Goal: Transaction & Acquisition: Purchase product/service

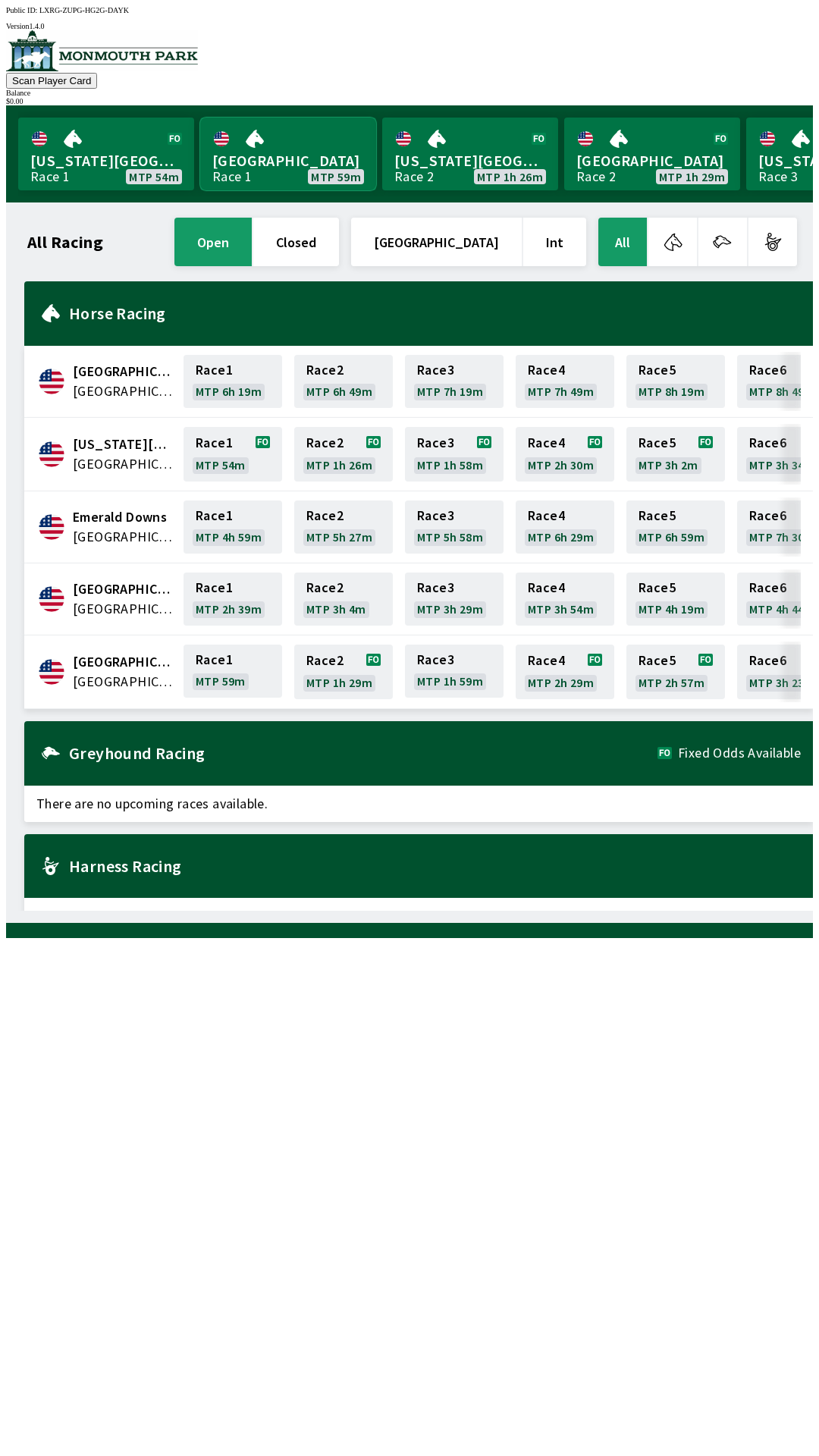
click at [291, 152] on link "Monmouth Park Race 1 MTP 59m" at bounding box center [288, 154] width 176 height 73
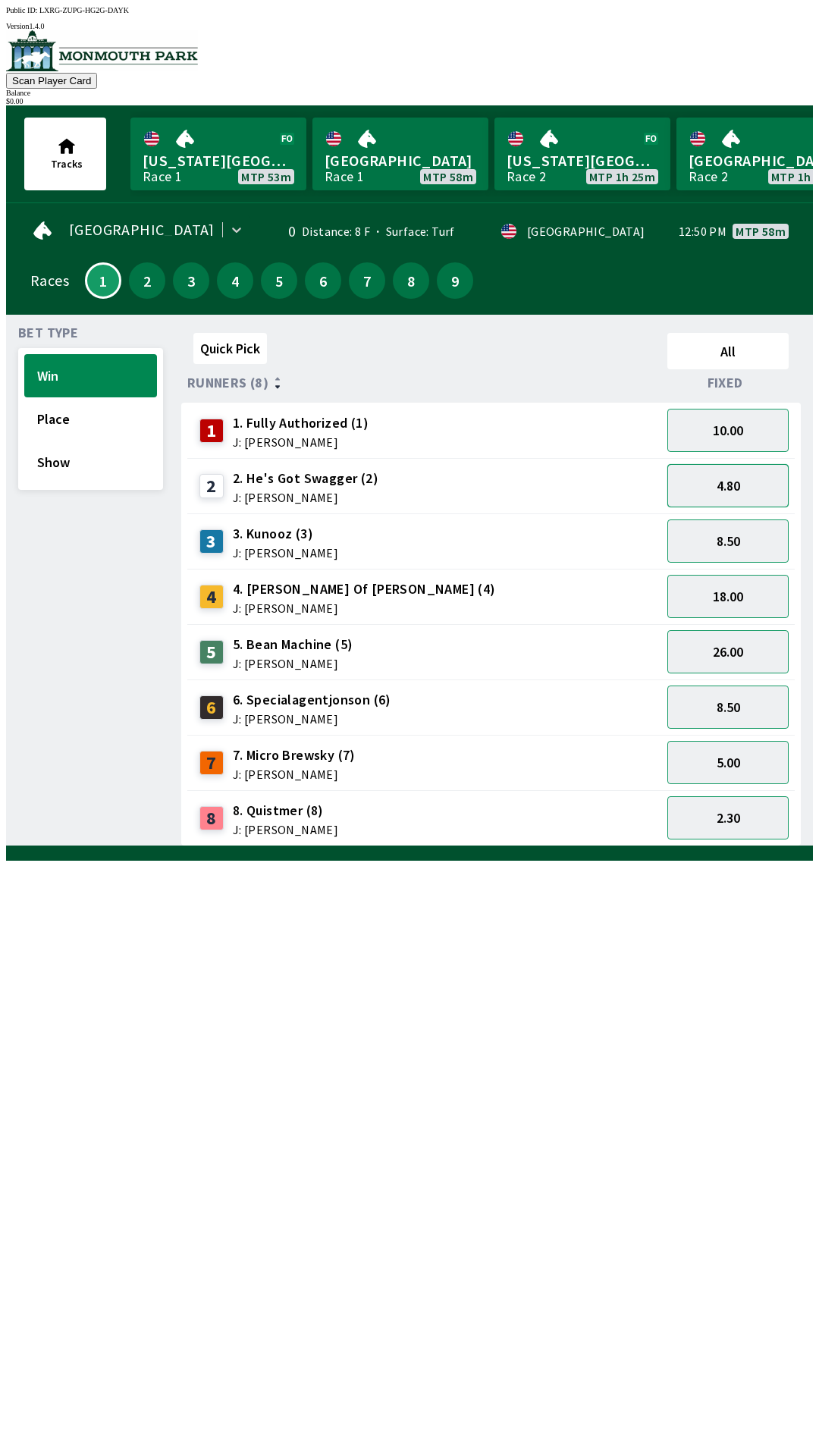
click at [756, 472] on button "4.80" at bounding box center [728, 485] width 121 height 43
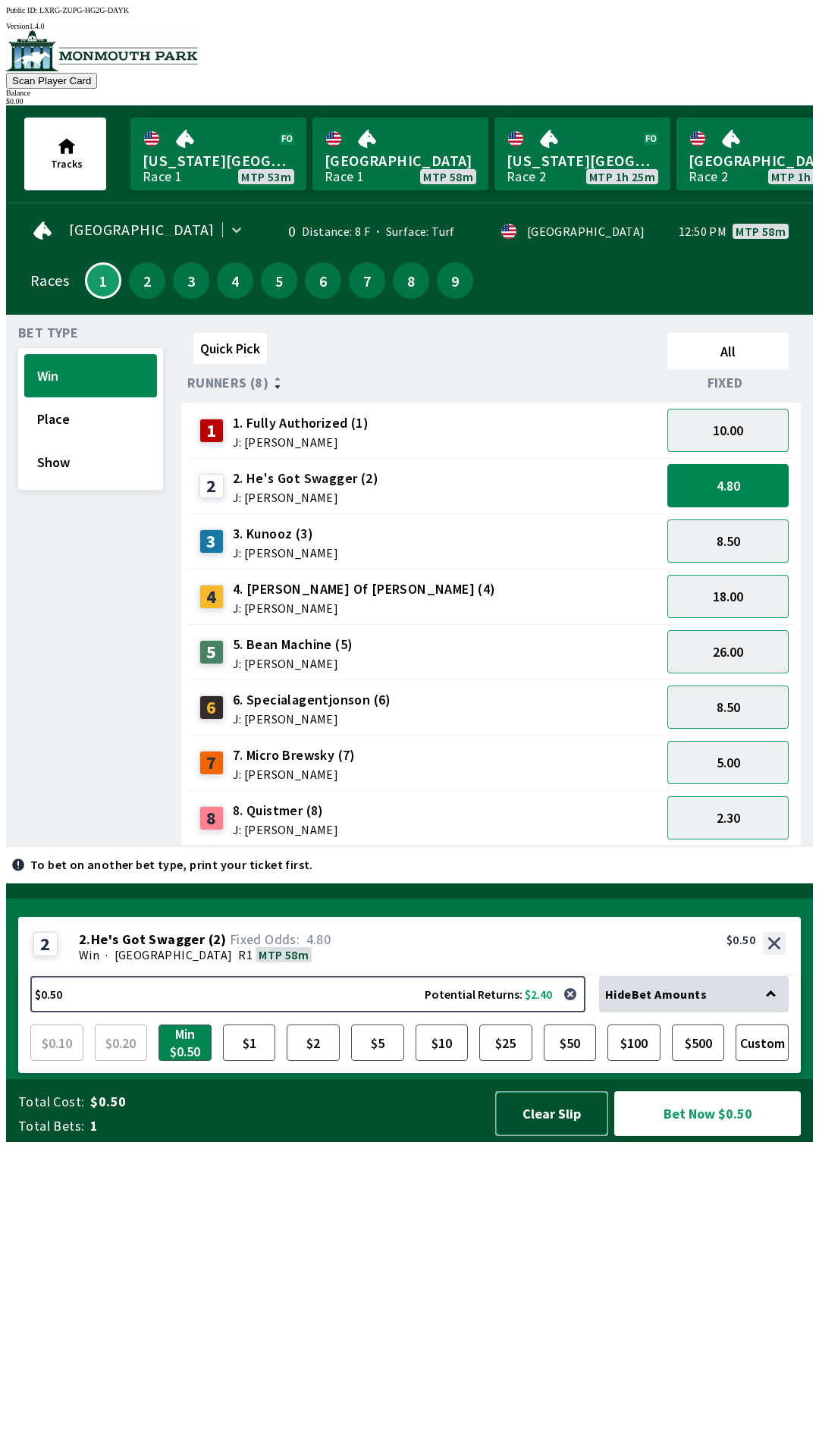
click at [543, 1135] on button "Clear Slip" at bounding box center [552, 1113] width 113 height 45
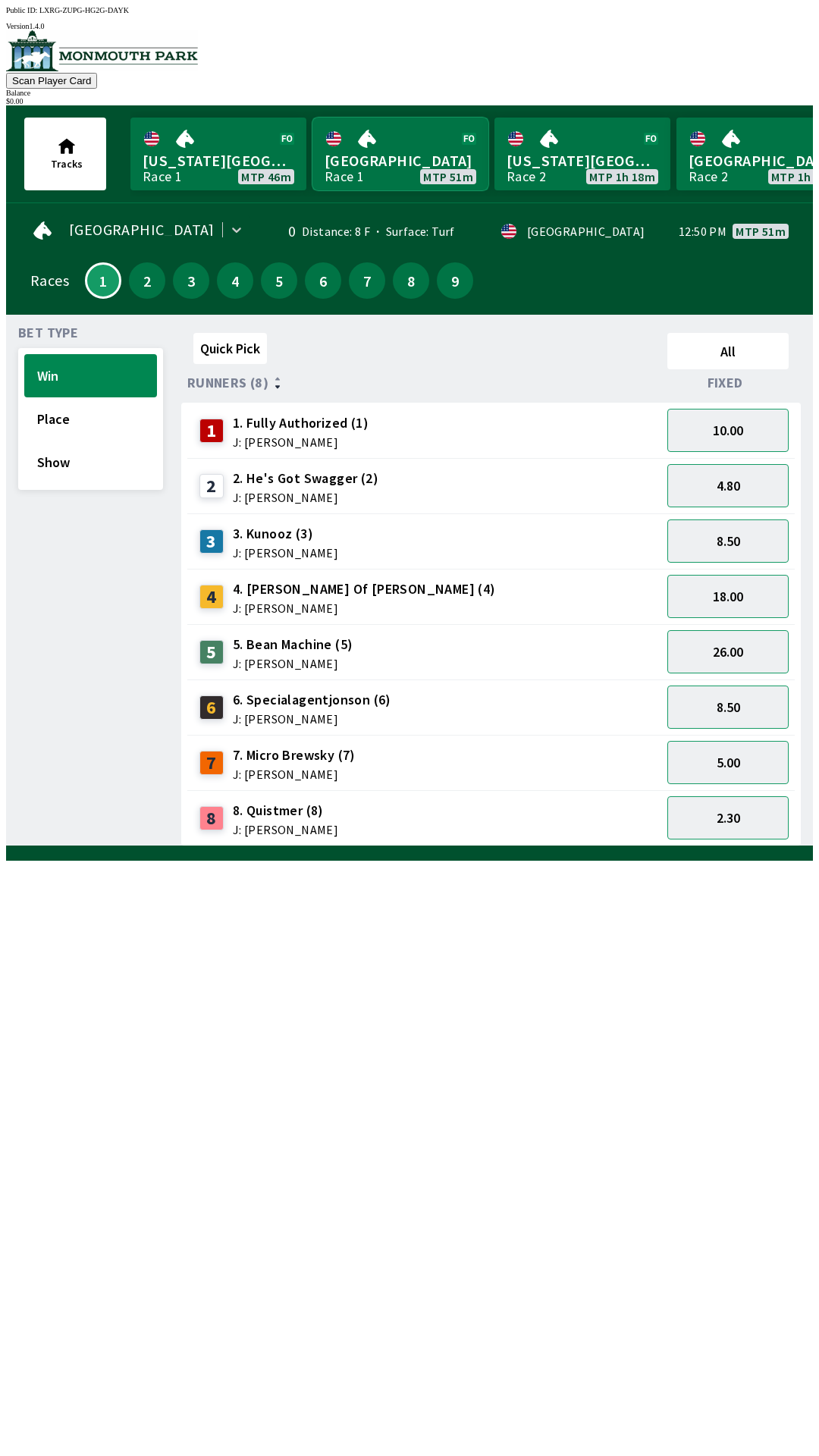
click at [387, 123] on link "[GEOGRAPHIC_DATA] Race 1 MTP 51m" at bounding box center [400, 154] width 176 height 73
click at [140, 268] on button "2" at bounding box center [147, 281] width 36 height 36
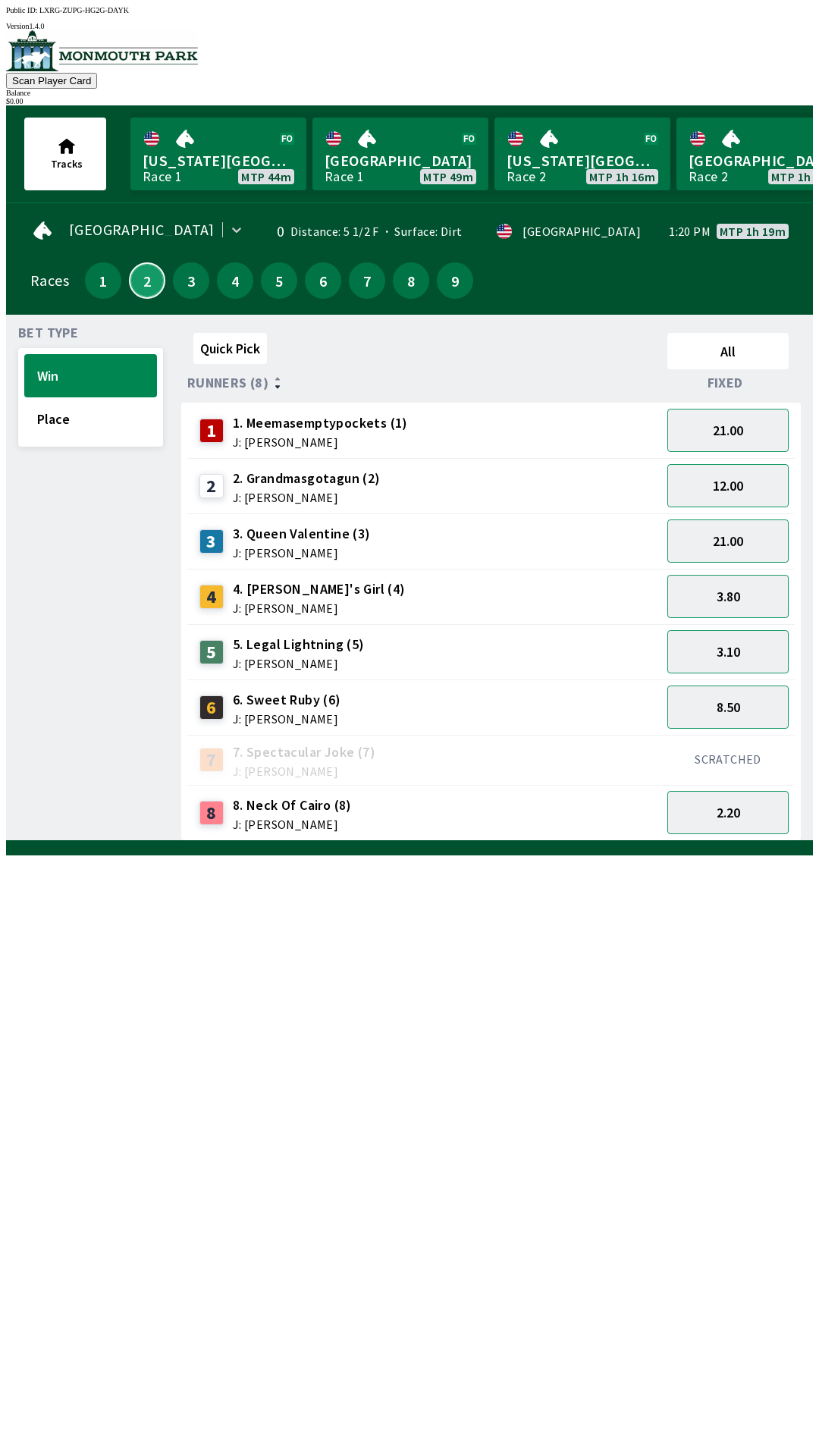
click at [152, 277] on button "2" at bounding box center [147, 281] width 36 height 36
click at [195, 270] on button "3" at bounding box center [191, 281] width 36 height 36
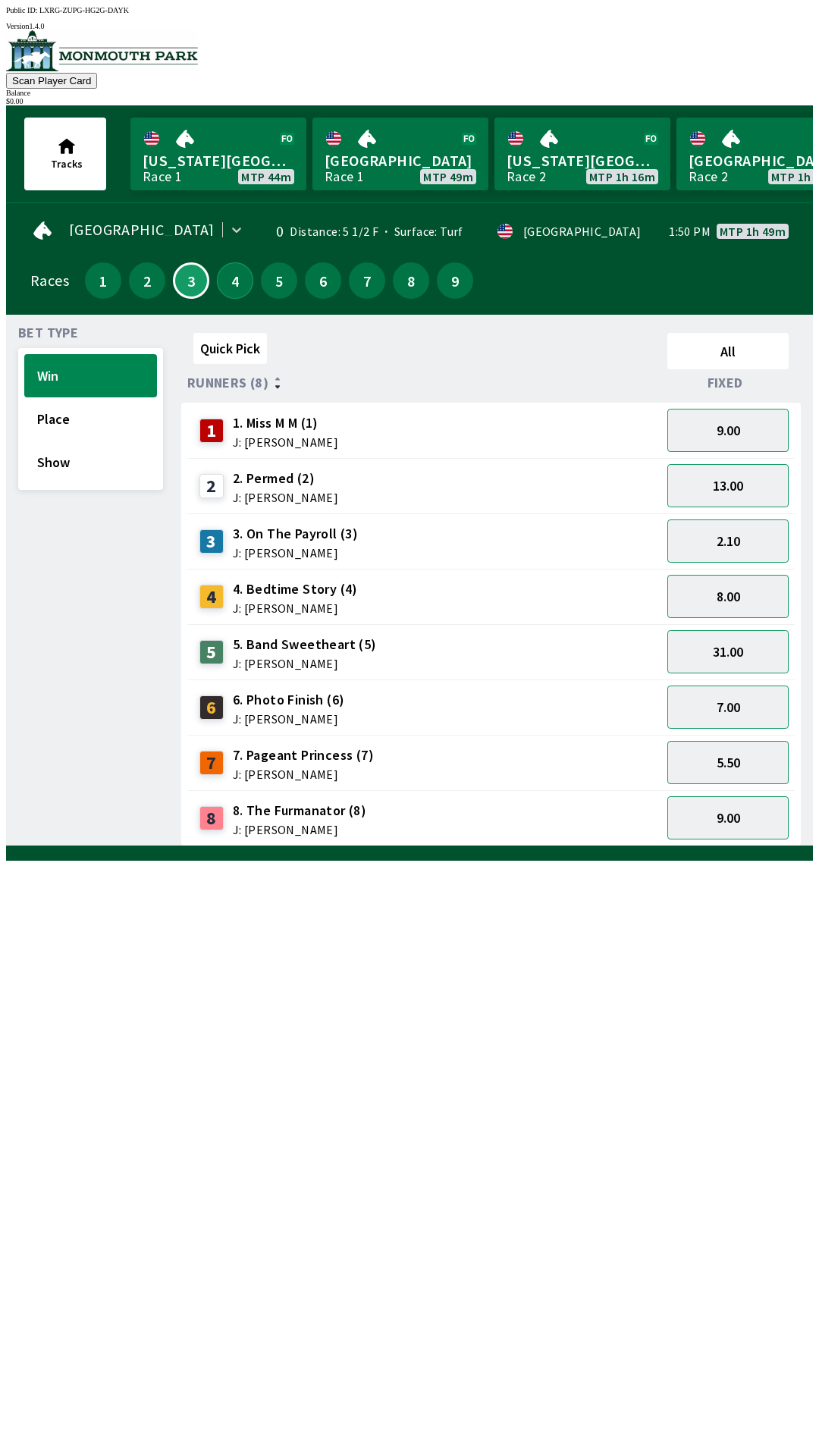
click at [238, 266] on button "4" at bounding box center [235, 281] width 36 height 36
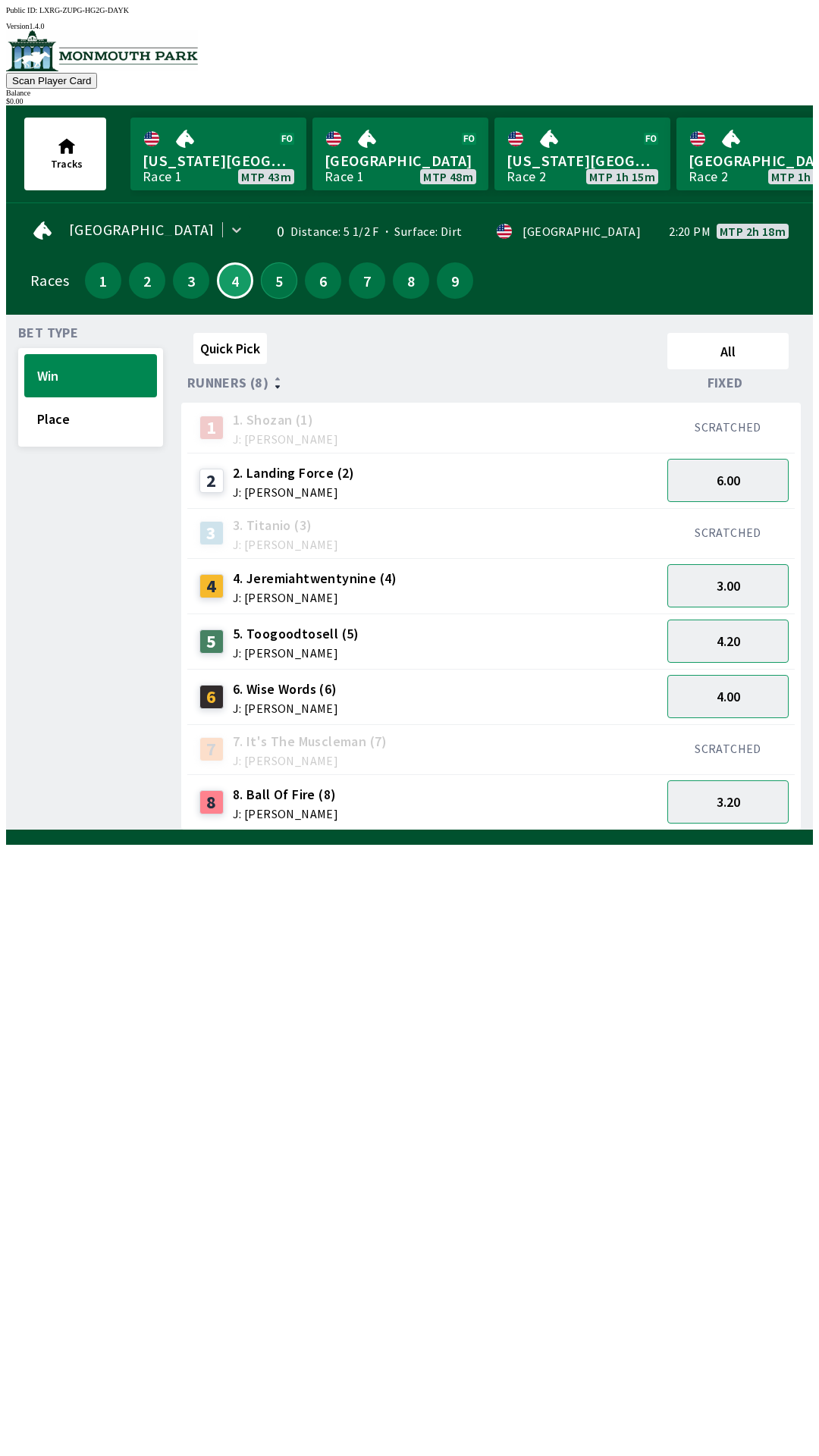
click at [261, 263] on button "5" at bounding box center [279, 281] width 36 height 36
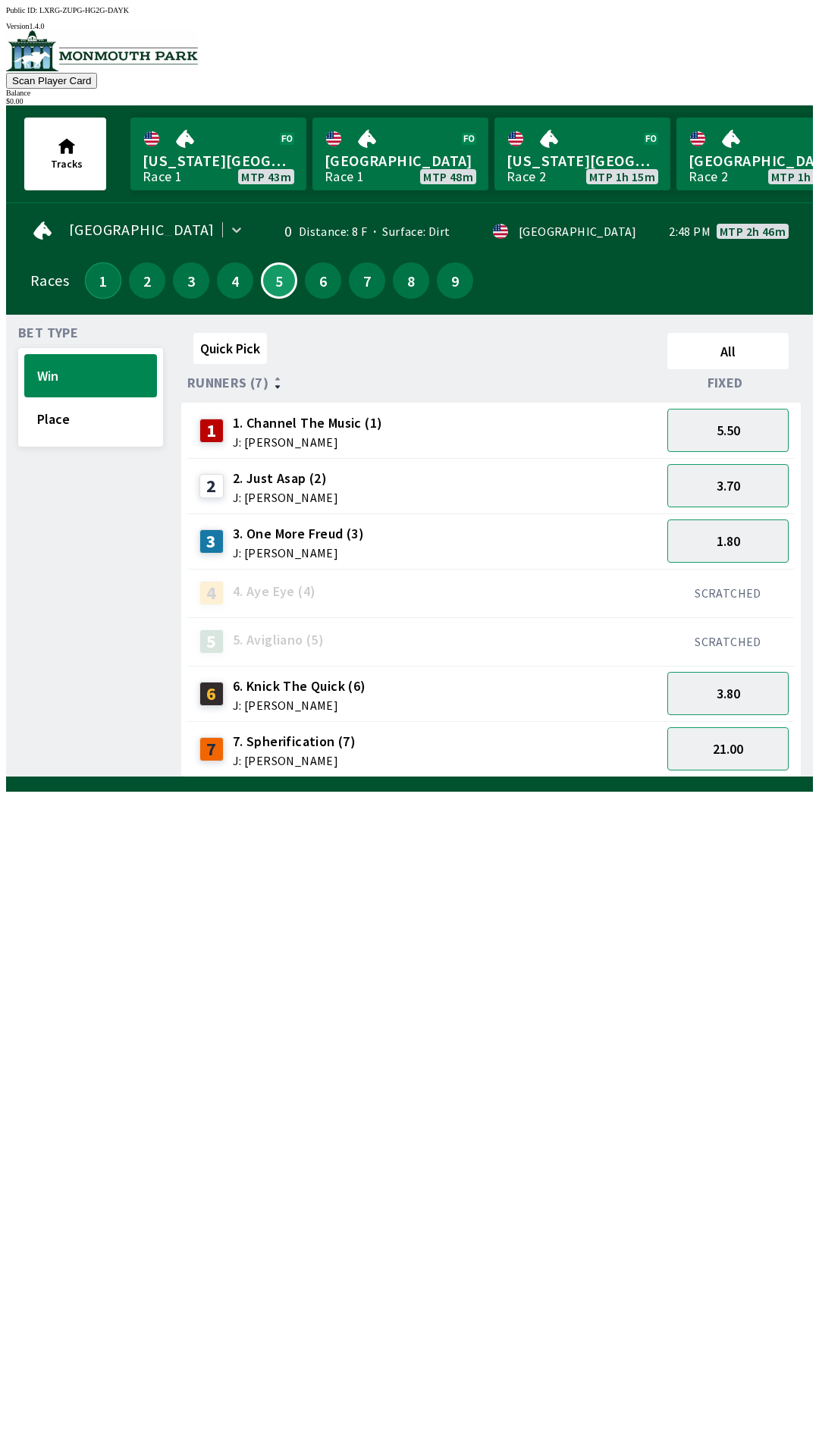
click at [106, 279] on button "1" at bounding box center [104, 281] width 36 height 36
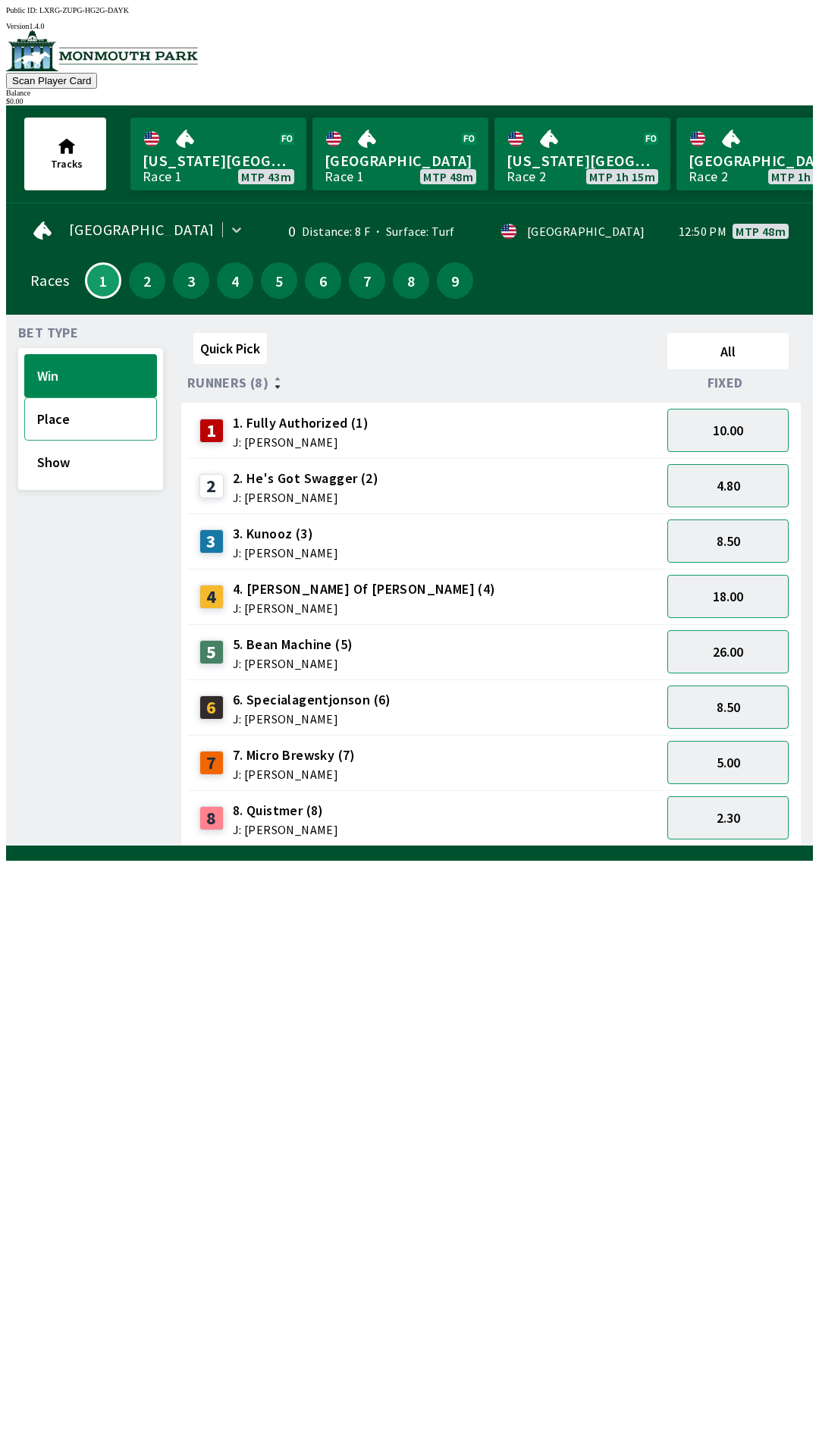
click at [55, 408] on button "Place" at bounding box center [90, 419] width 132 height 43
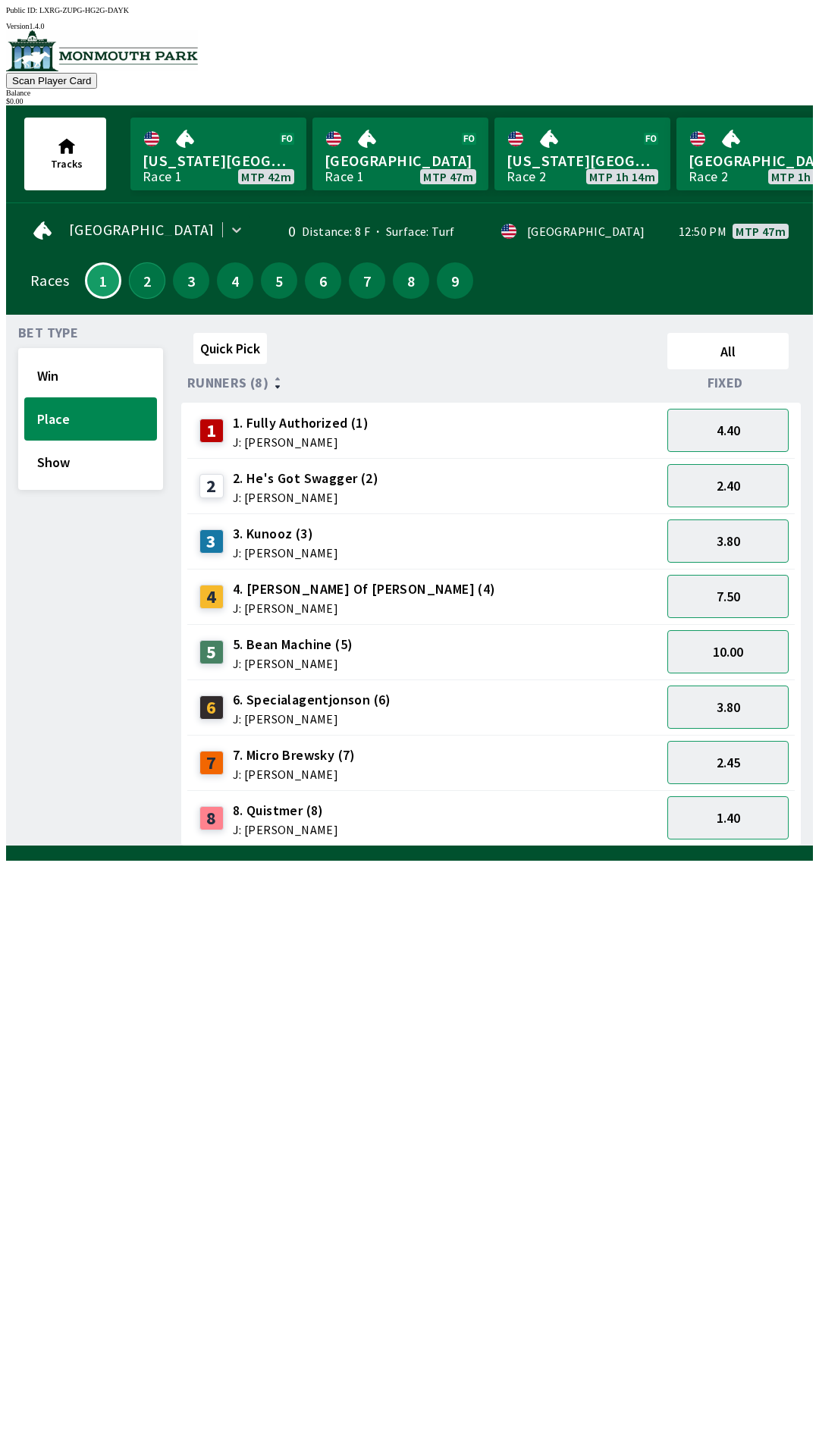
click at [140, 272] on button "2" at bounding box center [147, 281] width 36 height 36
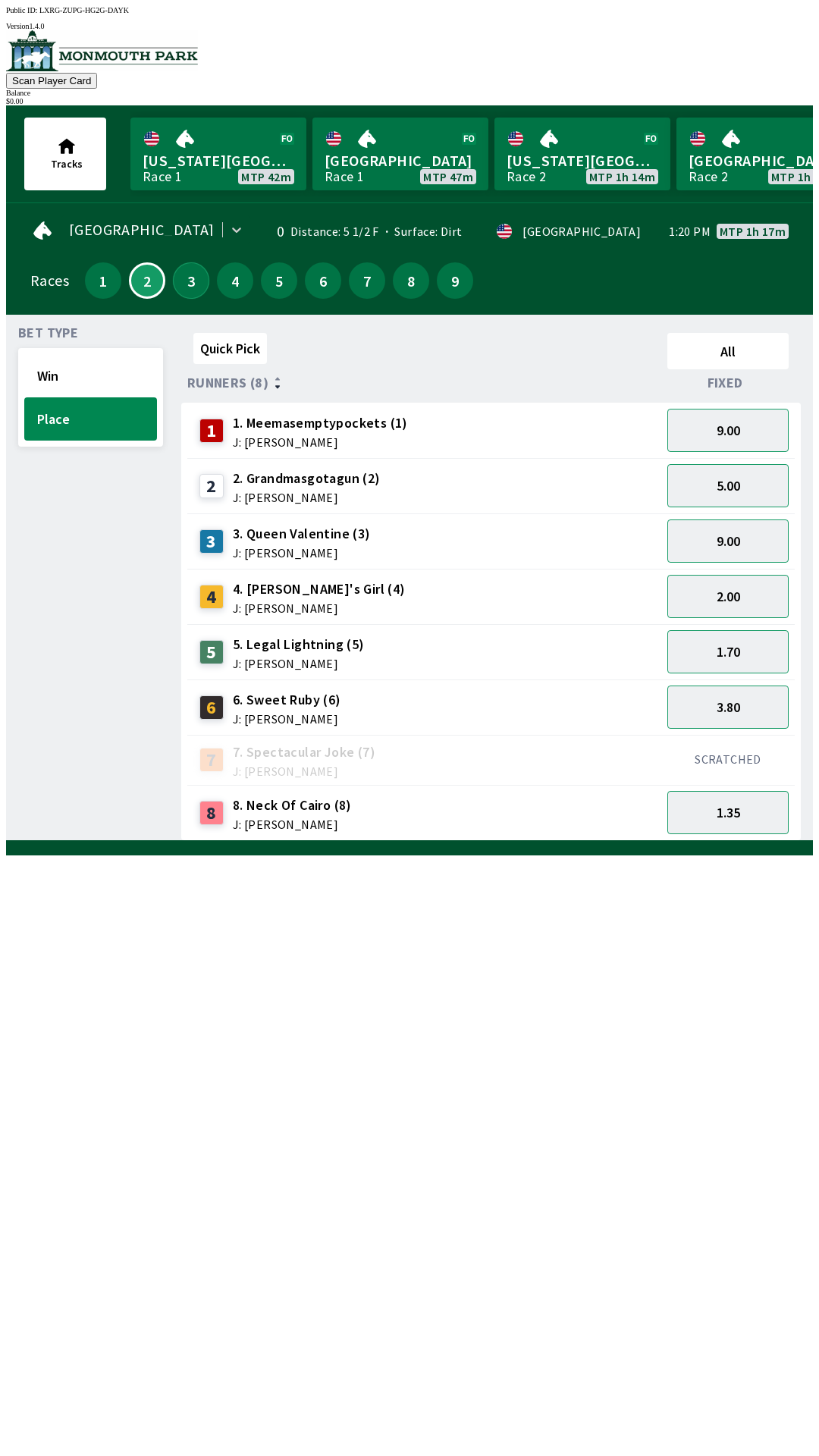
click at [182, 272] on button "3" at bounding box center [191, 281] width 36 height 36
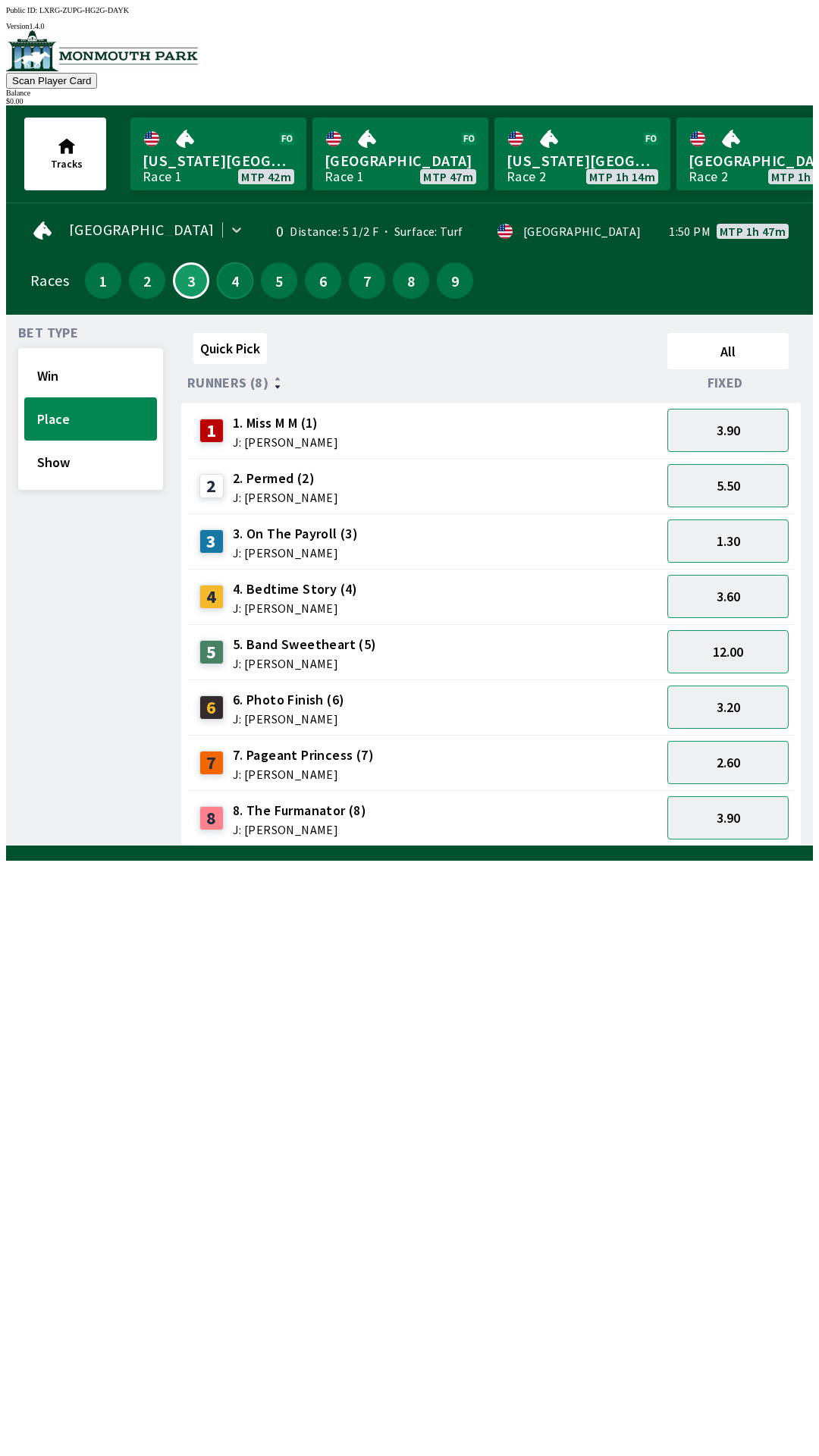
click at [229, 283] on button "4" at bounding box center [235, 281] width 36 height 36
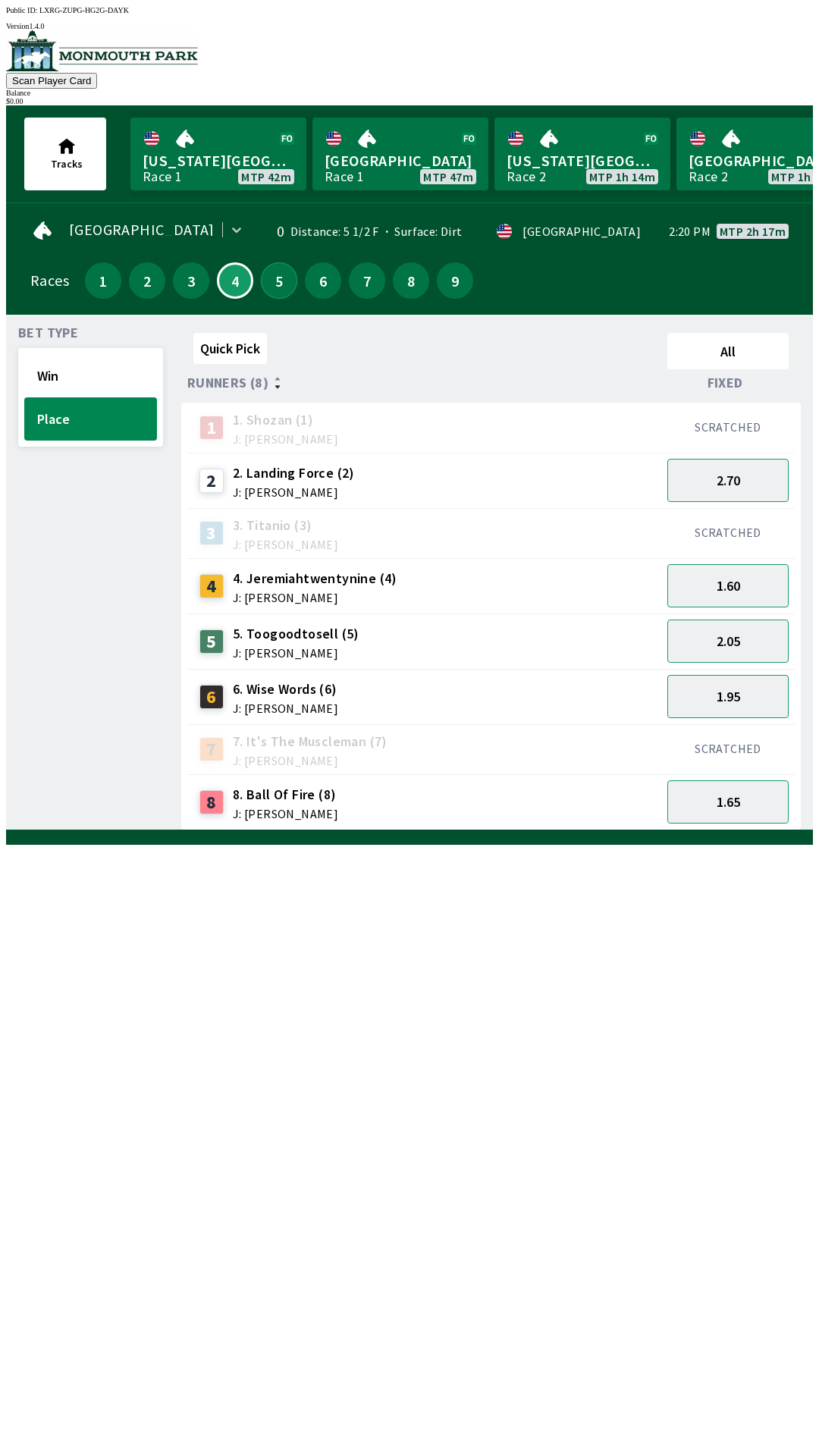
click at [274, 270] on button "5" at bounding box center [279, 281] width 36 height 36
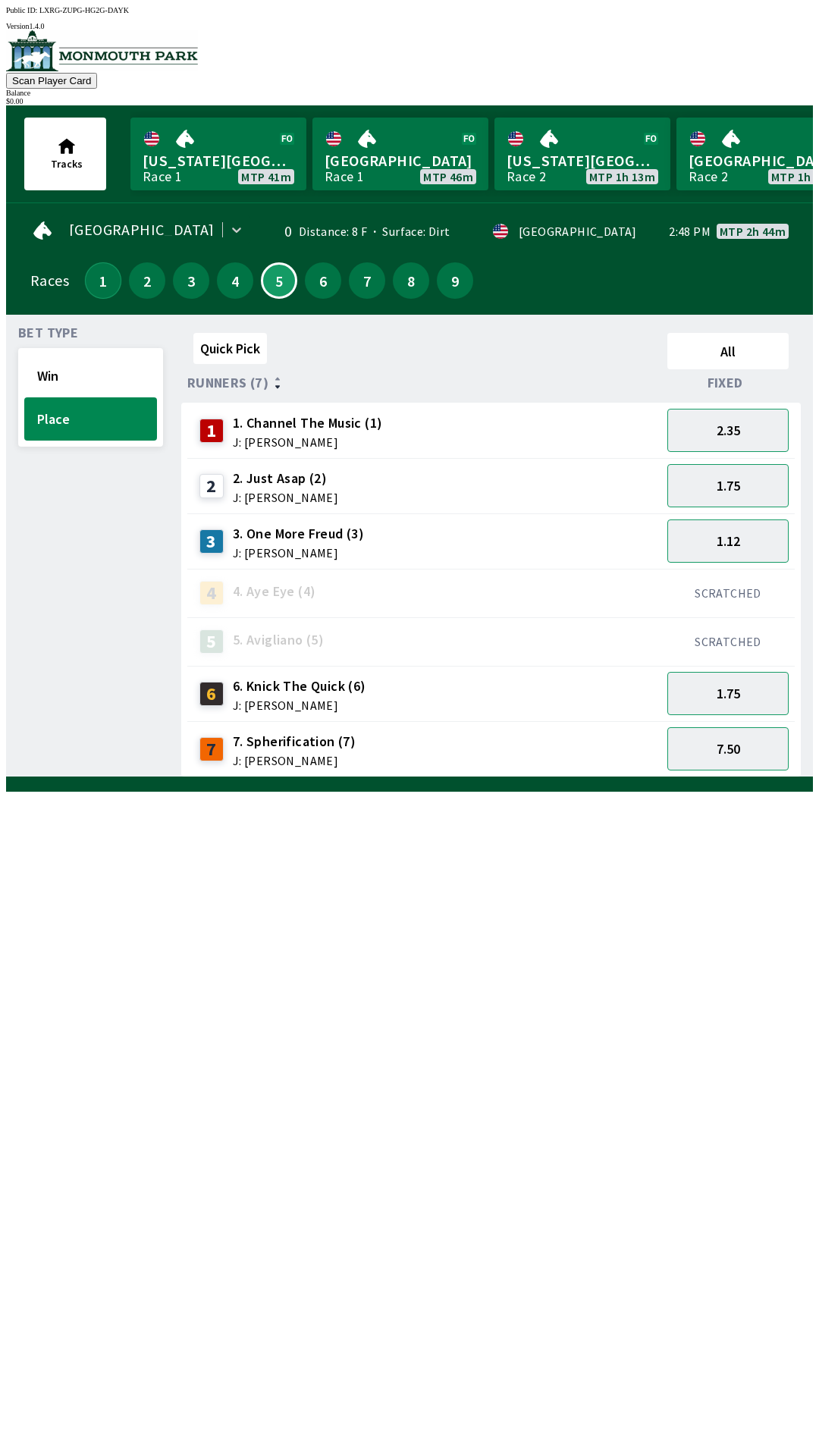
click at [95, 266] on button "1" at bounding box center [104, 281] width 36 height 36
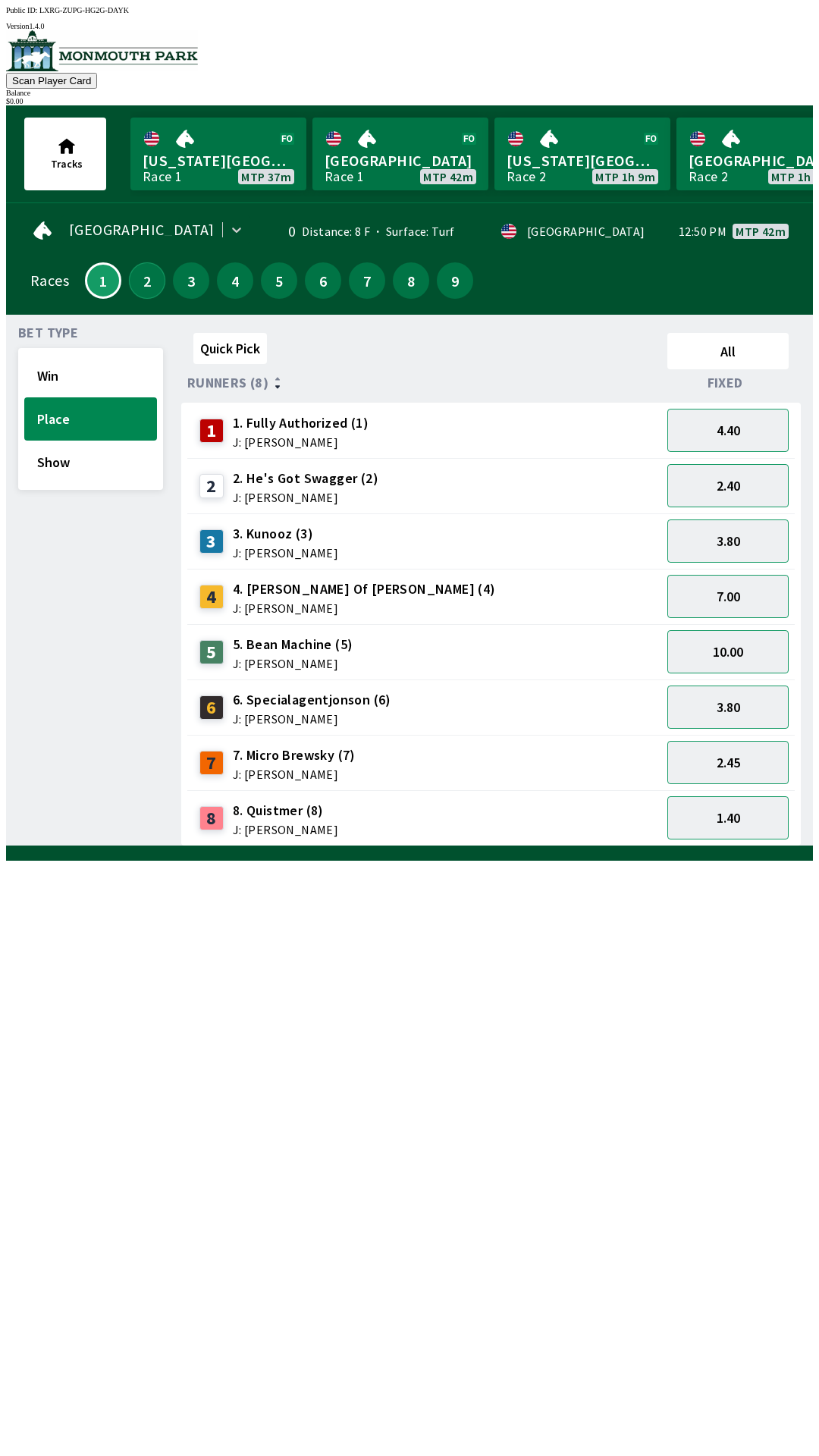
click at [154, 275] on button "2" at bounding box center [147, 281] width 36 height 36
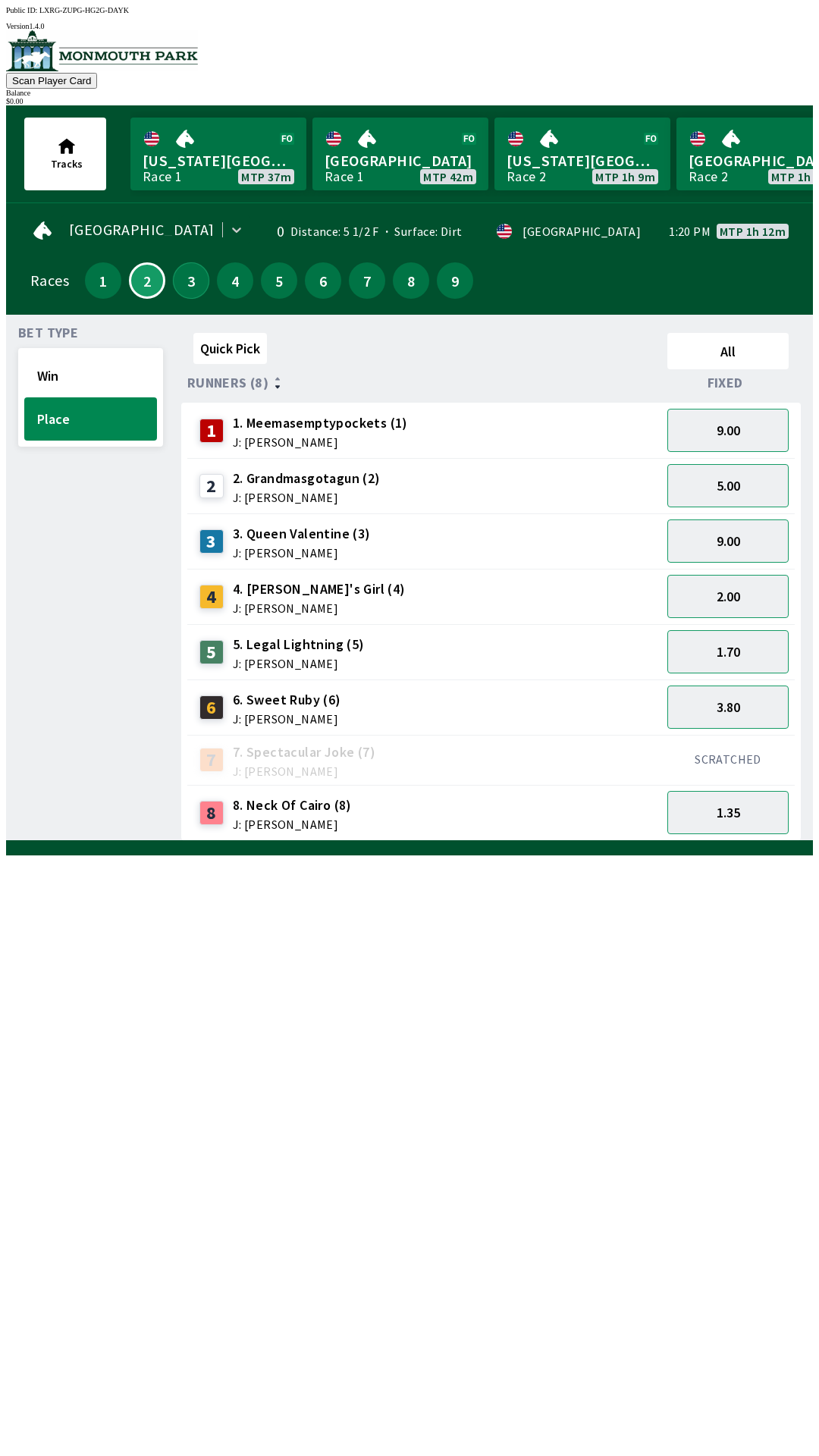
click at [185, 271] on button "3" at bounding box center [191, 281] width 36 height 36
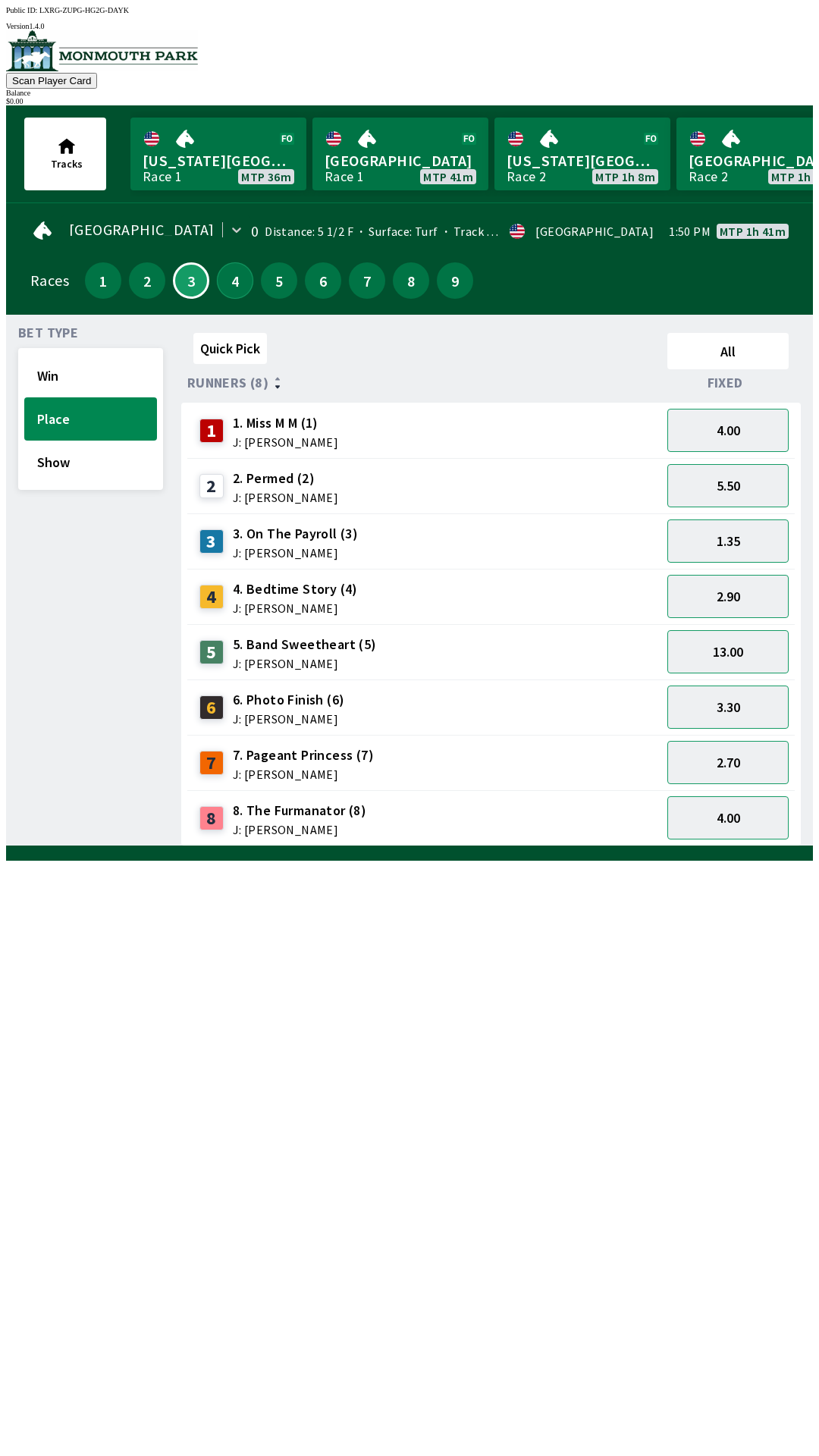
click at [232, 281] on button "4" at bounding box center [235, 281] width 36 height 36
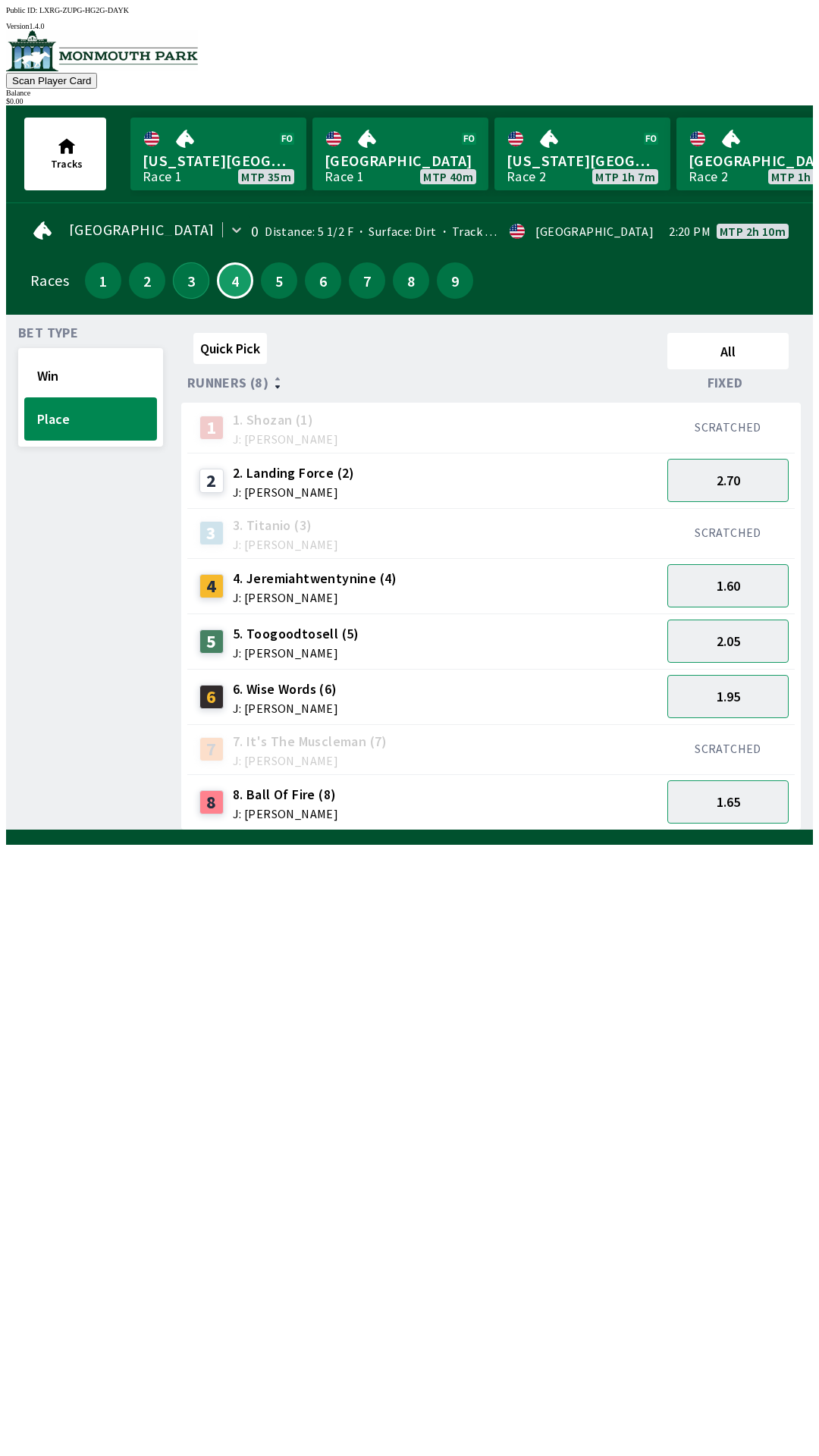
click at [173, 278] on button "3" at bounding box center [191, 281] width 36 height 36
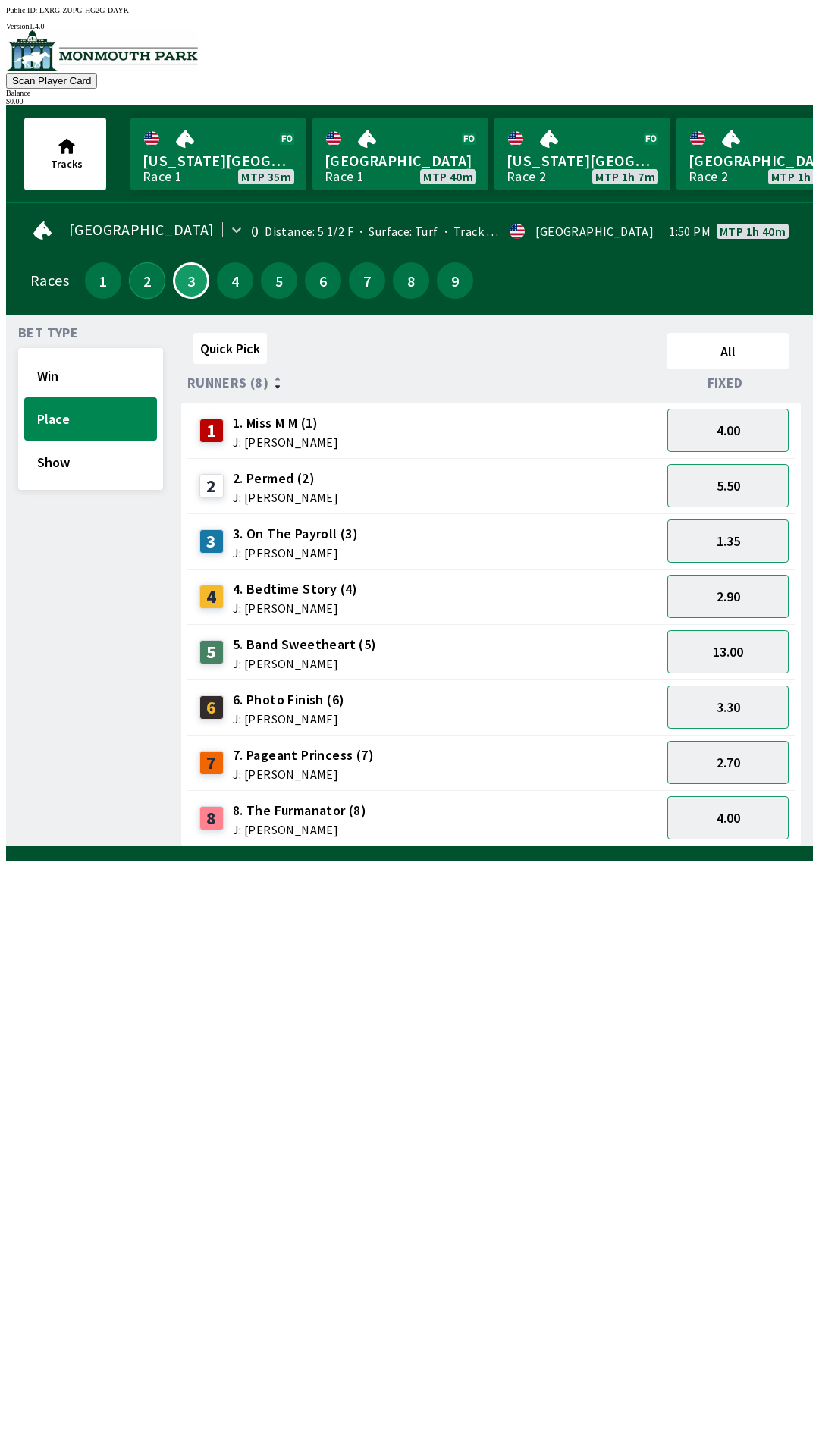
click at [147, 268] on button "2" at bounding box center [147, 281] width 36 height 36
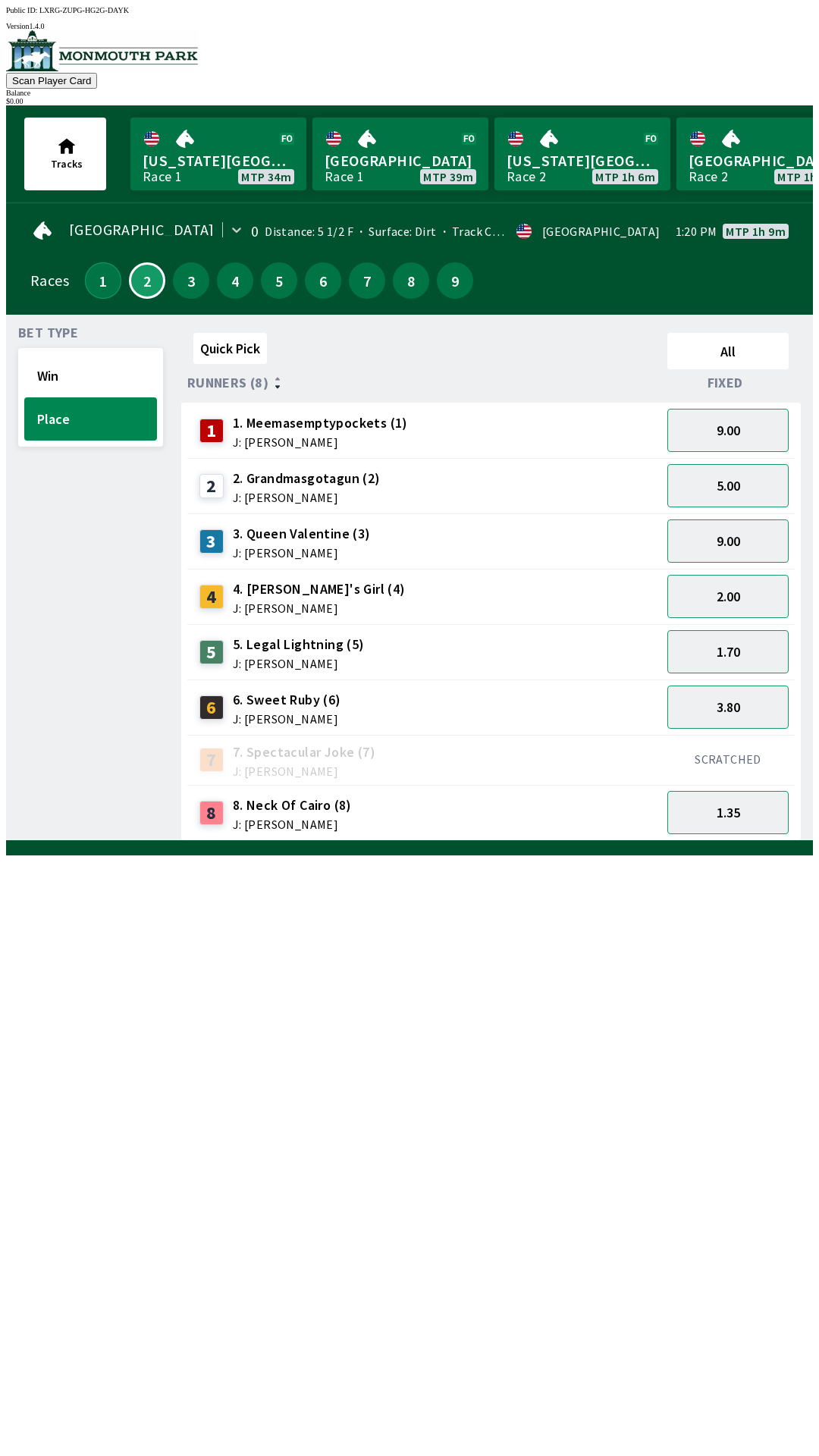
click at [89, 263] on button "1" at bounding box center [104, 281] width 36 height 36
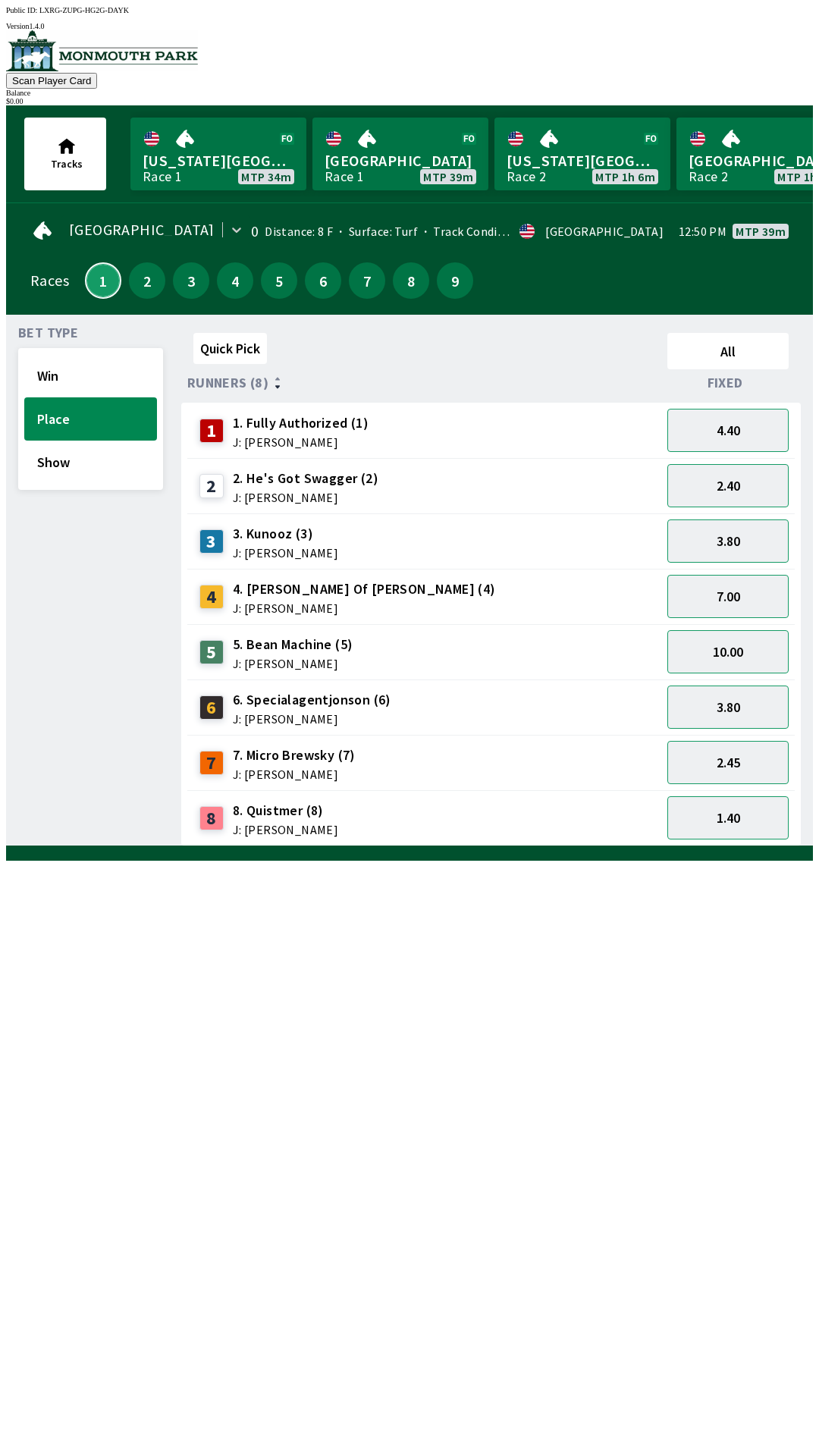
click at [97, 273] on button "1" at bounding box center [104, 281] width 36 height 36
click at [41, 362] on button "Win" at bounding box center [90, 375] width 132 height 43
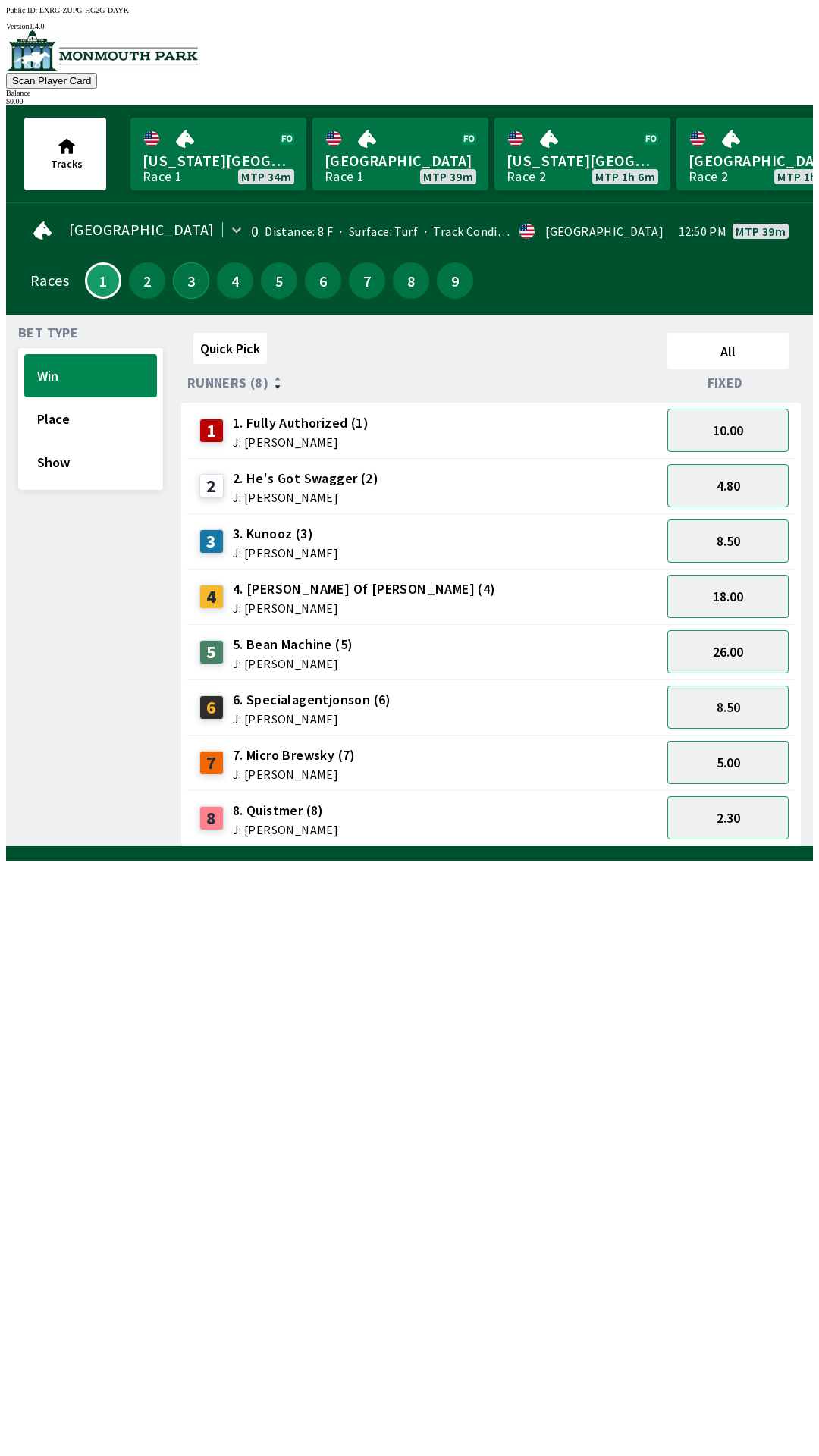
click at [184, 272] on button "3" at bounding box center [191, 281] width 36 height 36
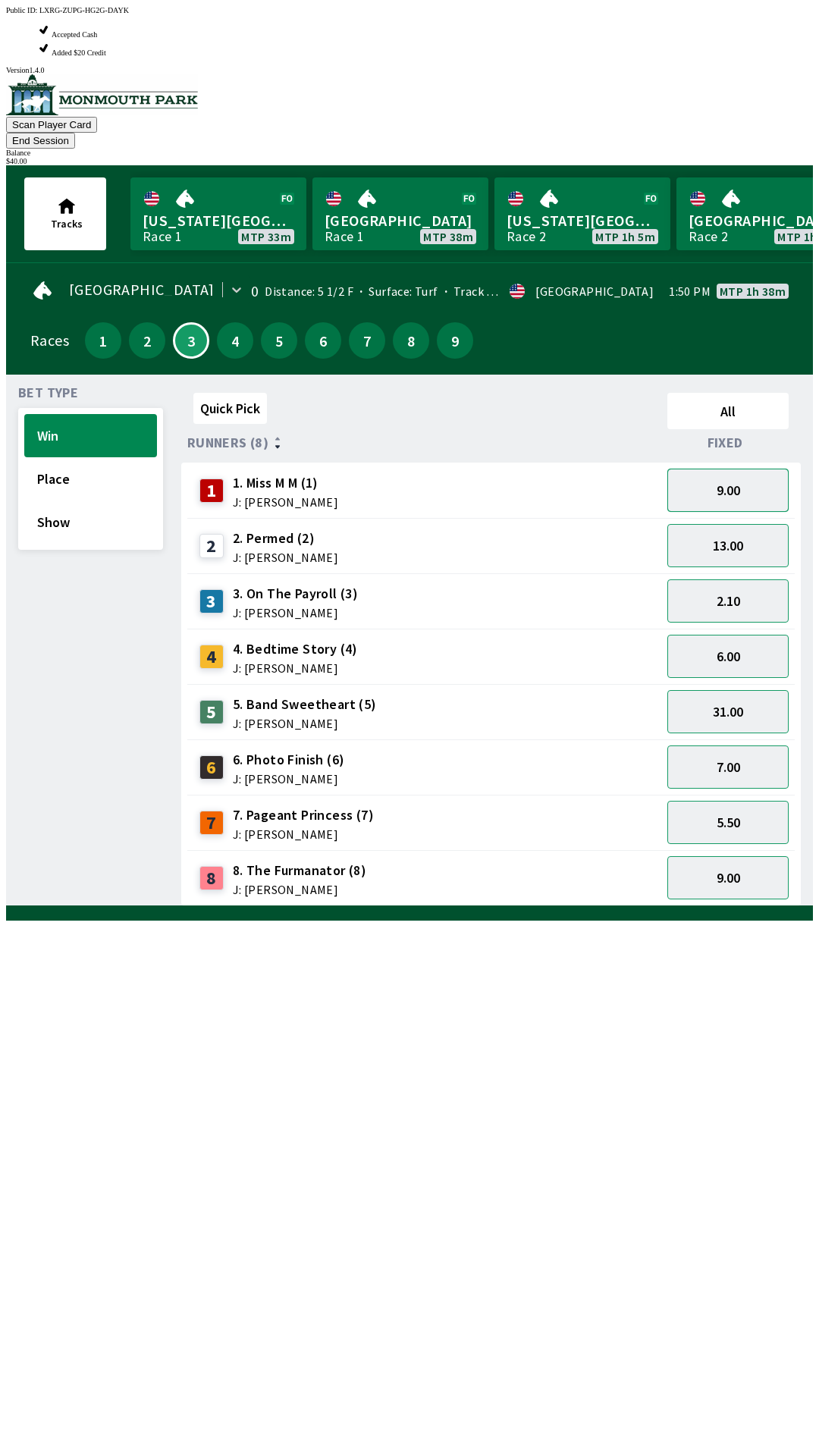
click at [719, 469] on button "9.00" at bounding box center [728, 490] width 121 height 43
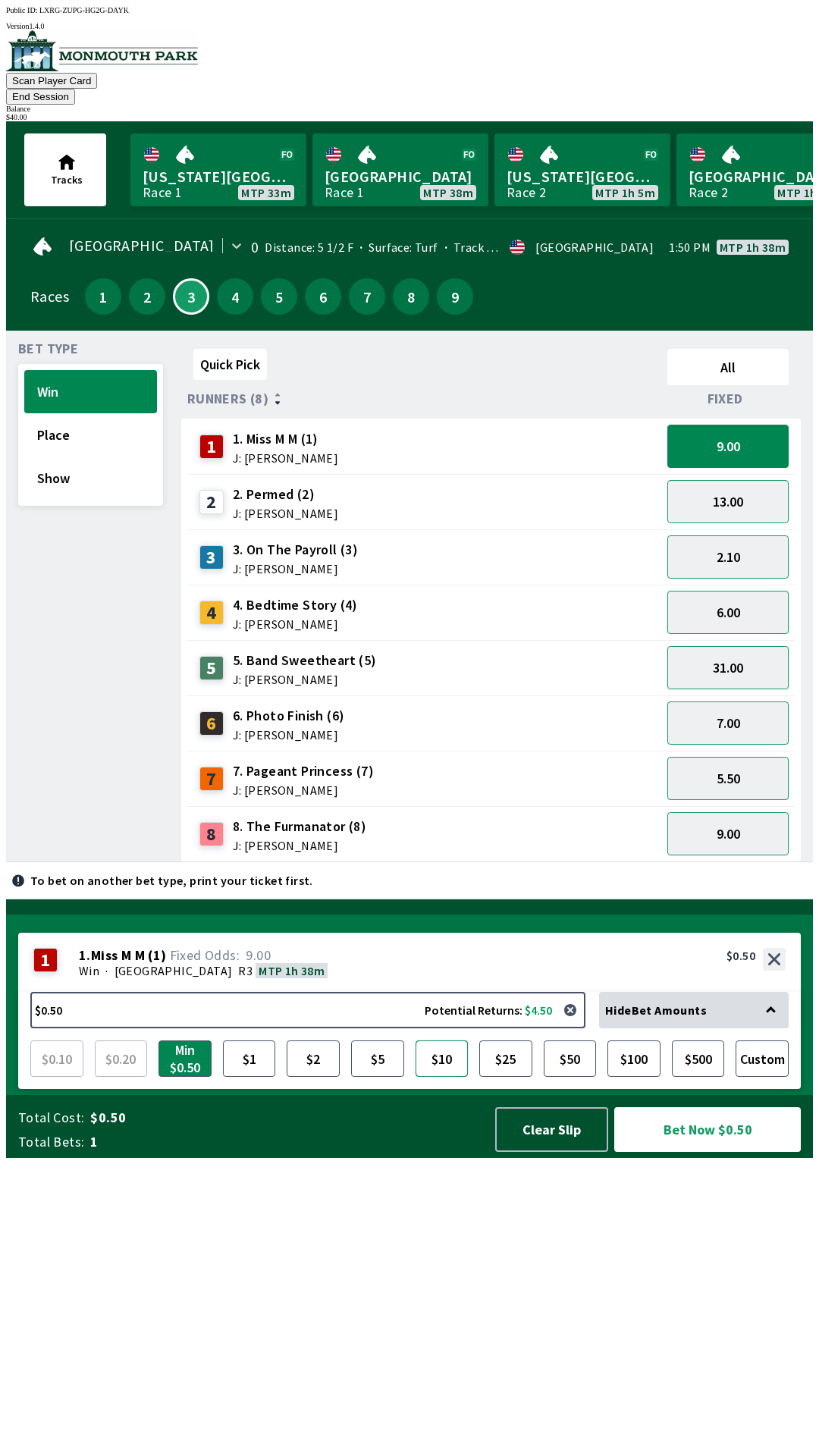
click at [459, 1077] on button "$10" at bounding box center [442, 1058] width 53 height 36
click at [680, 1151] on button "Bet Now $10.00" at bounding box center [706, 1129] width 186 height 45
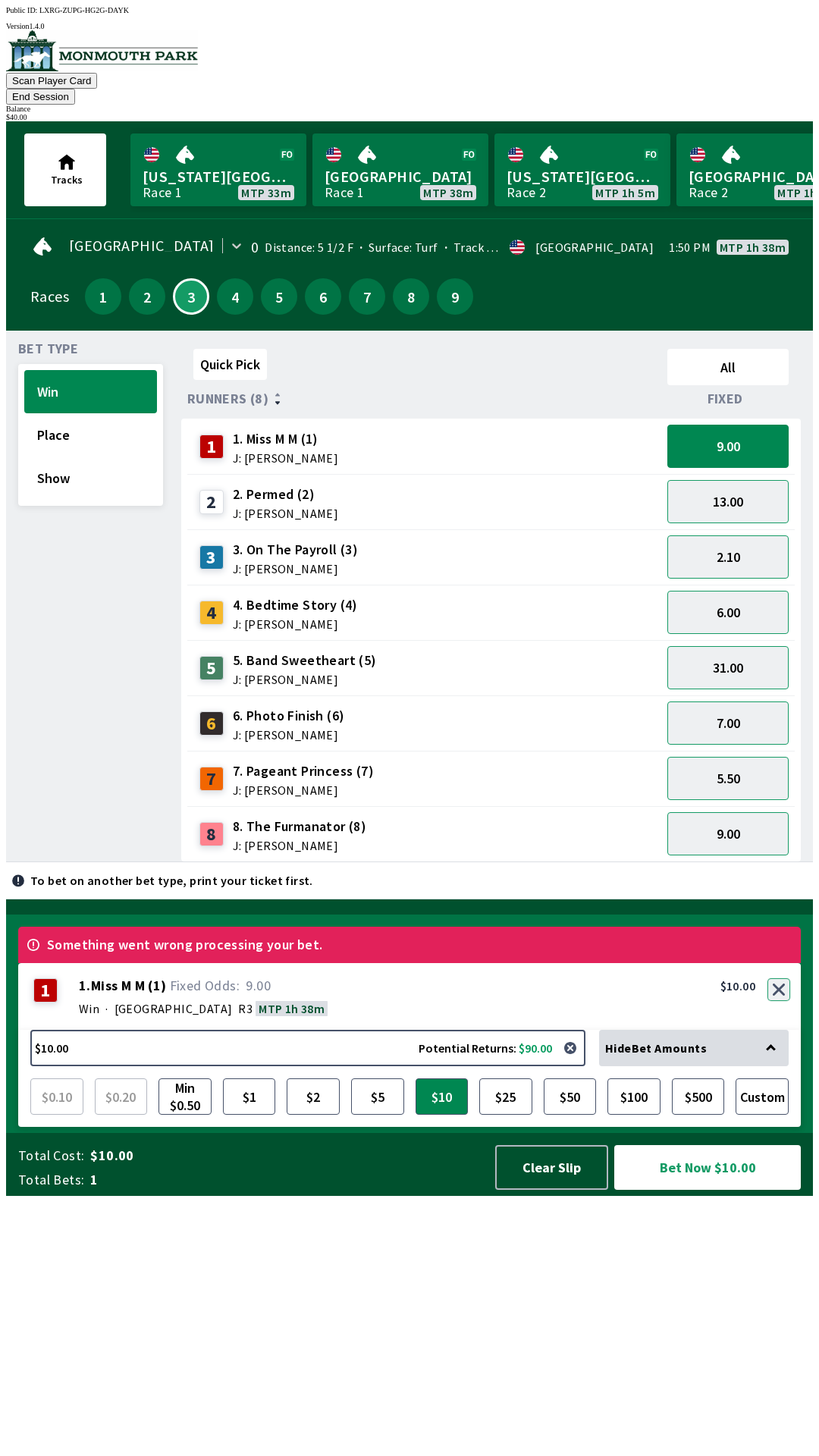
click at [779, 1000] on button "button" at bounding box center [778, 989] width 22 height 22
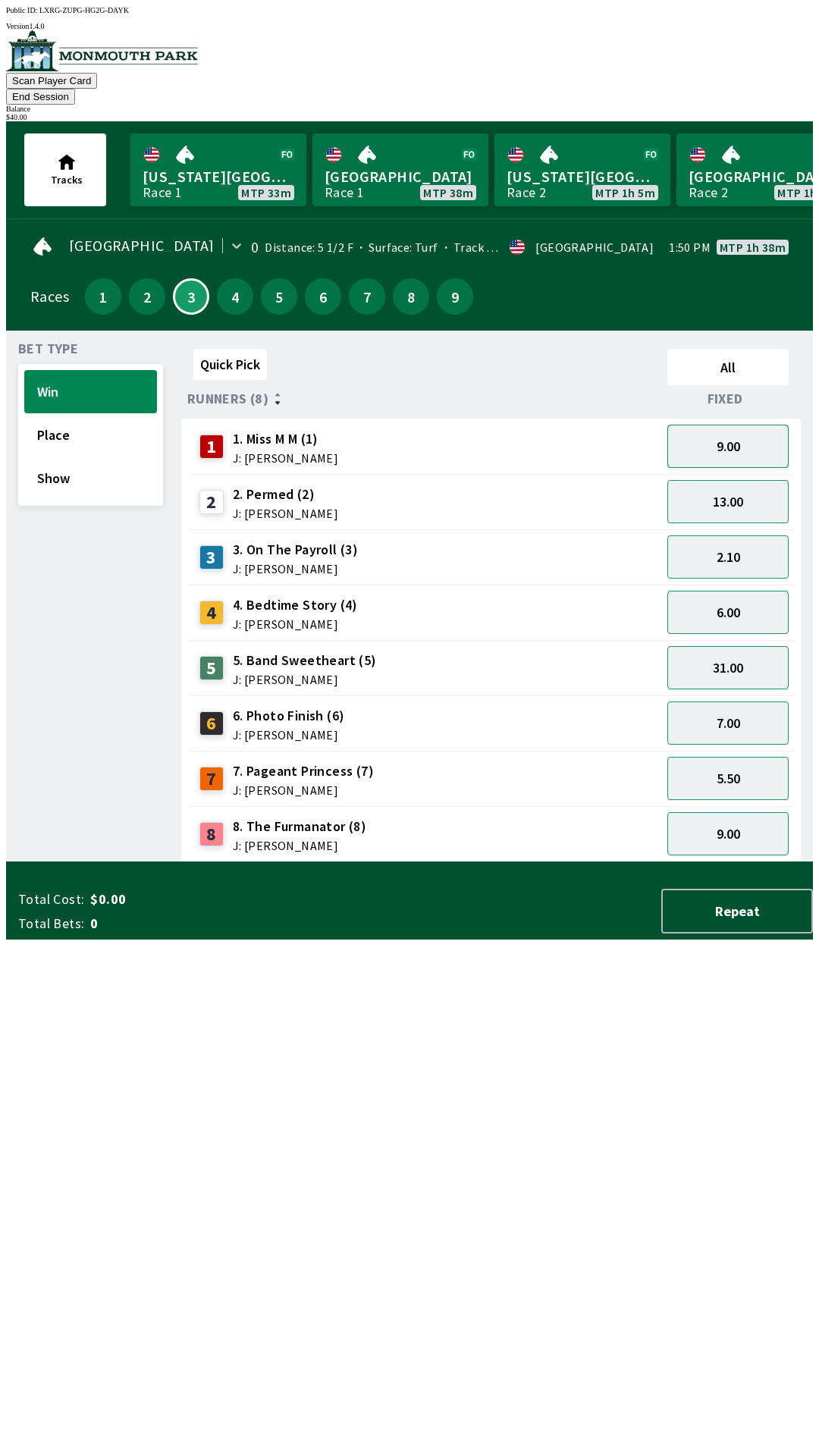
click at [723, 425] on button "9.00" at bounding box center [728, 446] width 121 height 43
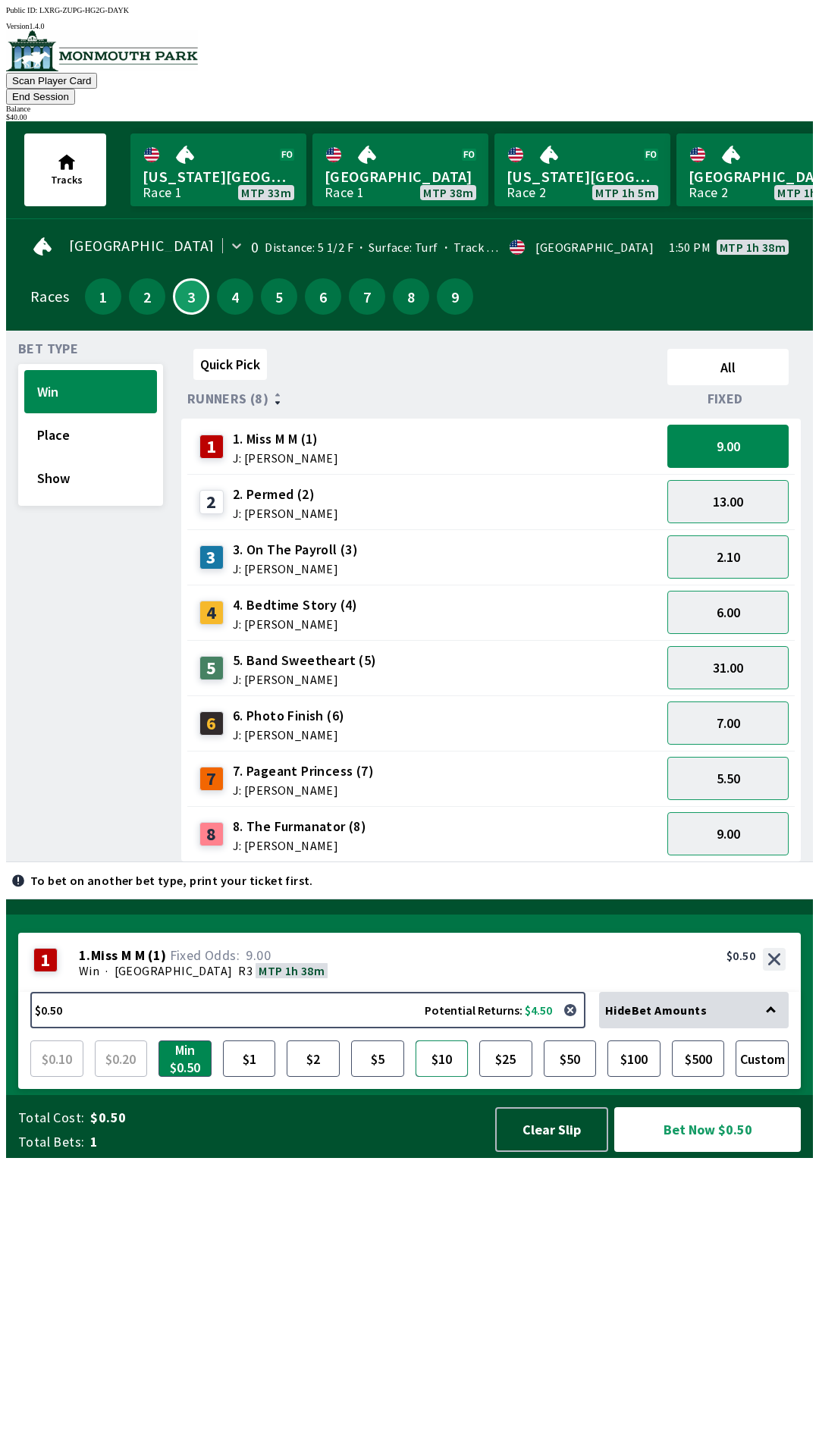
click at [452, 1077] on button "$10" at bounding box center [442, 1058] width 53 height 36
click at [658, 1151] on button "Bet Now $10.00" at bounding box center [706, 1129] width 186 height 45
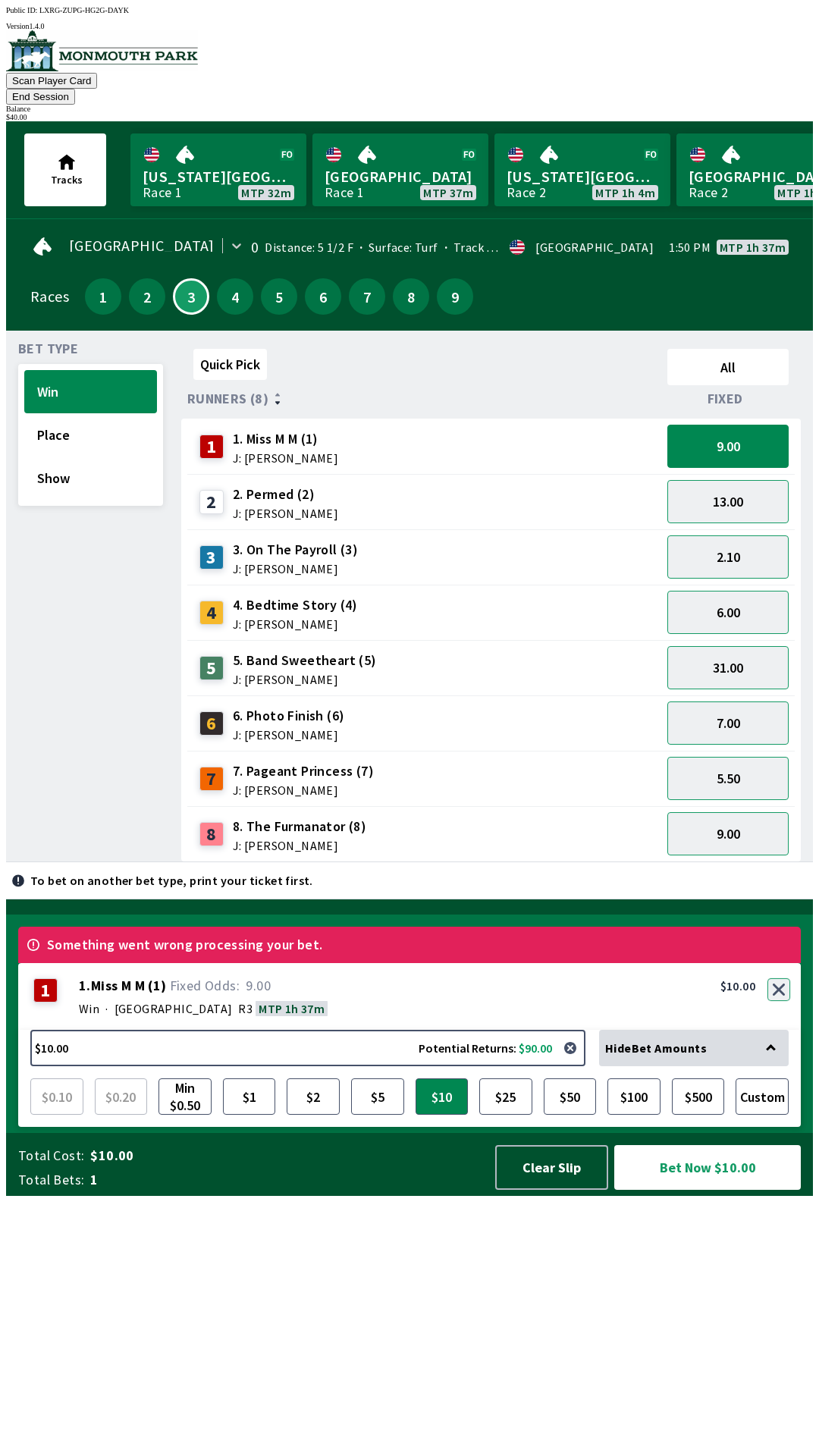
click at [774, 1029] on div "1 1 . Miss M M ( 1 ) Win · [STREET_ADDRESS]. Miss M M (1) 9.00 $10.00" at bounding box center [409, 996] width 783 height 67
click at [785, 1000] on button "button" at bounding box center [778, 989] width 22 height 22
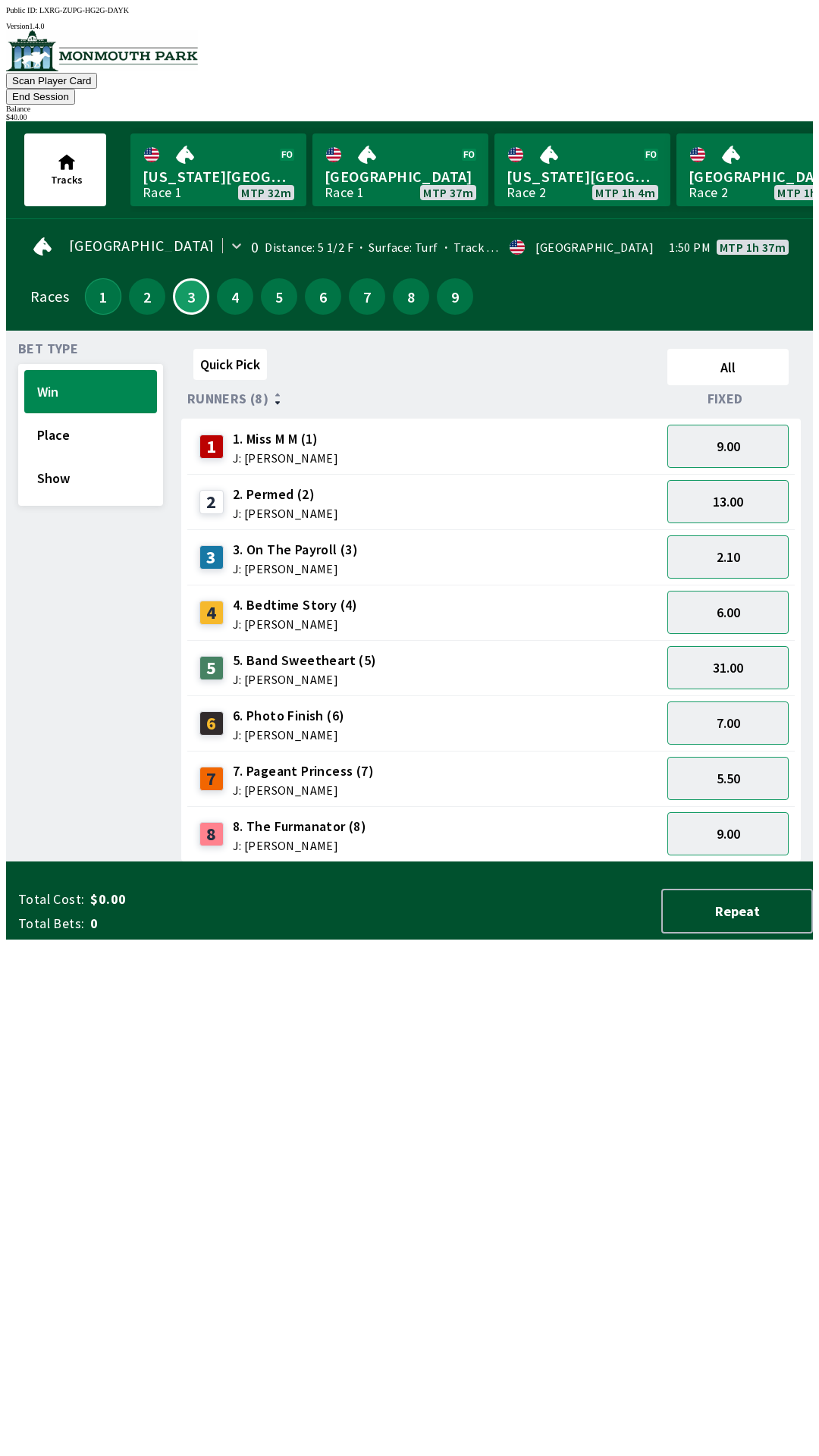
click at [103, 280] on button "1" at bounding box center [104, 297] width 36 height 36
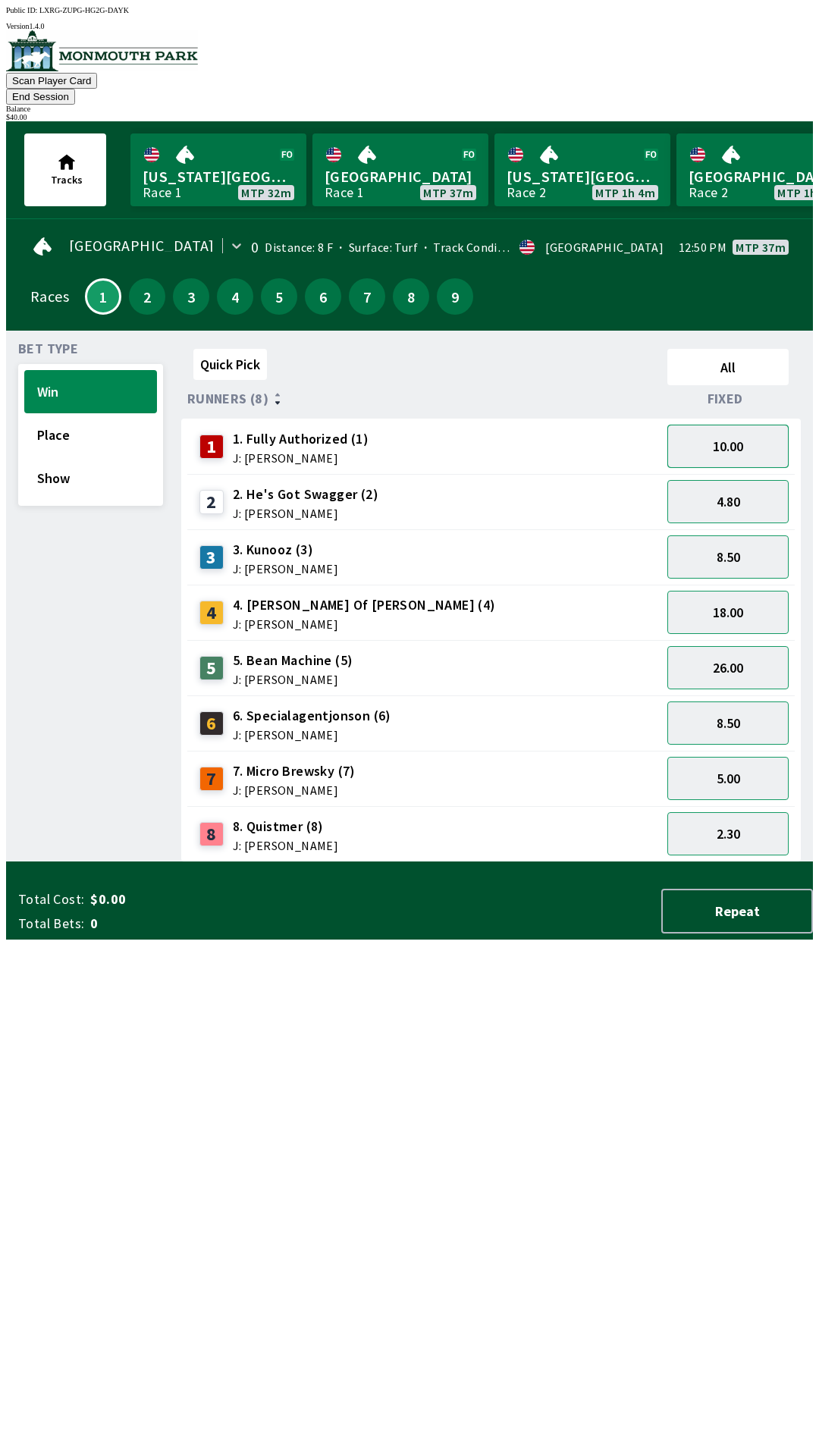
click at [739, 425] on button "10.00" at bounding box center [728, 446] width 121 height 43
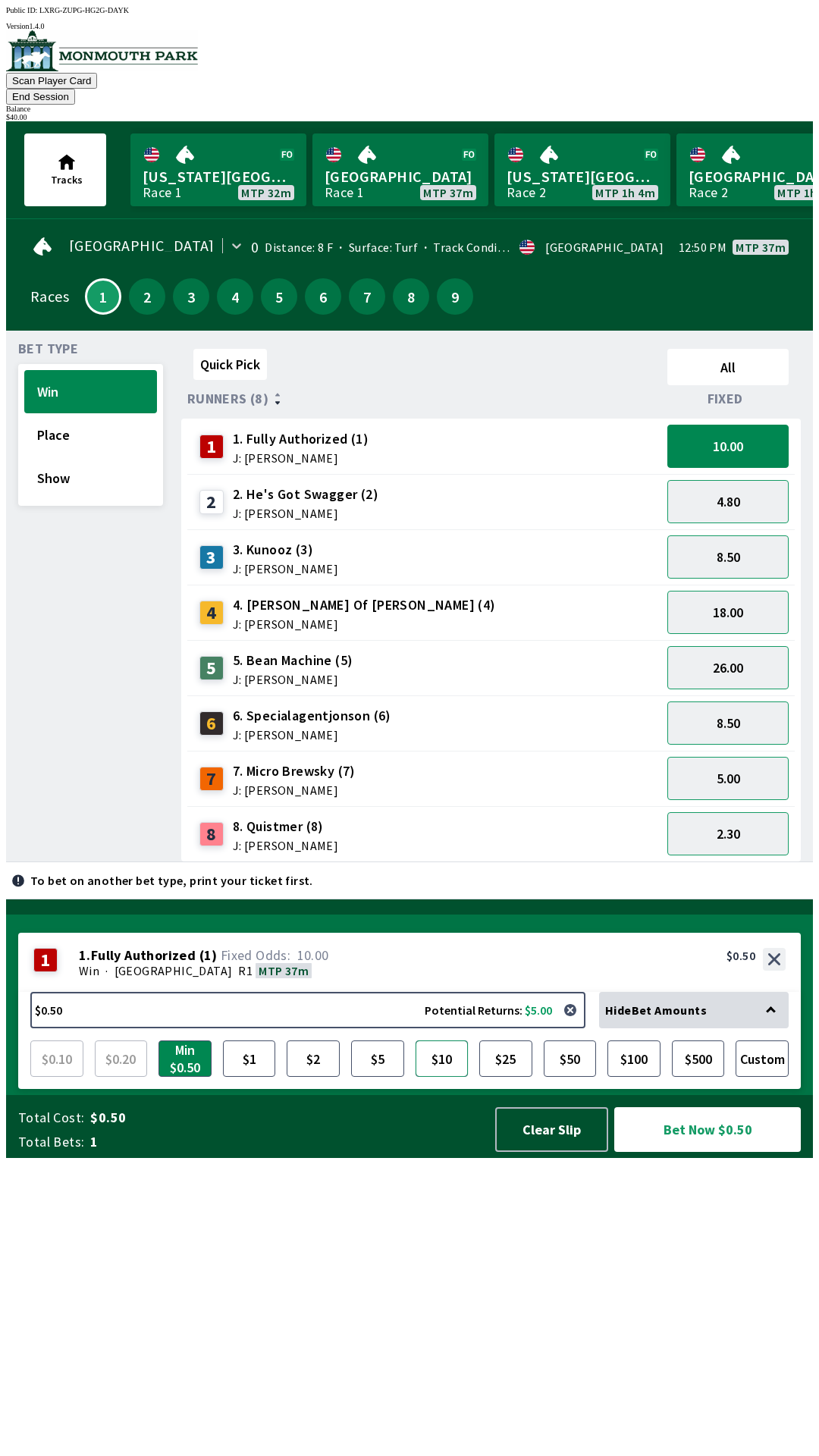
click at [443, 1077] on button "$10" at bounding box center [442, 1058] width 53 height 36
click at [685, 1151] on button "Bet Now $10.00" at bounding box center [706, 1129] width 186 height 45
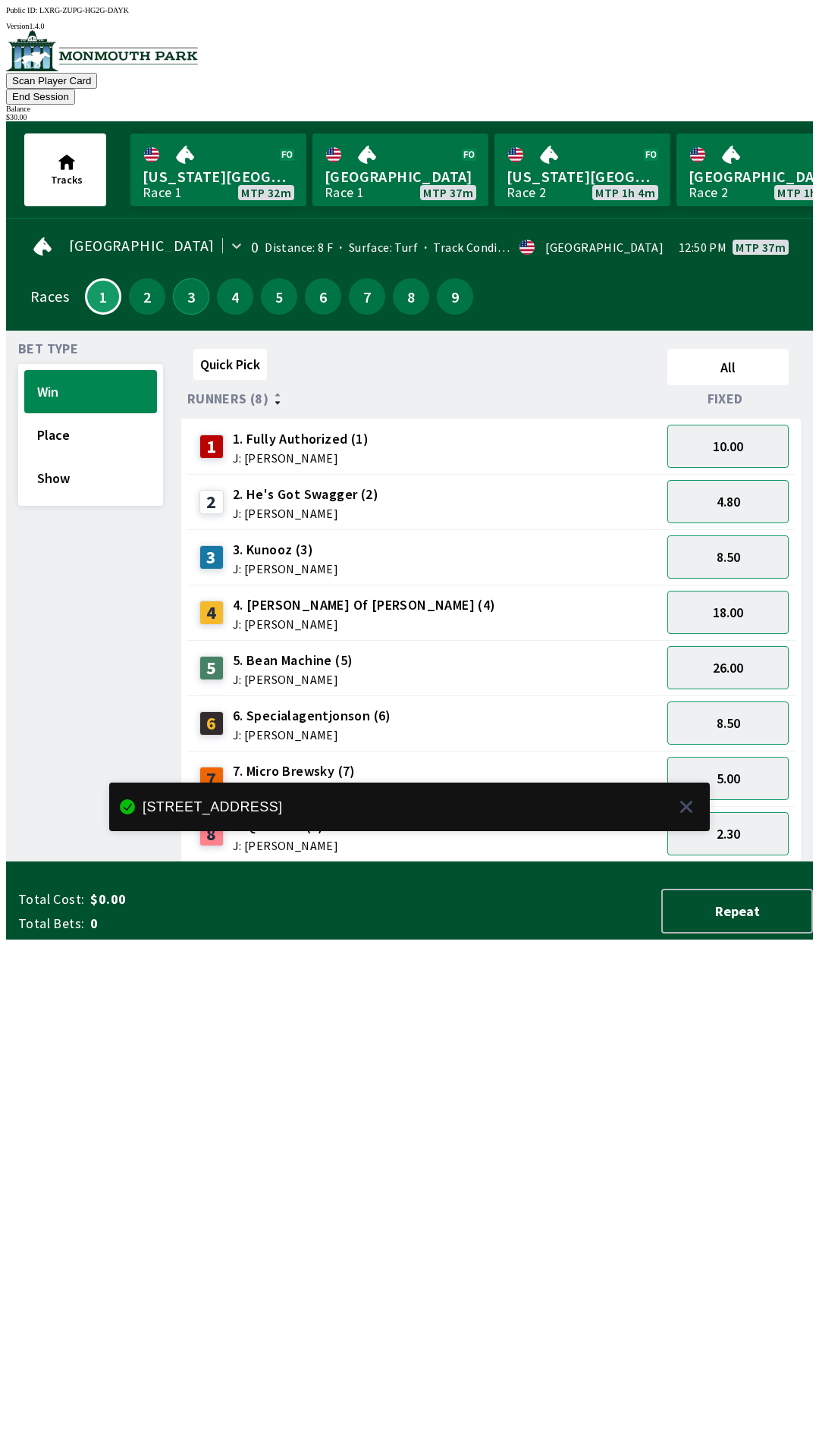
click at [184, 278] on button "3" at bounding box center [191, 297] width 36 height 36
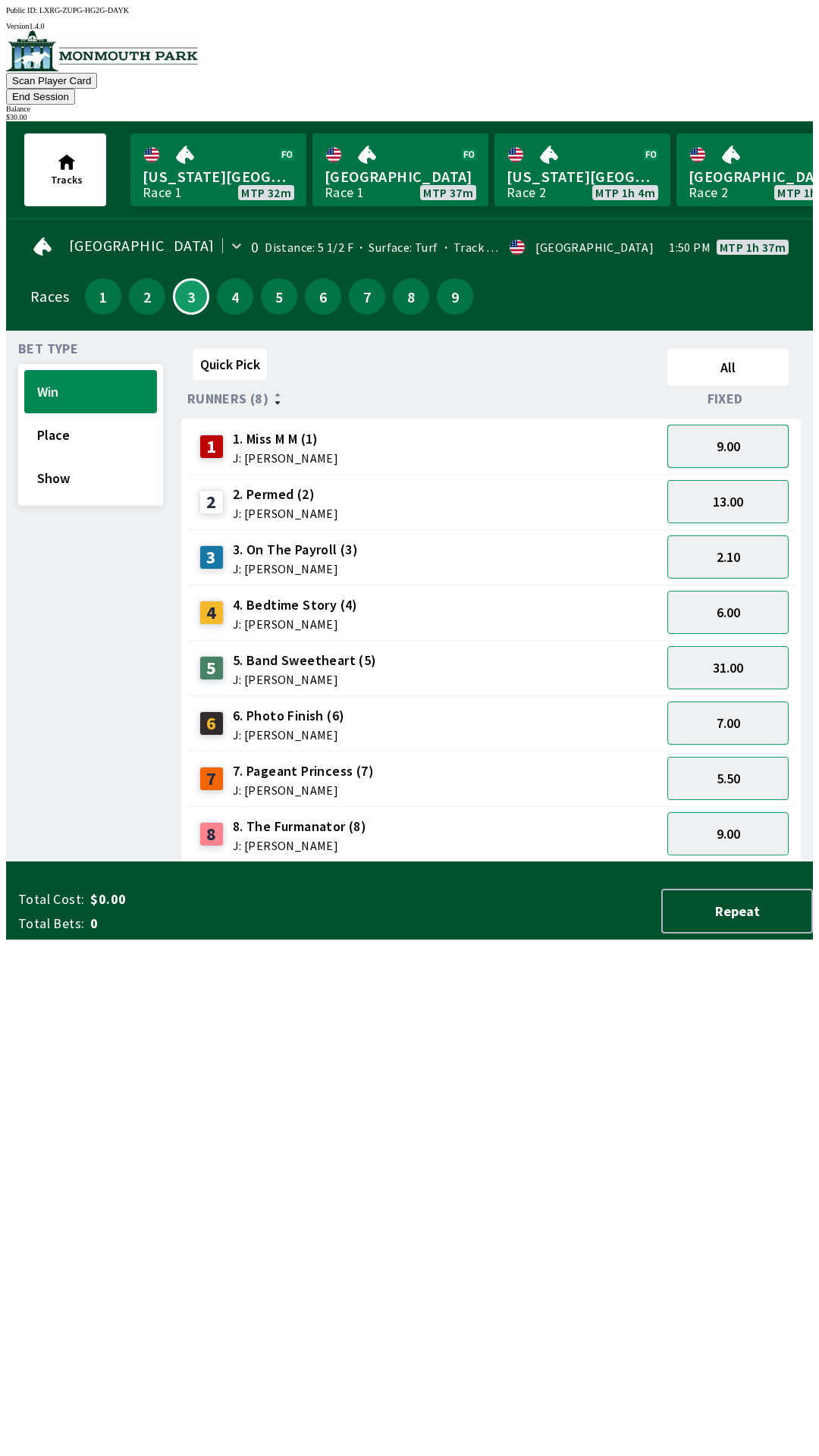
click at [746, 425] on button "9.00" at bounding box center [728, 446] width 121 height 43
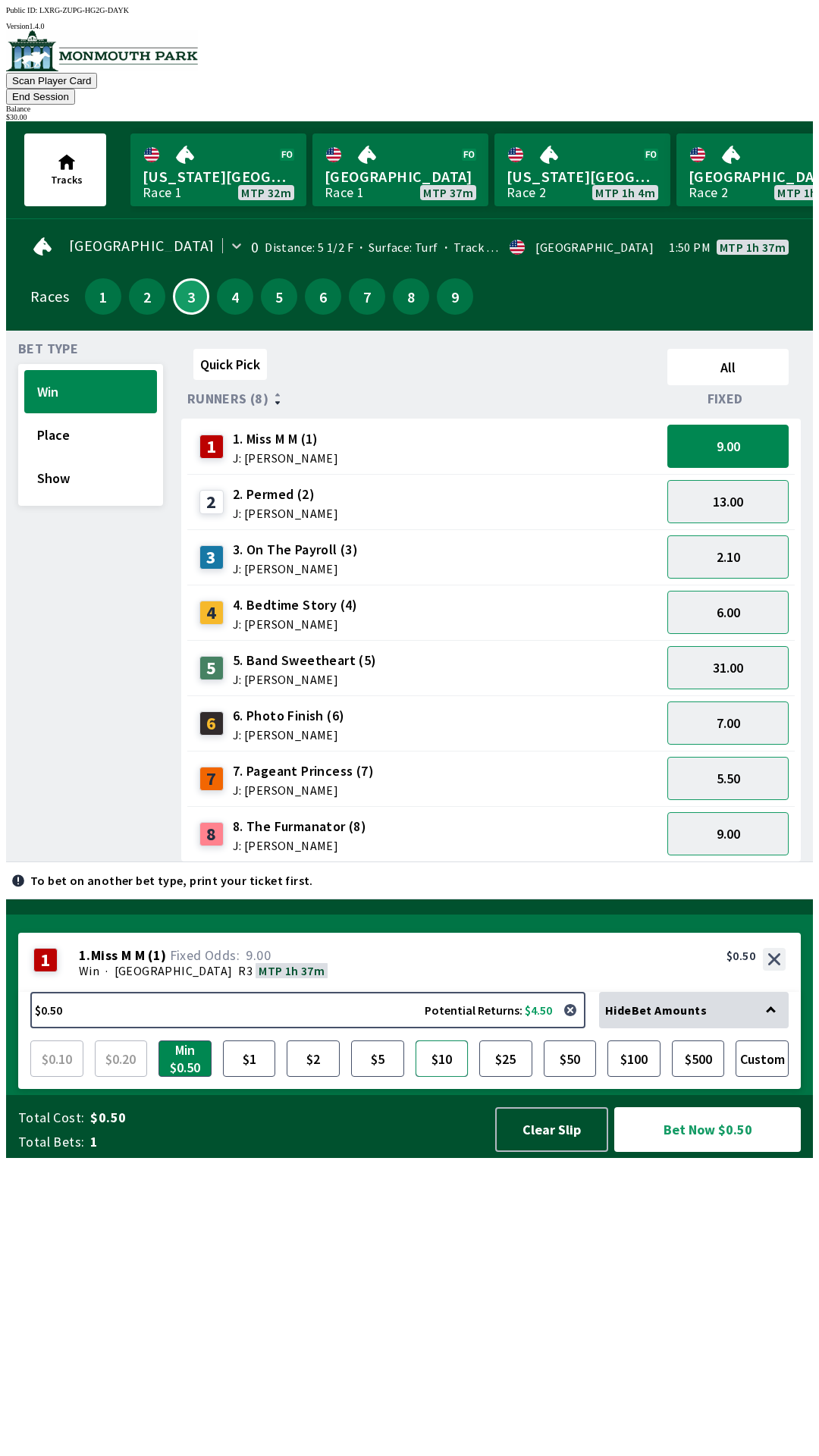
click at [450, 1077] on button "$10" at bounding box center [442, 1058] width 53 height 36
click at [683, 1151] on button "Bet Now $10.00" at bounding box center [706, 1129] width 186 height 45
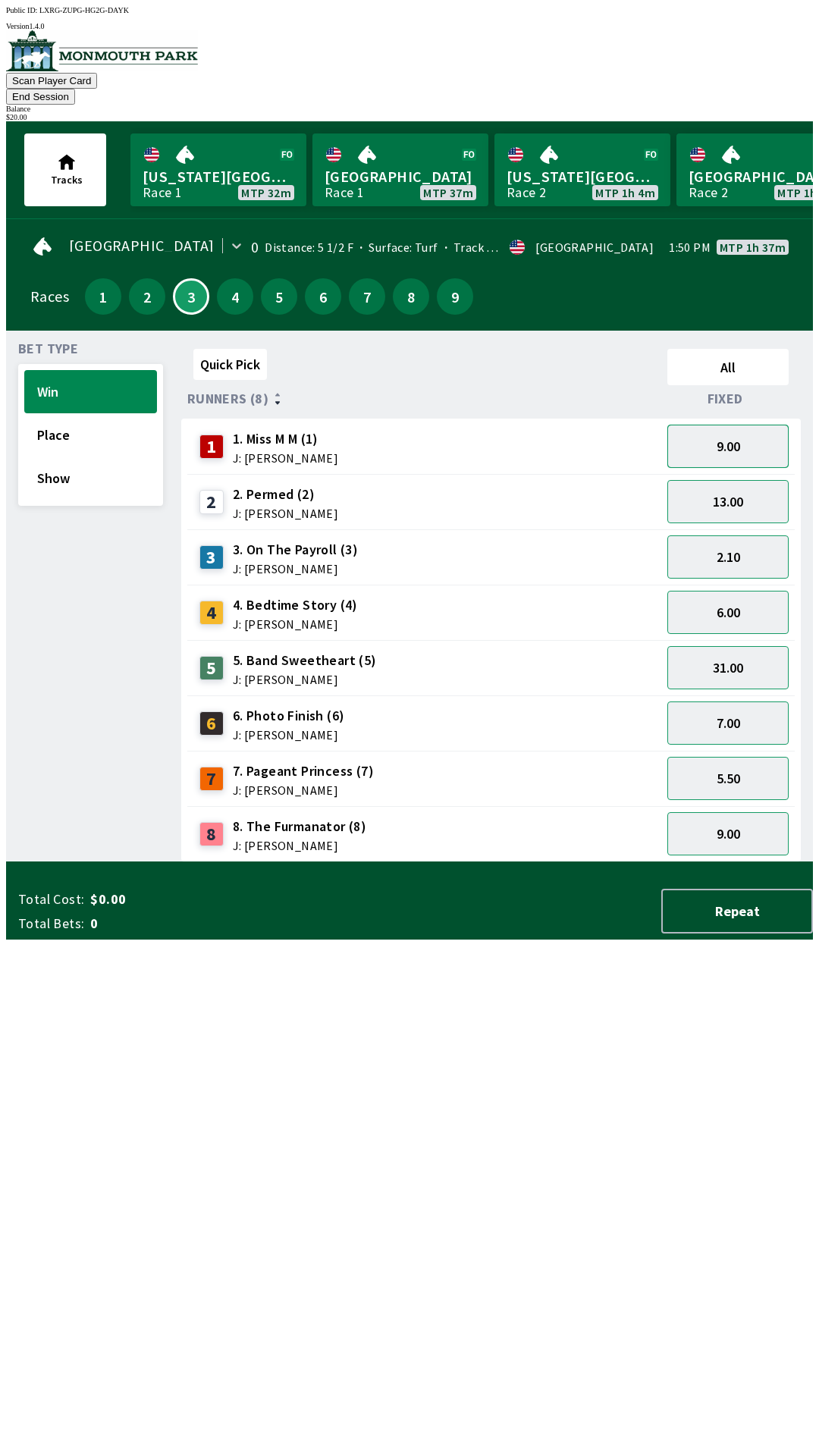
click at [740, 425] on button "9.00" at bounding box center [728, 446] width 121 height 43
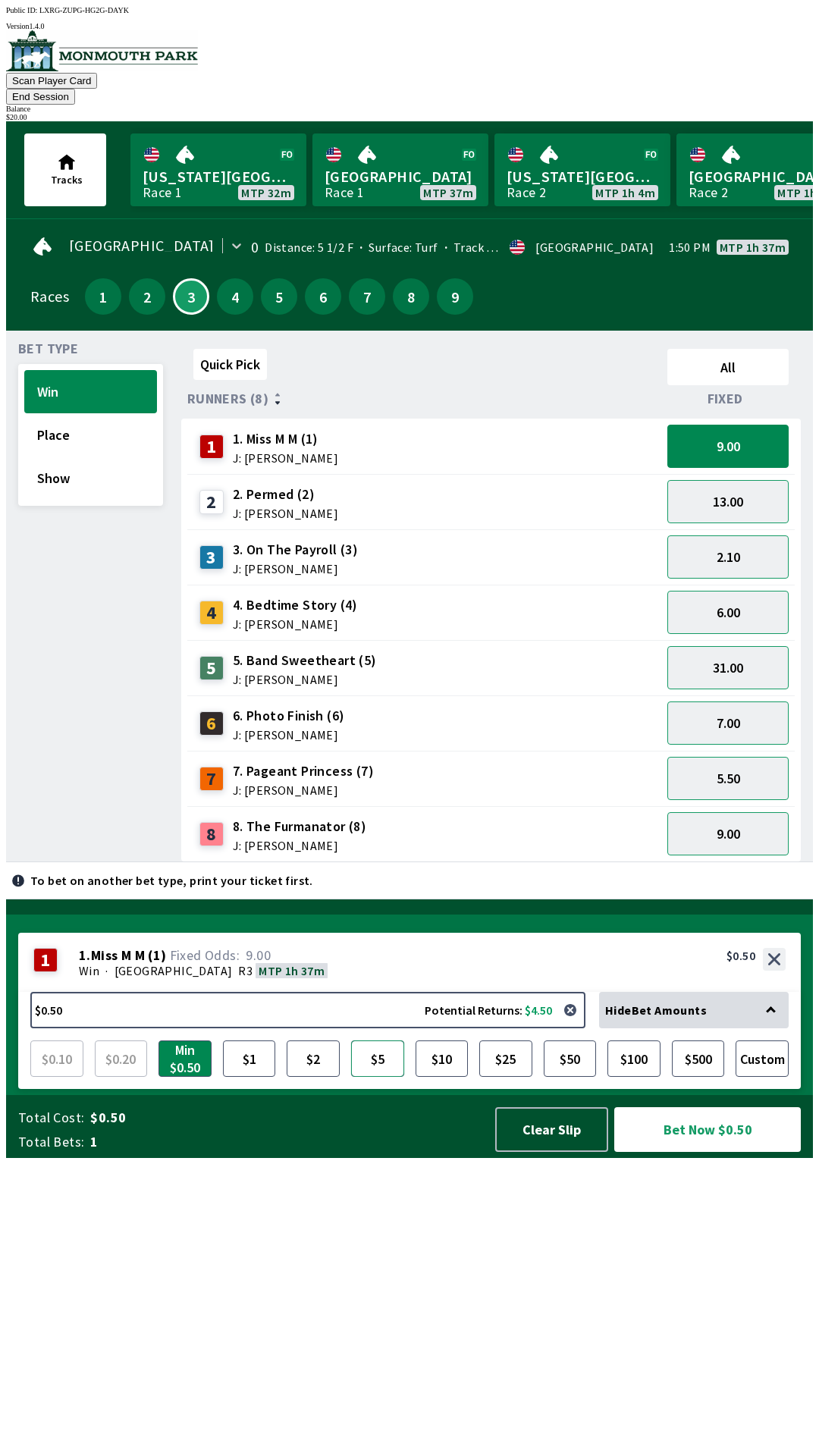
click at [379, 1077] on button "$5" at bounding box center [378, 1058] width 53 height 36
click at [672, 1151] on button "Bet Now $5.00" at bounding box center [706, 1129] width 186 height 45
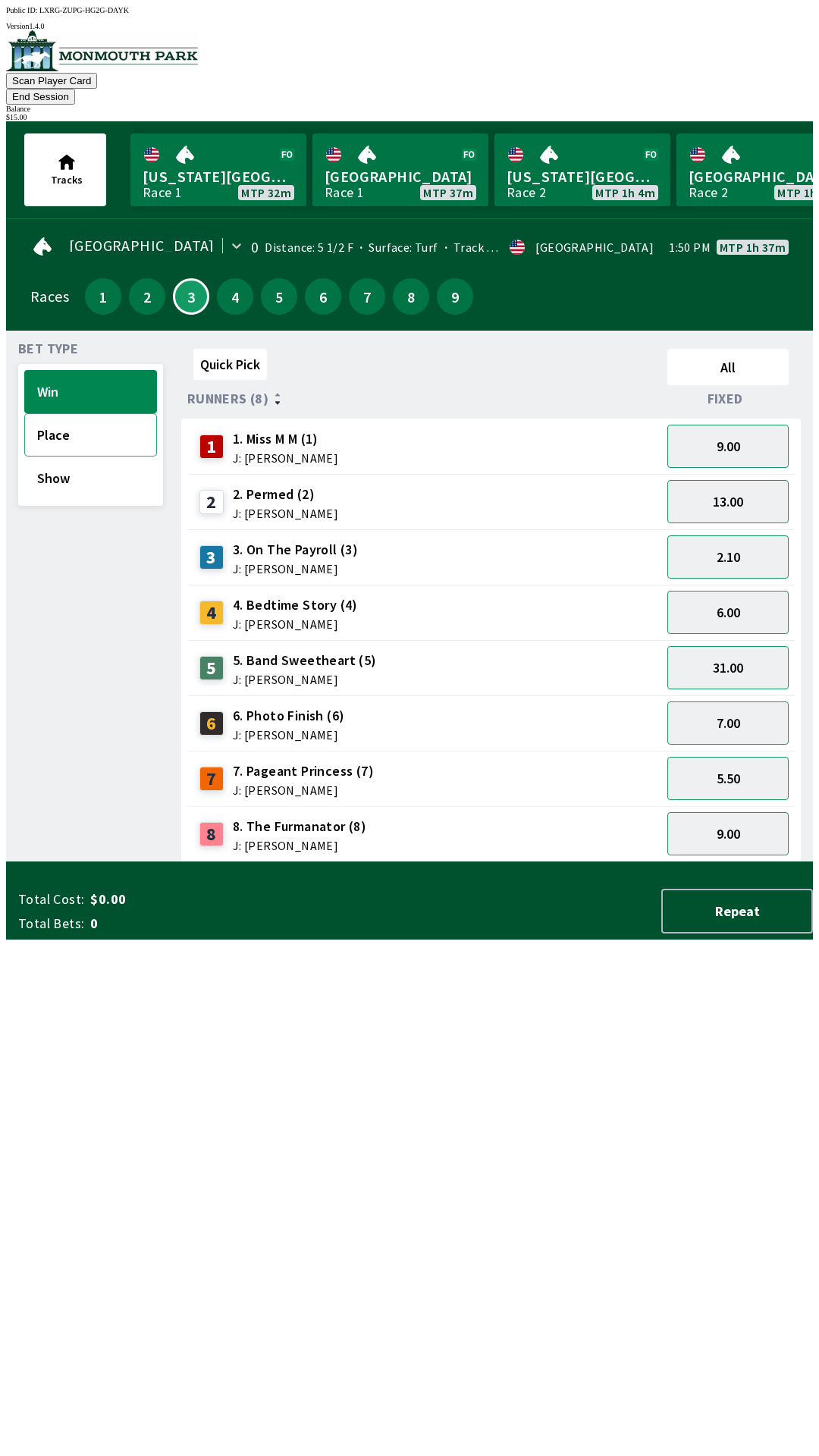
click at [52, 413] on button "Place" at bounding box center [90, 435] width 132 height 43
click at [740, 426] on button "4.00" at bounding box center [728, 446] width 121 height 43
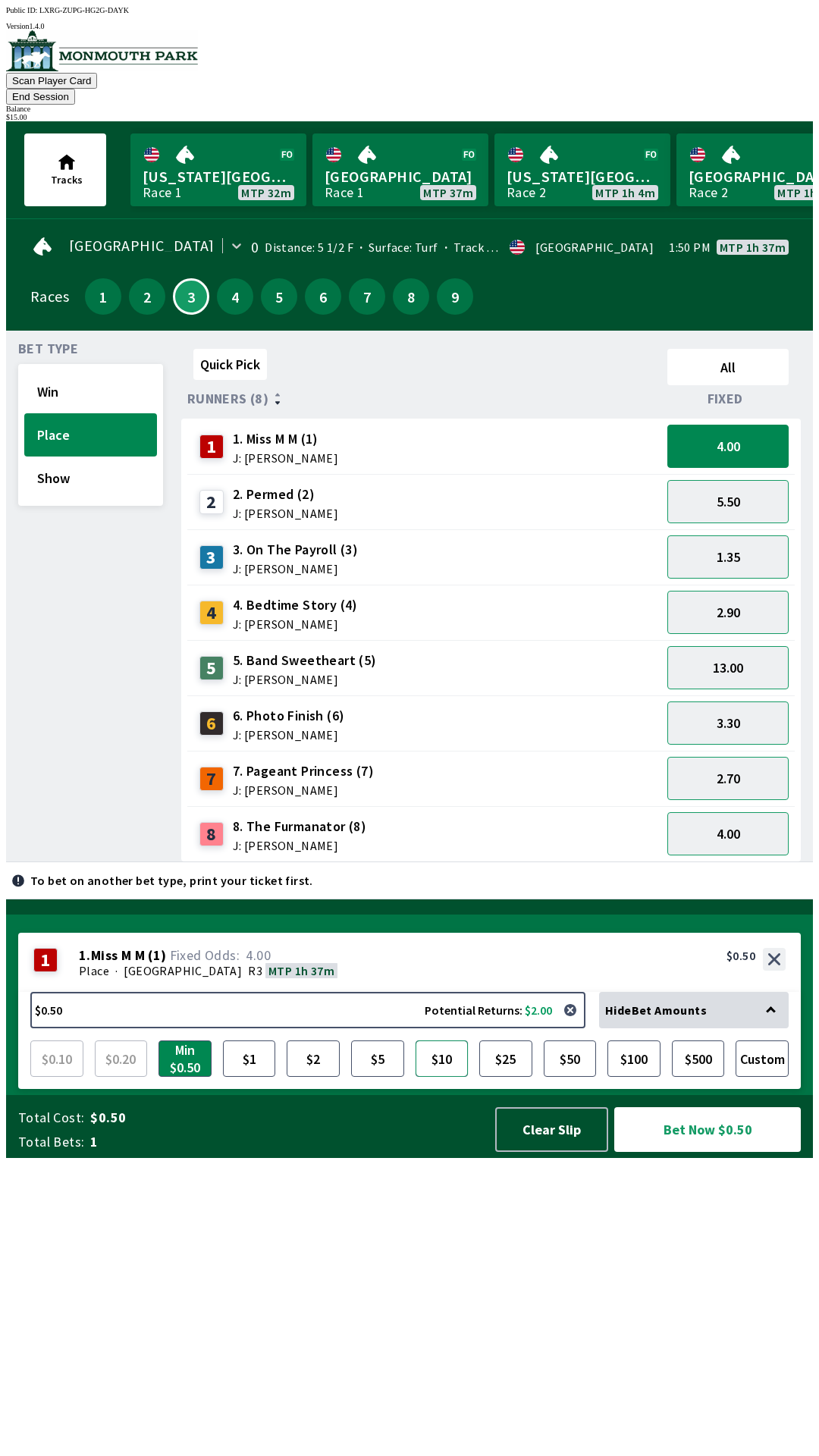
click at [445, 1077] on button "$10" at bounding box center [442, 1058] width 53 height 36
click at [682, 1151] on button "Bet Now $10.00" at bounding box center [706, 1129] width 186 height 45
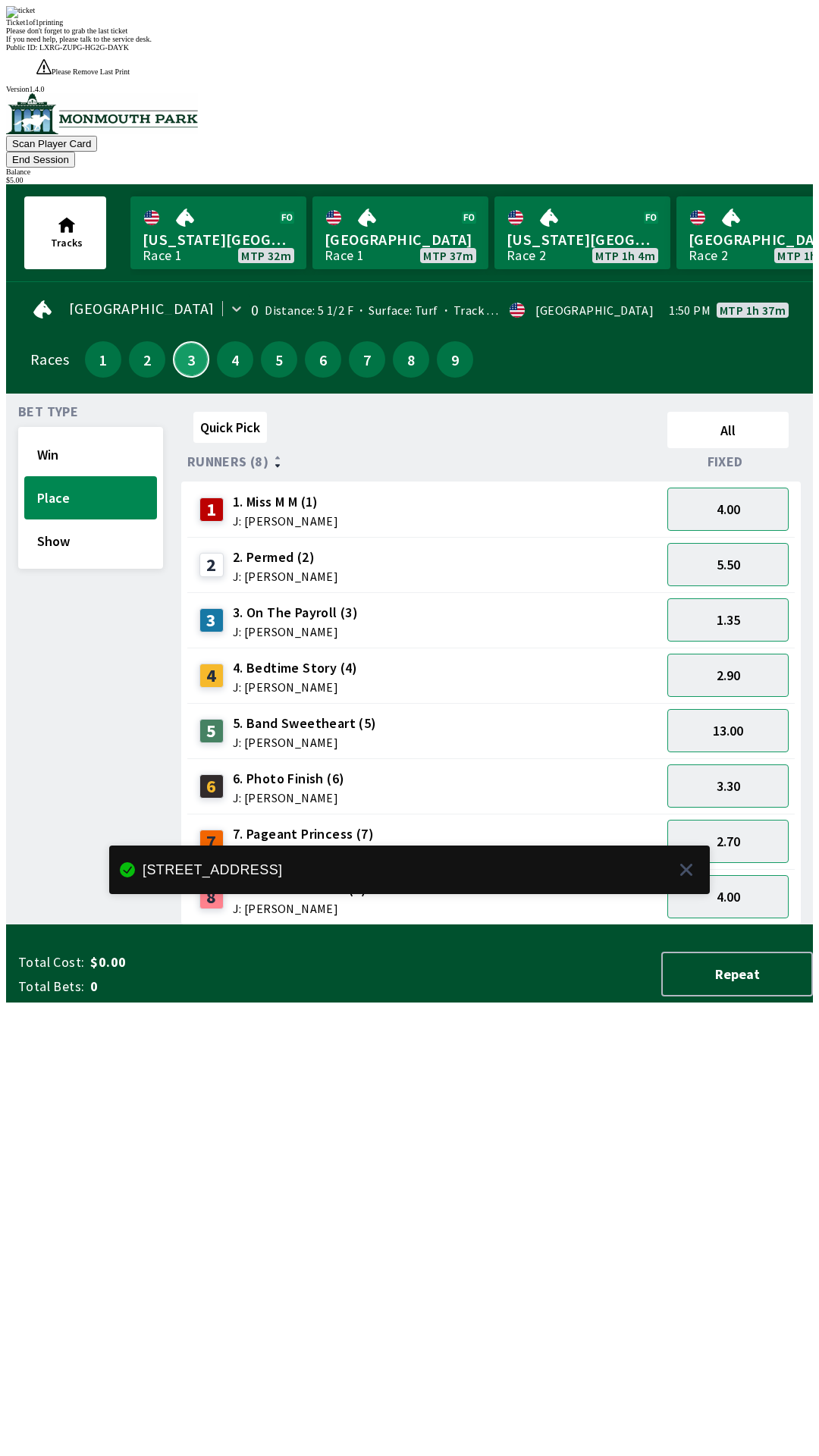
click at [186, 341] on button "3" at bounding box center [191, 359] width 36 height 36
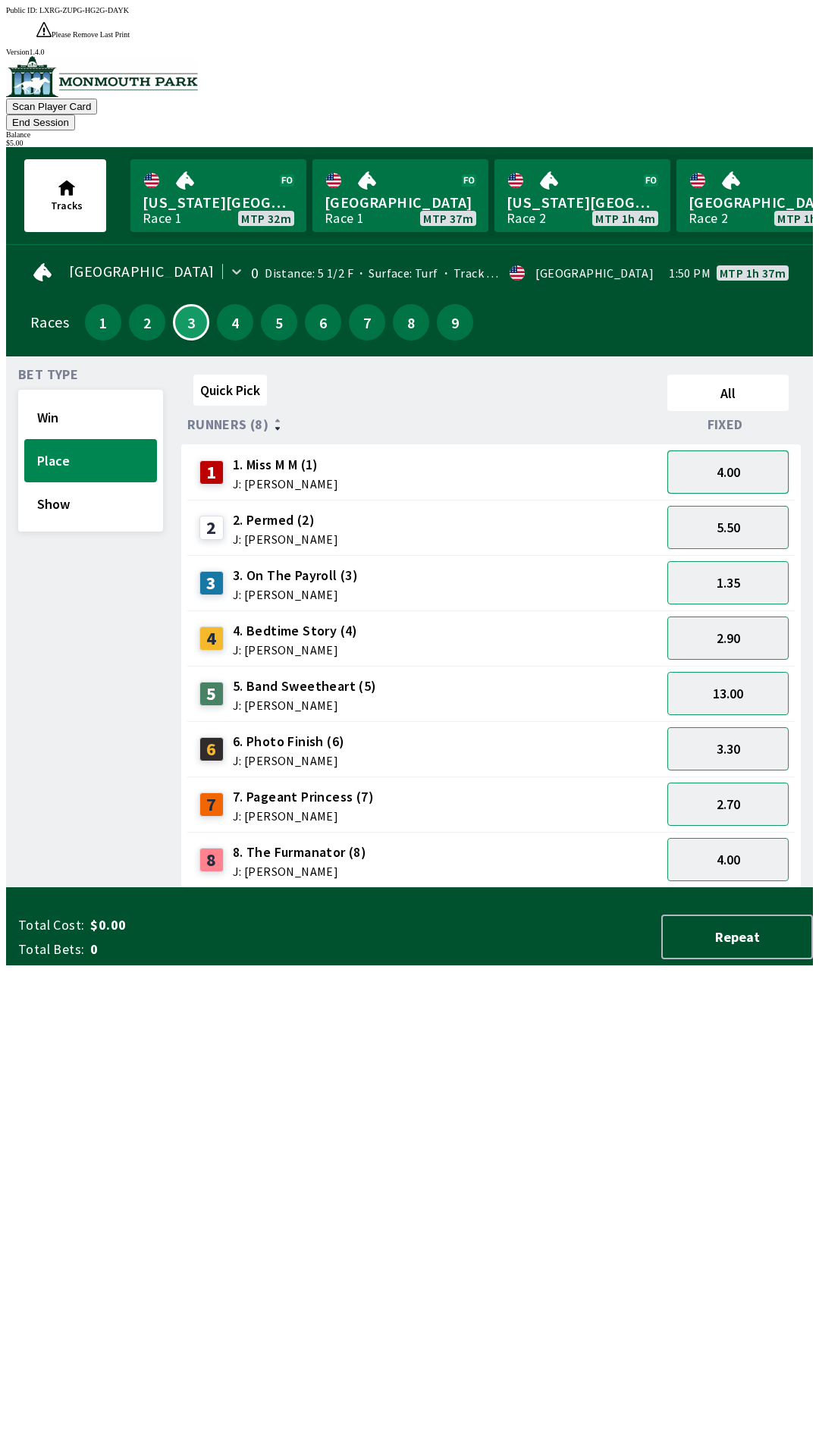
click at [725, 451] on button "4.00" at bounding box center [728, 472] width 121 height 43
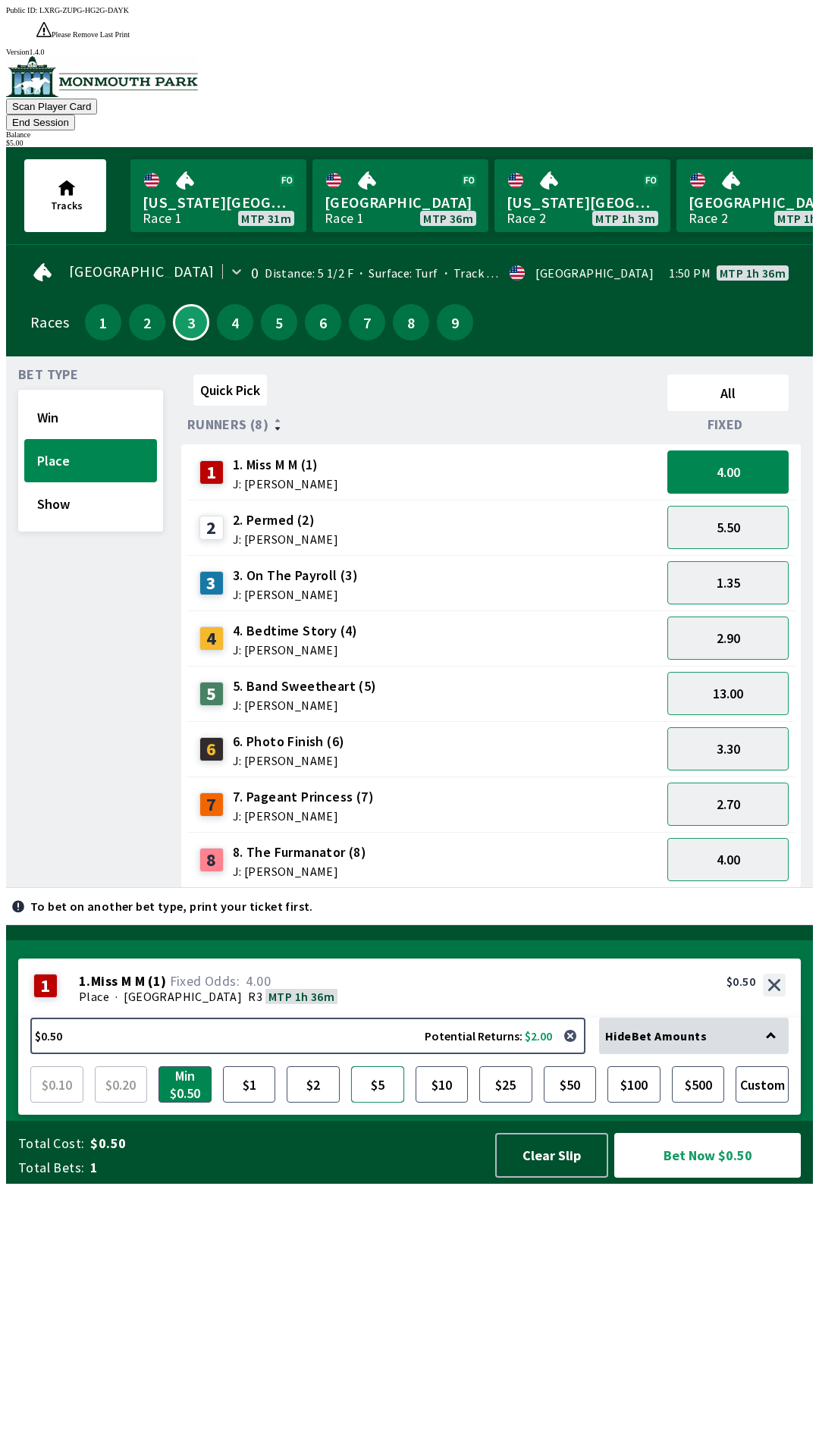
click at [385, 1102] on button "$5" at bounding box center [378, 1084] width 53 height 36
click at [680, 1178] on button "Bet Now $5.00" at bounding box center [706, 1155] width 186 height 45
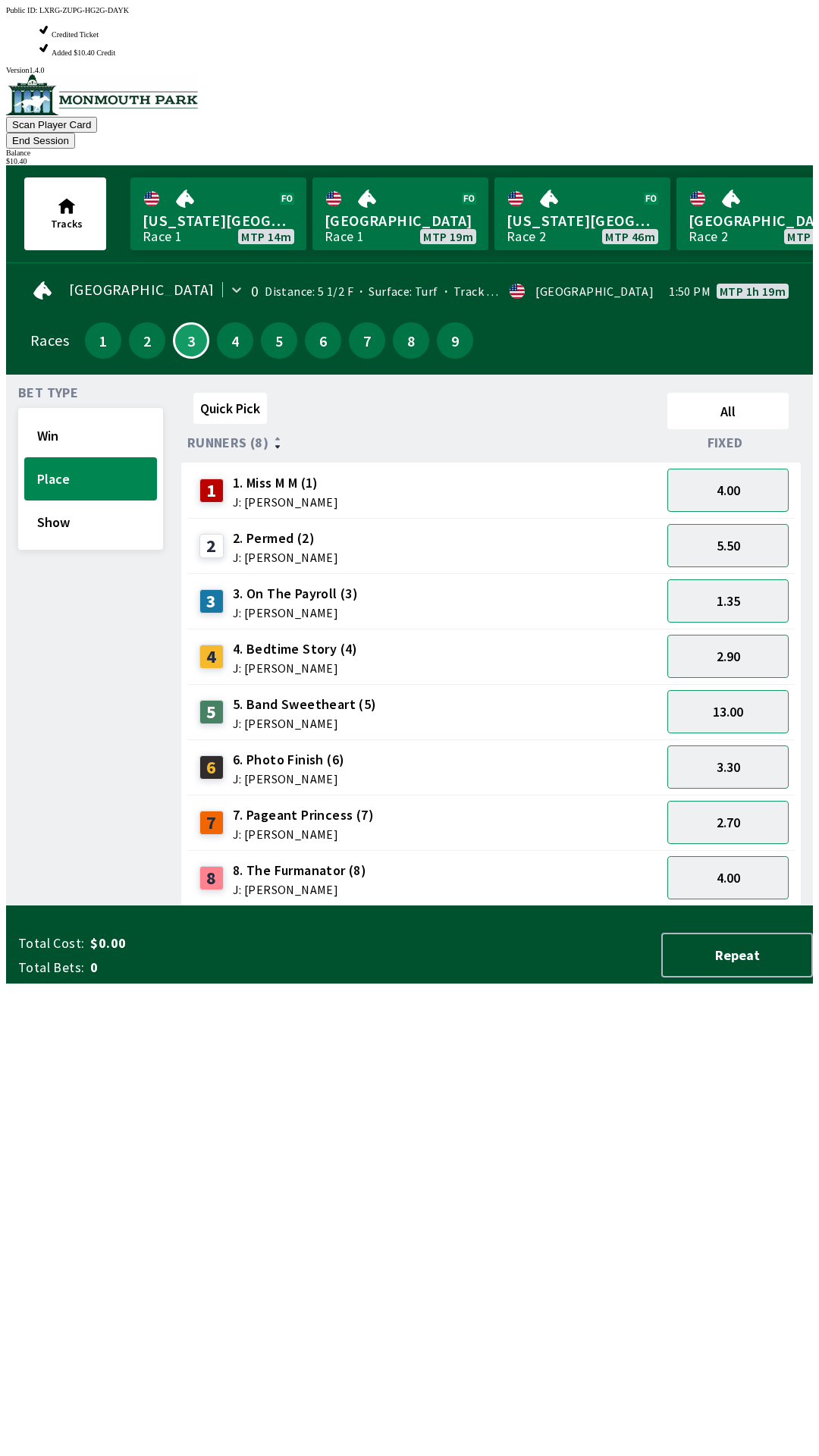
click at [486, 906] on div "Quick Pick All Runners (8) Fixed 1 1. Miss M M (1) J: [PERSON_NAME] 4.00 2 2. P…" at bounding box center [497, 646] width 632 height 519
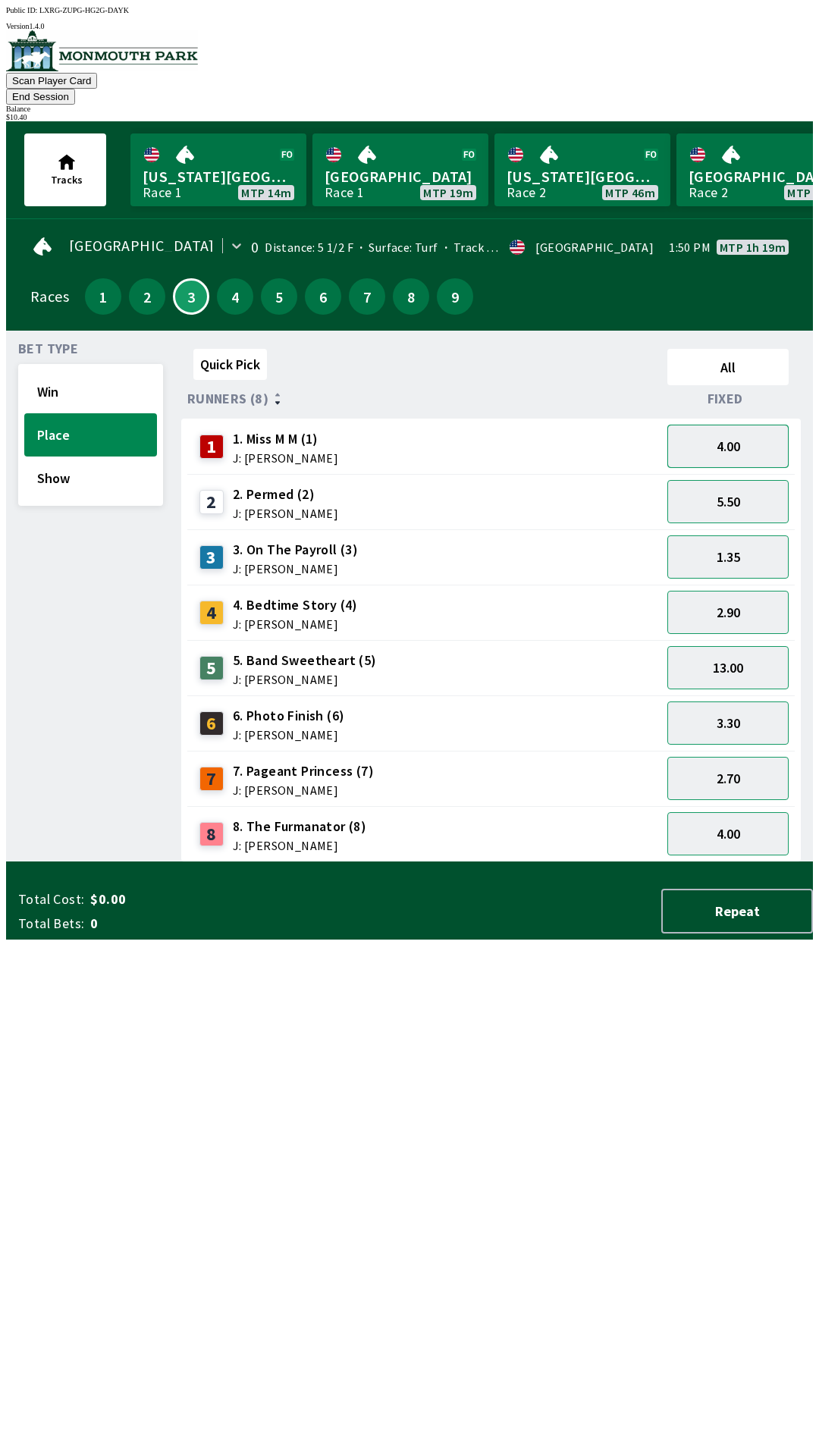
click at [721, 431] on button "4.00" at bounding box center [728, 446] width 121 height 43
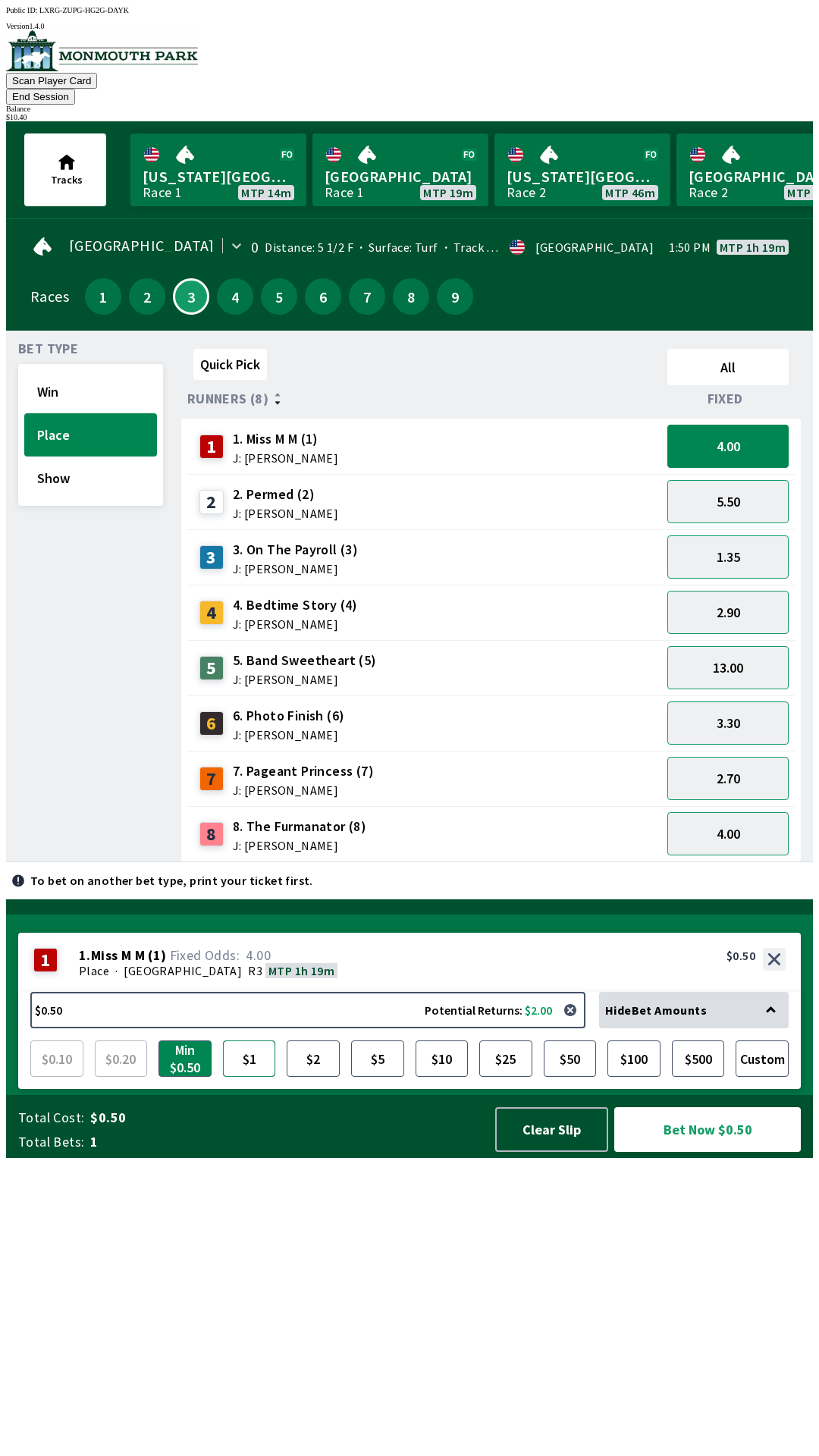
click at [251, 1077] on button "$1" at bounding box center [249, 1058] width 53 height 36
click at [687, 1151] on button "Bet Now $1.00" at bounding box center [706, 1129] width 186 height 45
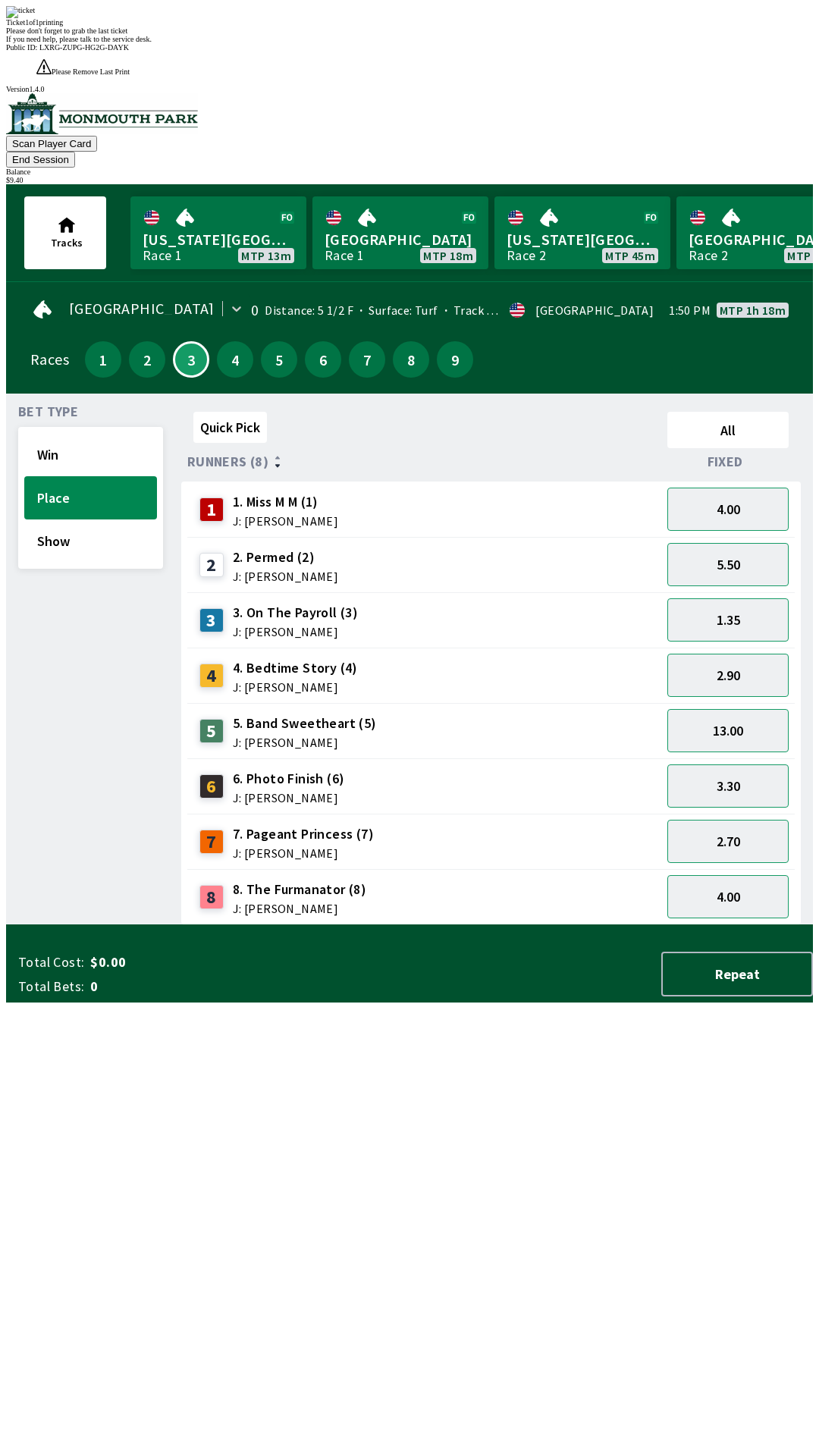
click at [479, 873] on div "Quick Pick All Runners (8) Fixed 1 1. Miss M M (1) J: [PERSON_NAME] 4.00 2 2. P…" at bounding box center [497, 665] width 632 height 519
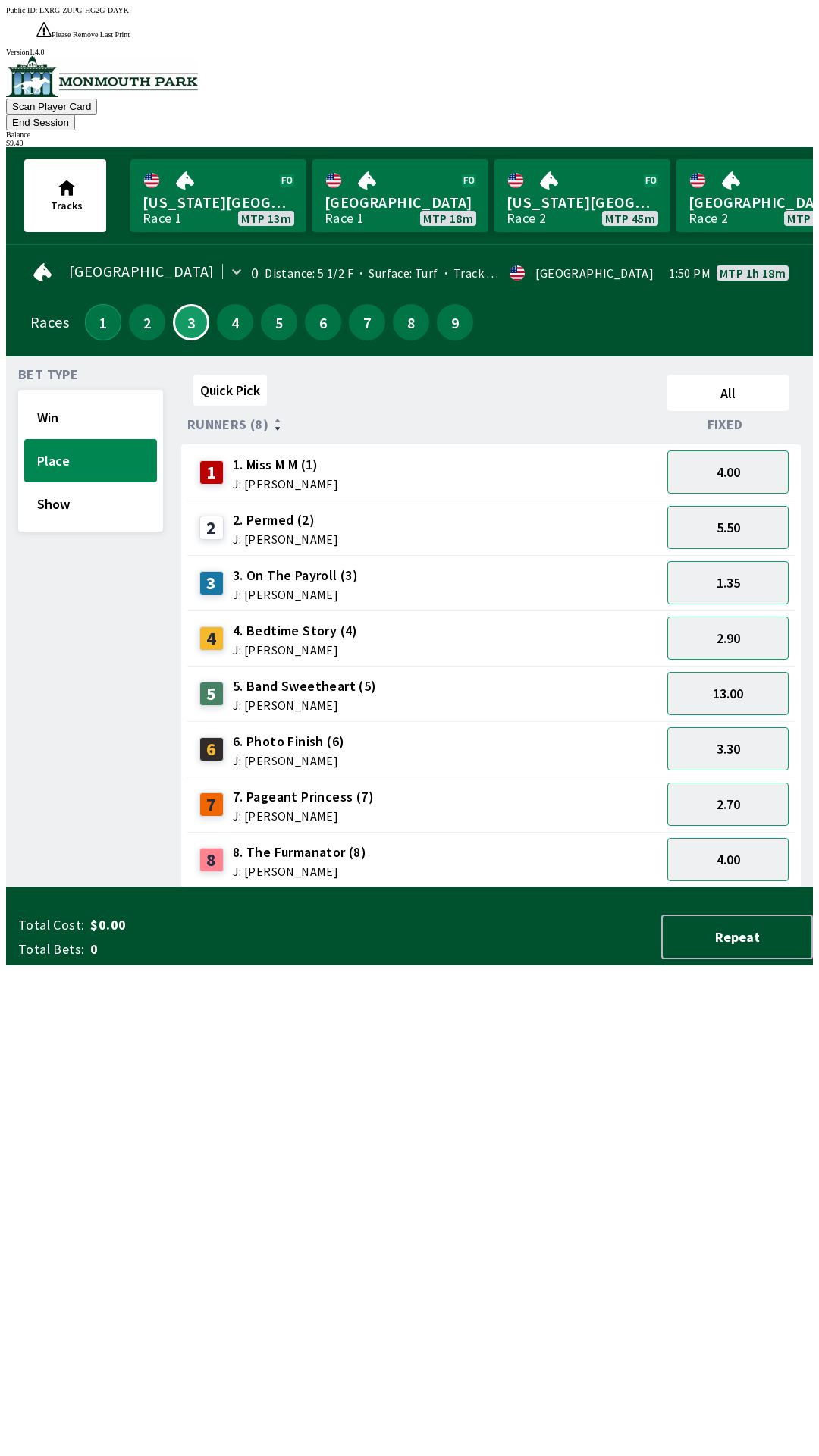
click at [108, 304] on button "1" at bounding box center [104, 322] width 36 height 36
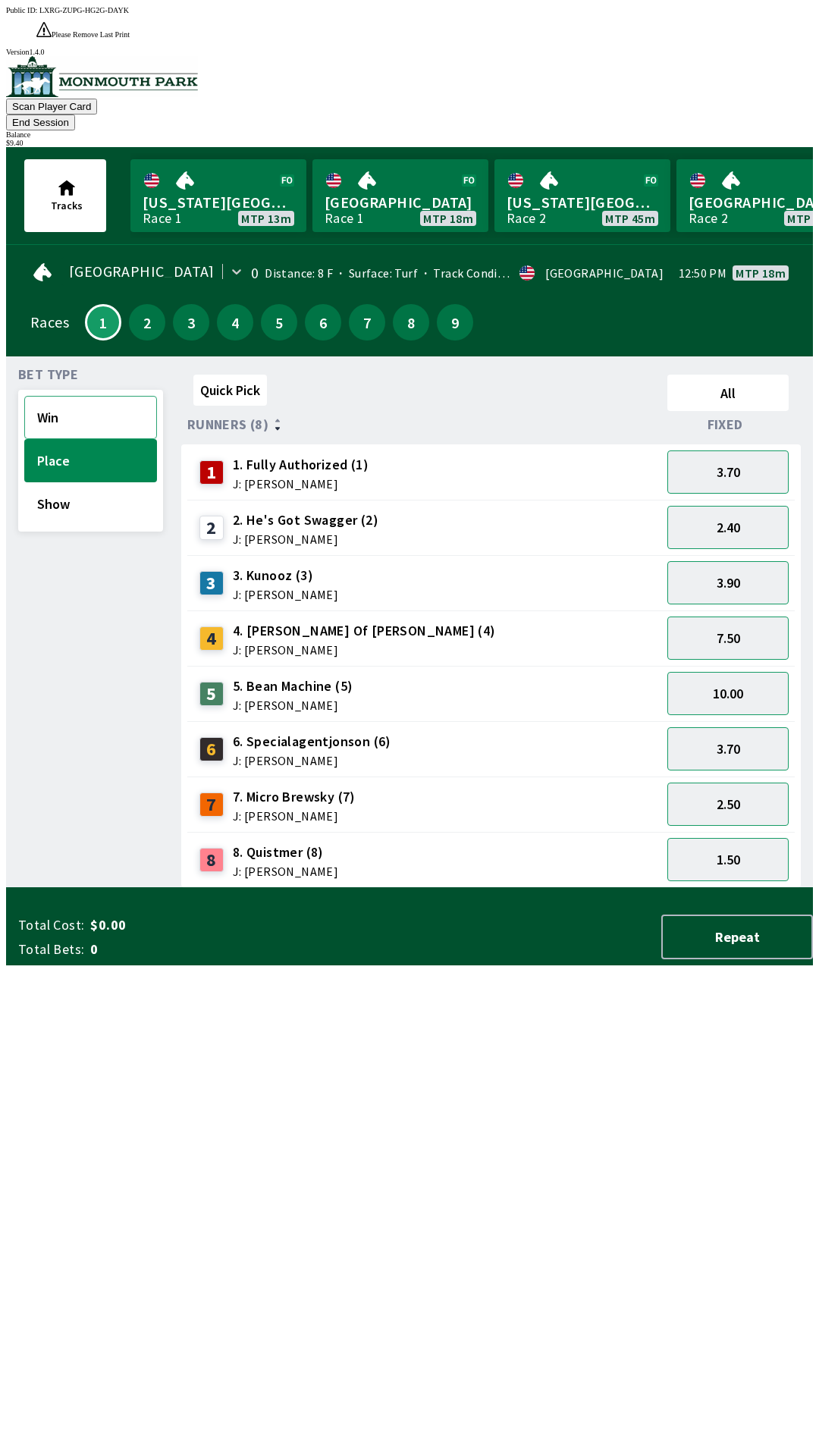
click at [82, 396] on button "Win" at bounding box center [90, 417] width 132 height 43
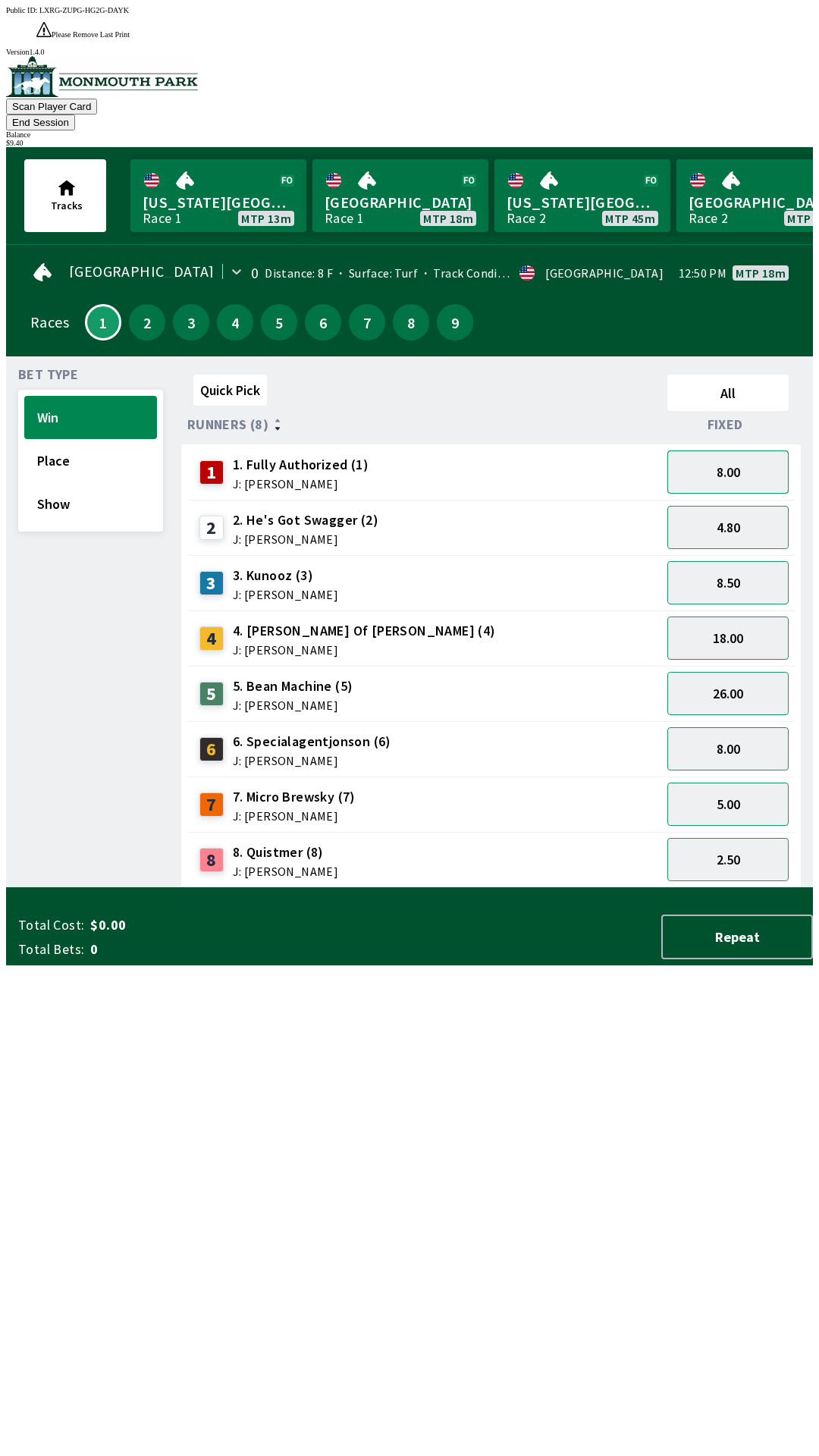
click at [724, 451] on button "8.00" at bounding box center [728, 472] width 121 height 43
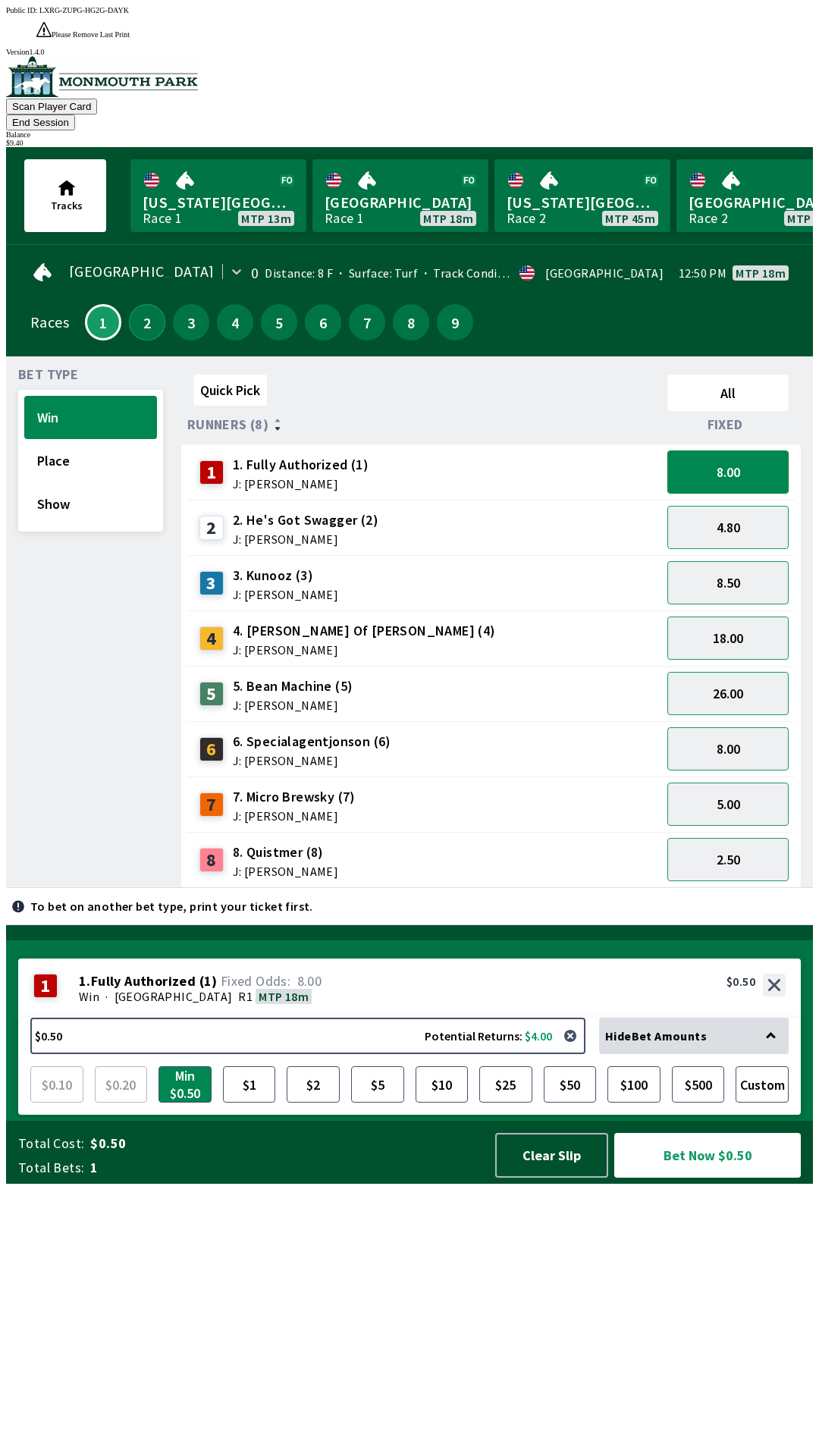
click at [148, 304] on button "2" at bounding box center [147, 322] width 36 height 36
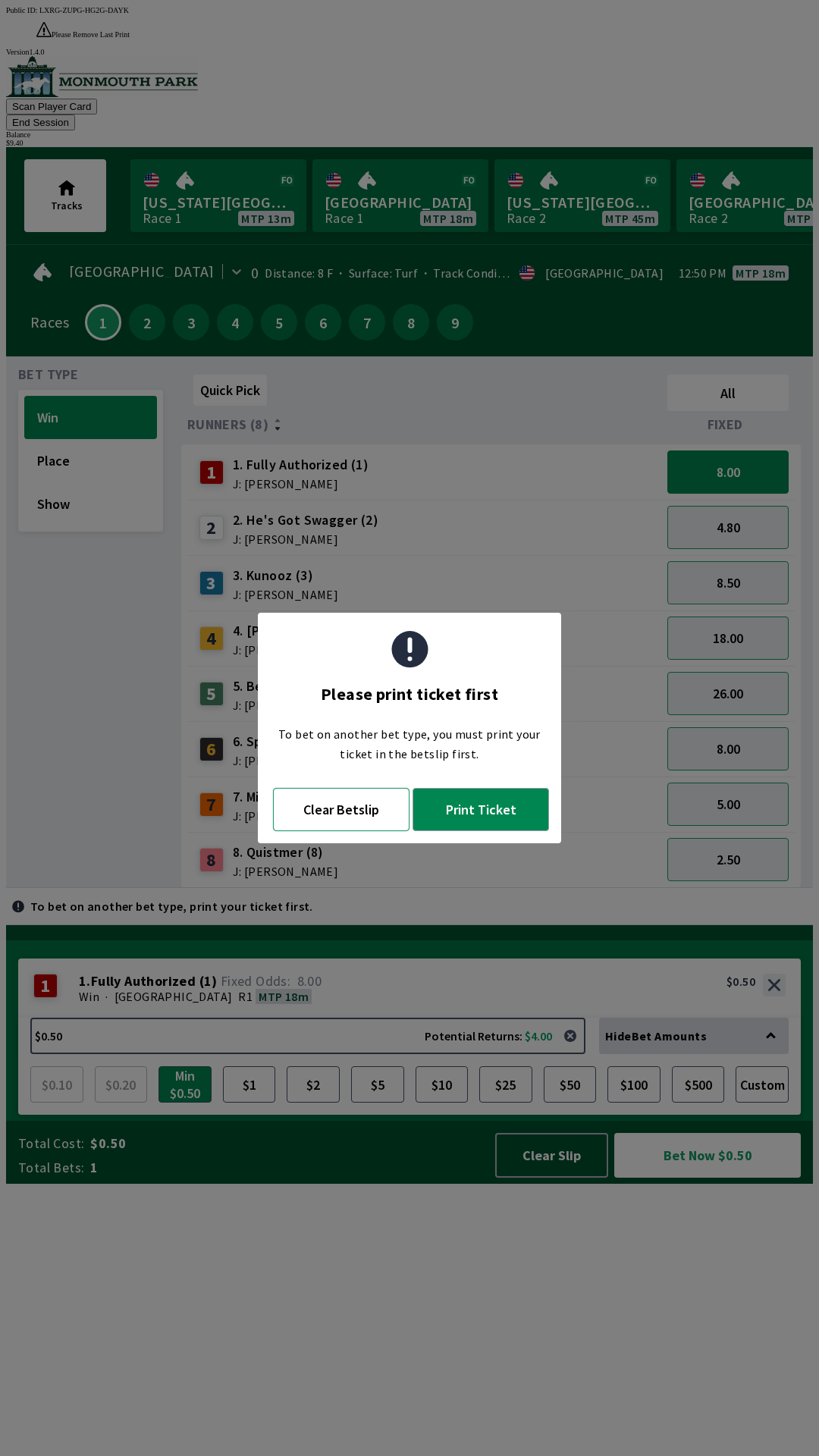
click at [365, 829] on button "Clear Betslip" at bounding box center [341, 809] width 137 height 43
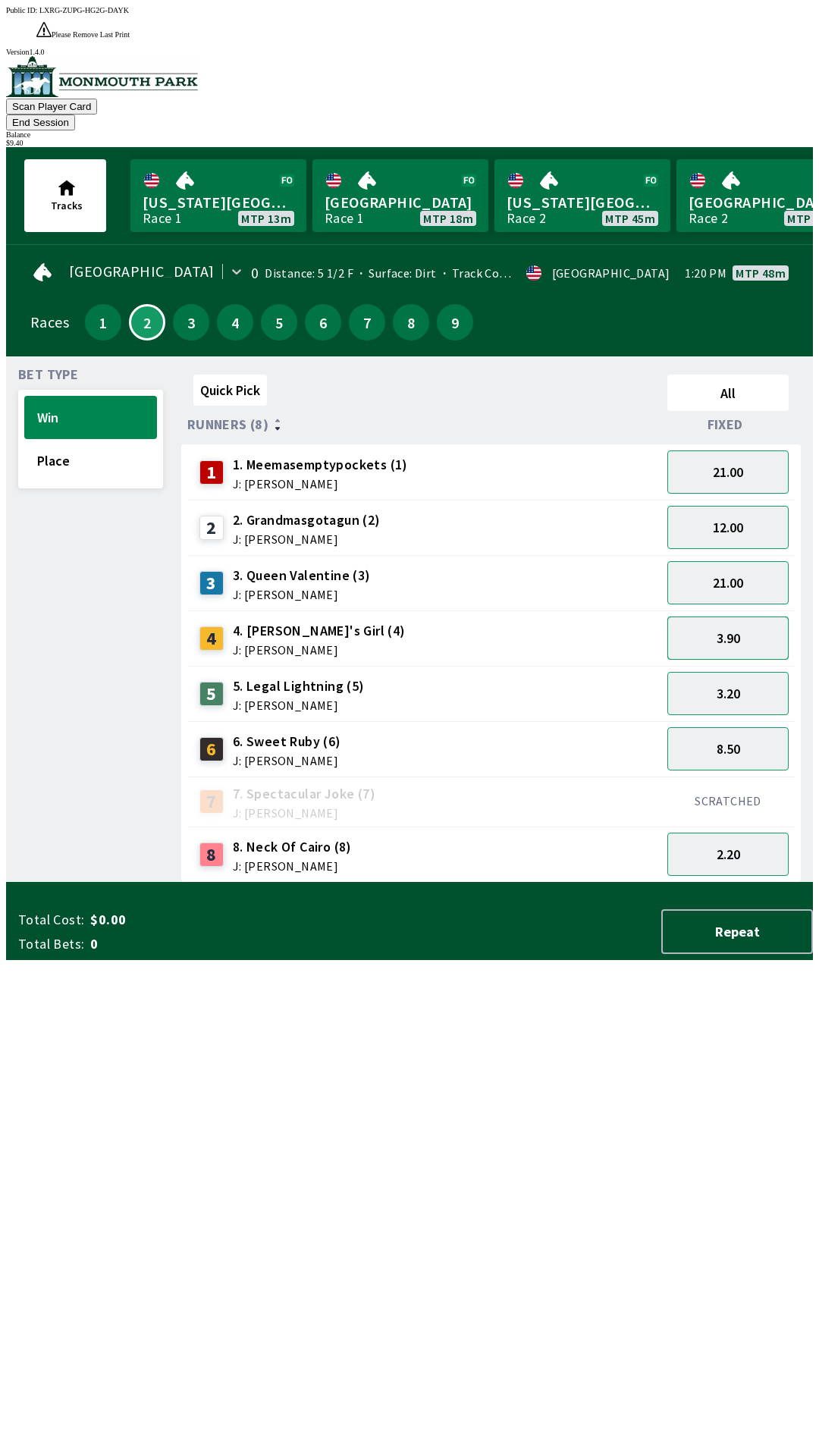
click at [734, 616] on button "3.90" at bounding box center [728, 638] width 121 height 43
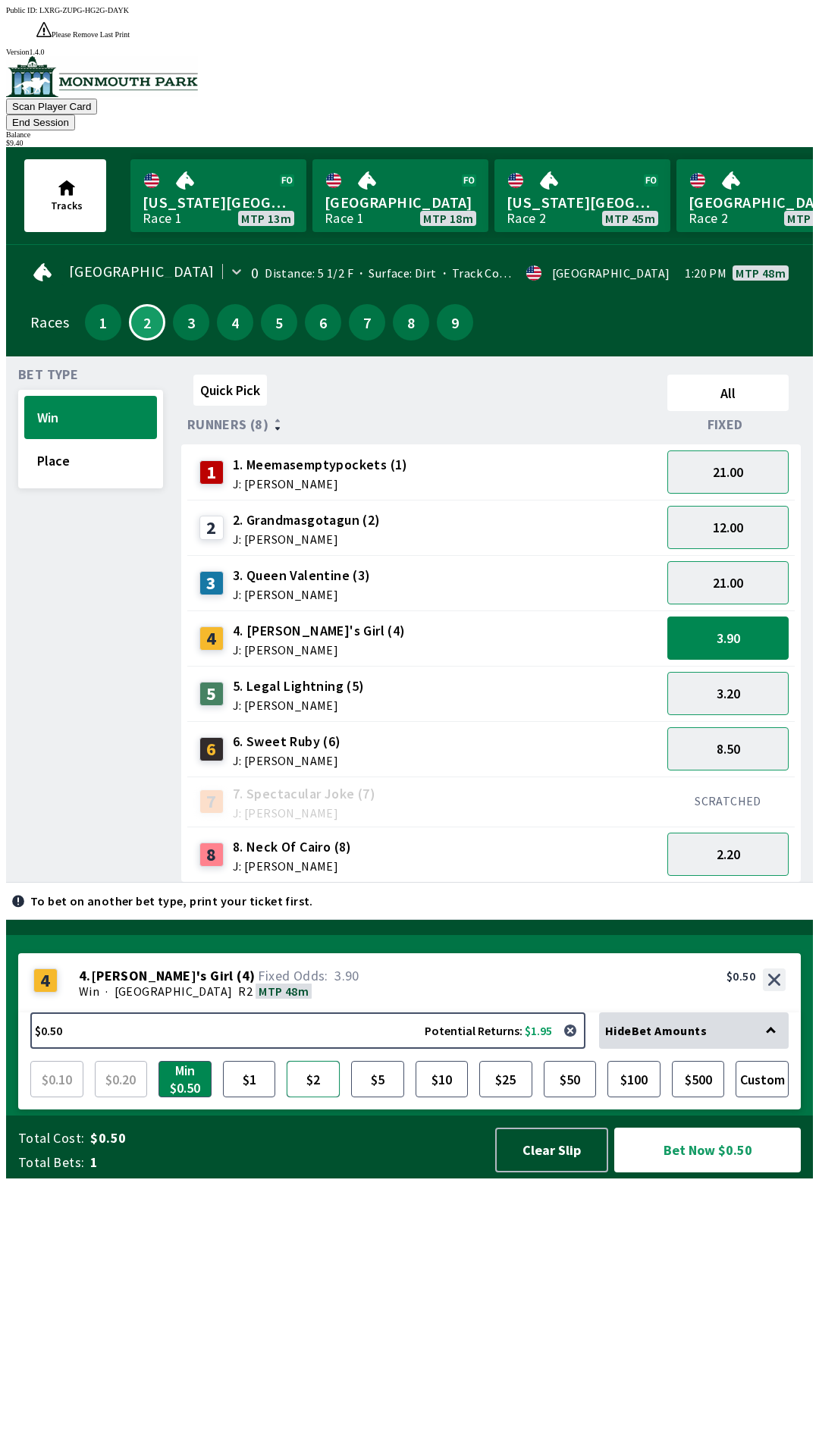
click at [324, 1097] on button "$2" at bounding box center [313, 1079] width 53 height 36
click at [110, 439] on button "Place" at bounding box center [90, 460] width 132 height 43
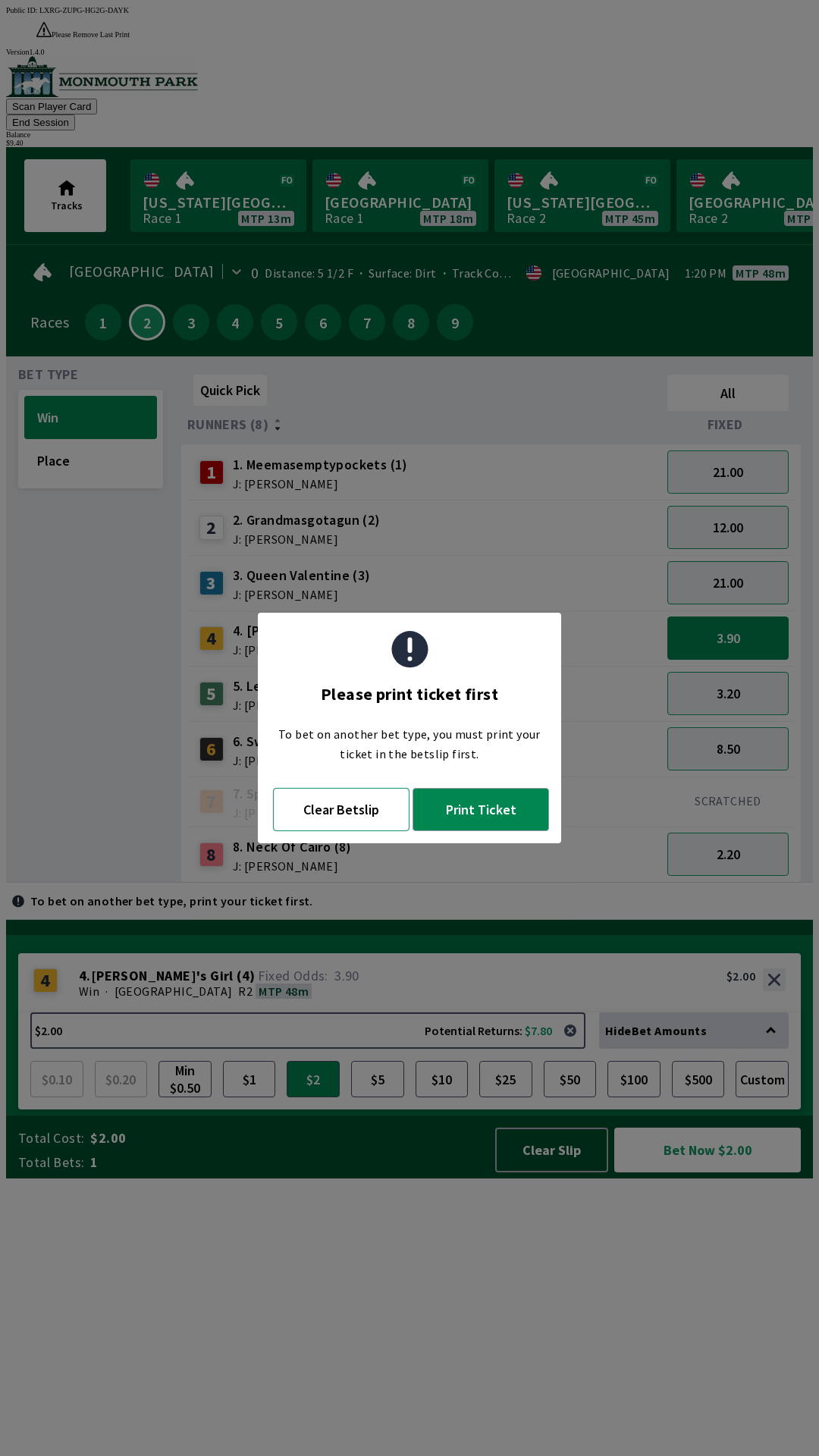
click at [372, 823] on button "Clear Betslip" at bounding box center [341, 809] width 137 height 43
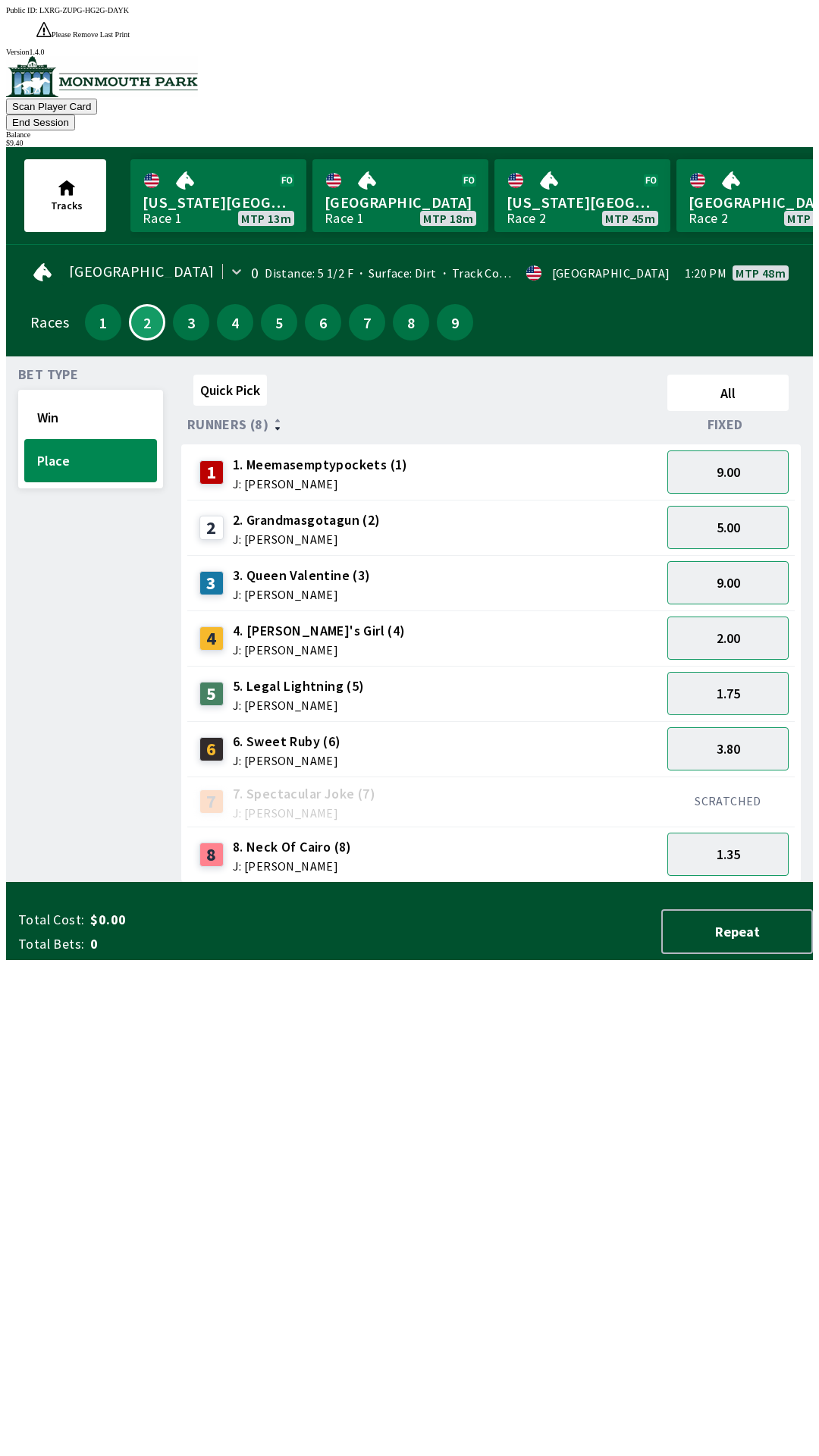
click at [740, 666] on div "1.75" at bounding box center [727, 693] width 133 height 55
click at [751, 616] on button "2.00" at bounding box center [728, 638] width 121 height 43
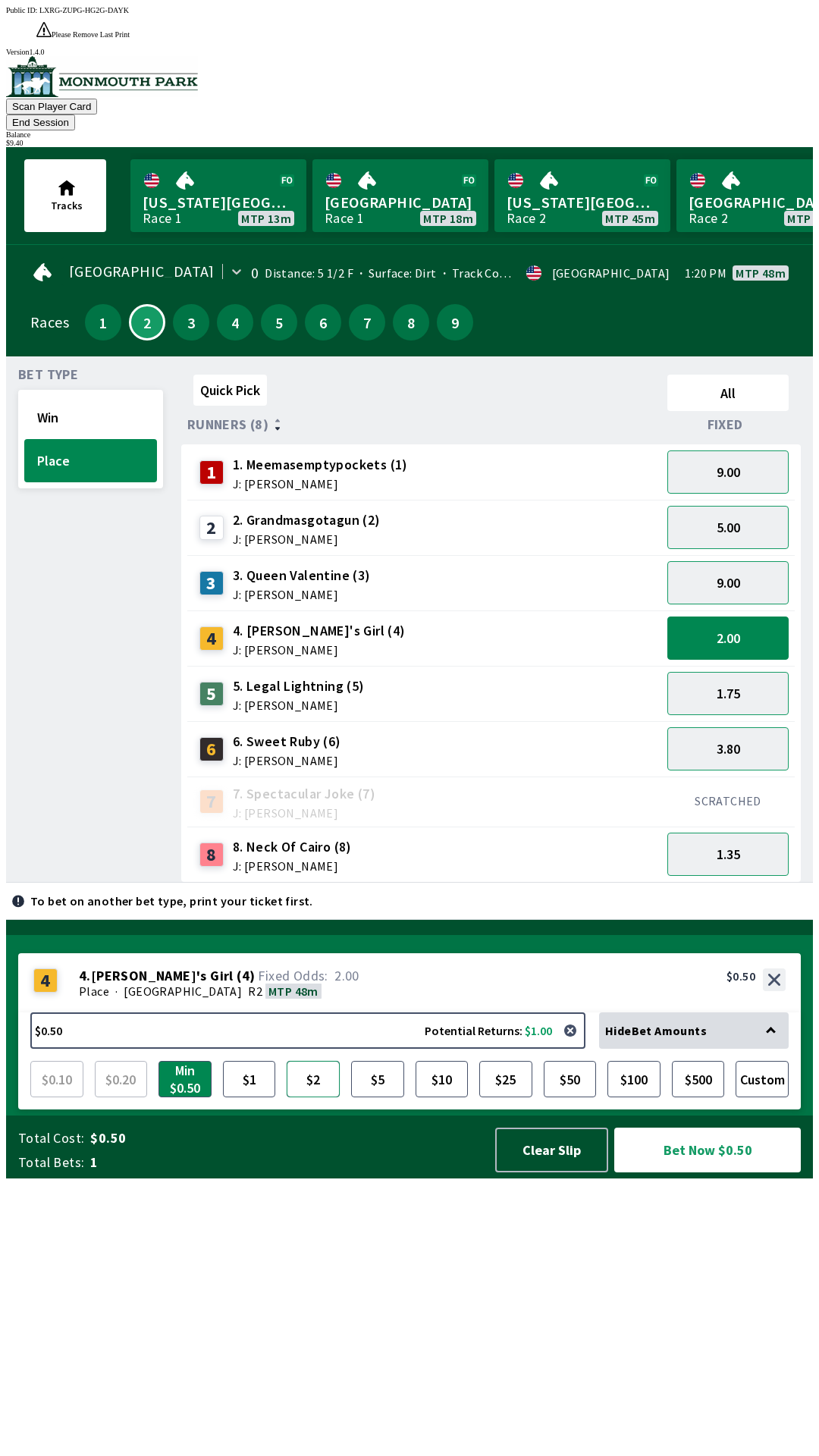
click at [323, 1097] on button "$2" at bounding box center [313, 1079] width 53 height 36
click at [721, 1172] on button "Bet Now $2.00" at bounding box center [706, 1150] width 186 height 45
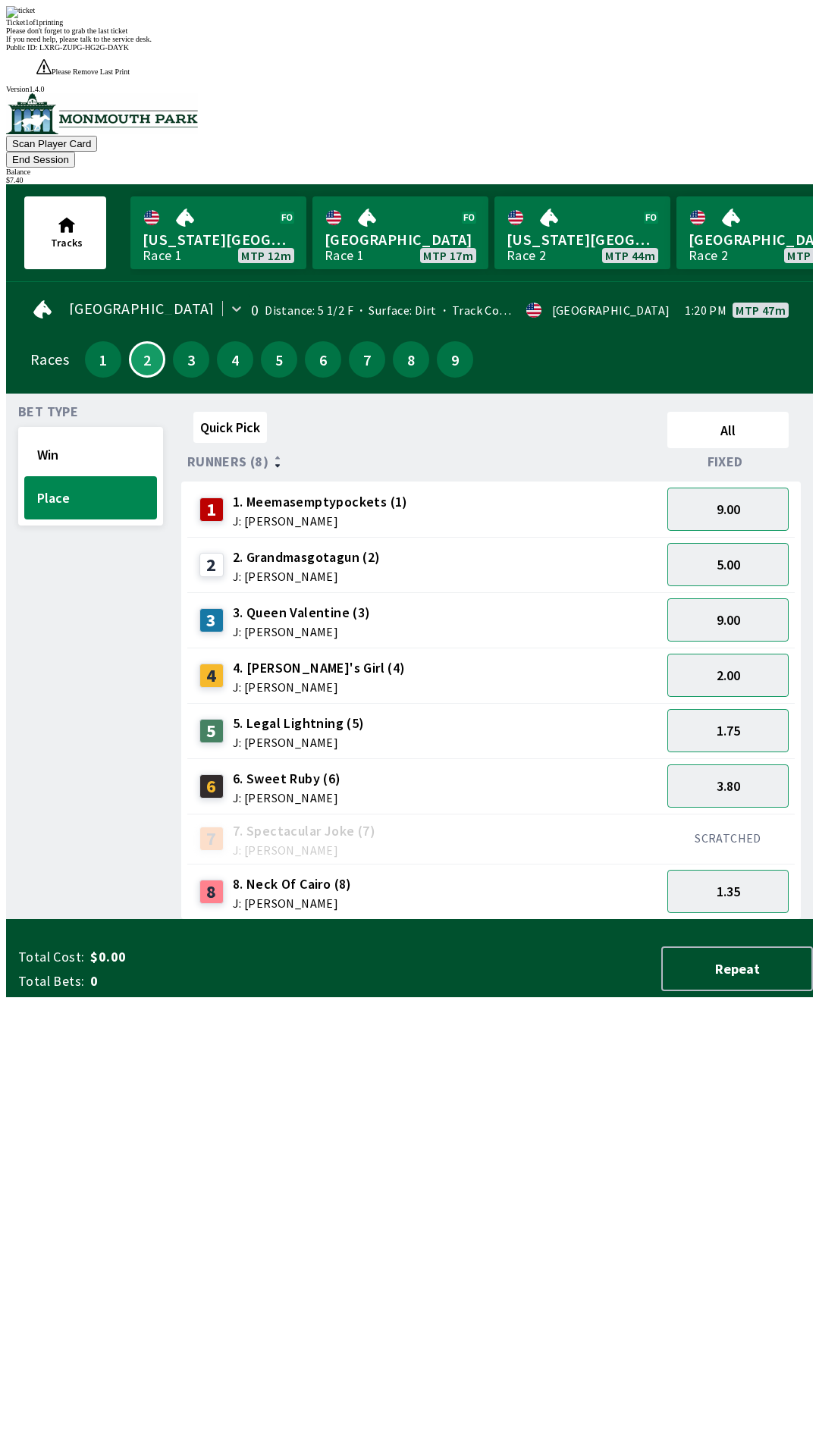
click at [528, 919] on div "Quick Pick All Runners (8) Fixed 1 1. Meemasemptypockets (1) J: [PERSON_NAME] 9…" at bounding box center [497, 663] width 632 height 514
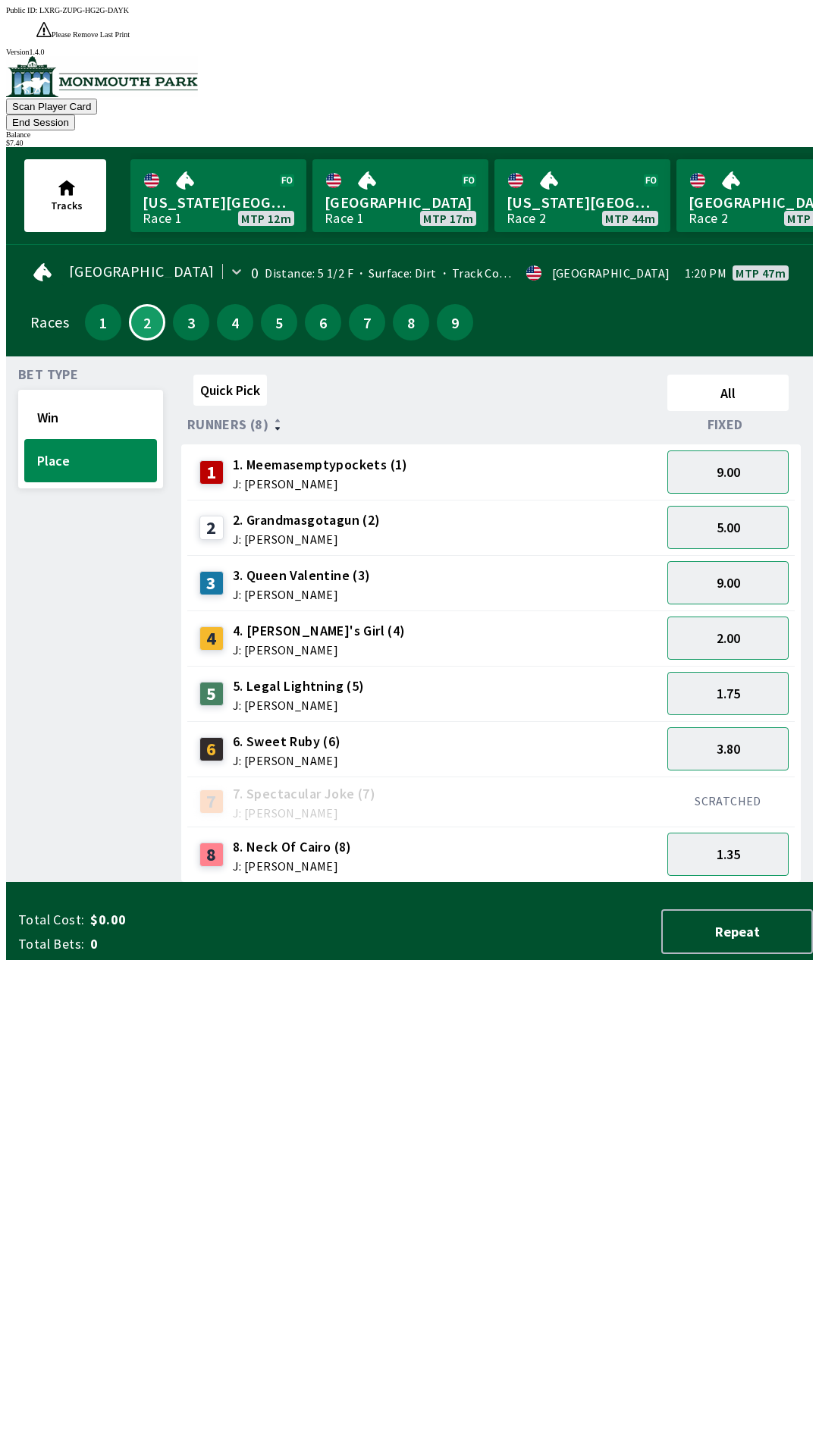
click at [75, 114] on button "End Session" at bounding box center [40, 122] width 69 height 16
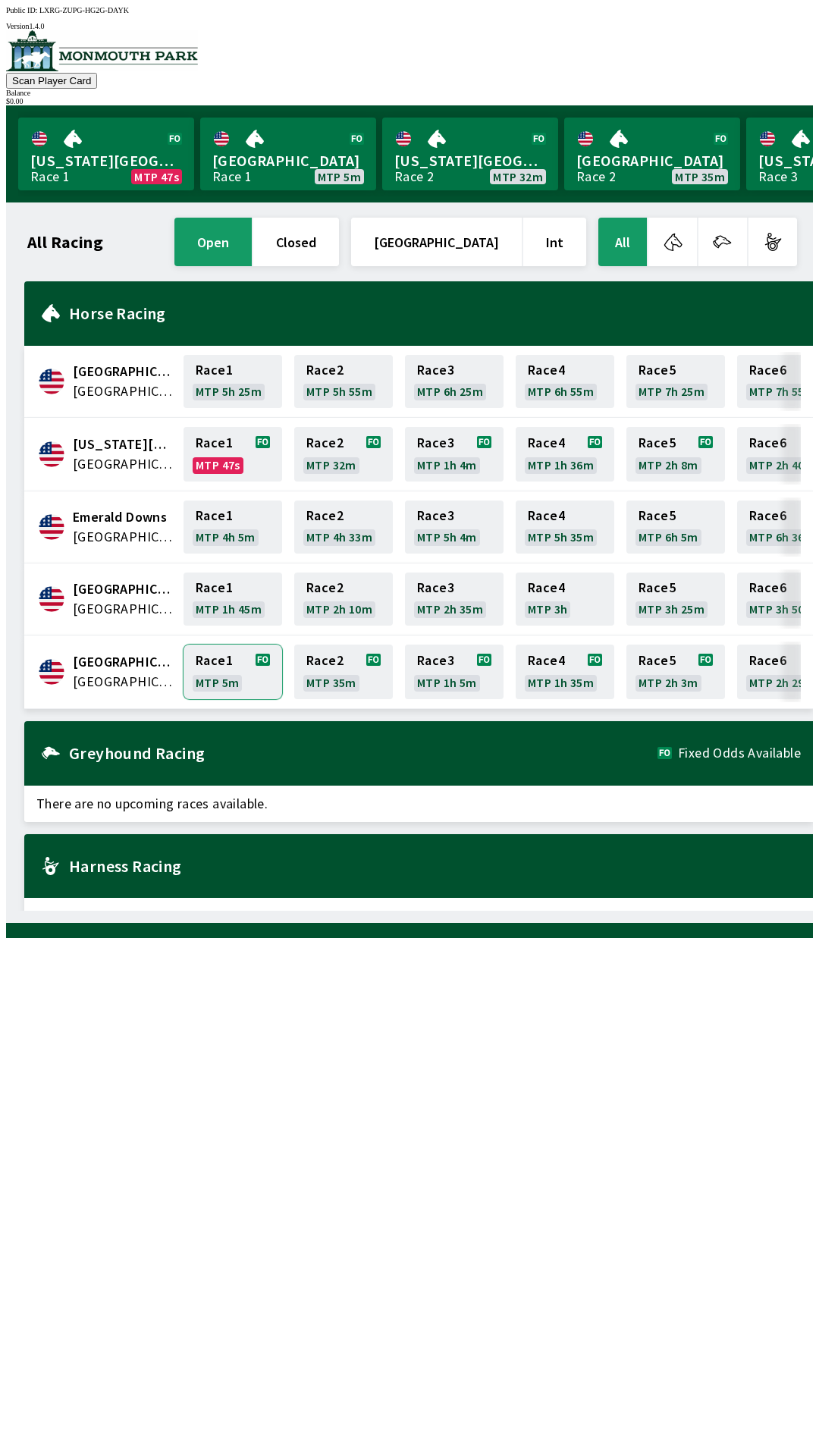
click at [236, 648] on link "Race 1 MTP 5m" at bounding box center [233, 672] width 99 height 55
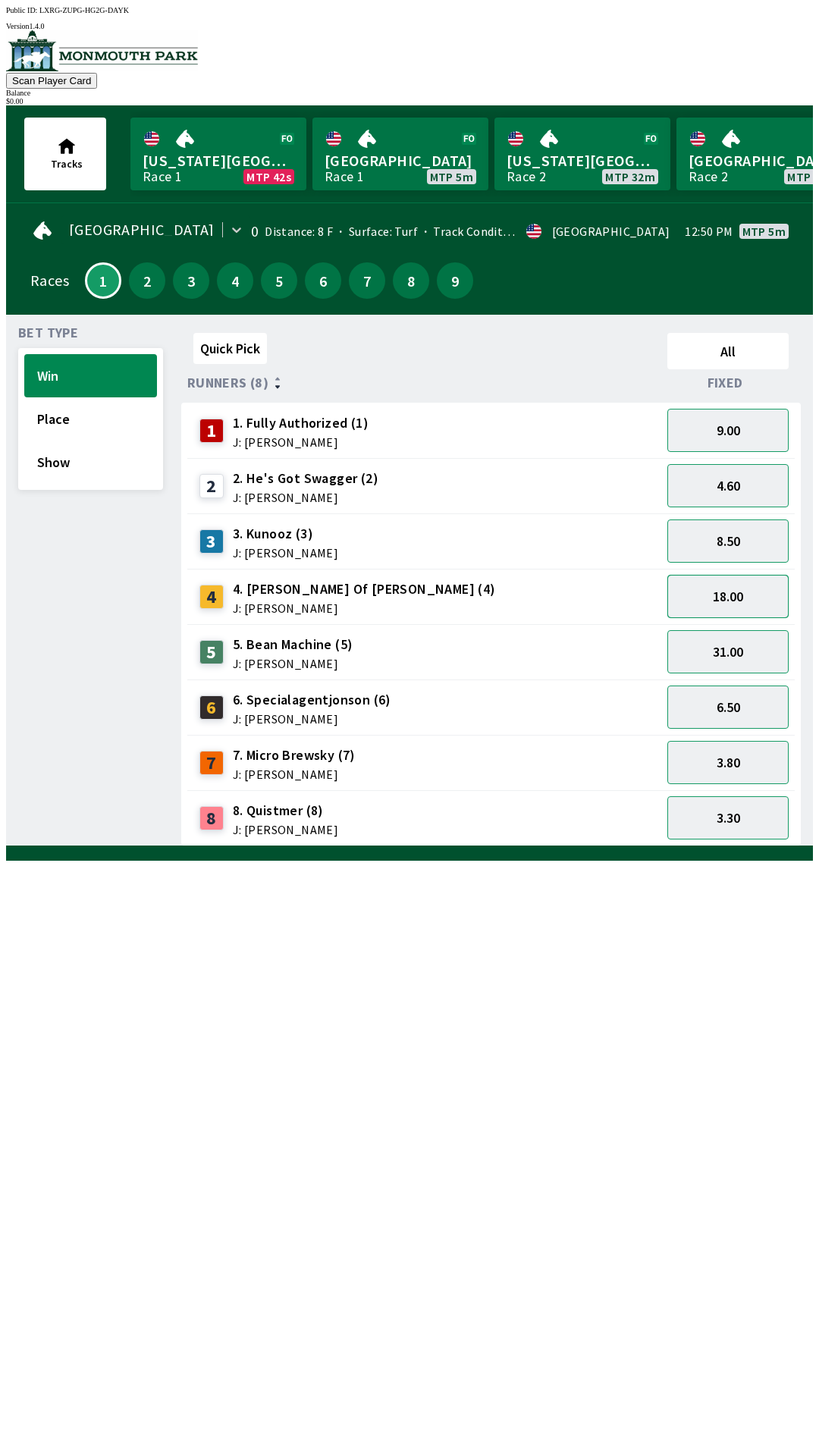
click at [757, 599] on button "18.00" at bounding box center [728, 596] width 121 height 43
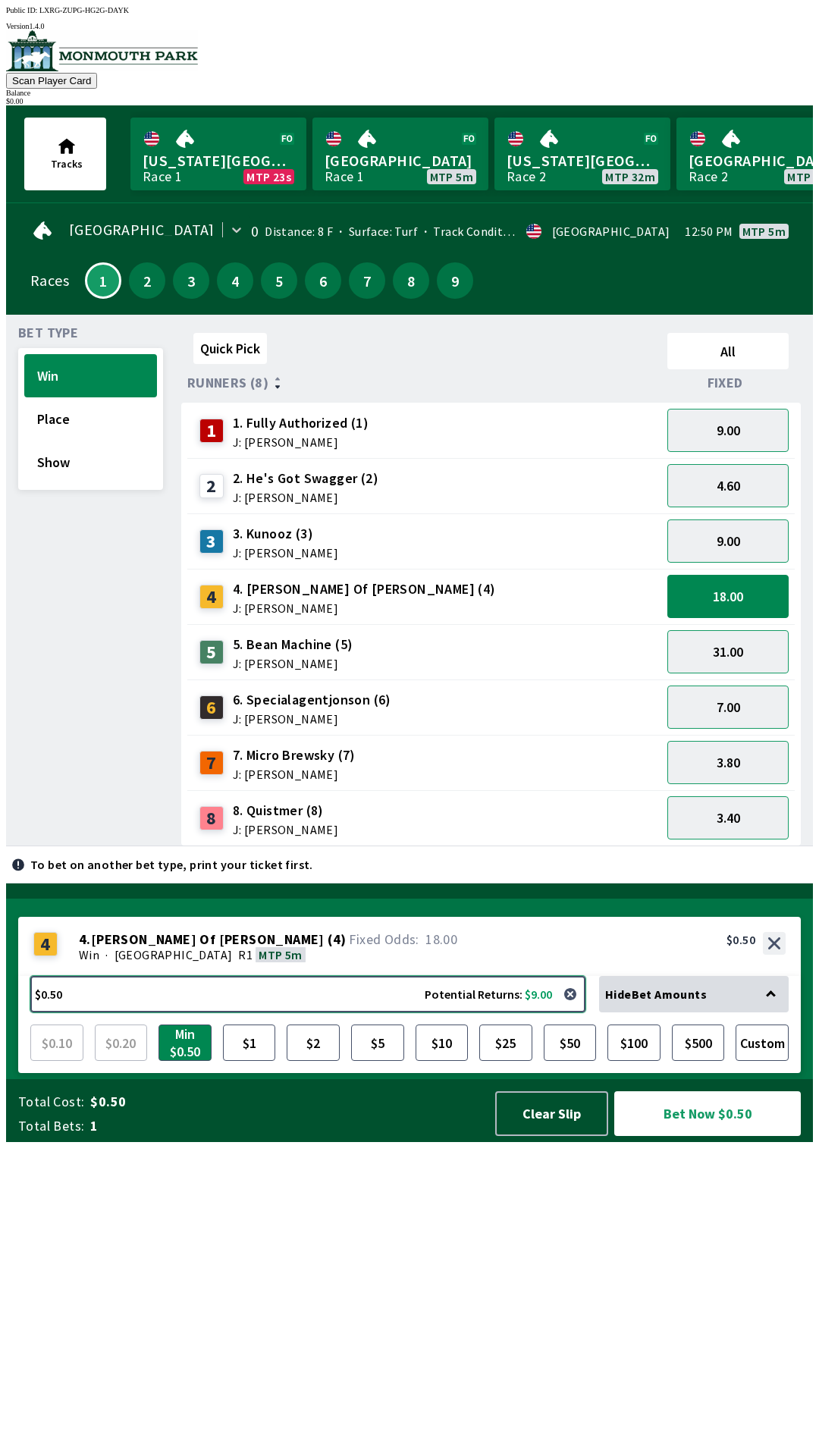
click at [243, 1012] on button "$0.50 Potential Returns: $9.00" at bounding box center [308, 994] width 555 height 36
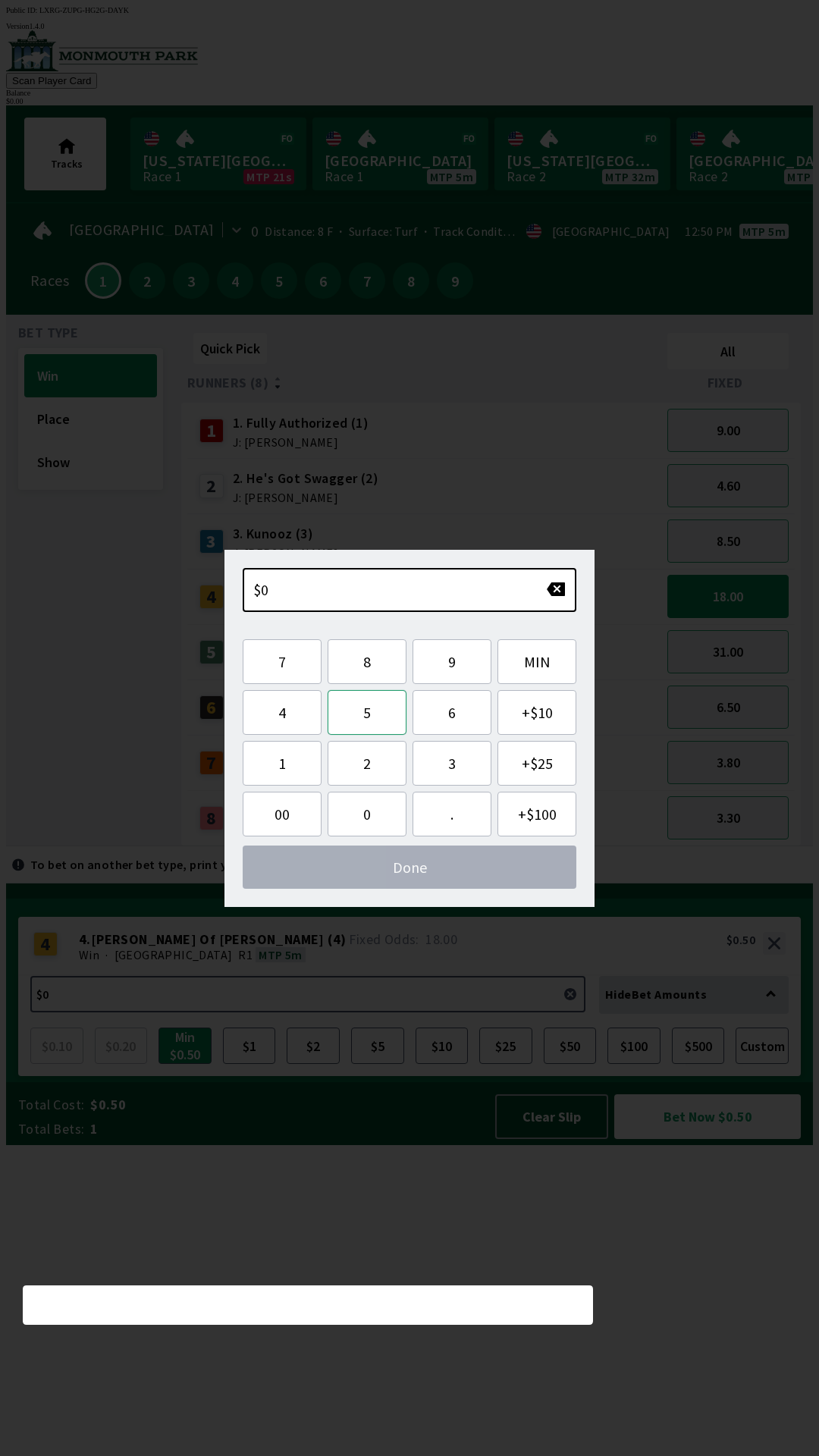
click at [379, 724] on button "5" at bounding box center [366, 712] width 79 height 45
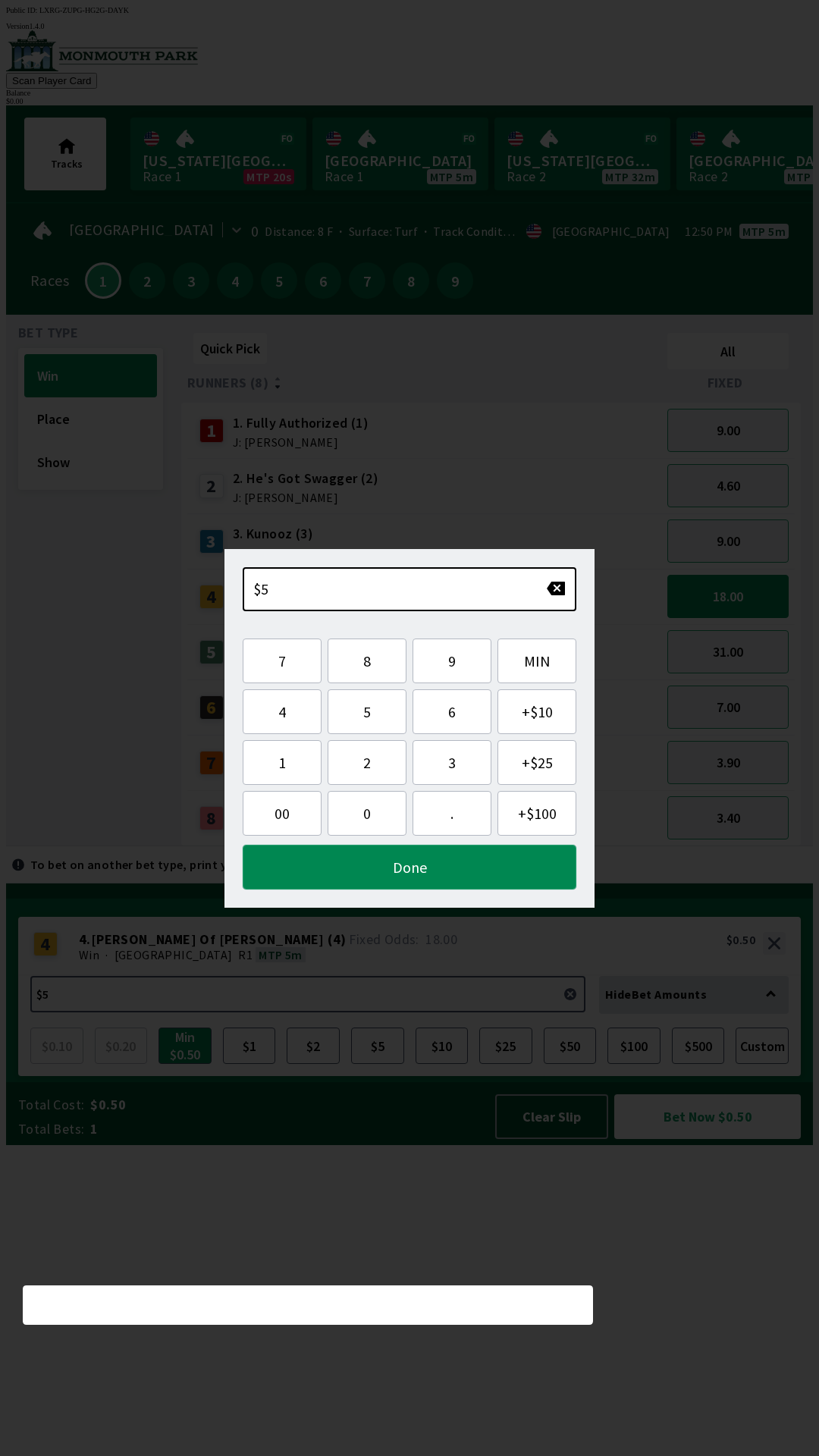
click at [438, 877] on button "Done" at bounding box center [409, 867] width 334 height 45
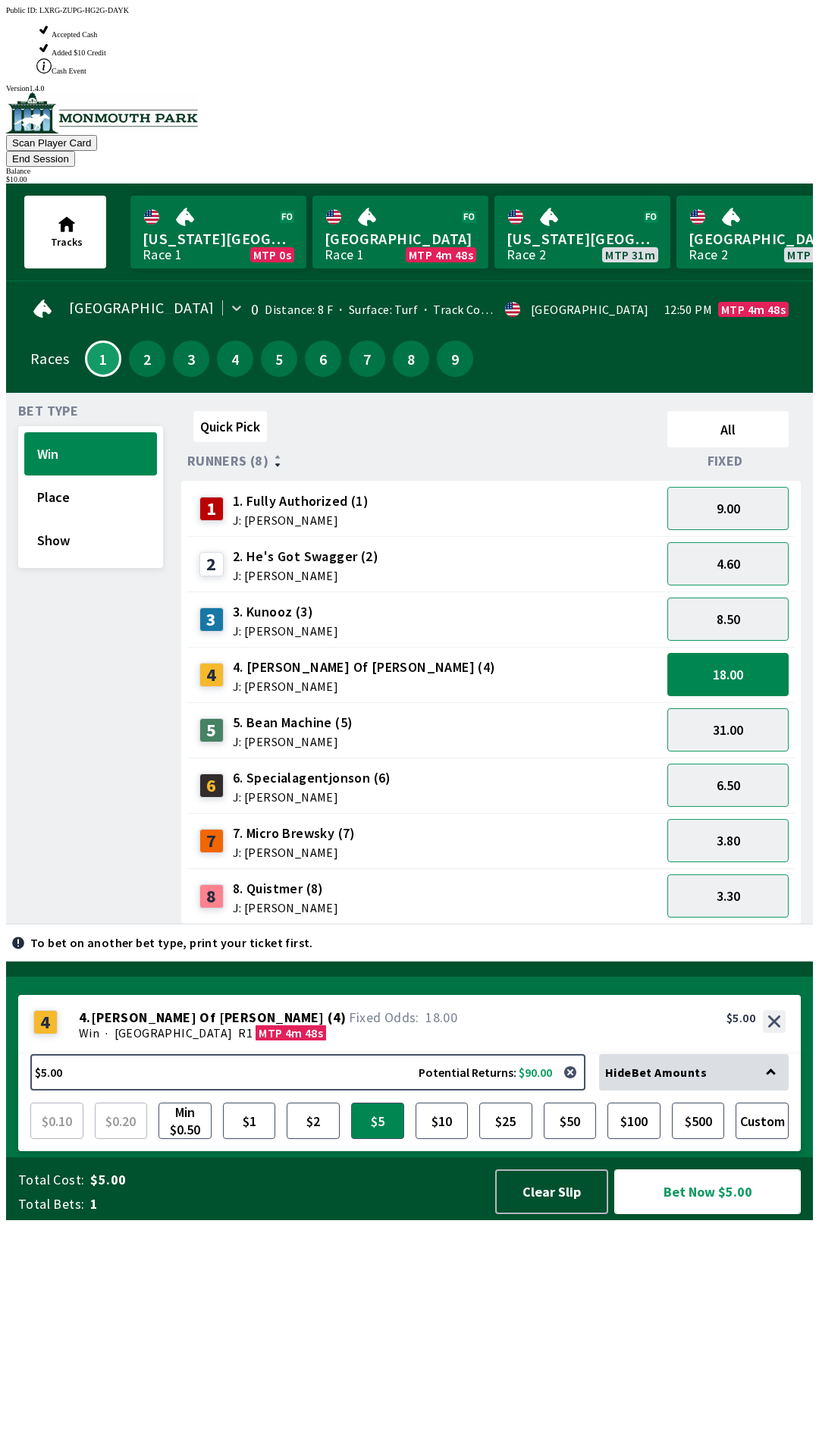
click at [706, 1214] on button "Bet Now $5.00" at bounding box center [706, 1192] width 186 height 45
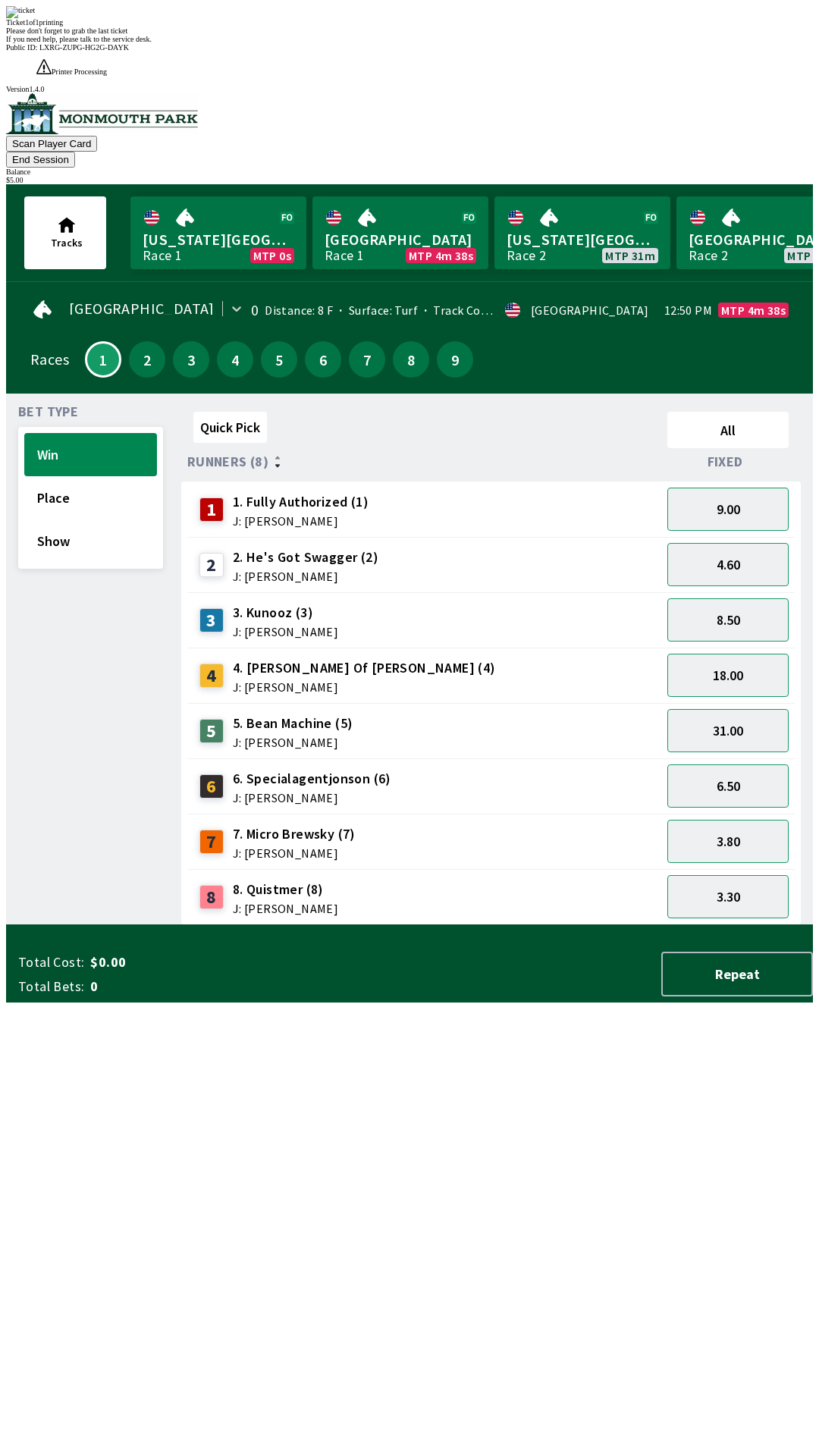
click at [435, 925] on div "Quick Pick All Runners (8) Fixed 1 1. Fully Authorized (1) J: [PERSON_NAME] 9.0…" at bounding box center [497, 665] width 632 height 519
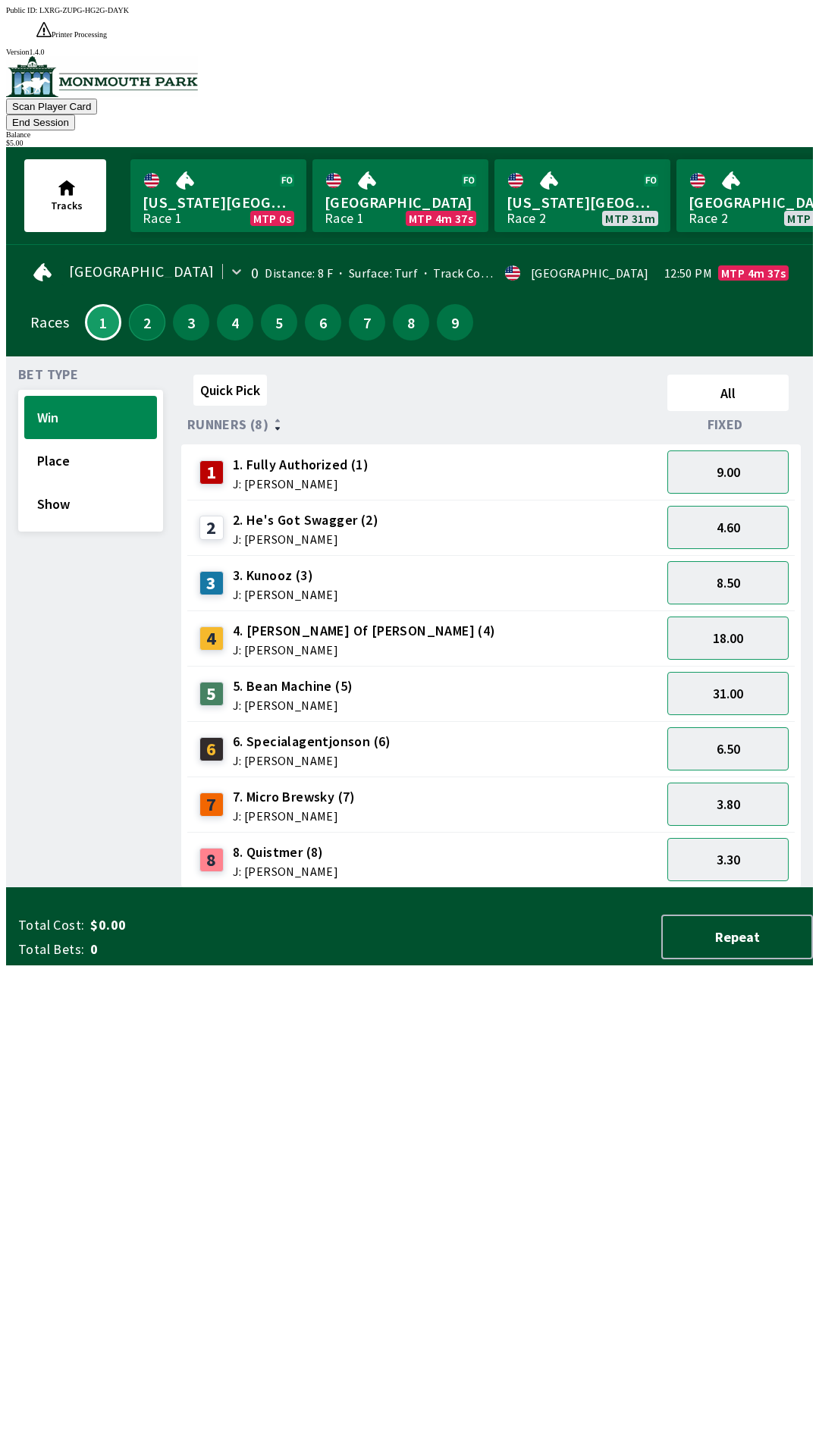
click at [129, 304] on button "2" at bounding box center [147, 322] width 36 height 36
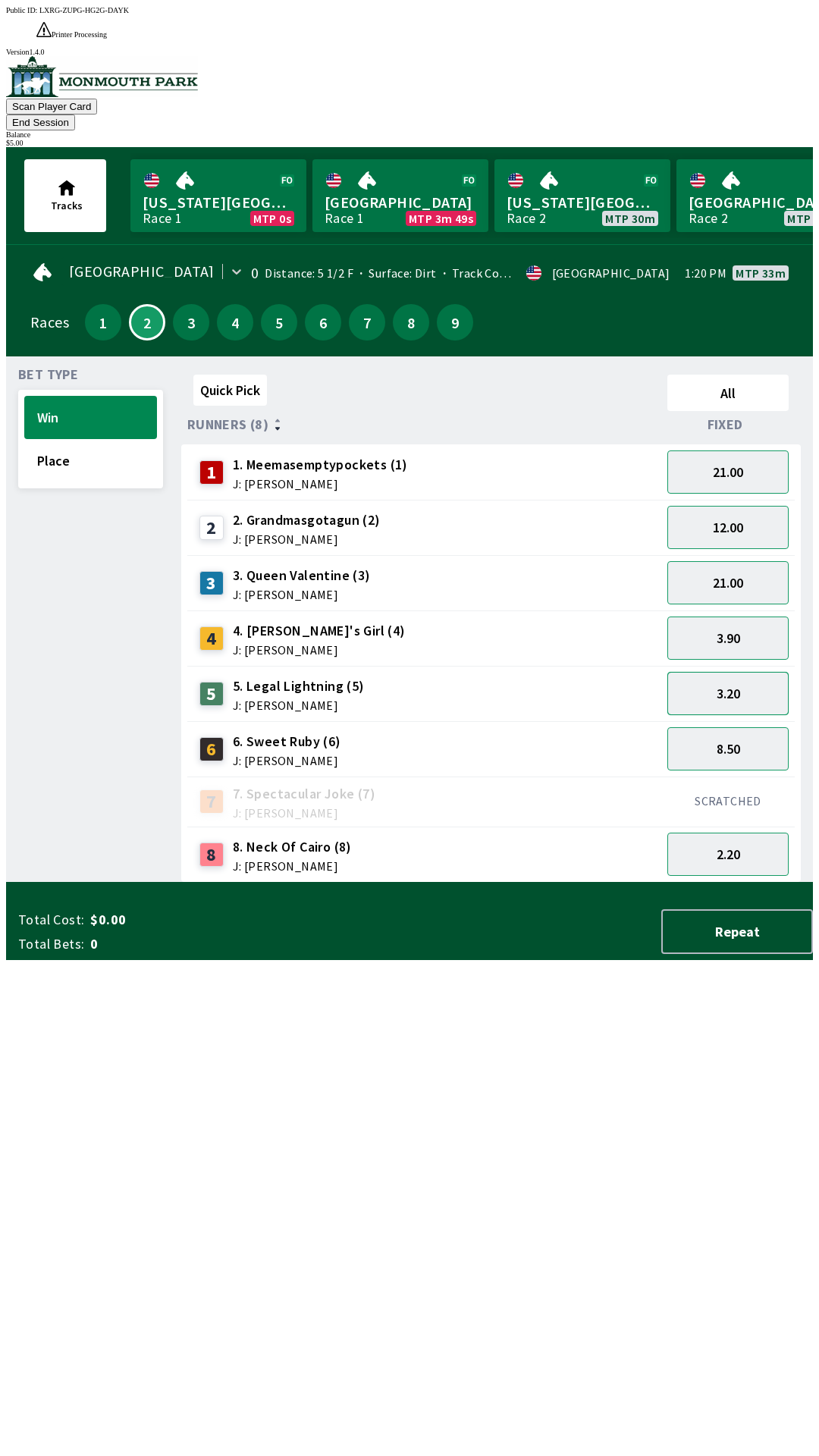
click at [754, 672] on button "3.20" at bounding box center [728, 693] width 121 height 43
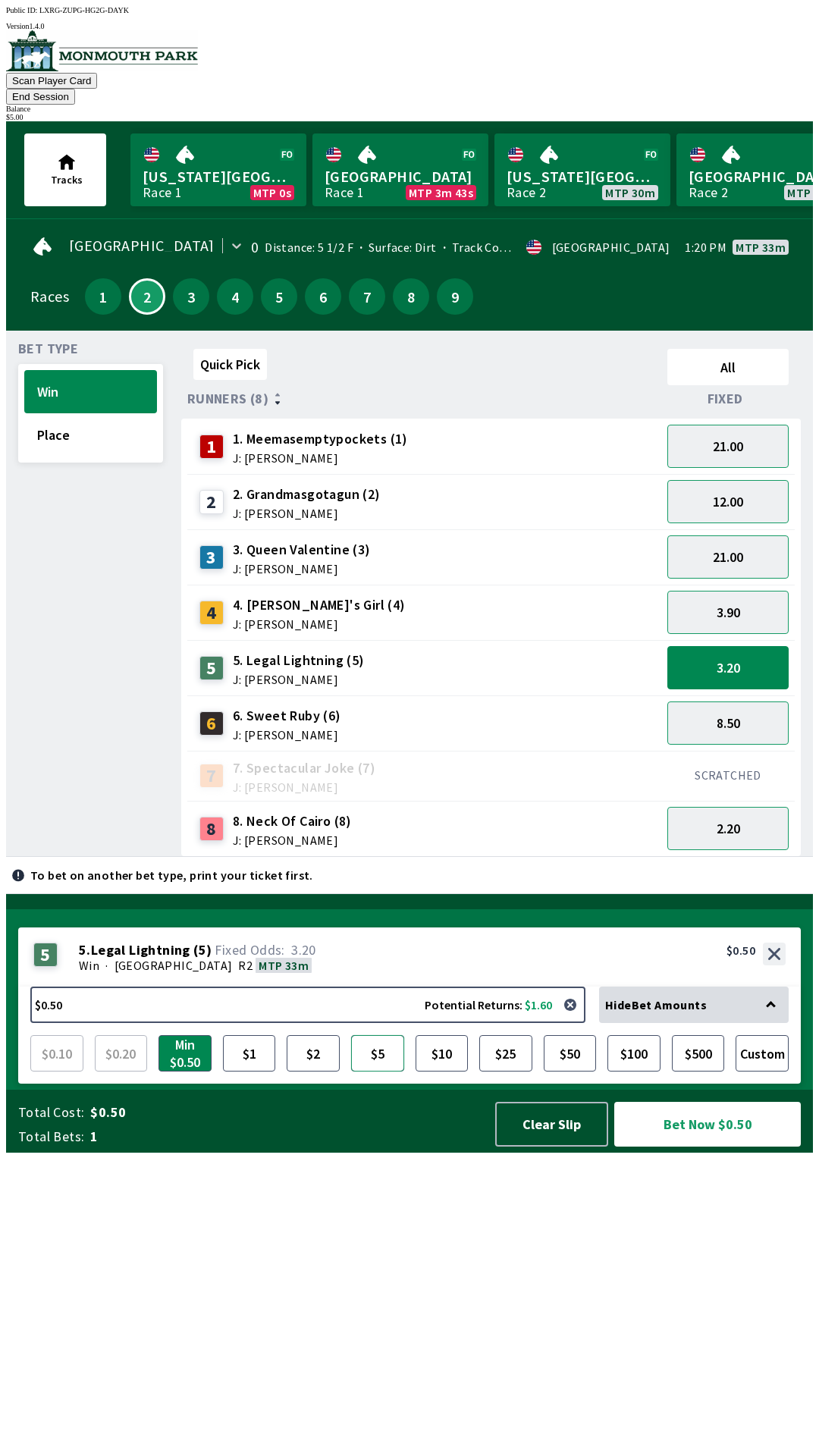
click at [385, 1071] on button "$5" at bounding box center [378, 1053] width 53 height 36
click at [715, 1146] on button "Bet Now $5.00" at bounding box center [706, 1124] width 186 height 45
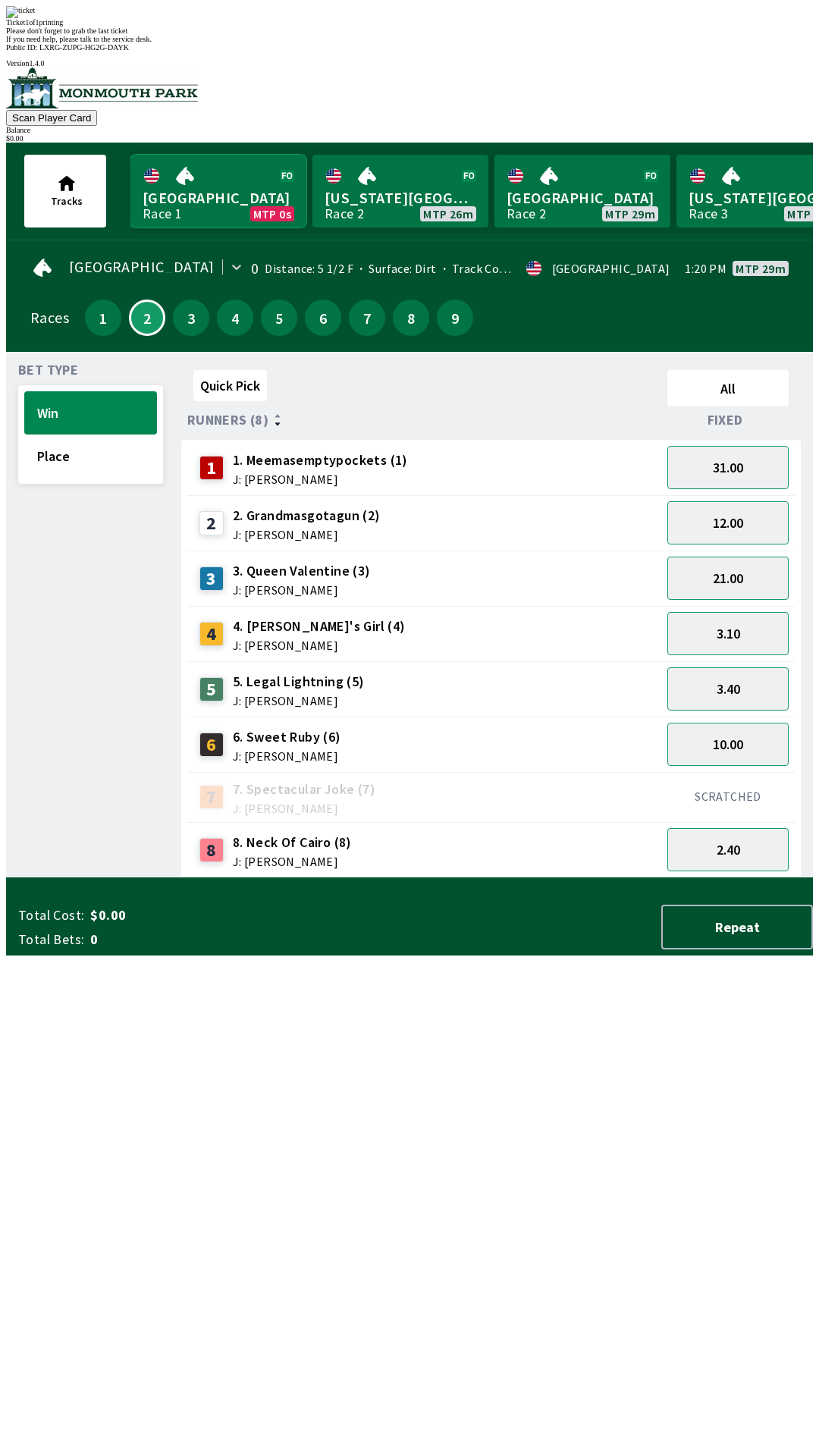
click at [202, 155] on link "Monmouth Park Race 1 MTP 0s" at bounding box center [218, 191] width 176 height 73
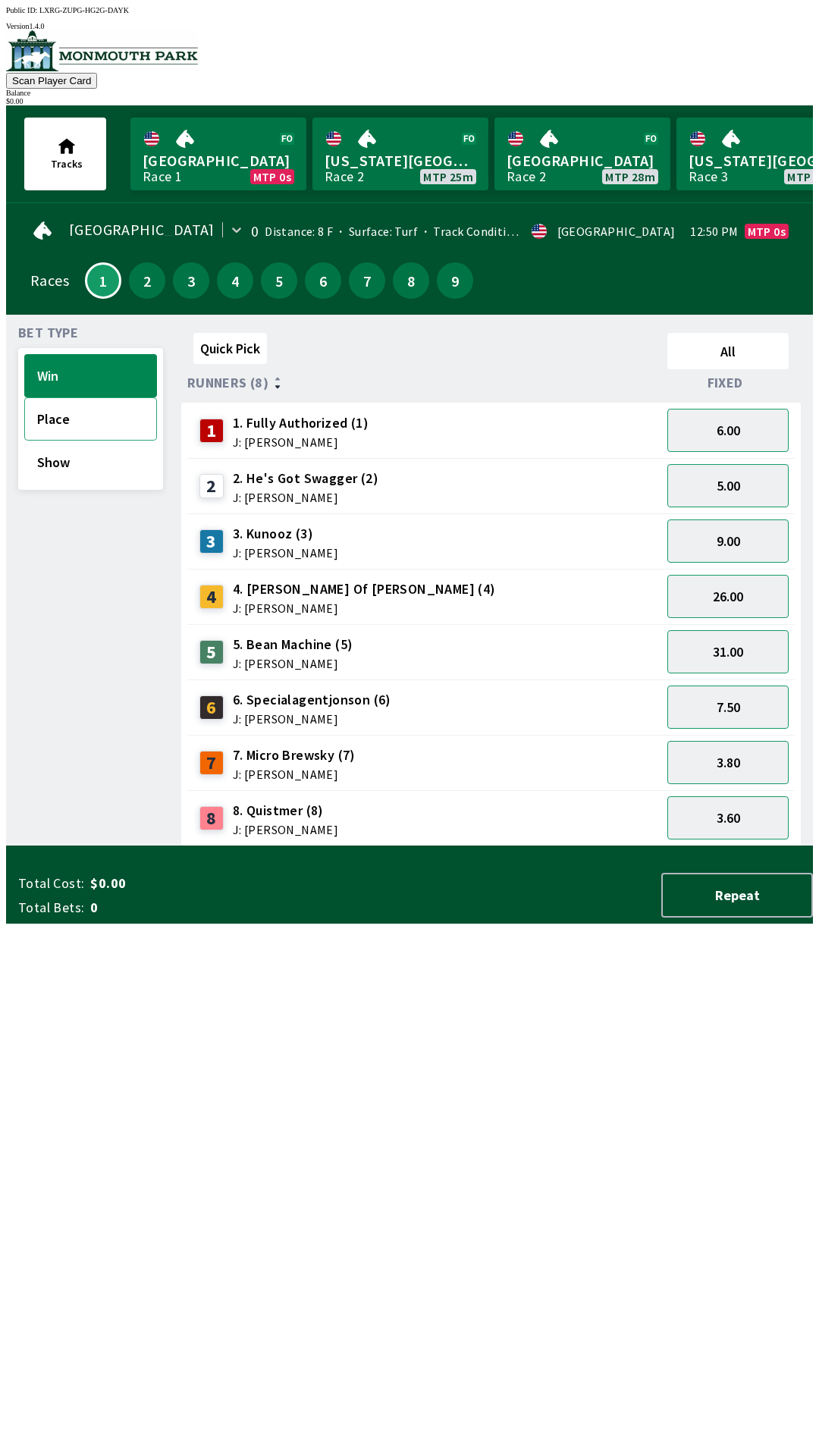
click at [95, 412] on button "Place" at bounding box center [90, 419] width 132 height 43
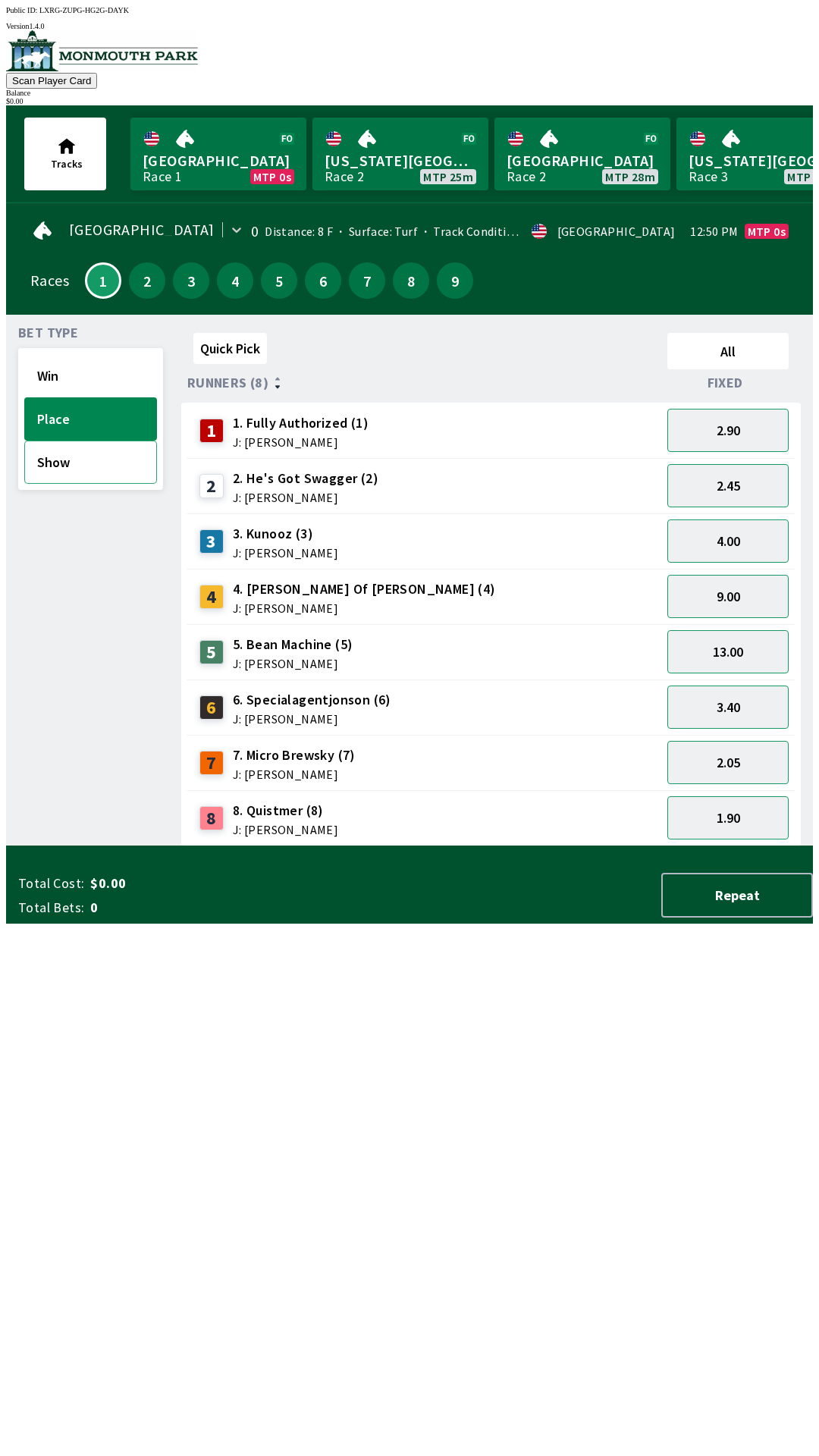
click at [89, 469] on button "Show" at bounding box center [90, 462] width 132 height 43
click at [94, 465] on button "Show" at bounding box center [90, 462] width 132 height 43
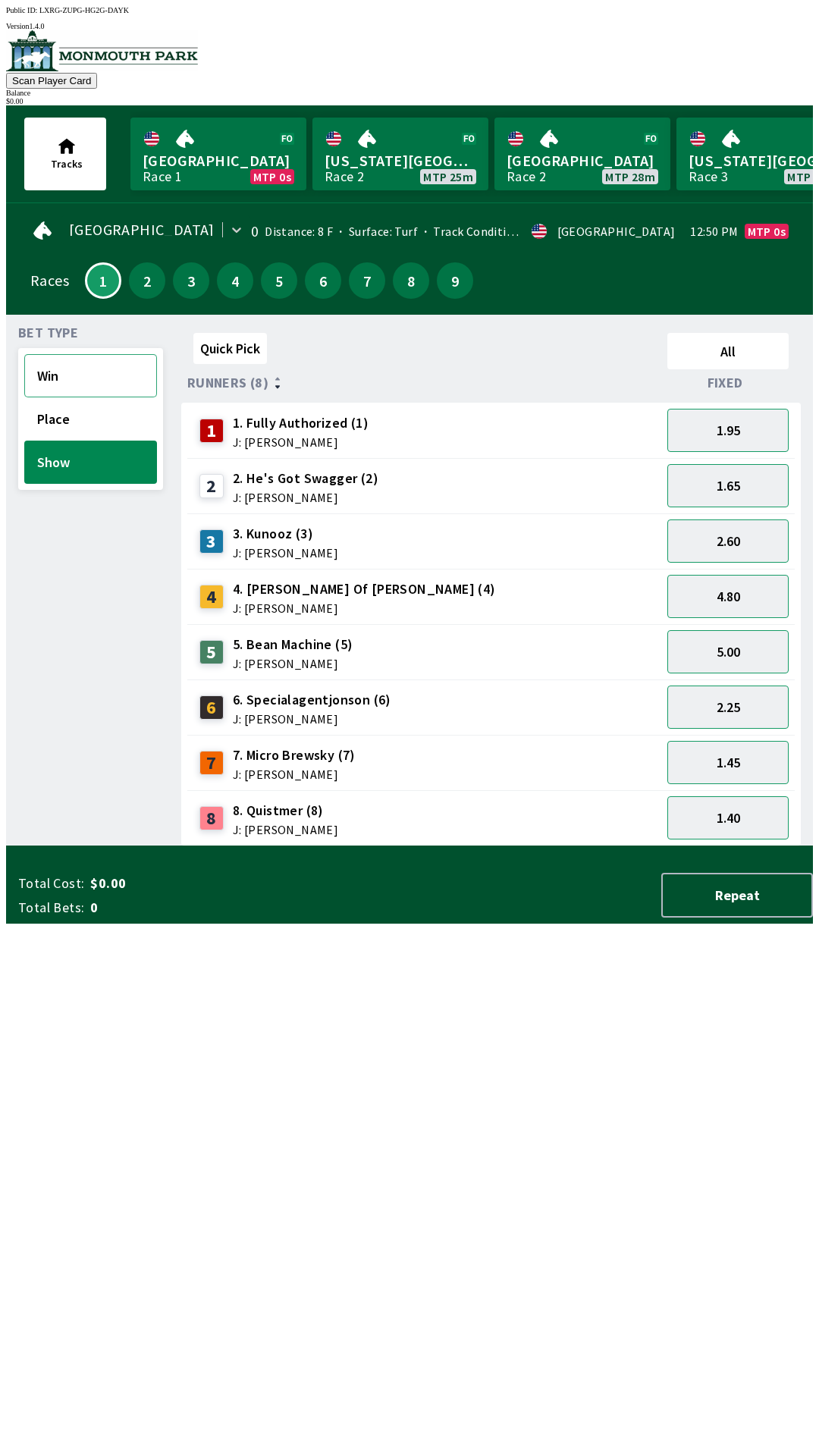
click at [92, 380] on button "Win" at bounding box center [90, 375] width 132 height 43
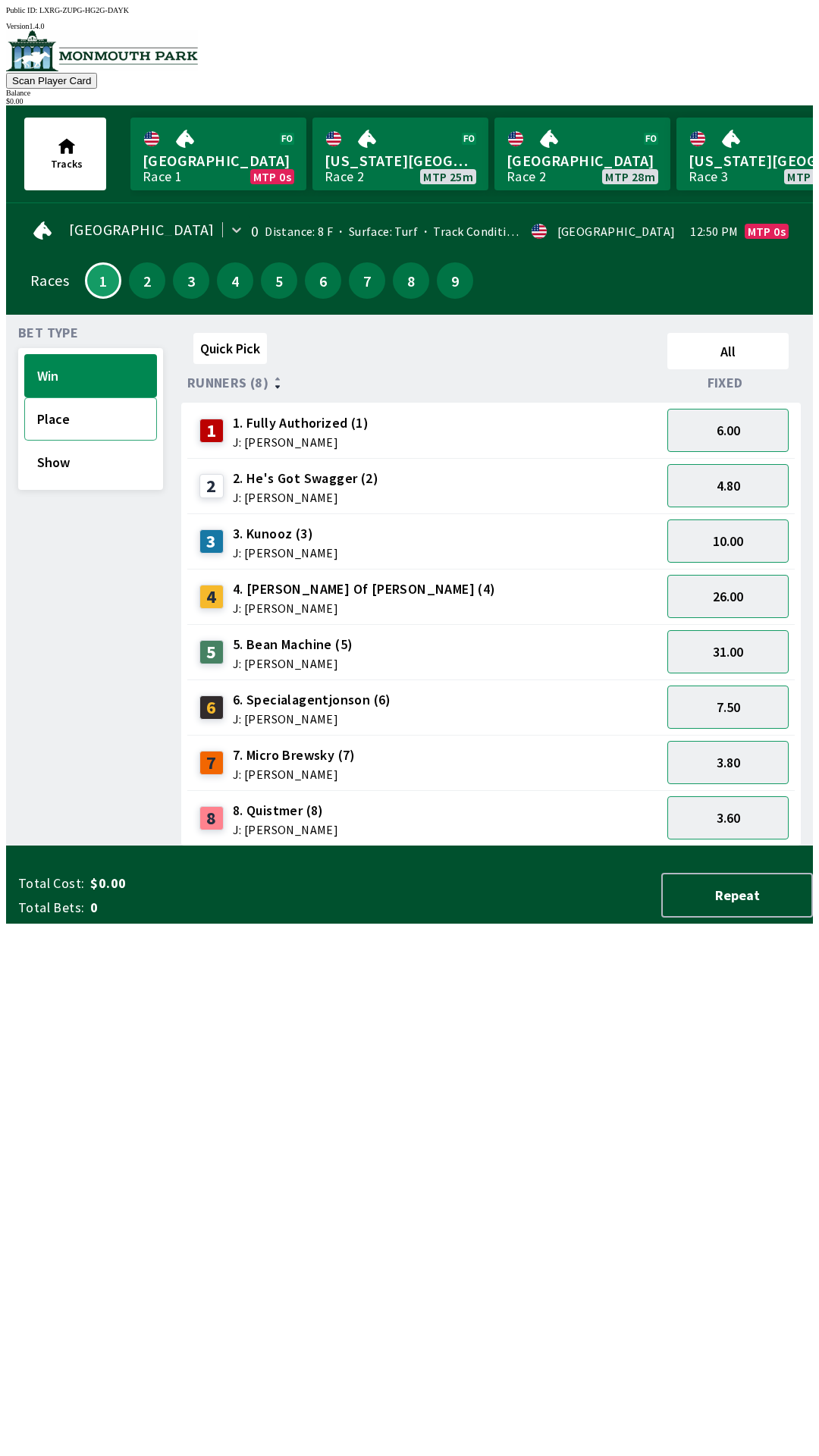
click at [107, 412] on button "Place" at bounding box center [90, 419] width 132 height 43
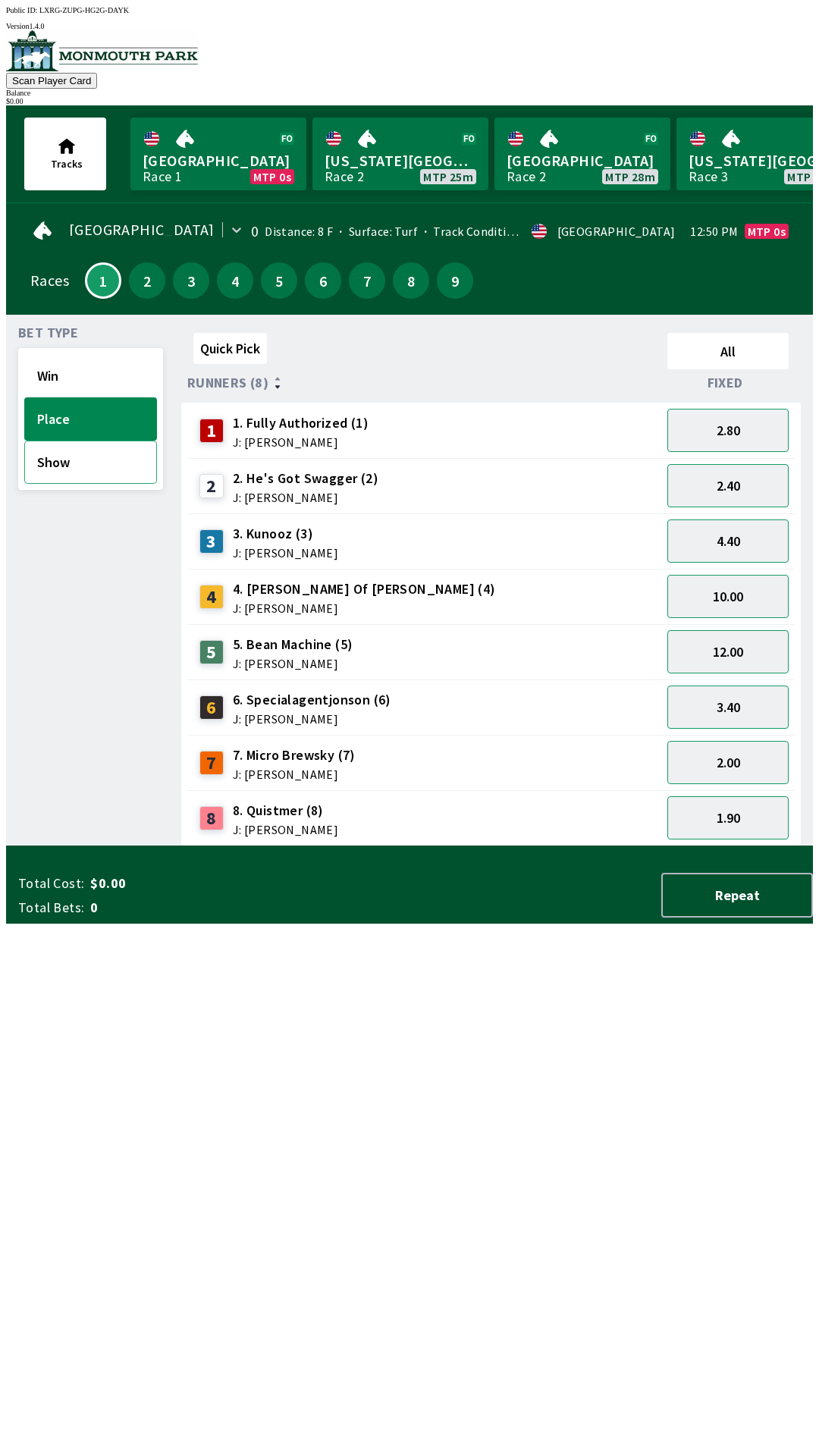
click at [97, 457] on button "Show" at bounding box center [90, 462] width 132 height 43
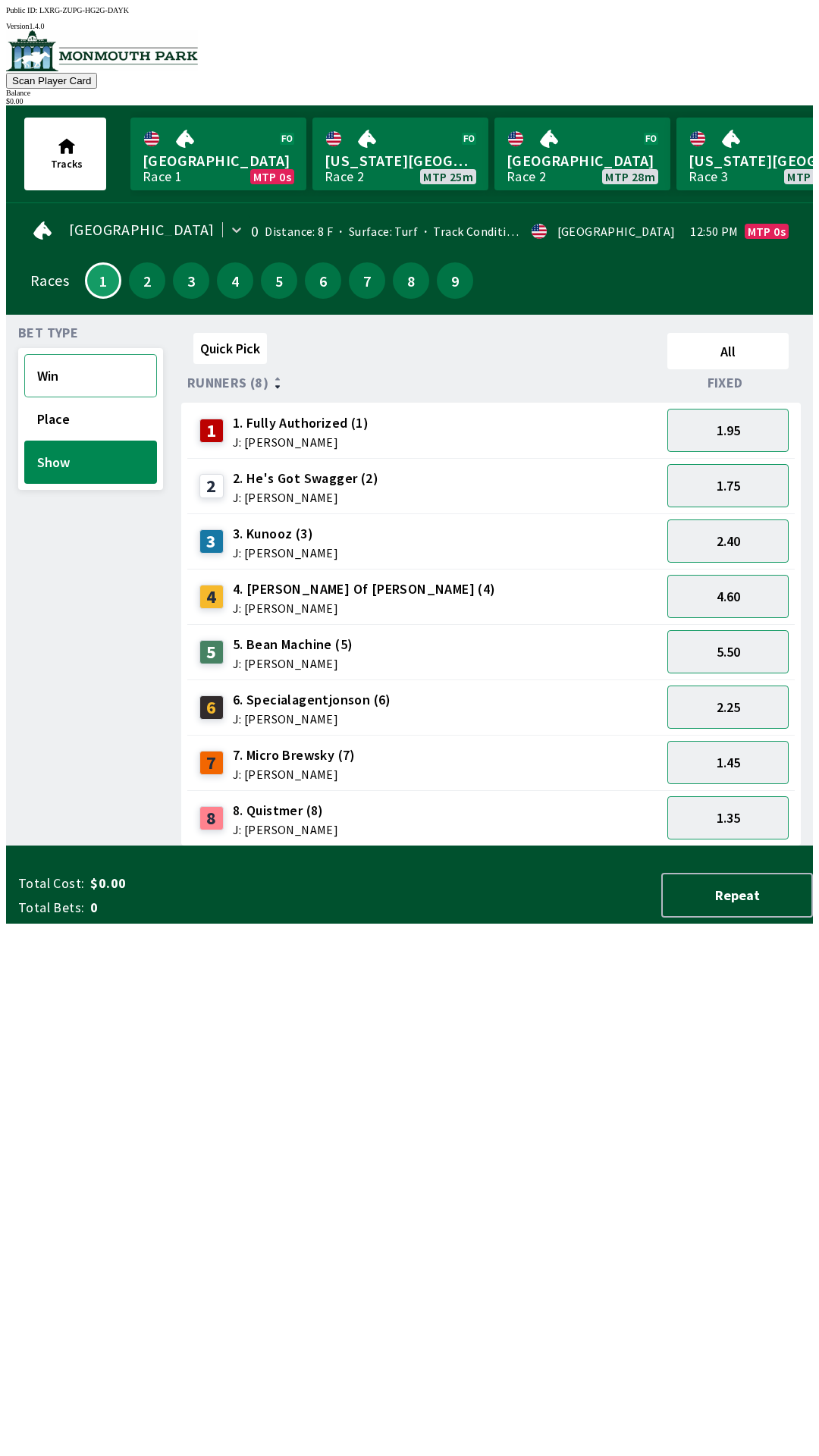
click at [113, 383] on button "Win" at bounding box center [90, 375] width 132 height 43
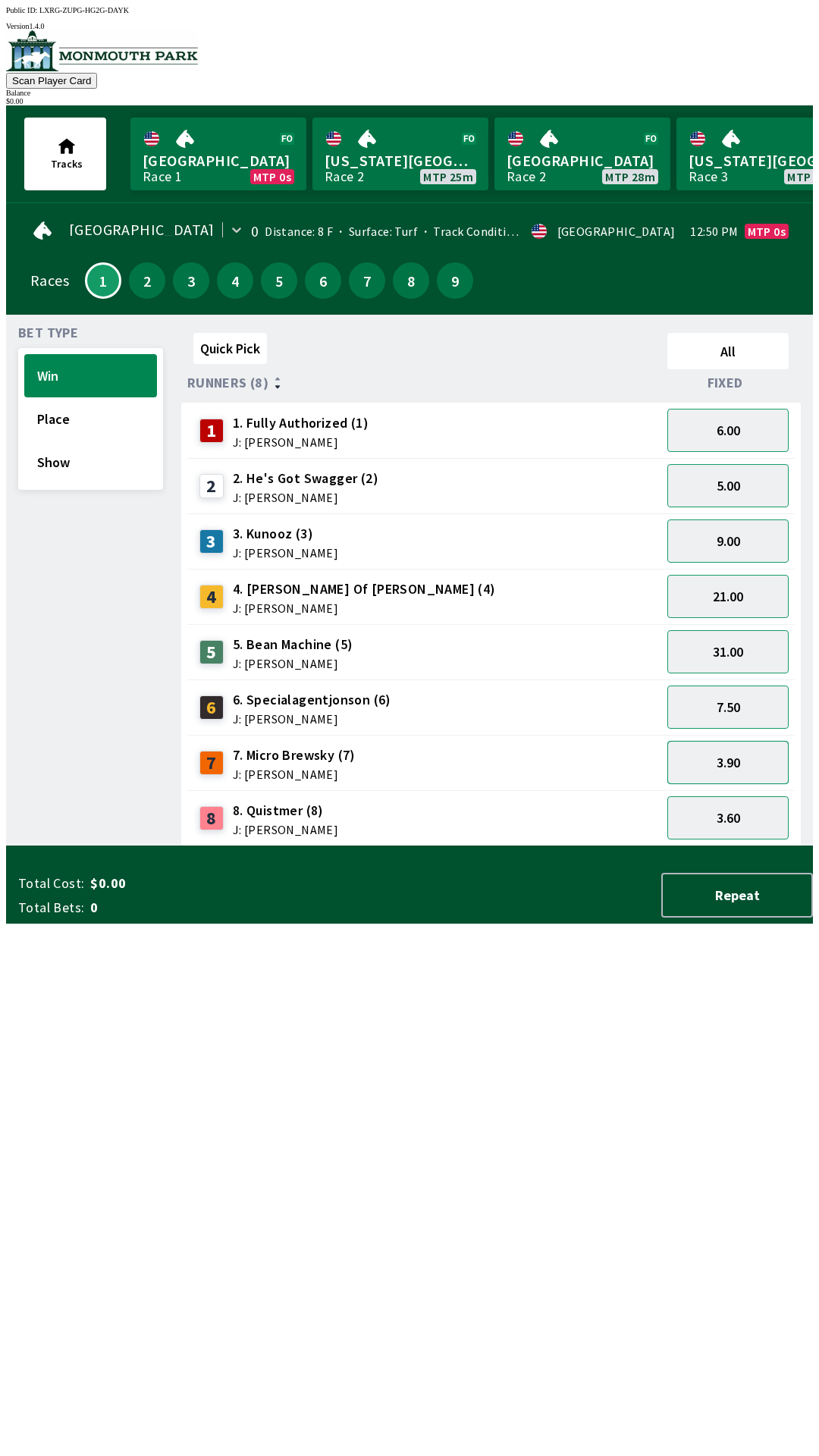
click at [741, 740] on button "3.90" at bounding box center [728, 762] width 121 height 43
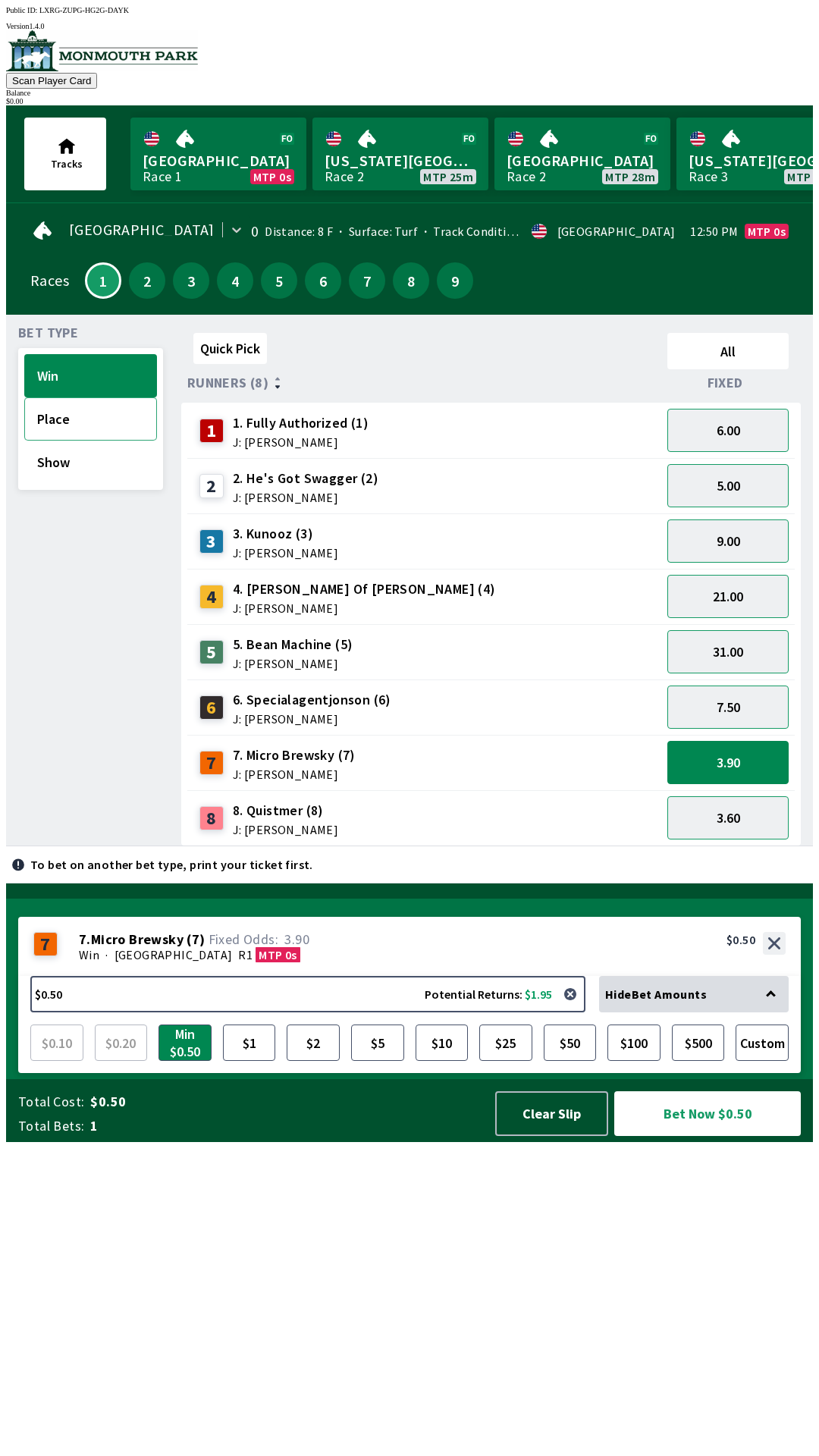
click at [92, 412] on button "Place" at bounding box center [90, 419] width 132 height 43
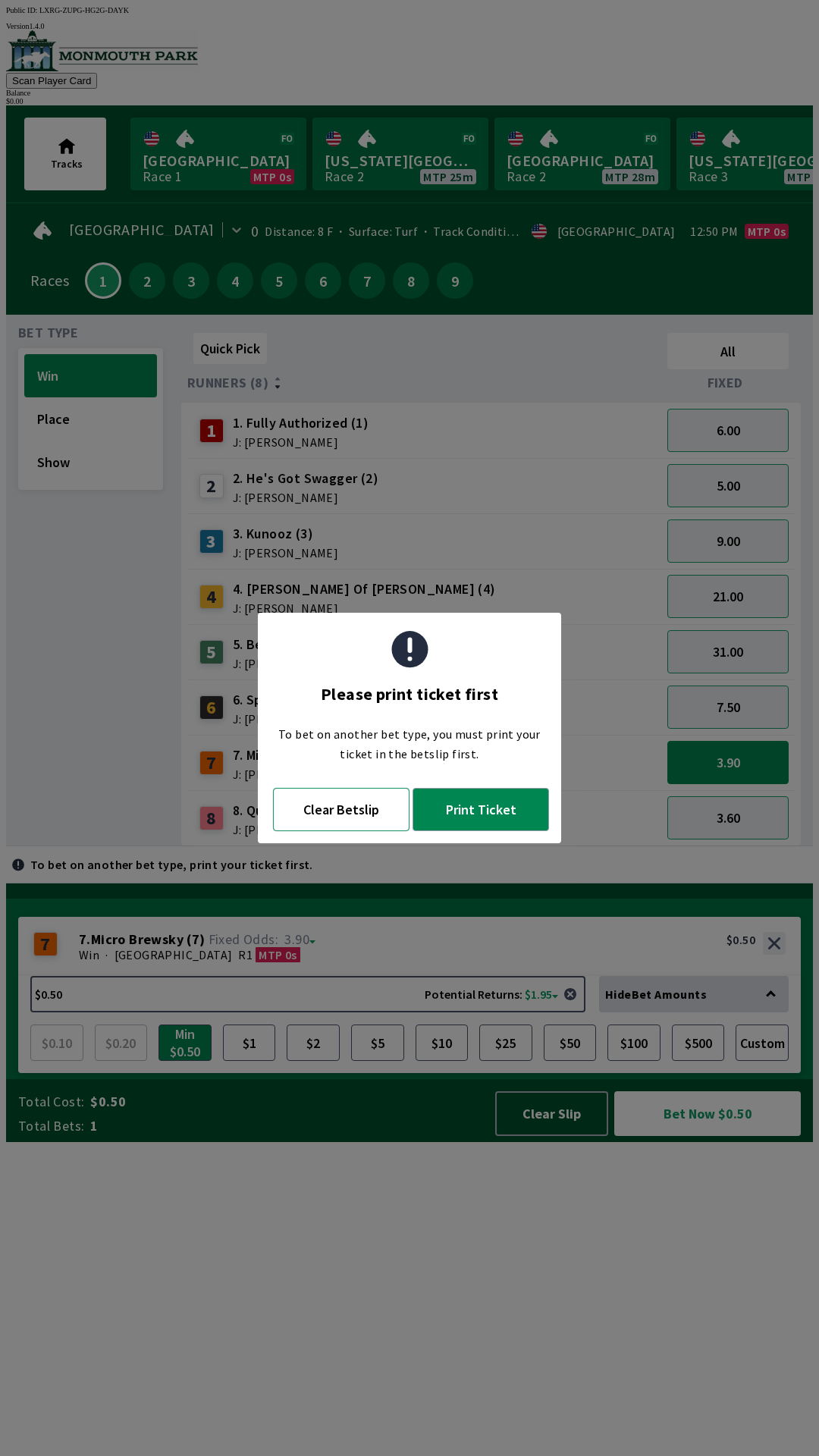
click at [344, 807] on button "Clear Betslip" at bounding box center [341, 809] width 137 height 43
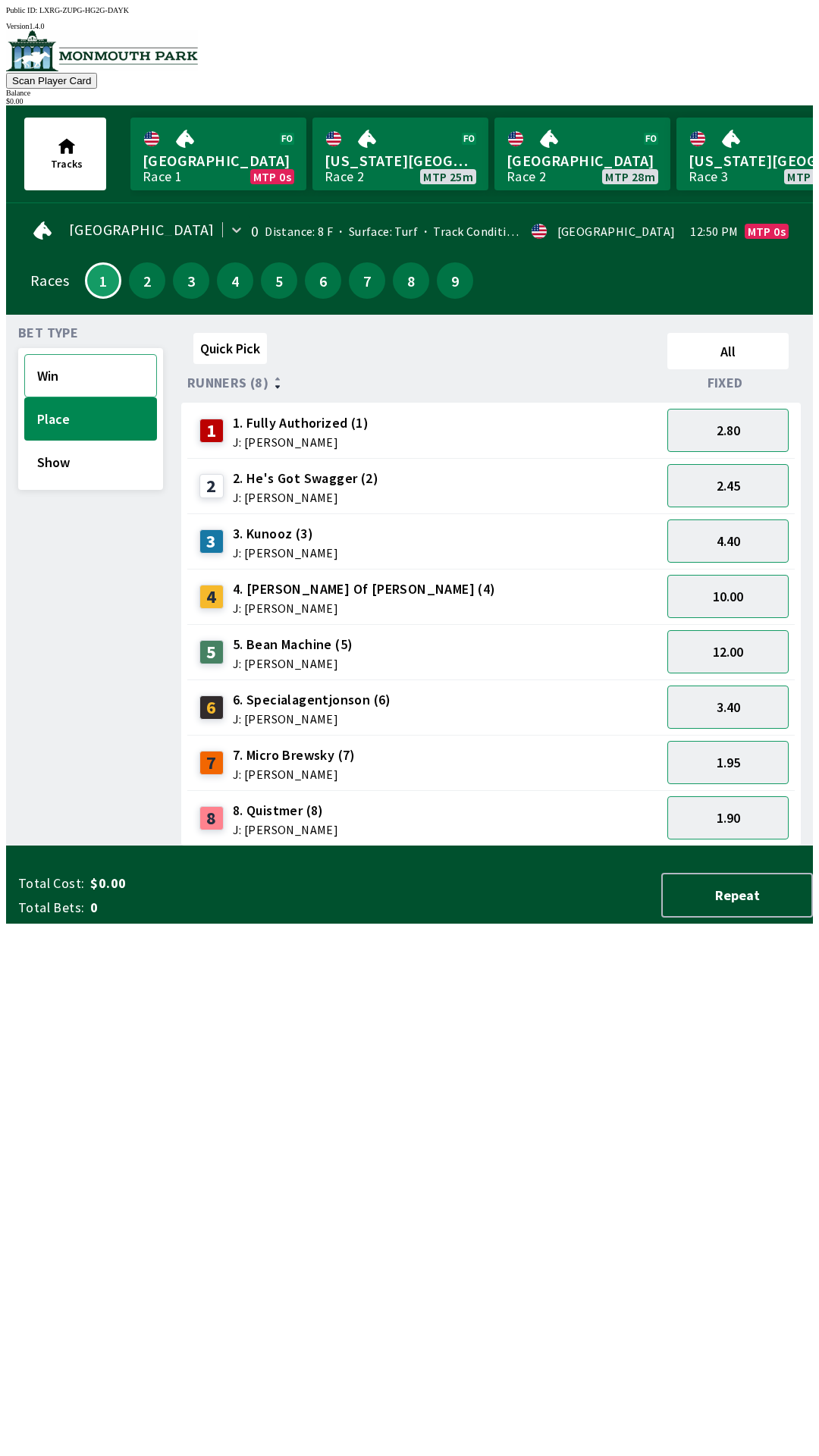
click at [87, 366] on button "Win" at bounding box center [90, 375] width 132 height 43
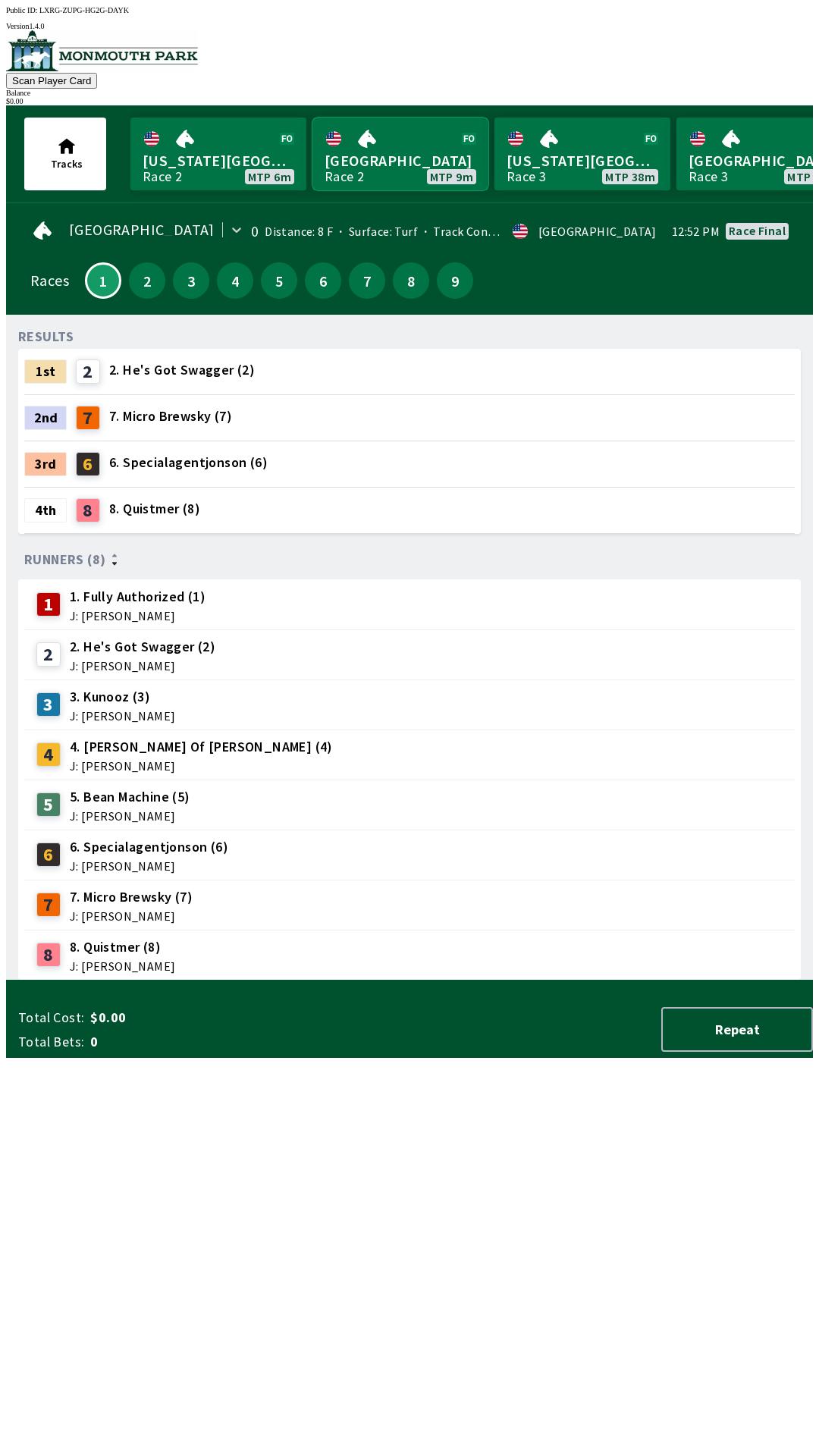
click at [412, 145] on link "[GEOGRAPHIC_DATA] Race 2 MTP 9m" at bounding box center [400, 154] width 176 height 73
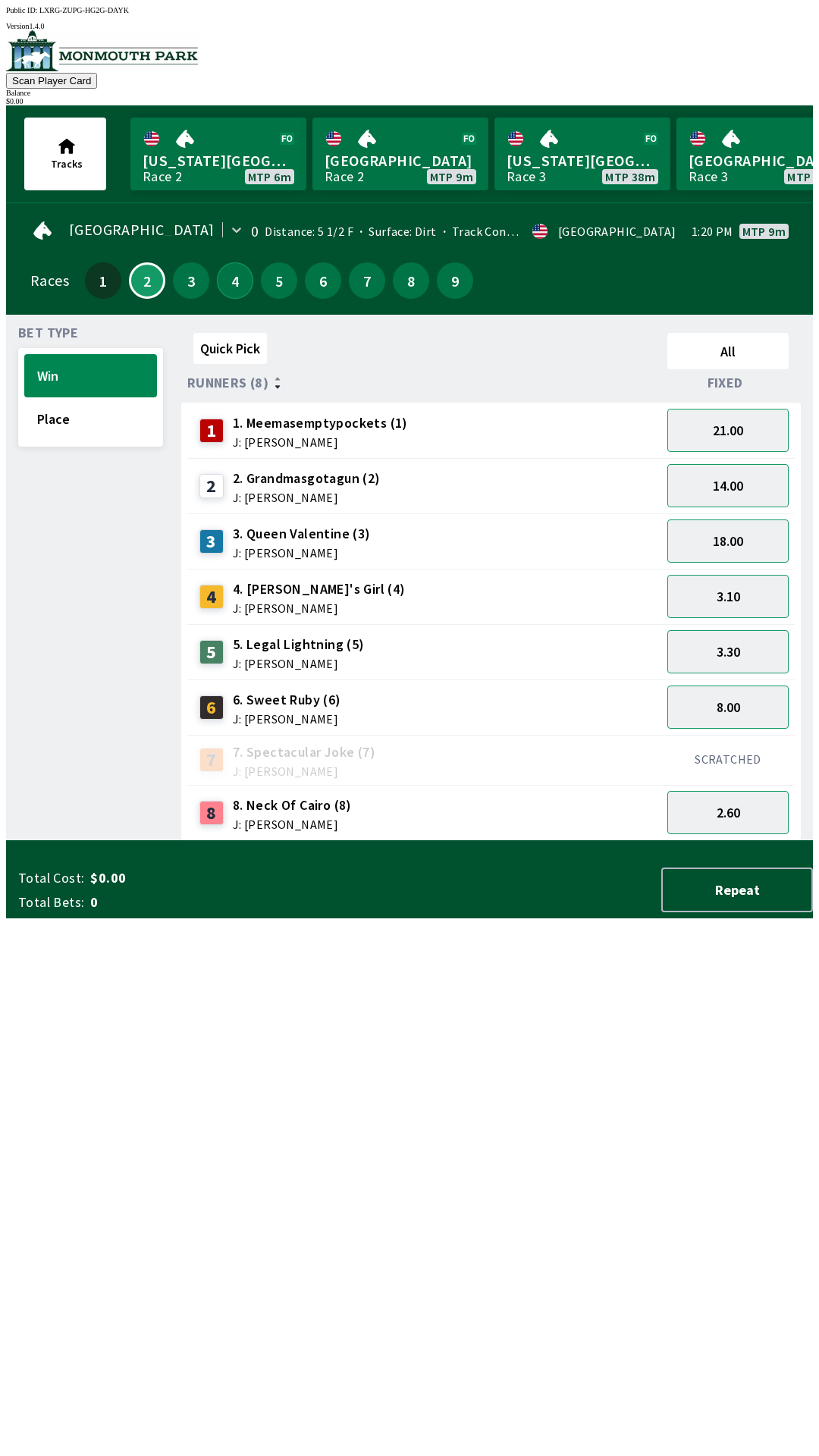
click at [234, 273] on button "4" at bounding box center [235, 281] width 36 height 36
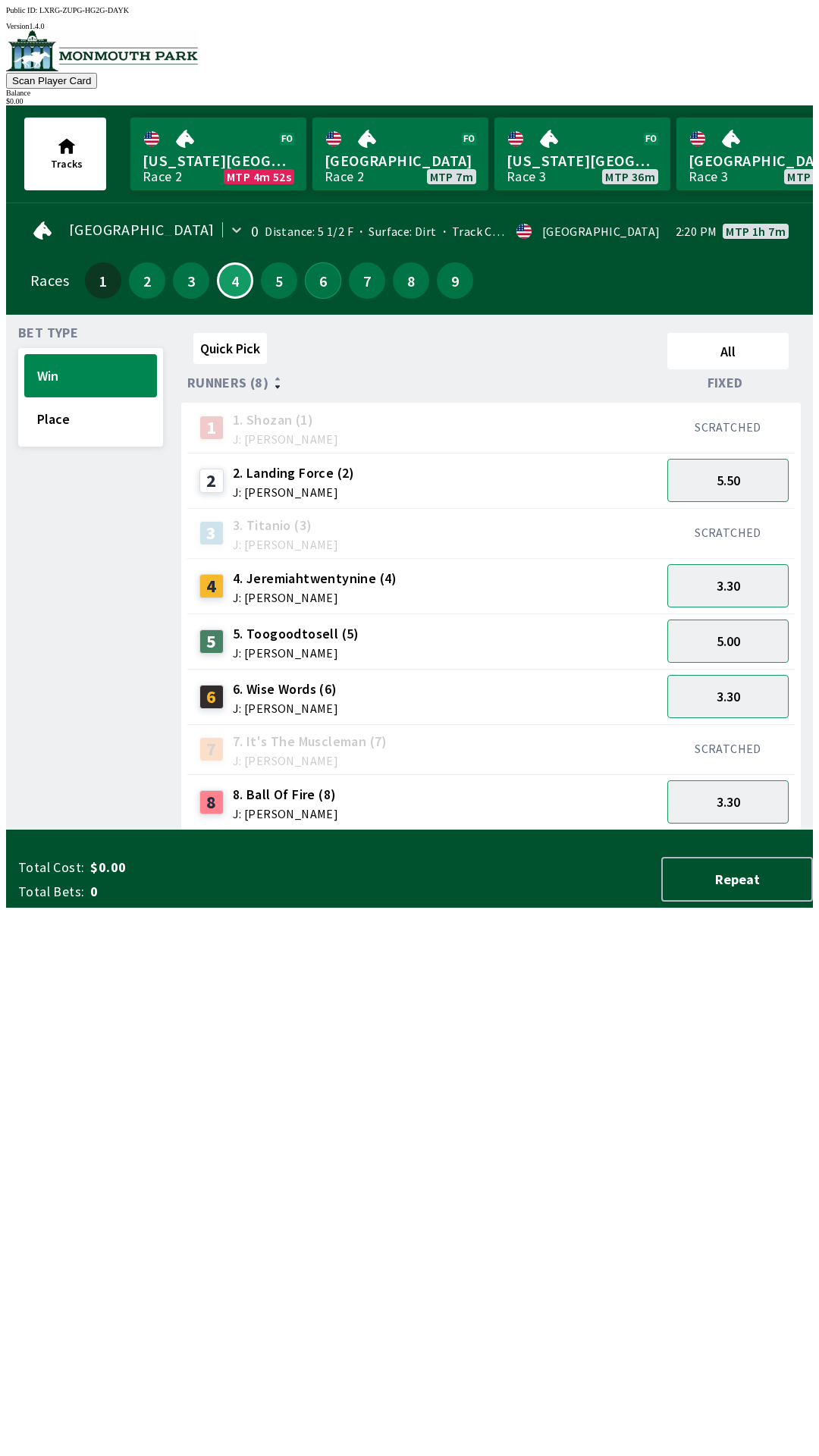
click at [318, 270] on button "6" at bounding box center [323, 281] width 36 height 36
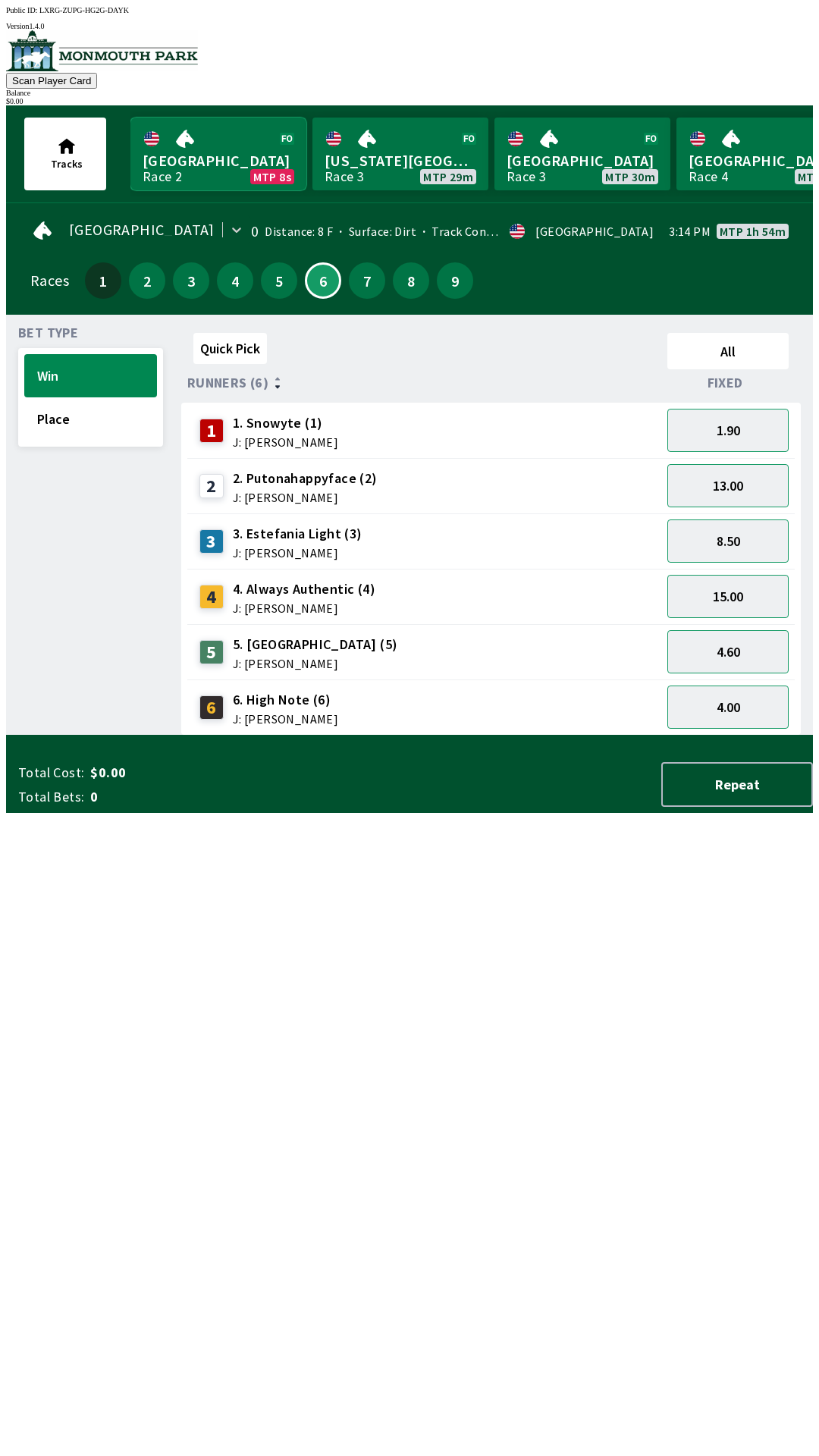
click at [184, 140] on link "[GEOGRAPHIC_DATA] Race 2 MTP 8s" at bounding box center [218, 154] width 176 height 73
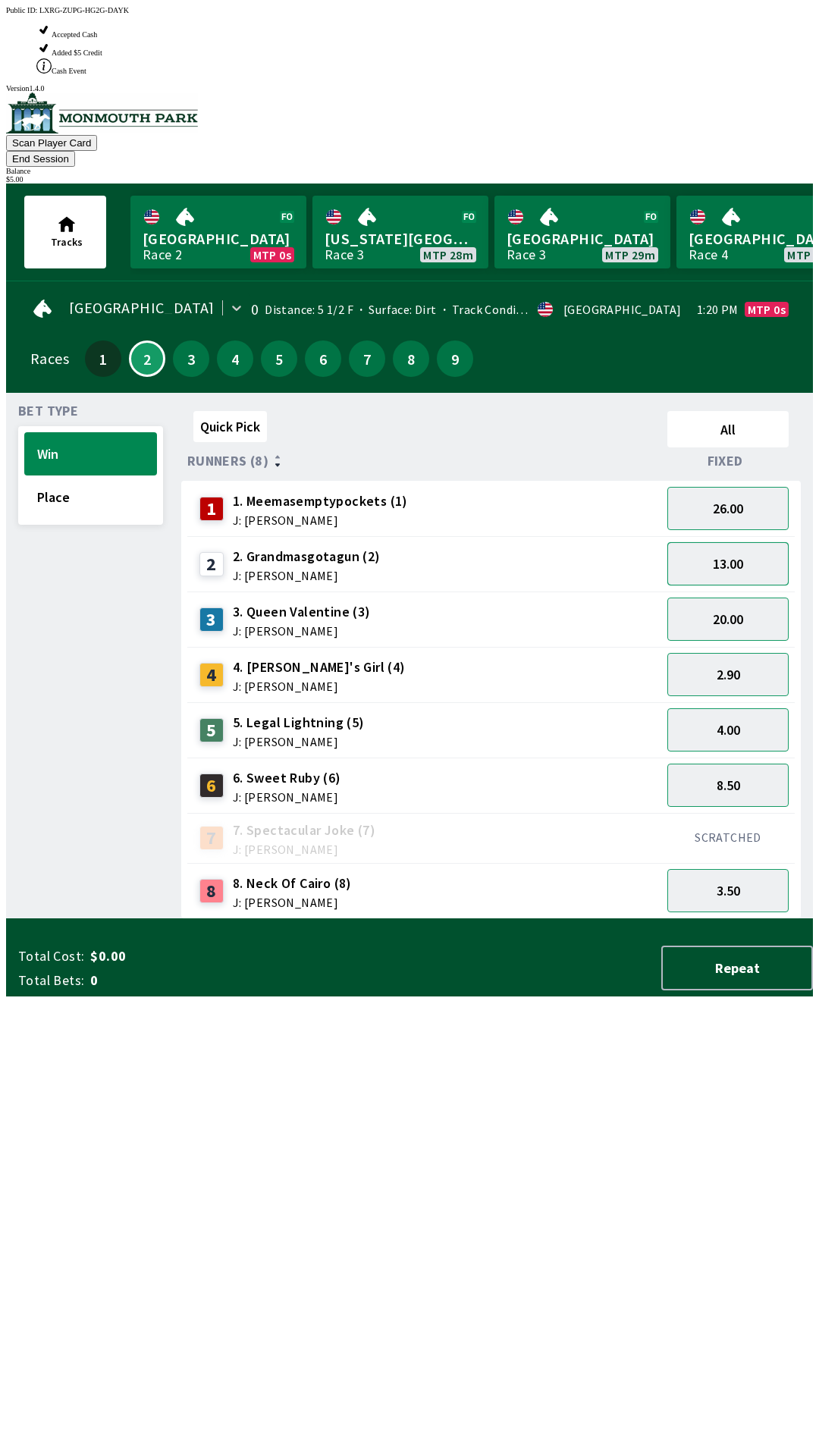
click at [717, 542] on button "13.00" at bounding box center [728, 563] width 121 height 43
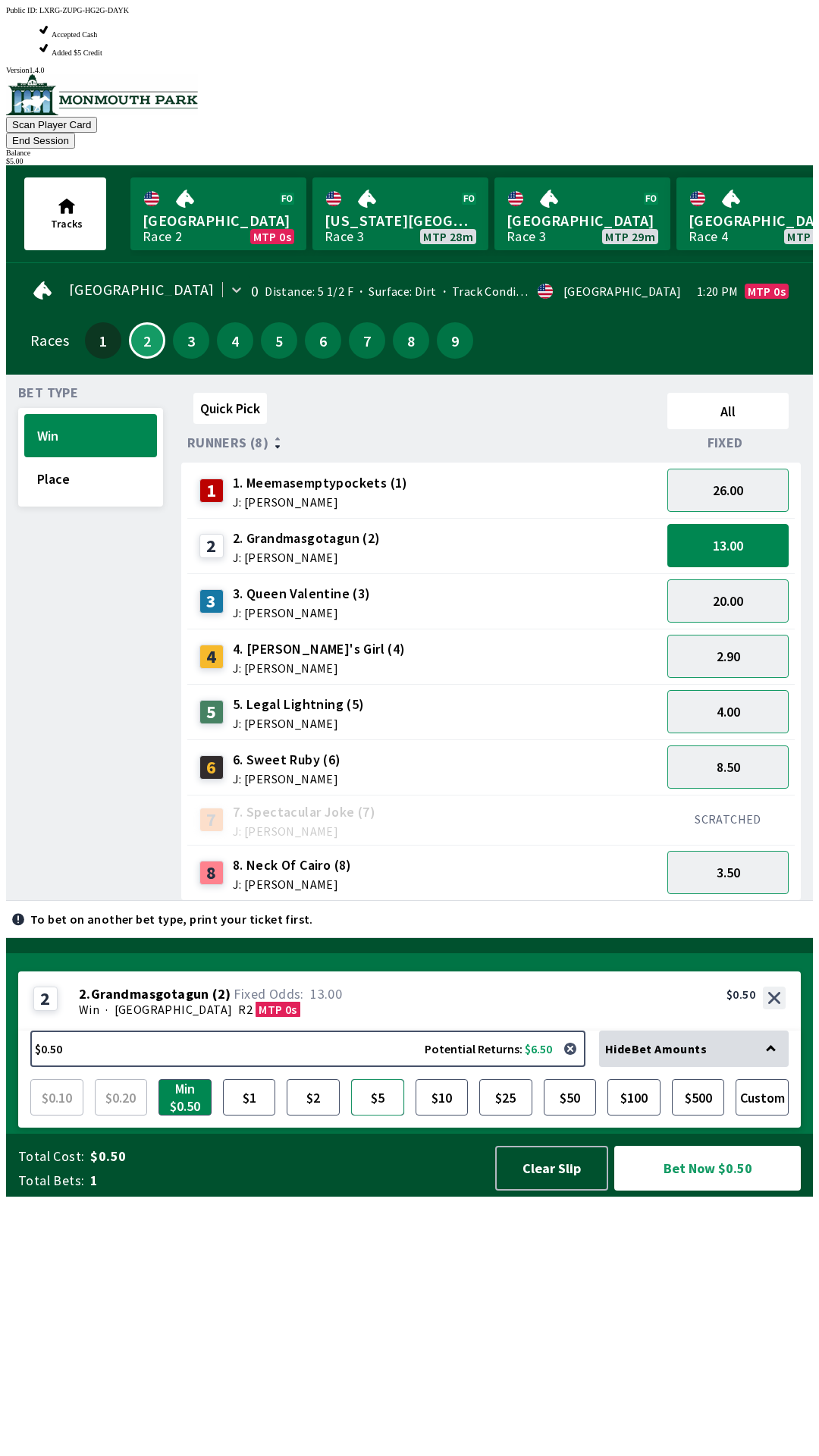
click at [372, 1116] on button "$5" at bounding box center [378, 1097] width 53 height 36
click at [680, 1190] on button "Bet Now $5.00" at bounding box center [706, 1168] width 186 height 45
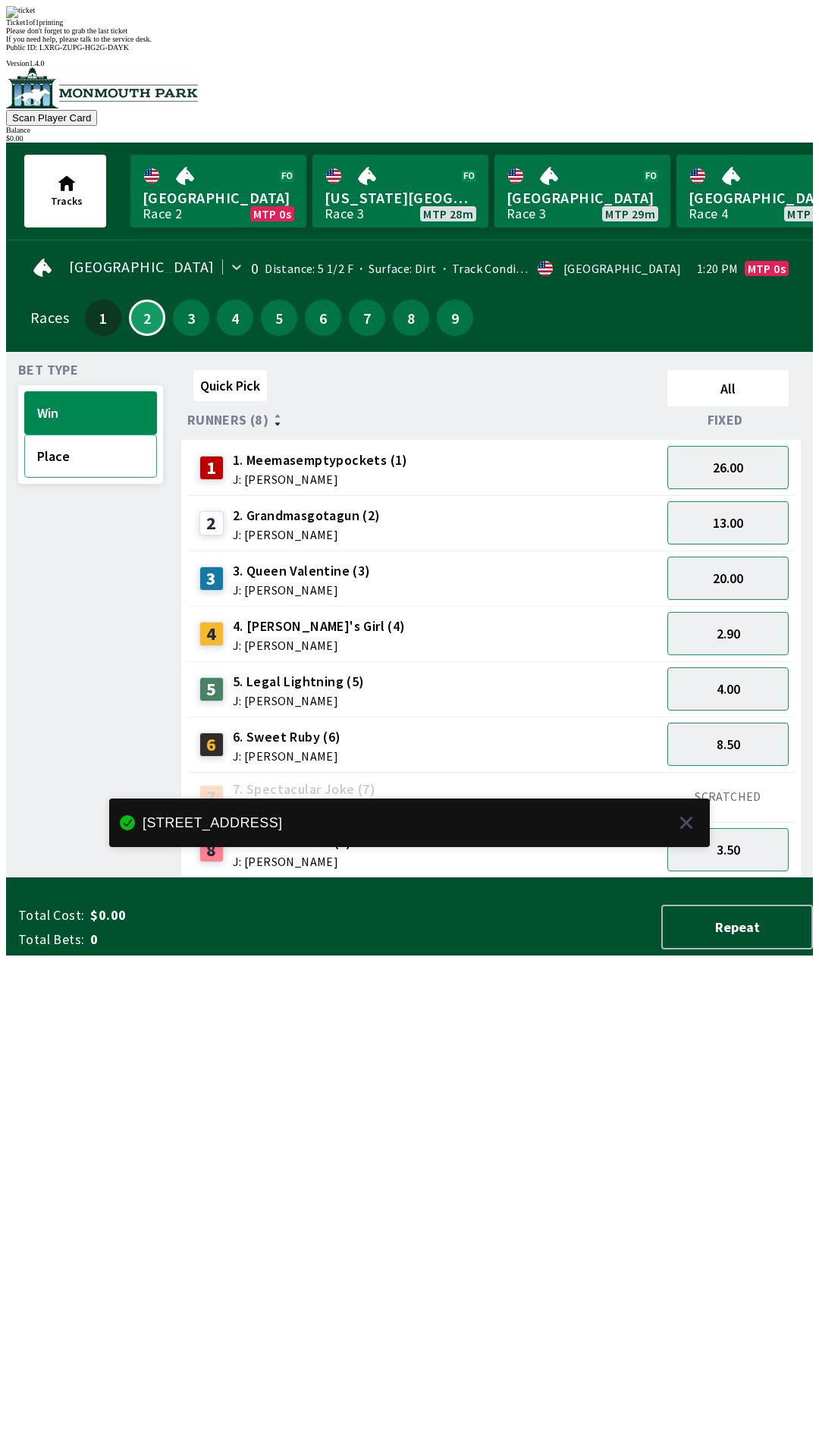
click at [53, 435] on button "Place" at bounding box center [90, 456] width 132 height 43
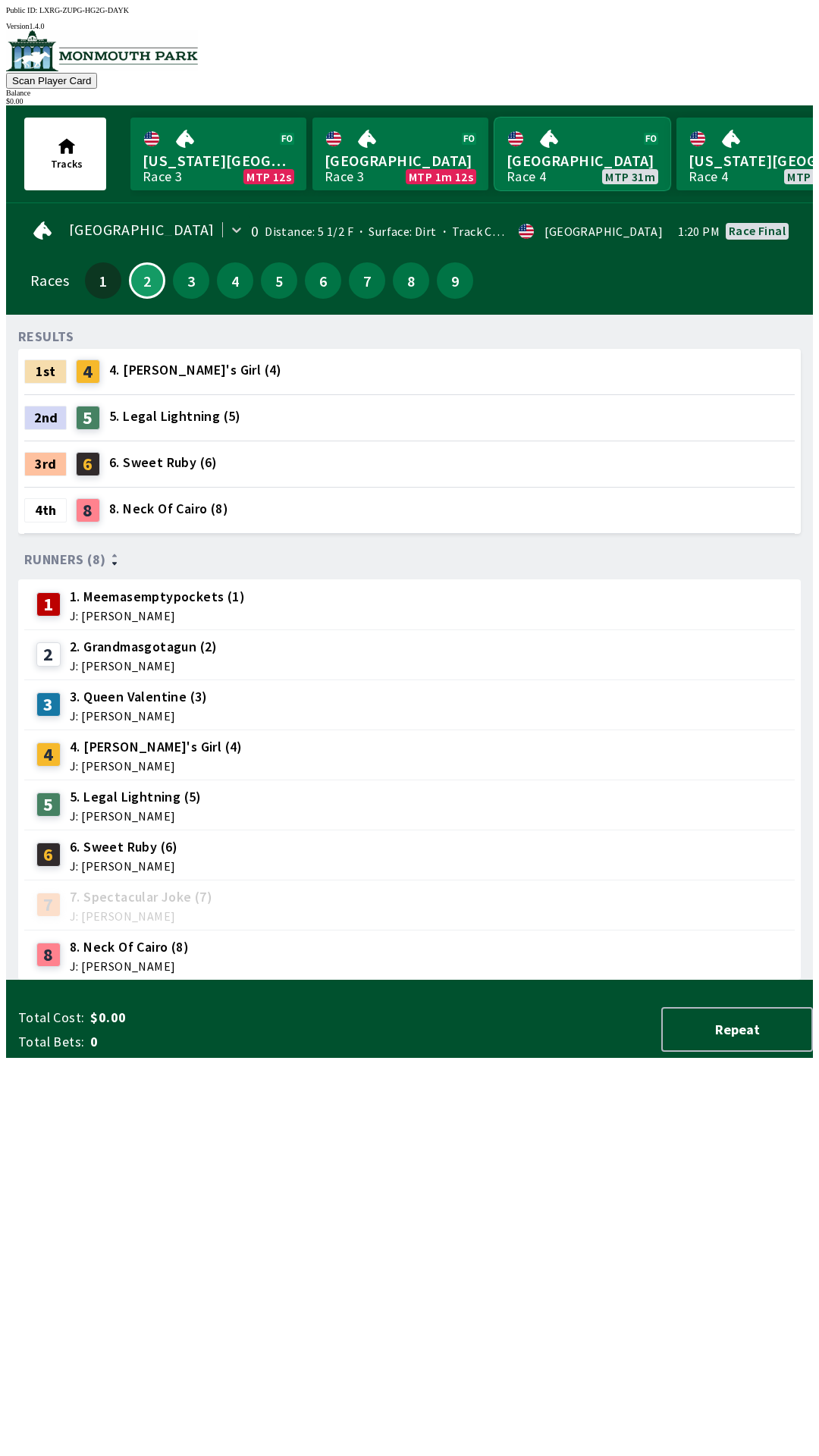
click at [571, 151] on link "[GEOGRAPHIC_DATA] Race 4 MTP 31m" at bounding box center [582, 154] width 176 height 73
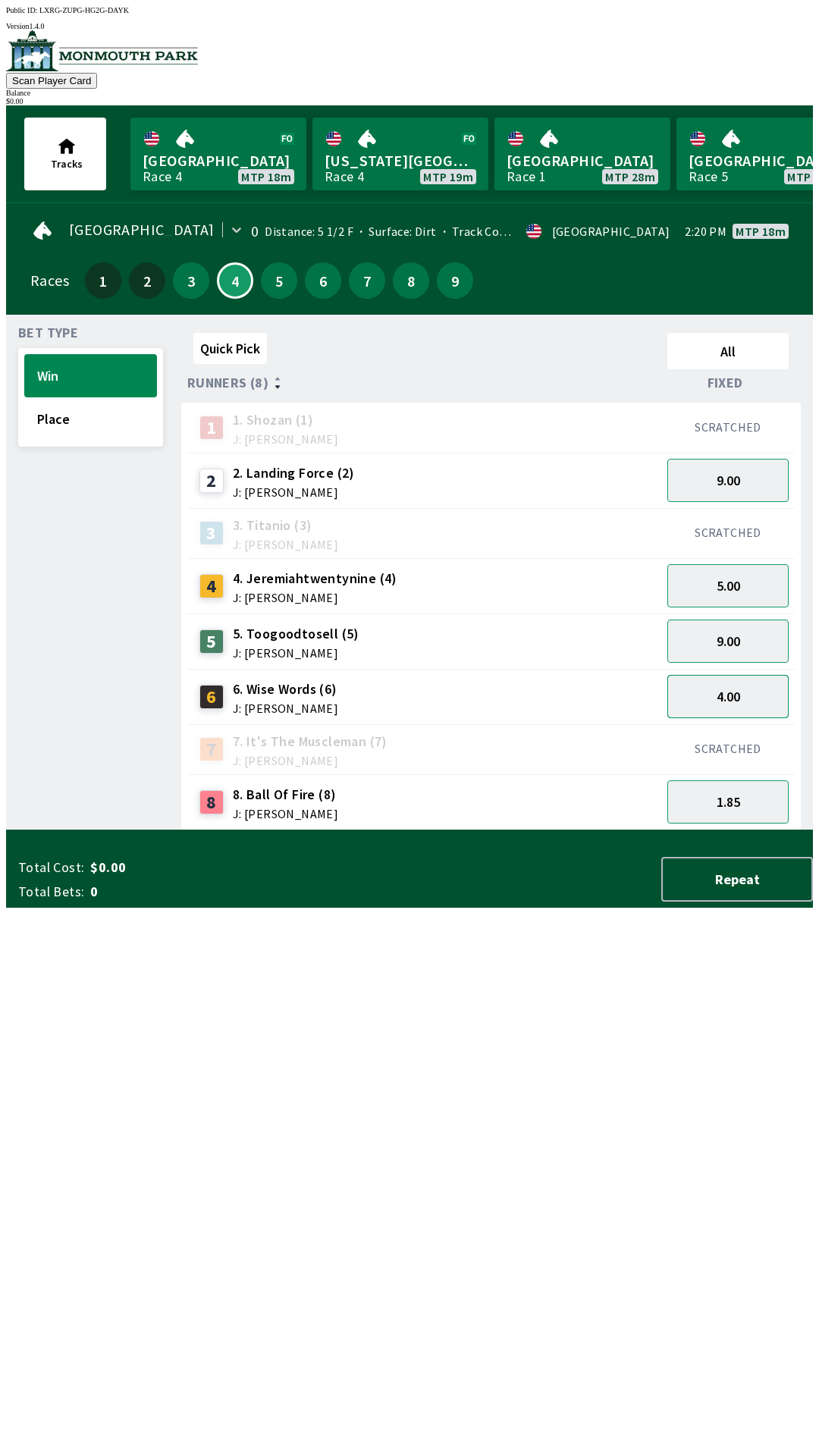
click at [758, 675] on button "4.00" at bounding box center [728, 697] width 121 height 43
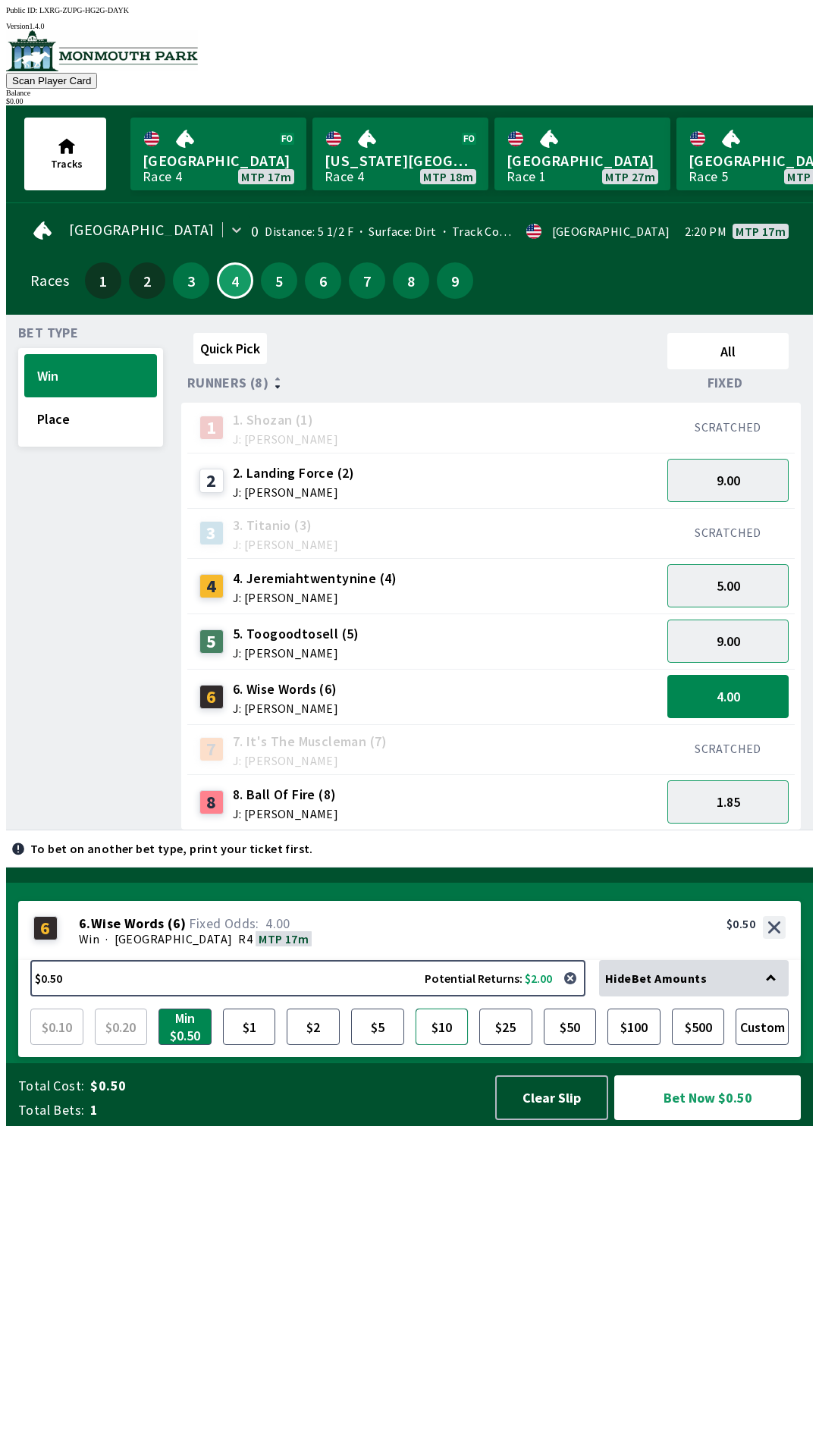
click at [452, 1044] on button "$10" at bounding box center [442, 1026] width 53 height 36
click at [754, 1120] on button "Bet Now $10.00" at bounding box center [706, 1097] width 186 height 45
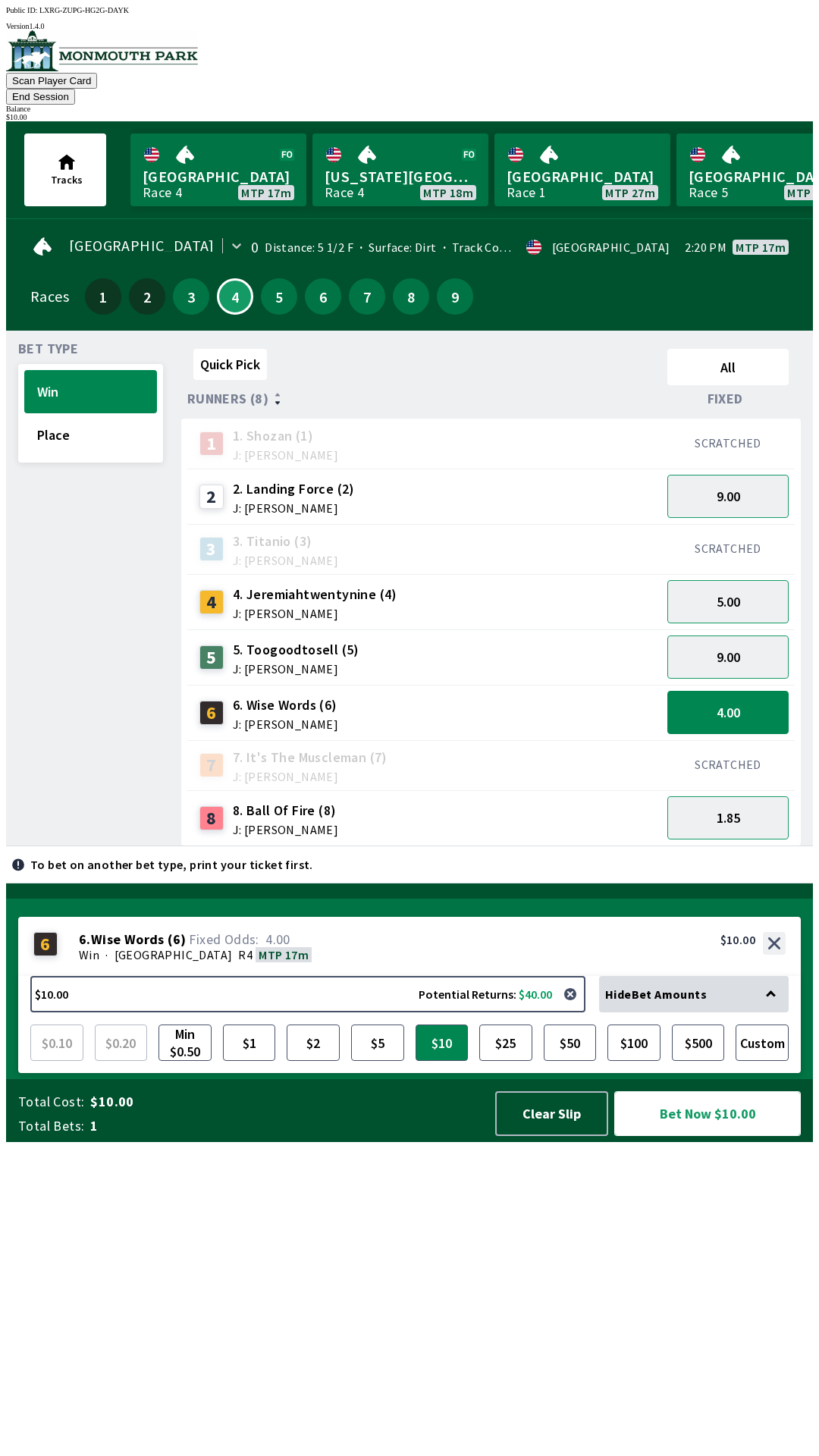
click at [755, 1135] on button "Bet Now $10.00" at bounding box center [706, 1113] width 186 height 45
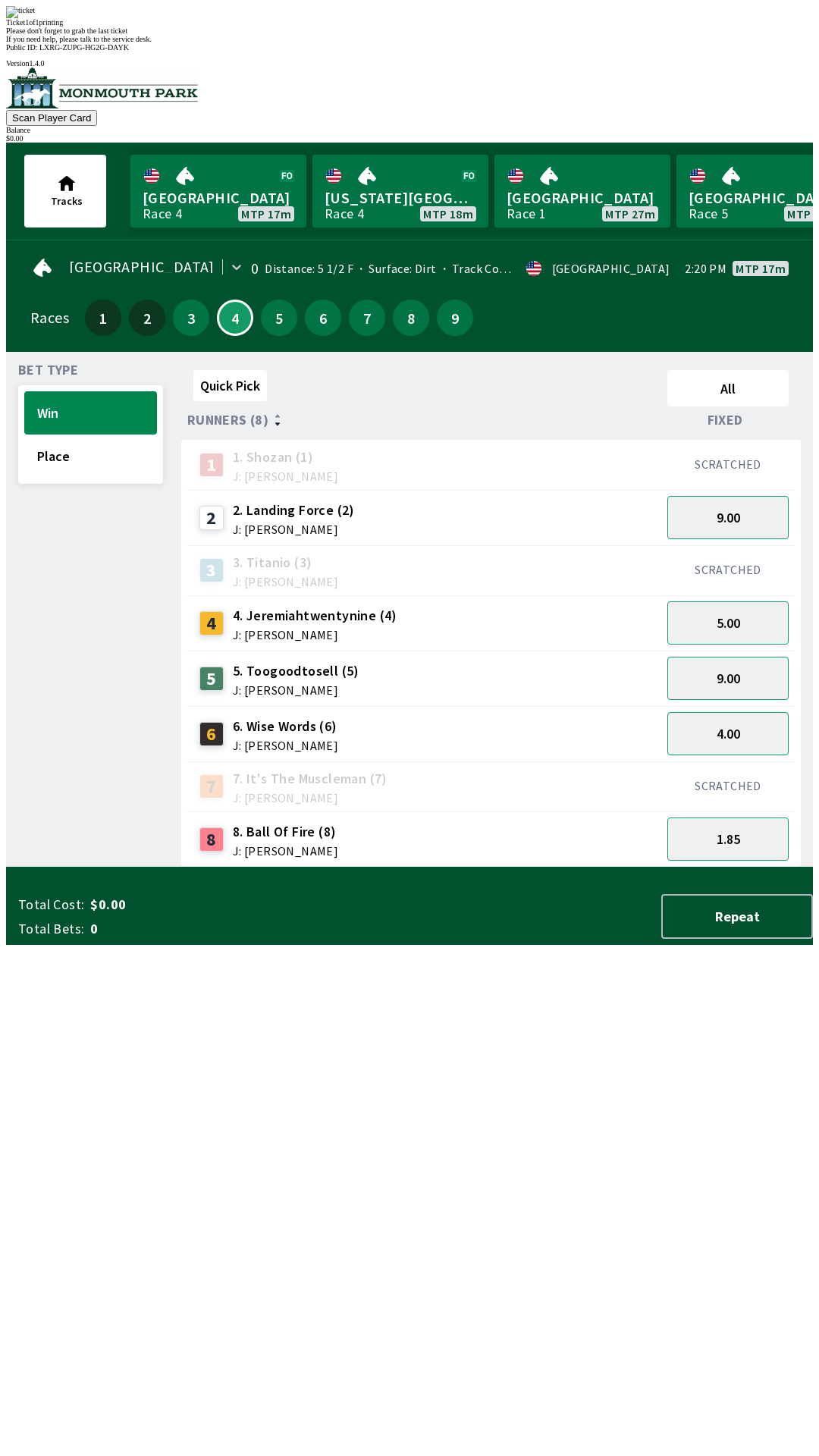
click at [618, 867] on div "Quick Pick All Runners (8) Fixed 1 1. [PERSON_NAME] (1) J: [PERSON_NAME] SCRATC…" at bounding box center [497, 615] width 632 height 504
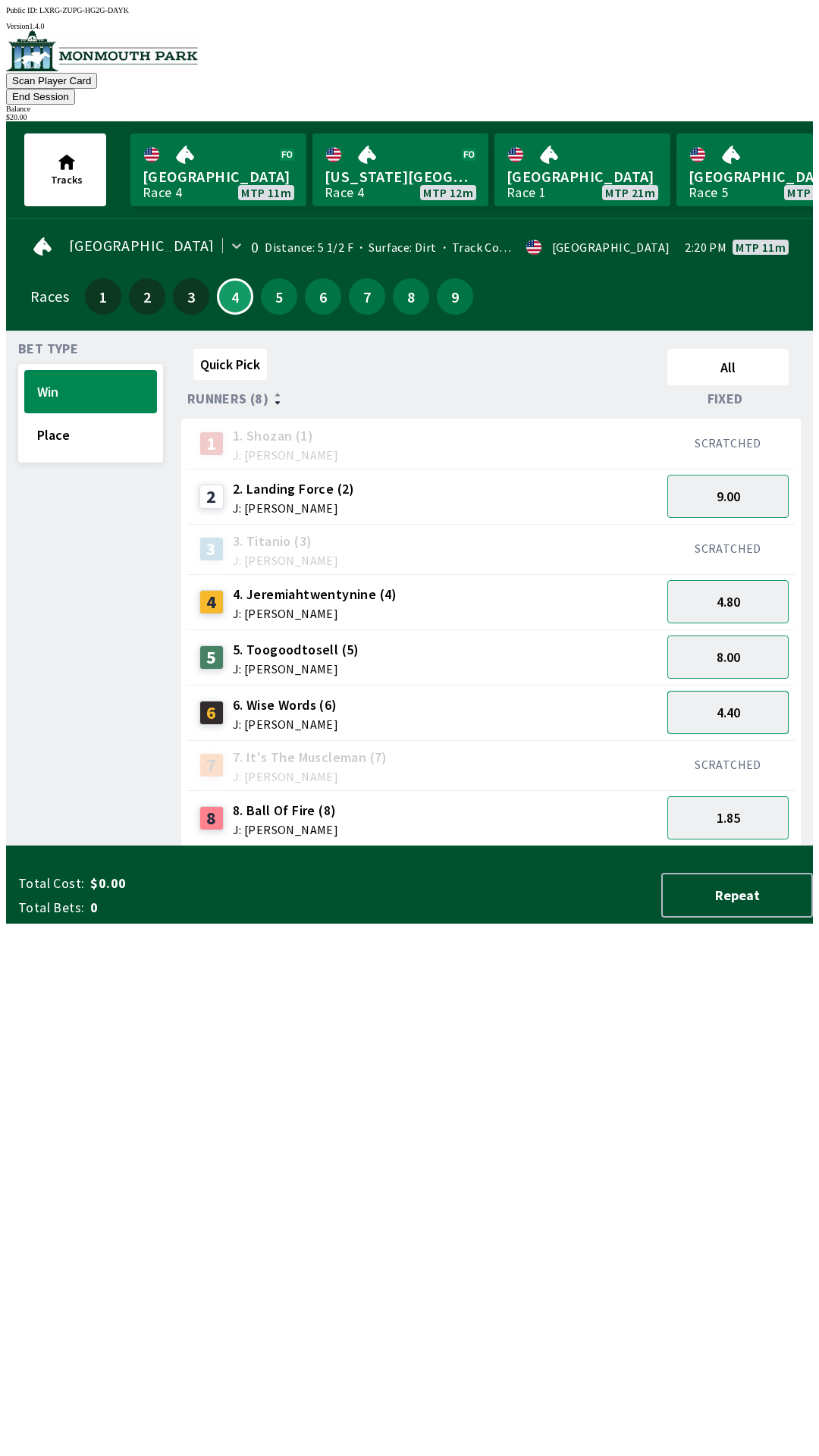
click at [730, 691] on button "4.40" at bounding box center [728, 712] width 121 height 43
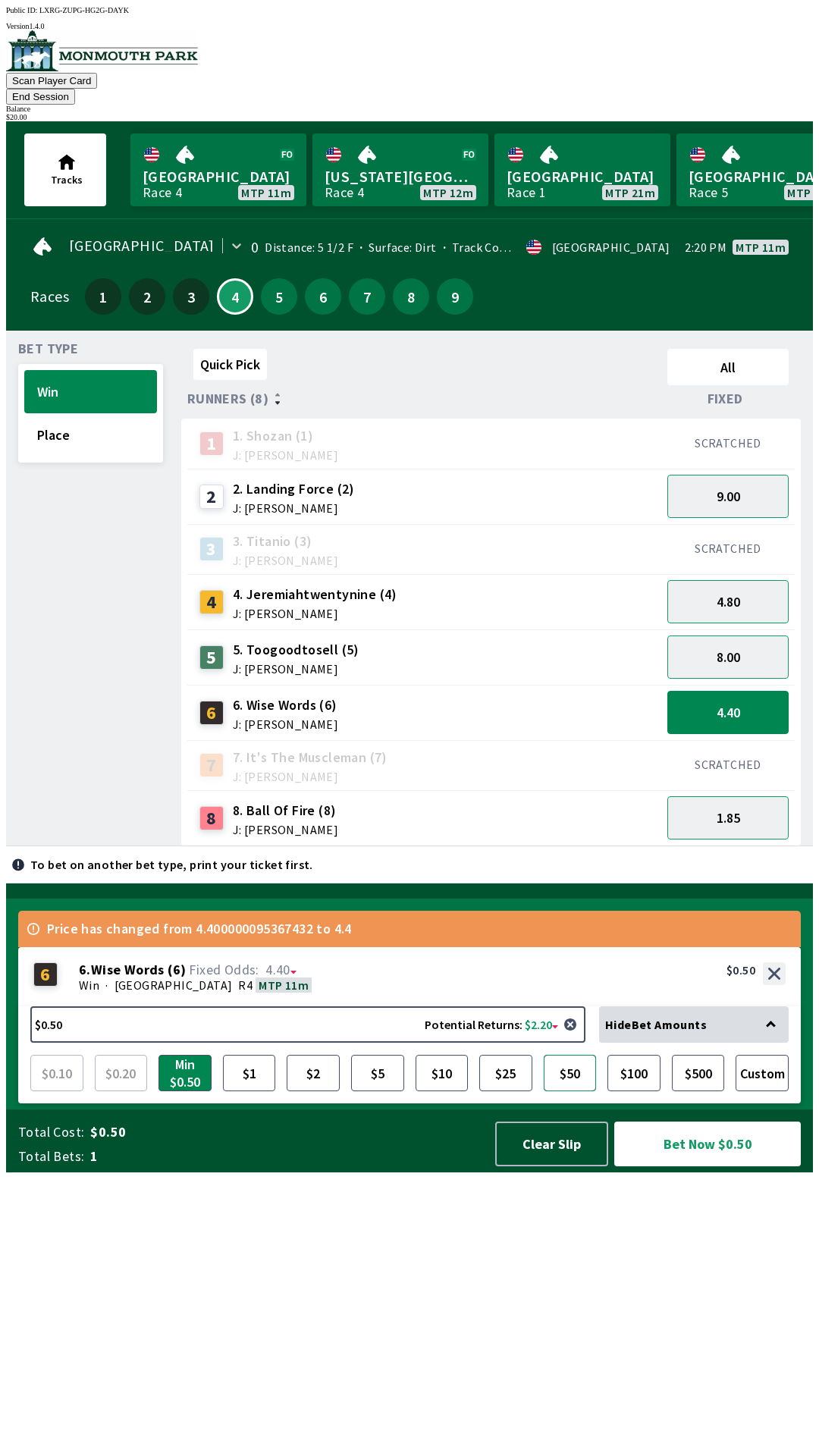
click at [566, 1091] on button "$50" at bounding box center [570, 1073] width 53 height 36
click at [578, 1039] on button "button" at bounding box center [570, 1024] width 31 height 31
click at [584, 1039] on button "button" at bounding box center [570, 1024] width 31 height 31
click at [448, 1091] on button "$10" at bounding box center [442, 1073] width 53 height 36
click at [456, 1091] on button "$10" at bounding box center [442, 1073] width 53 height 36
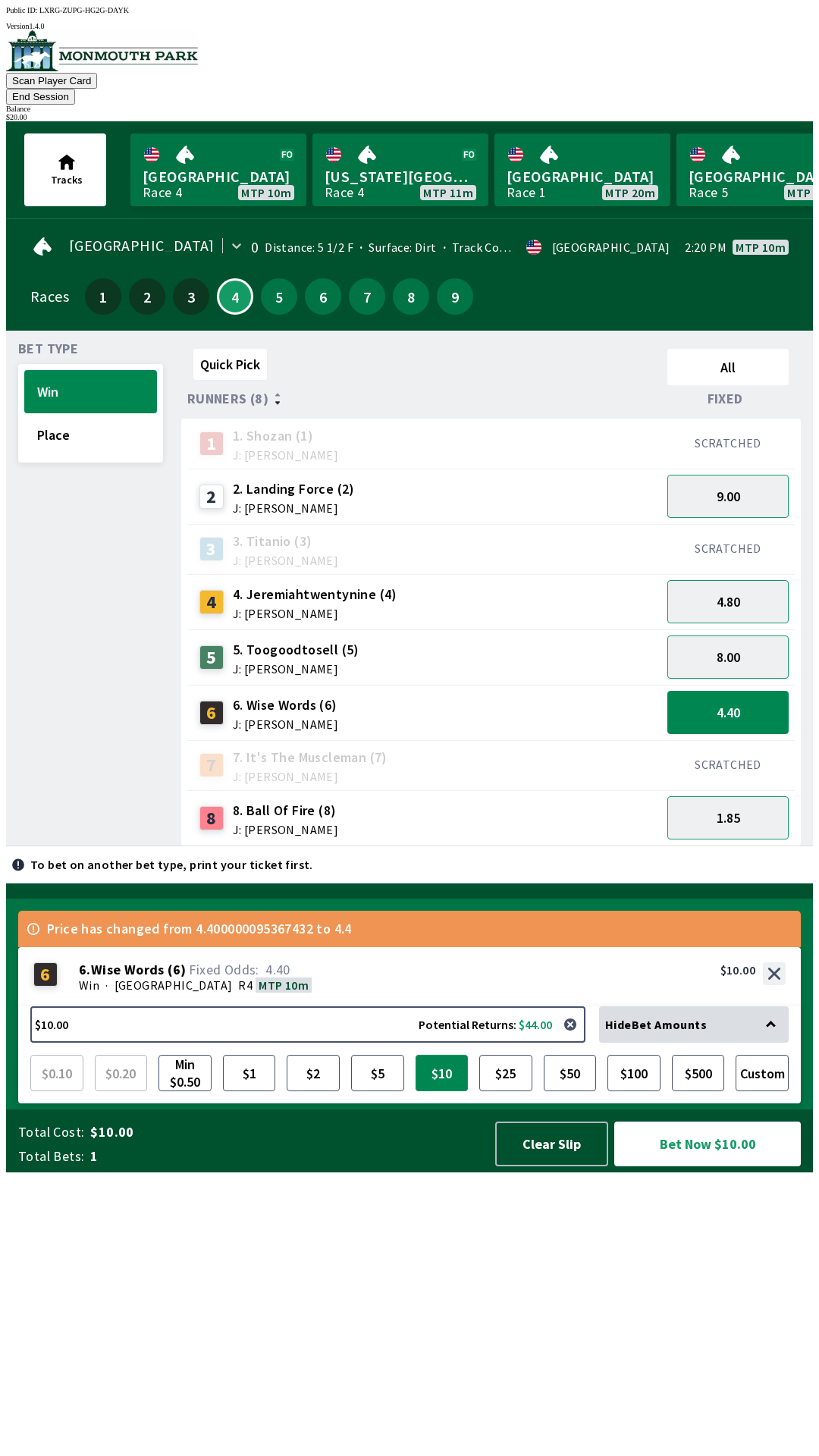
click at [440, 1091] on button "$10" at bounding box center [442, 1073] width 53 height 36
click at [576, 1039] on button "button" at bounding box center [570, 1024] width 31 height 31
click at [442, 1091] on button "$10" at bounding box center [442, 1073] width 53 height 36
click at [715, 1166] on button "Bet Now $10.00" at bounding box center [706, 1144] width 186 height 45
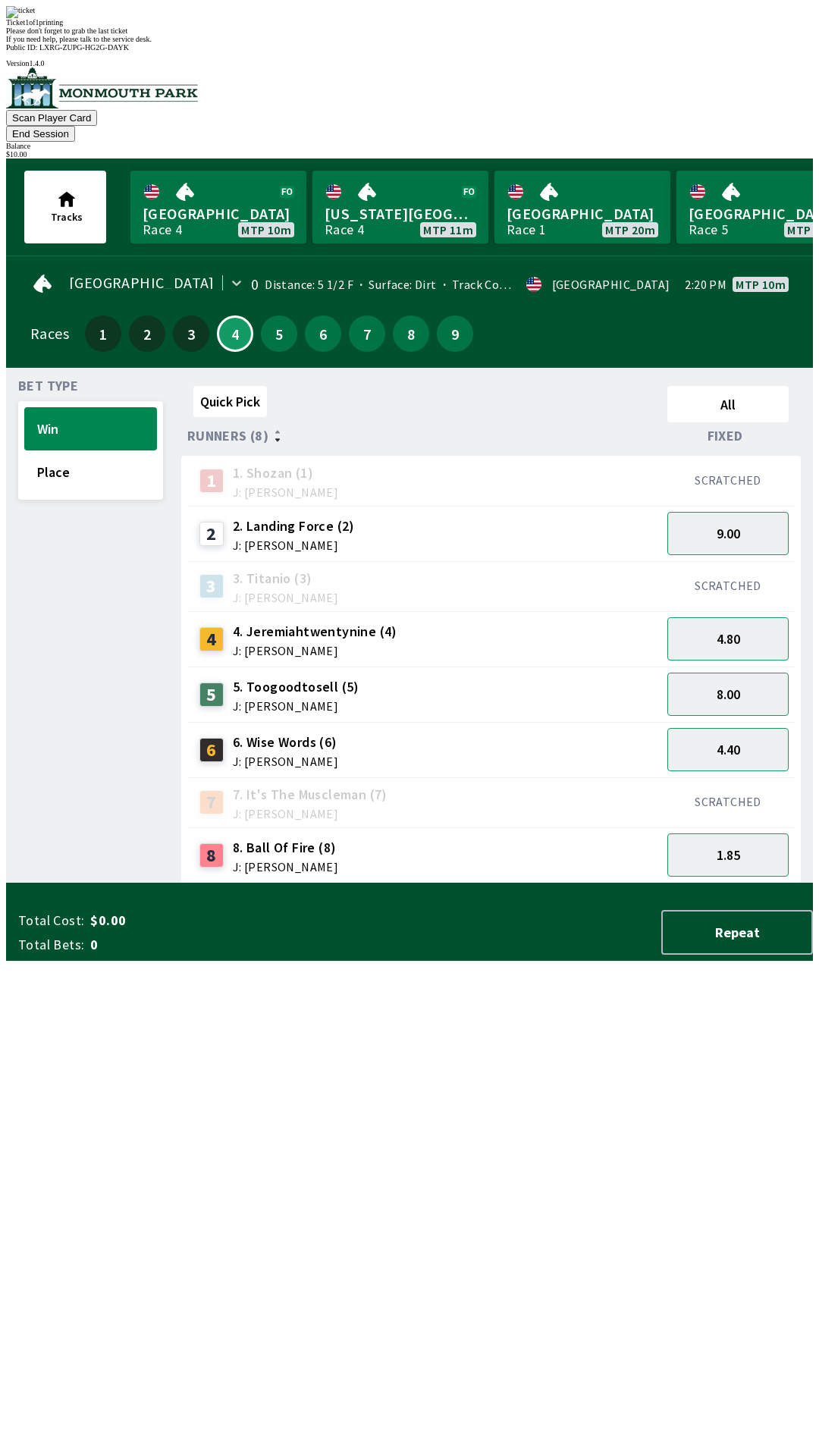
click at [535, 883] on div "Quick Pick All Runners (8) Fixed 1 1. [PERSON_NAME] (1) J: [PERSON_NAME] SCRATC…" at bounding box center [497, 632] width 632 height 504
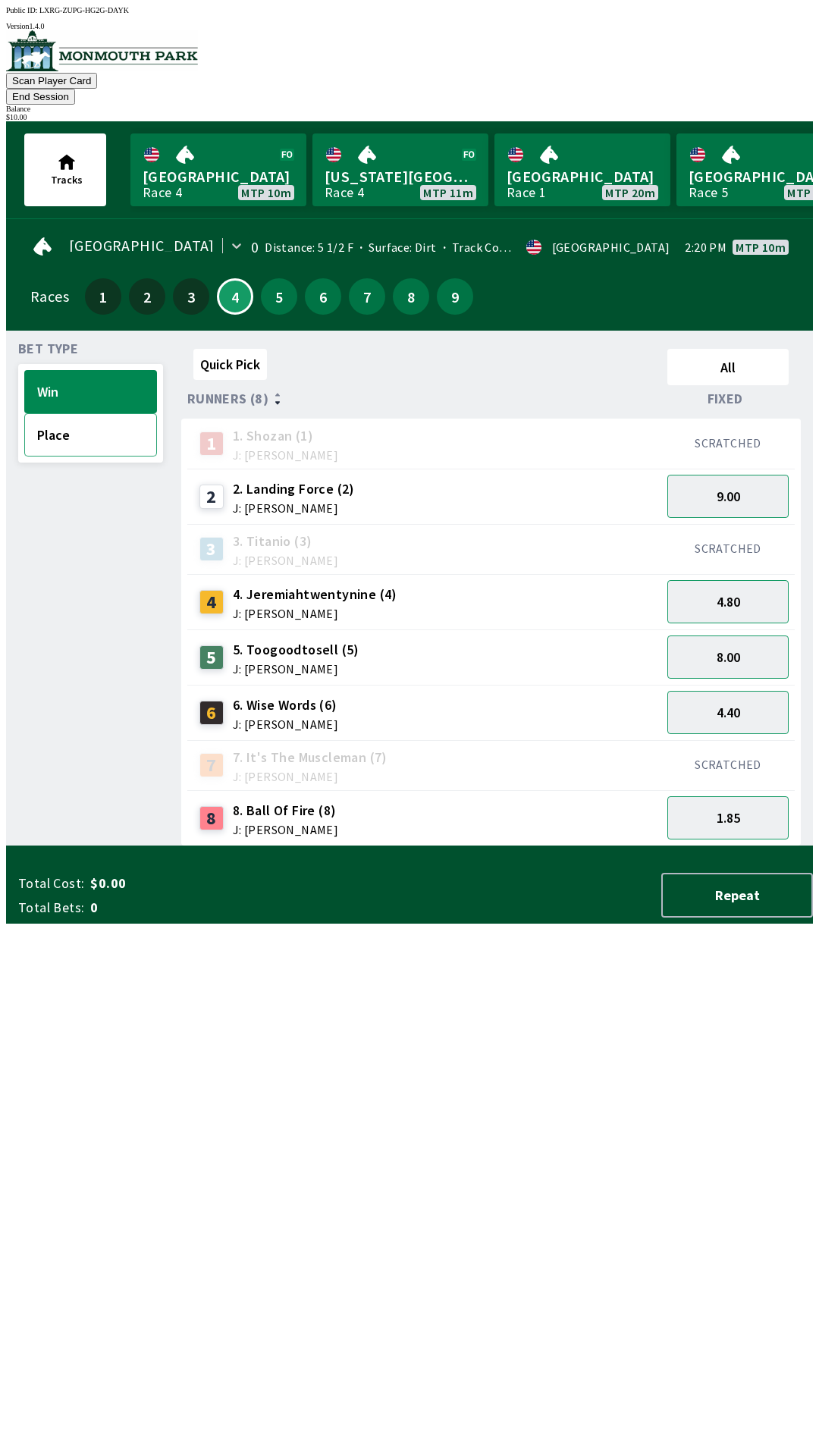
click at [69, 413] on button "Place" at bounding box center [90, 435] width 132 height 43
click at [60, 370] on button "Win" at bounding box center [90, 392] width 132 height 43
click at [94, 414] on button "Place" at bounding box center [90, 435] width 132 height 43
click at [745, 638] on button "3.00" at bounding box center [728, 657] width 121 height 43
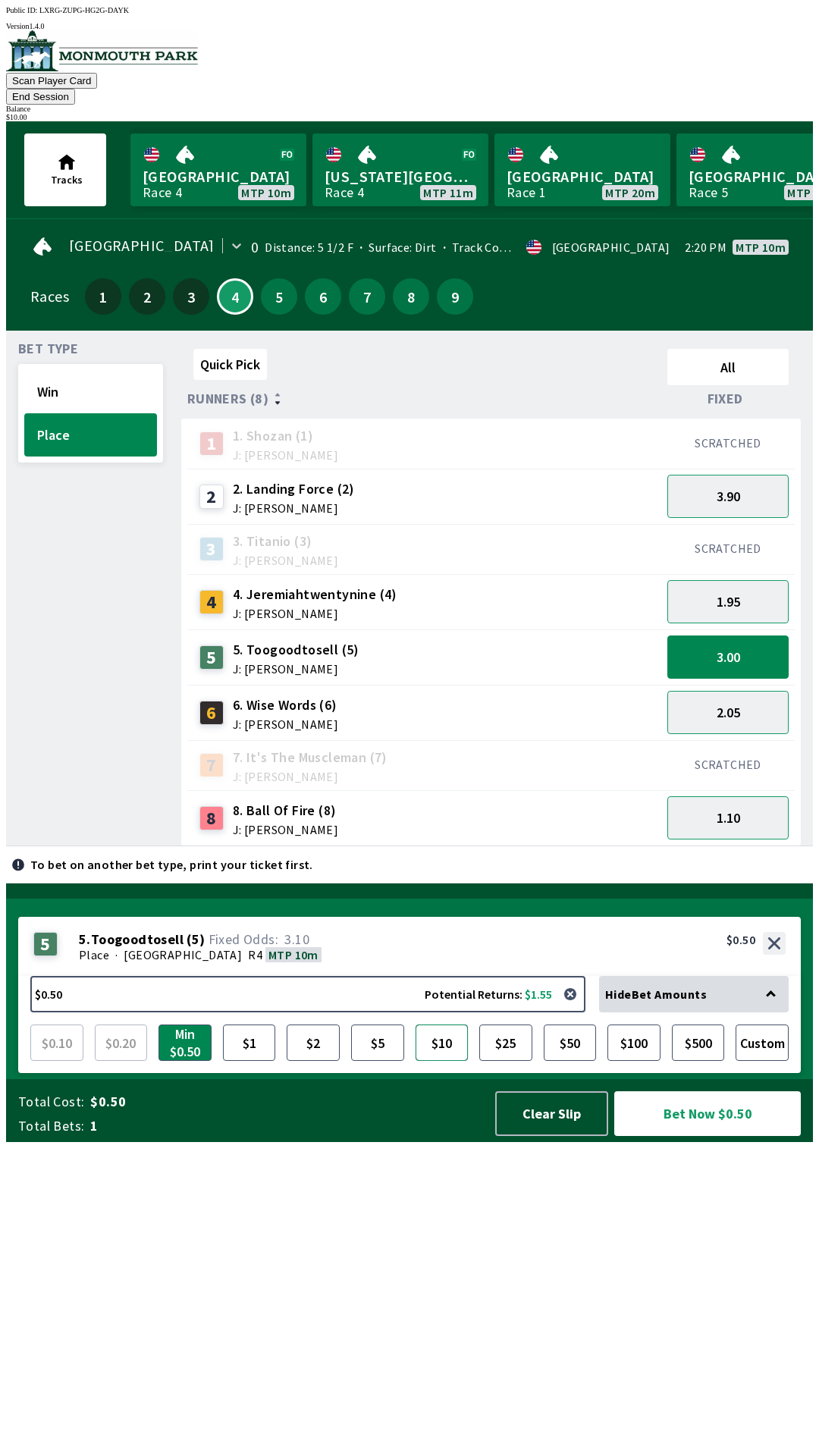
click at [450, 1061] on button "$10" at bounding box center [442, 1043] width 53 height 36
click at [677, 1135] on button "Bet Now $10.00" at bounding box center [706, 1113] width 186 height 45
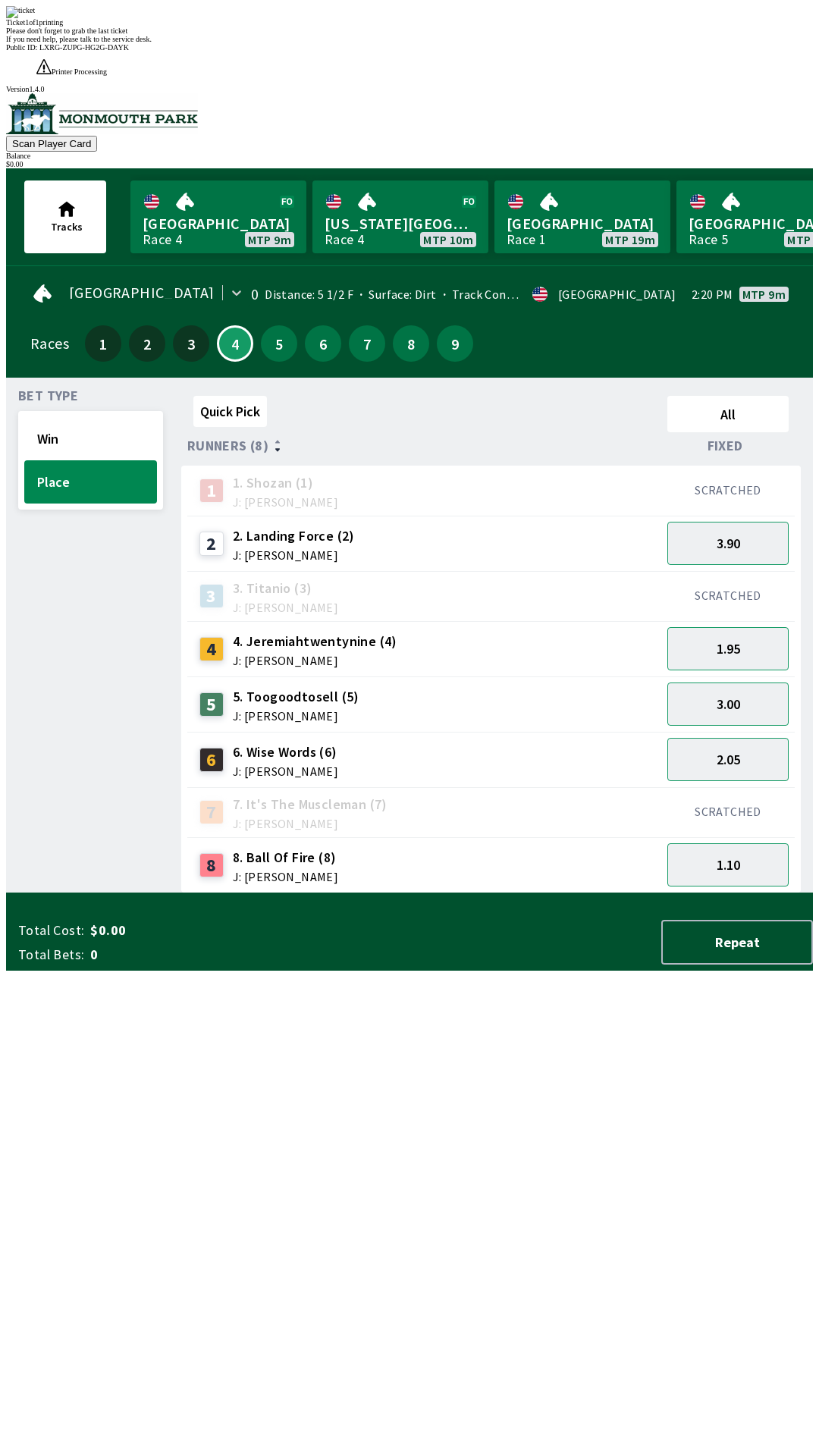
click at [557, 893] on div "Quick Pick All Runners (8) Fixed 1 1. [PERSON_NAME] (1) J: [PERSON_NAME] SCRATC…" at bounding box center [497, 642] width 632 height 504
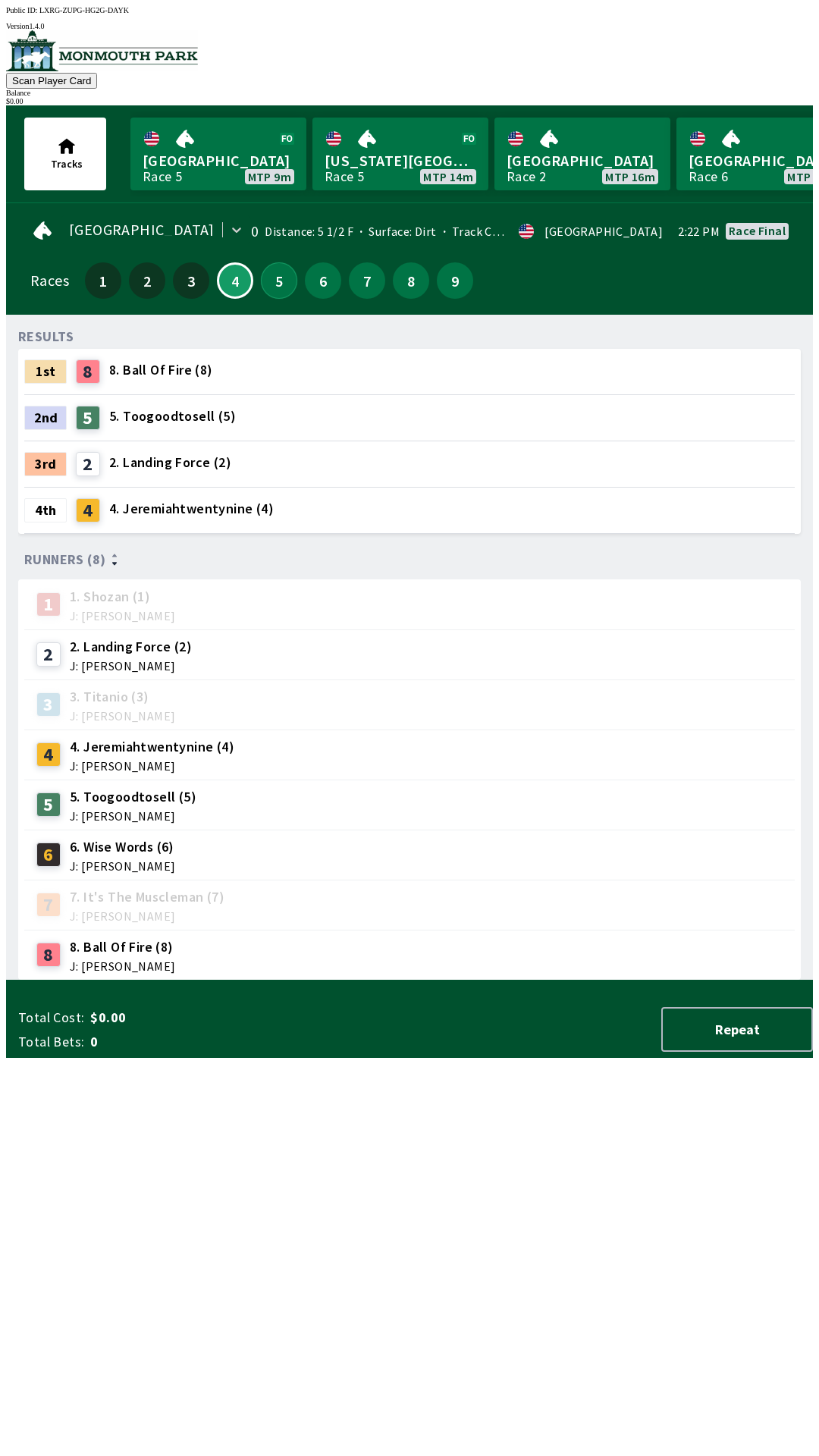
click at [282, 273] on button "5" at bounding box center [279, 281] width 36 height 36
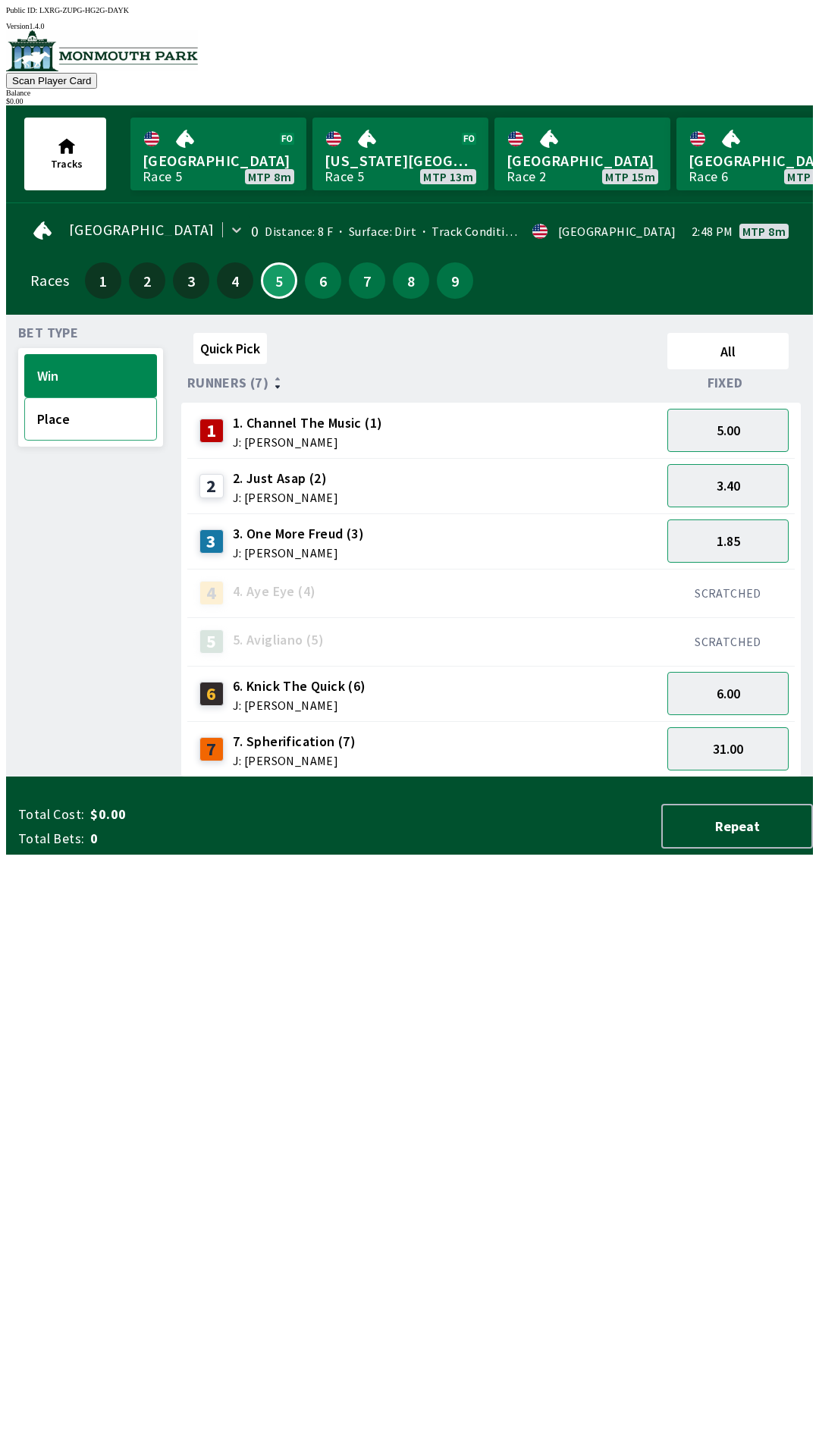
click at [79, 416] on button "Place" at bounding box center [90, 419] width 132 height 43
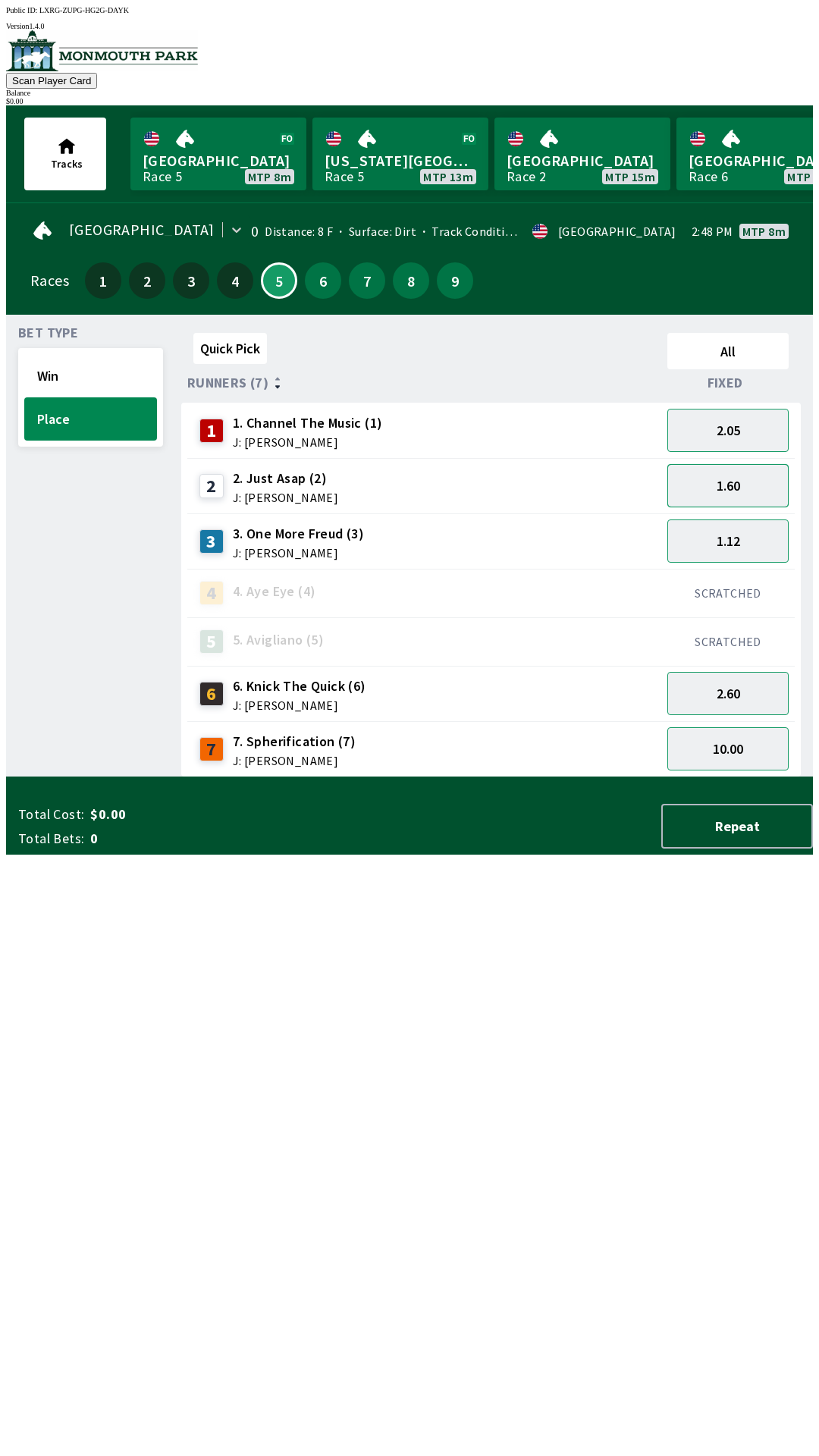
click at [745, 479] on button "1.60" at bounding box center [728, 485] width 121 height 43
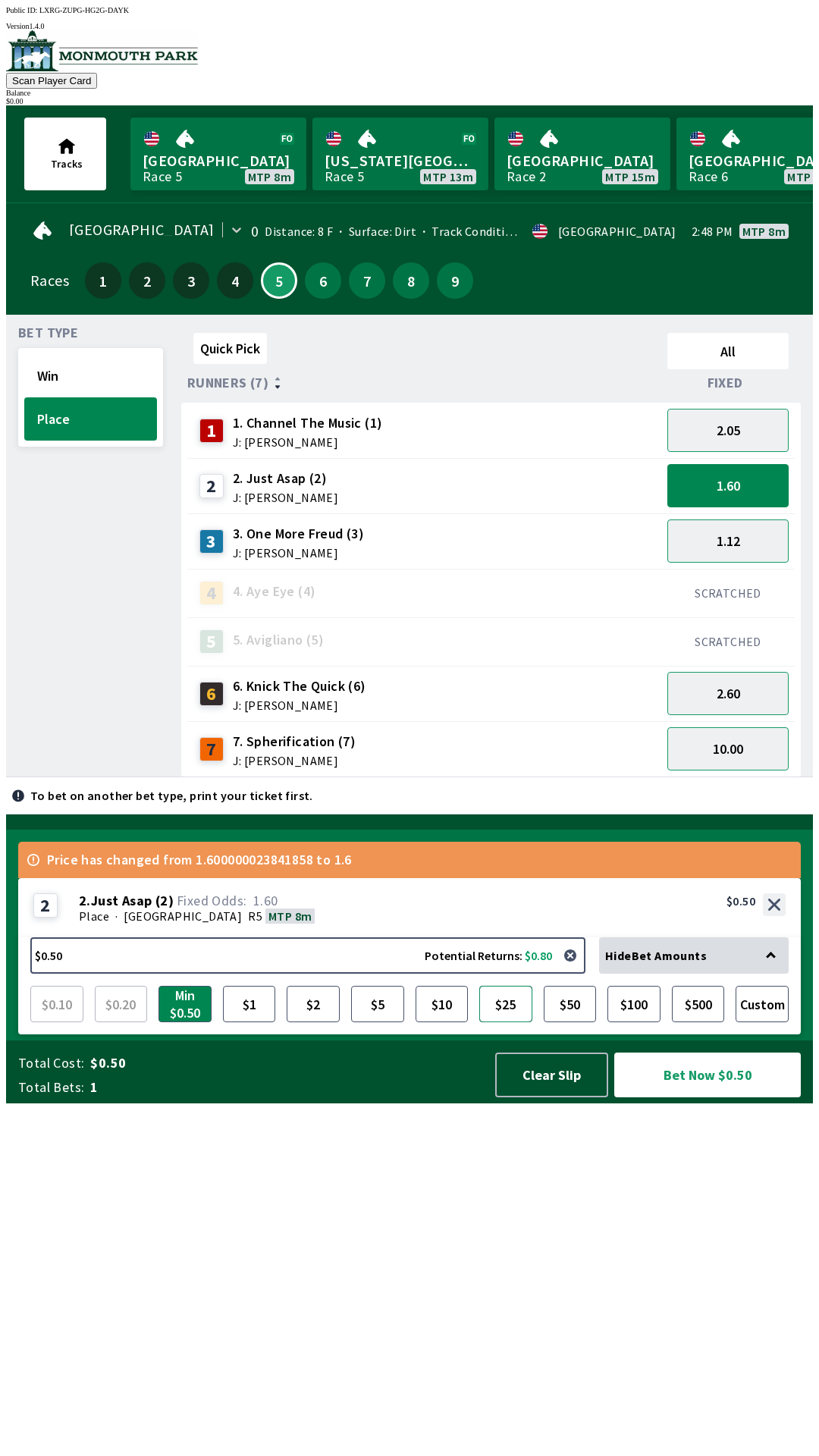
click at [508, 1022] on button "$25" at bounding box center [506, 1004] width 53 height 36
click at [580, 971] on button "button" at bounding box center [570, 955] width 31 height 31
click at [62, 359] on button "Win" at bounding box center [90, 375] width 132 height 43
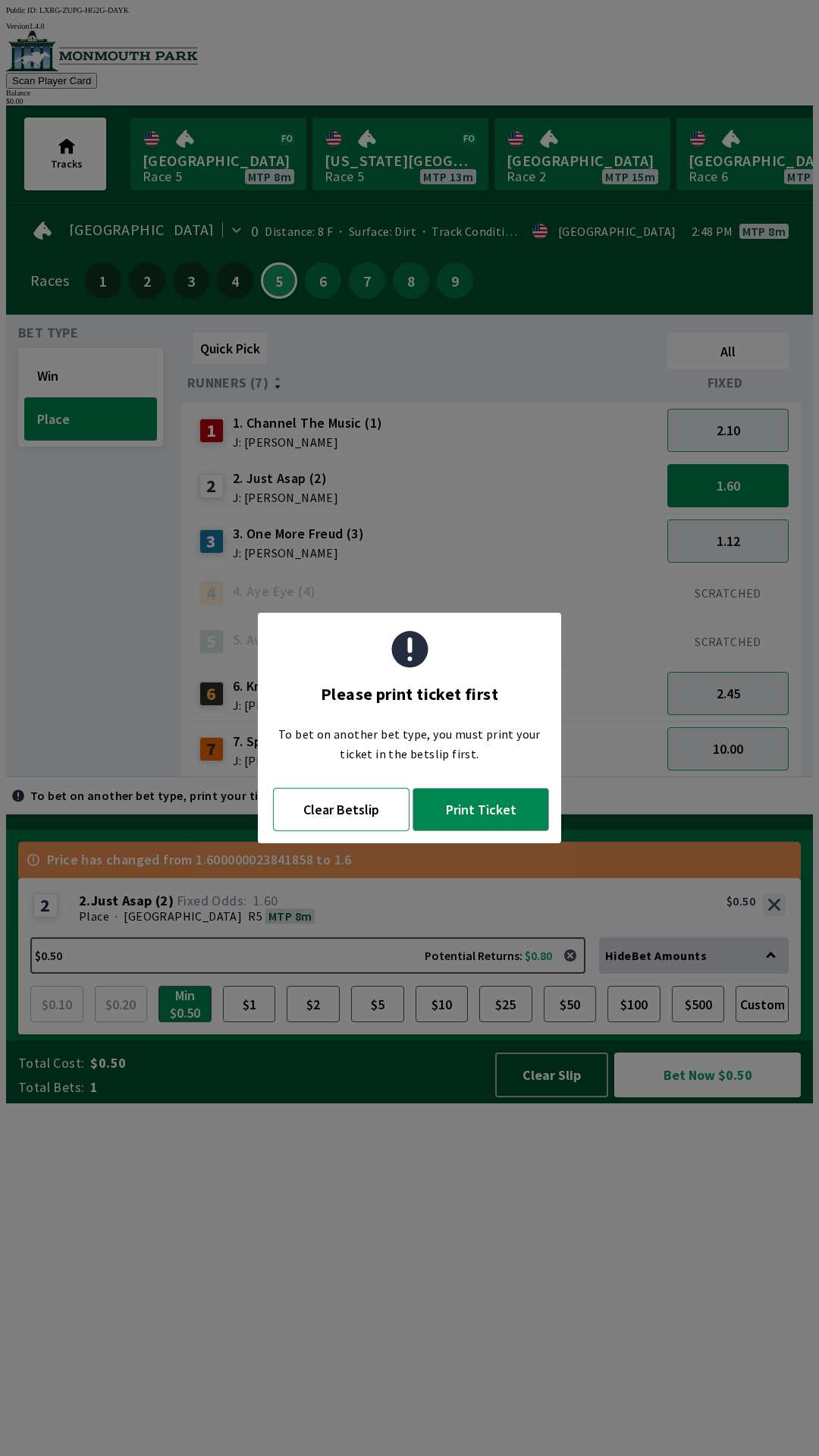
click at [348, 818] on button "Clear Betslip" at bounding box center [341, 809] width 137 height 43
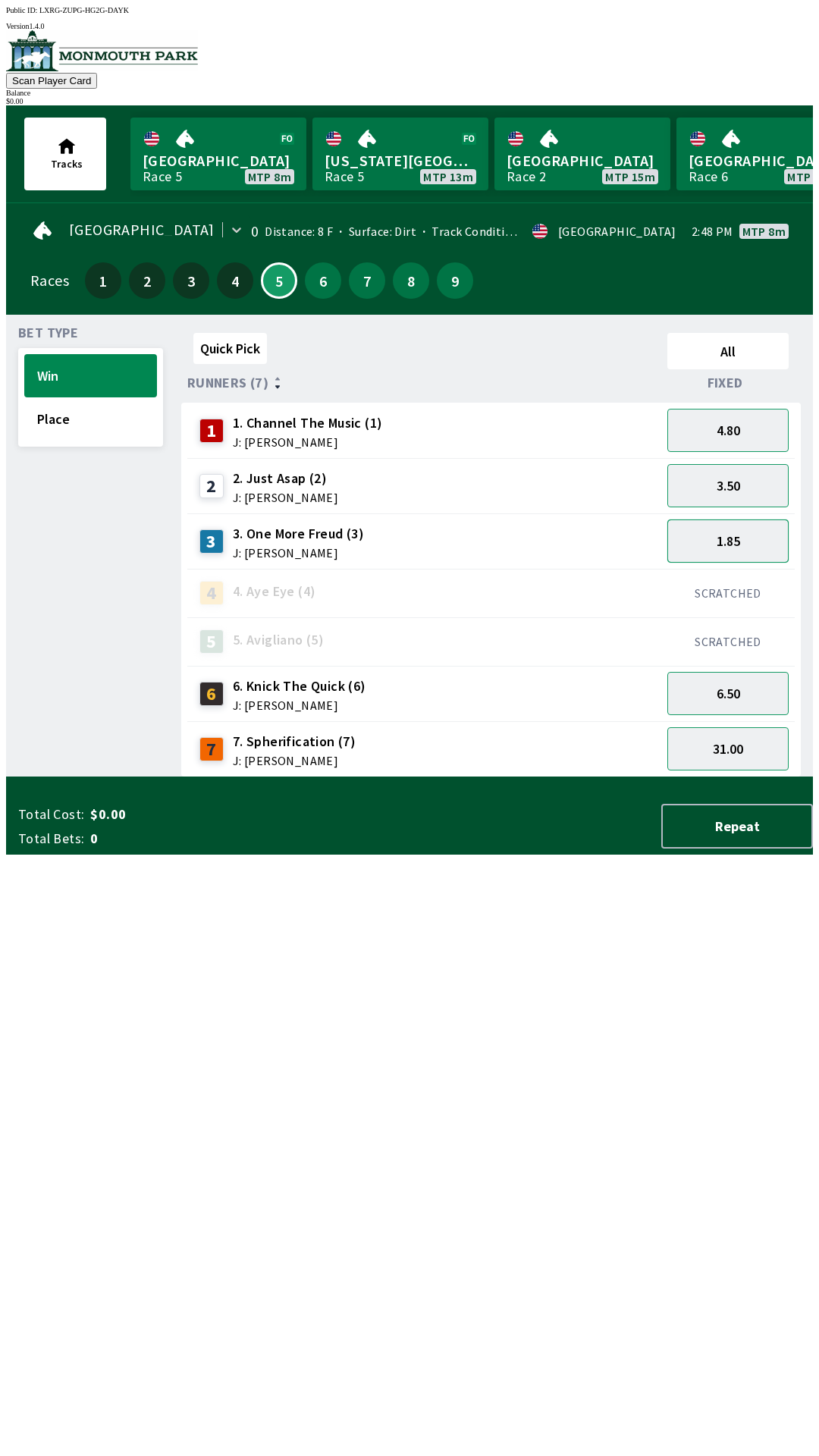
click at [724, 535] on button "1.85" at bounding box center [728, 541] width 121 height 43
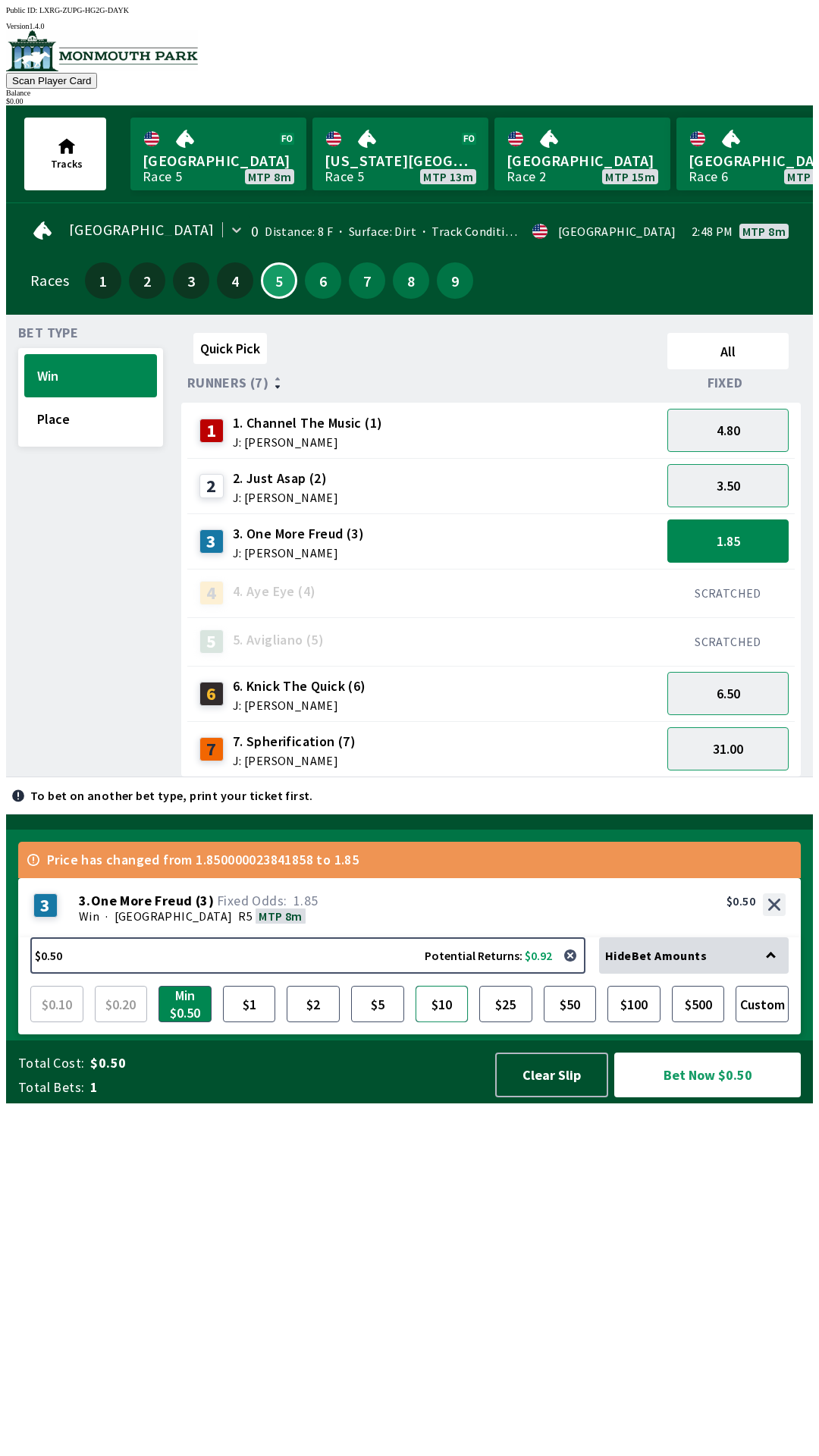
click at [441, 1022] on button "$10" at bounding box center [442, 1004] width 53 height 36
click at [575, 971] on button "button" at bounding box center [570, 955] width 31 height 31
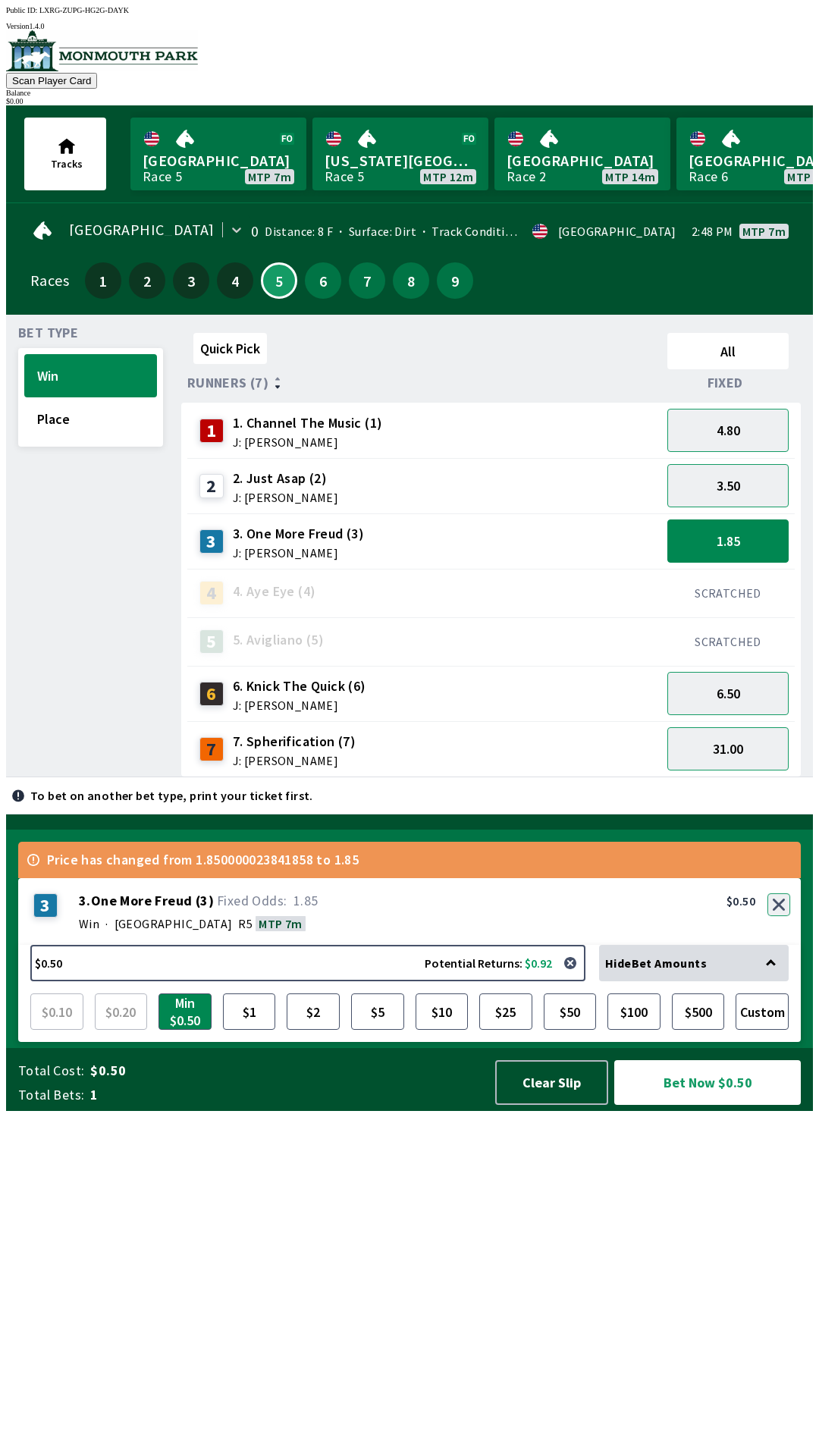
click at [780, 916] on button "button" at bounding box center [778, 904] width 22 height 22
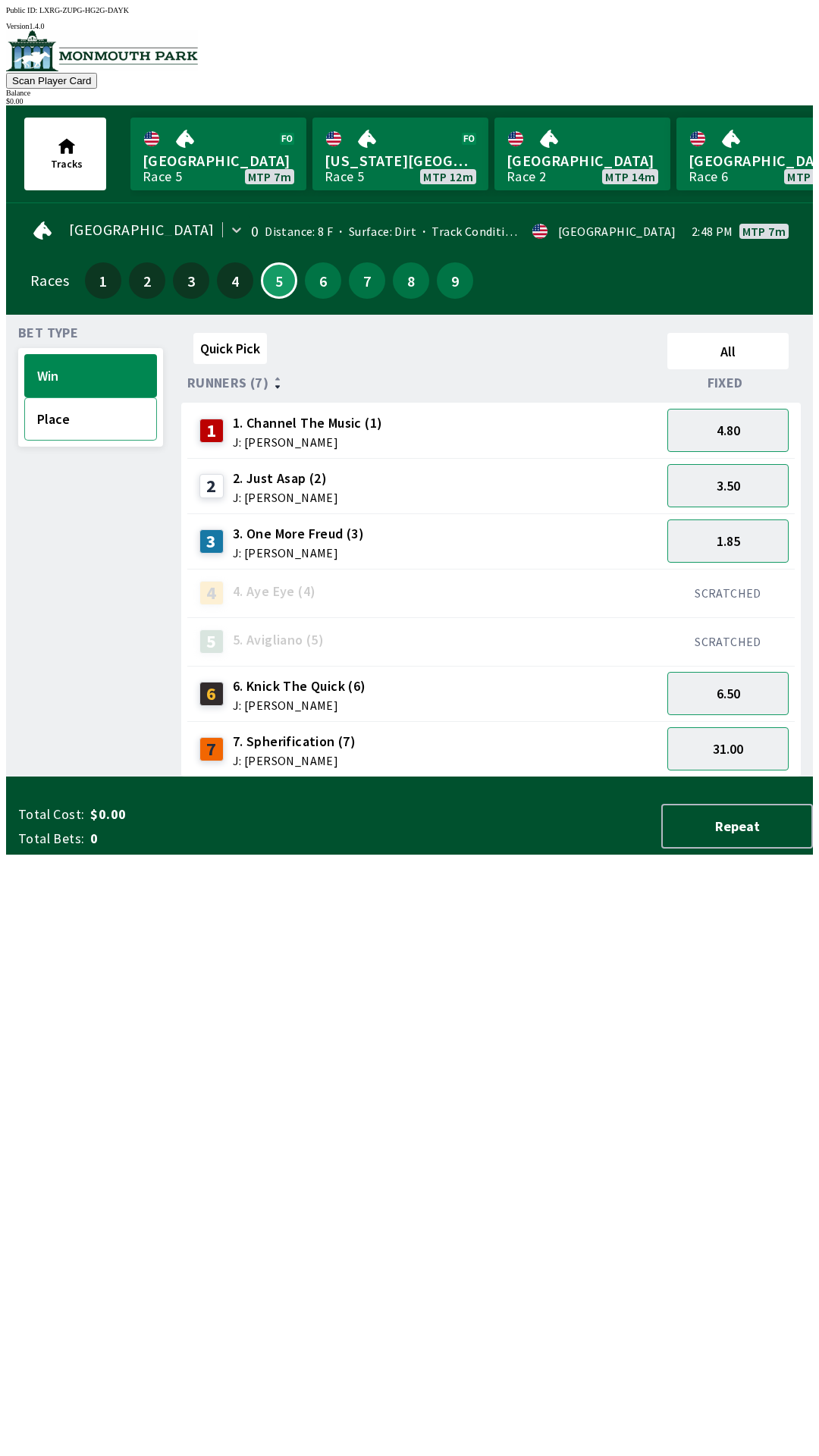
click at [99, 427] on button "Place" at bounding box center [90, 419] width 132 height 43
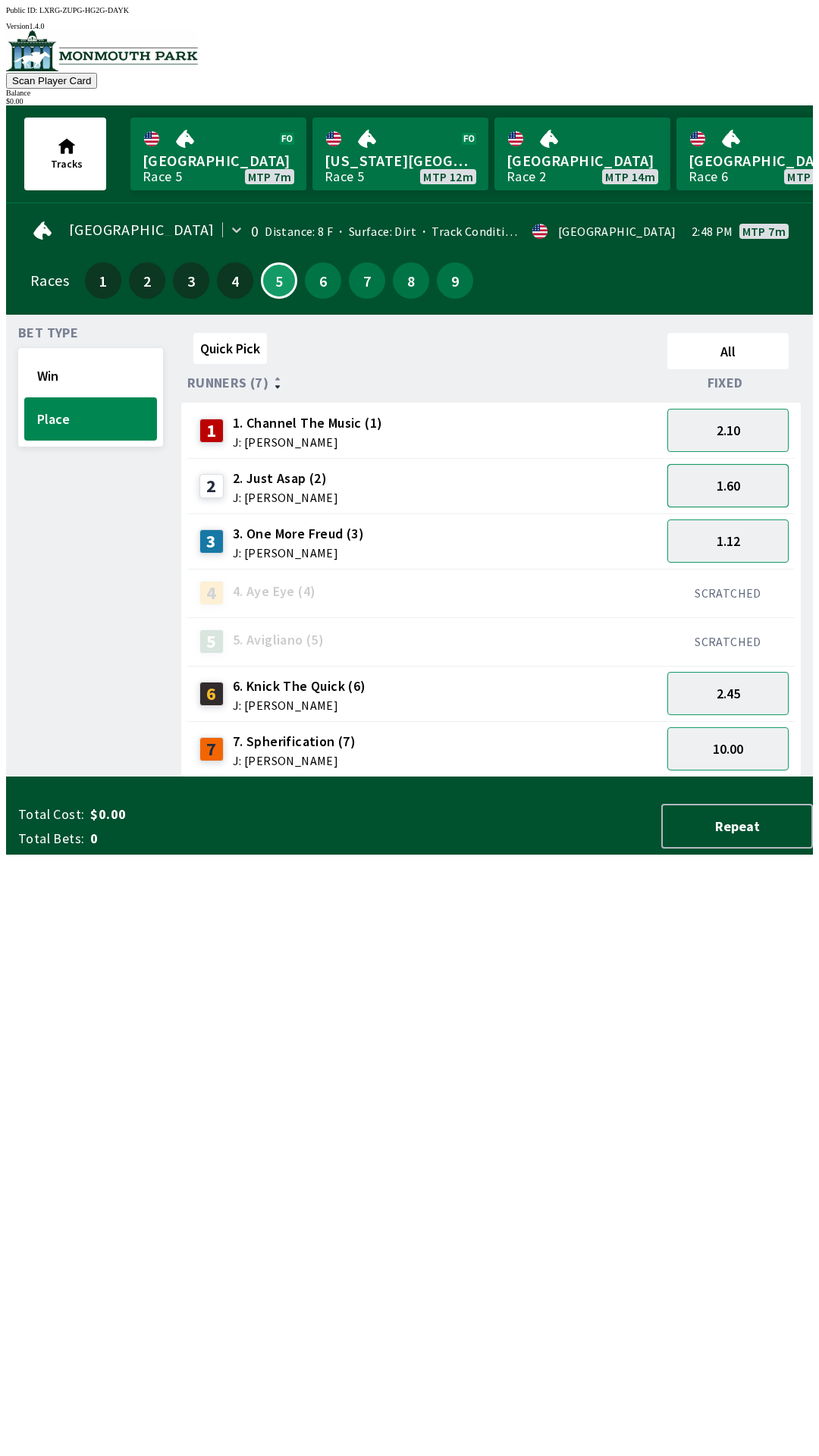
click at [759, 488] on button "1.60" at bounding box center [728, 485] width 121 height 43
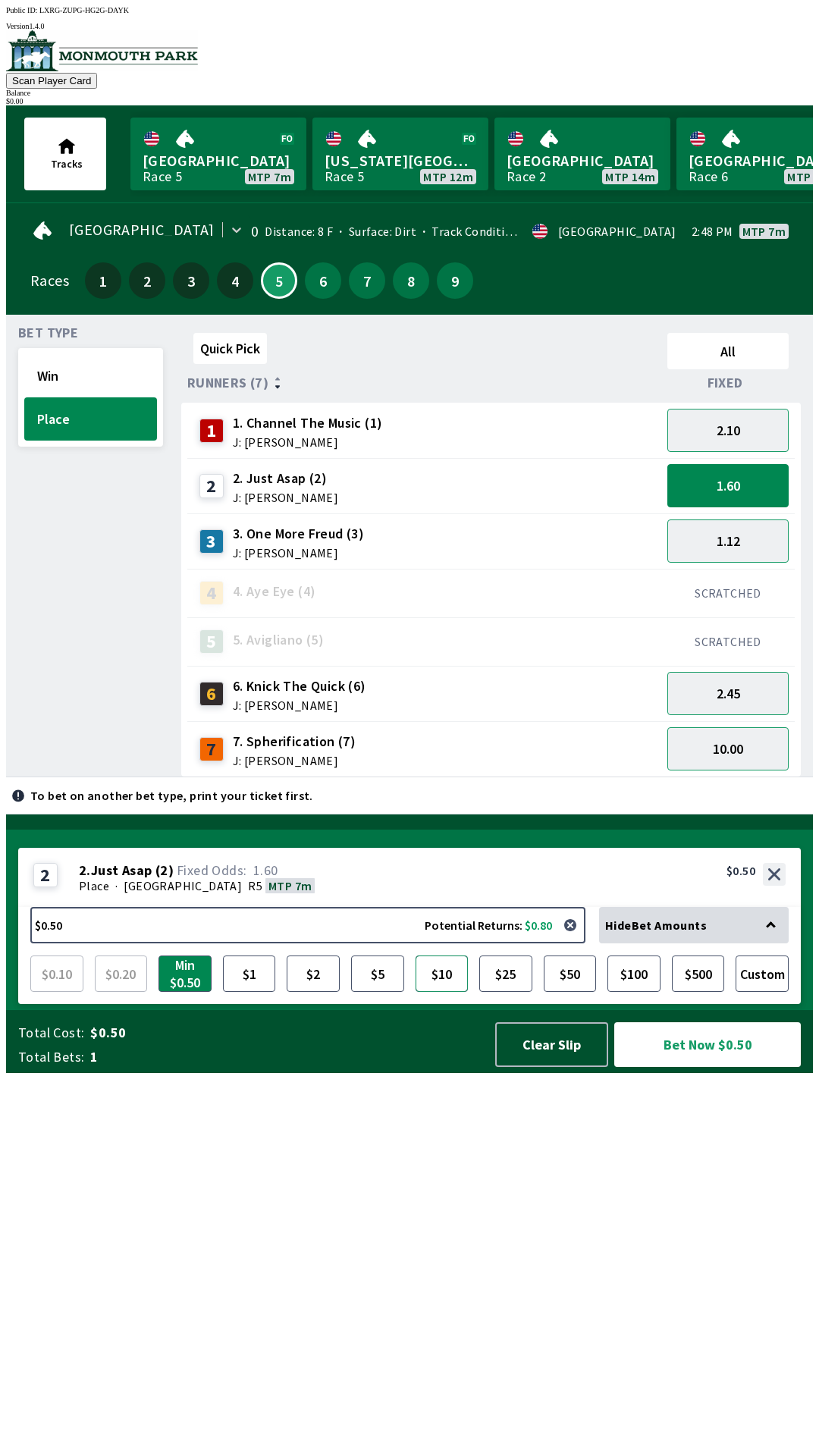
click at [452, 991] on button "$10" at bounding box center [442, 973] width 53 height 36
click at [578, 940] on button "button" at bounding box center [570, 924] width 31 height 31
click at [65, 372] on button "Win" at bounding box center [90, 375] width 132 height 43
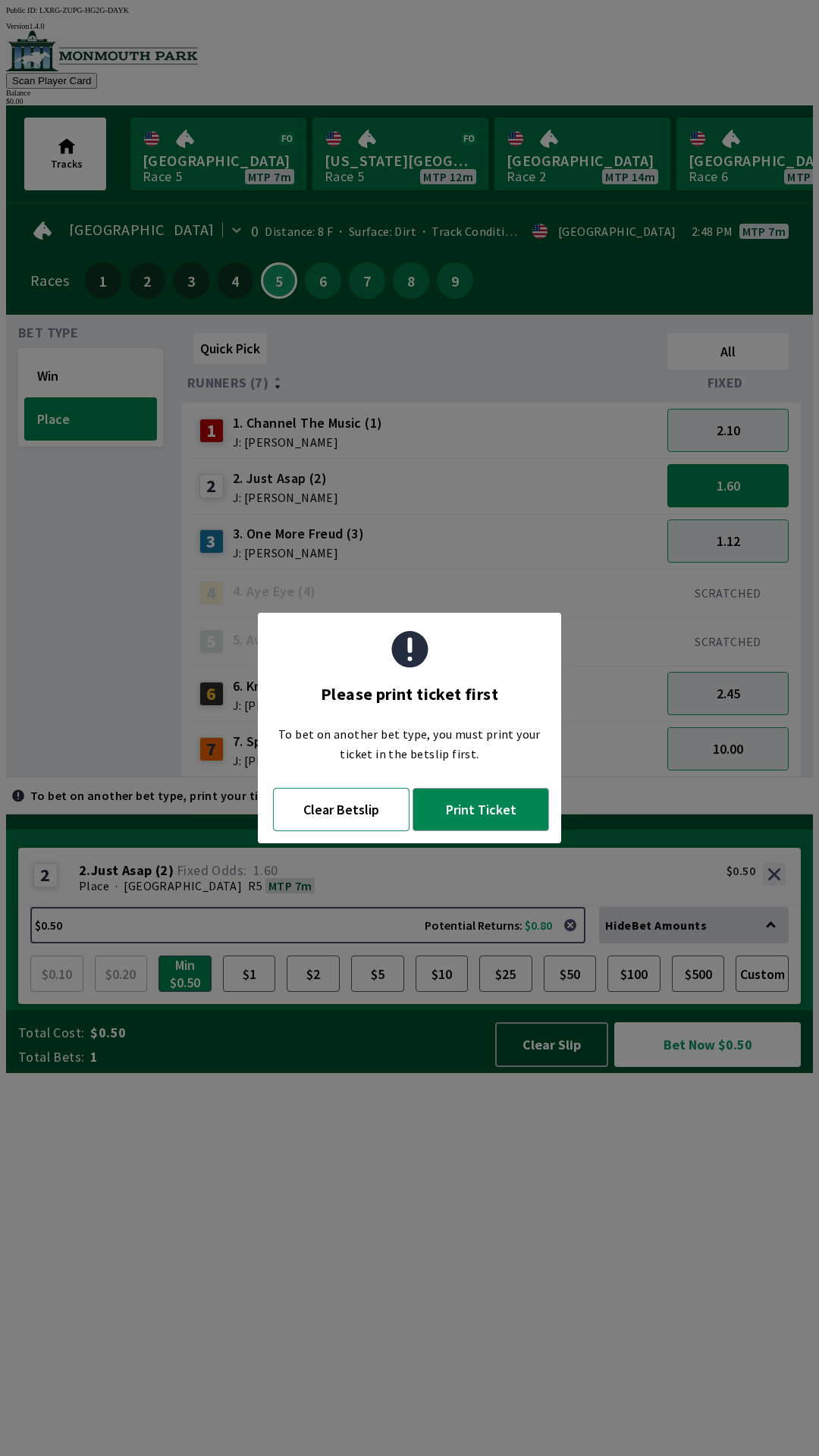
click at [346, 818] on button "Clear Betslip" at bounding box center [341, 809] width 137 height 43
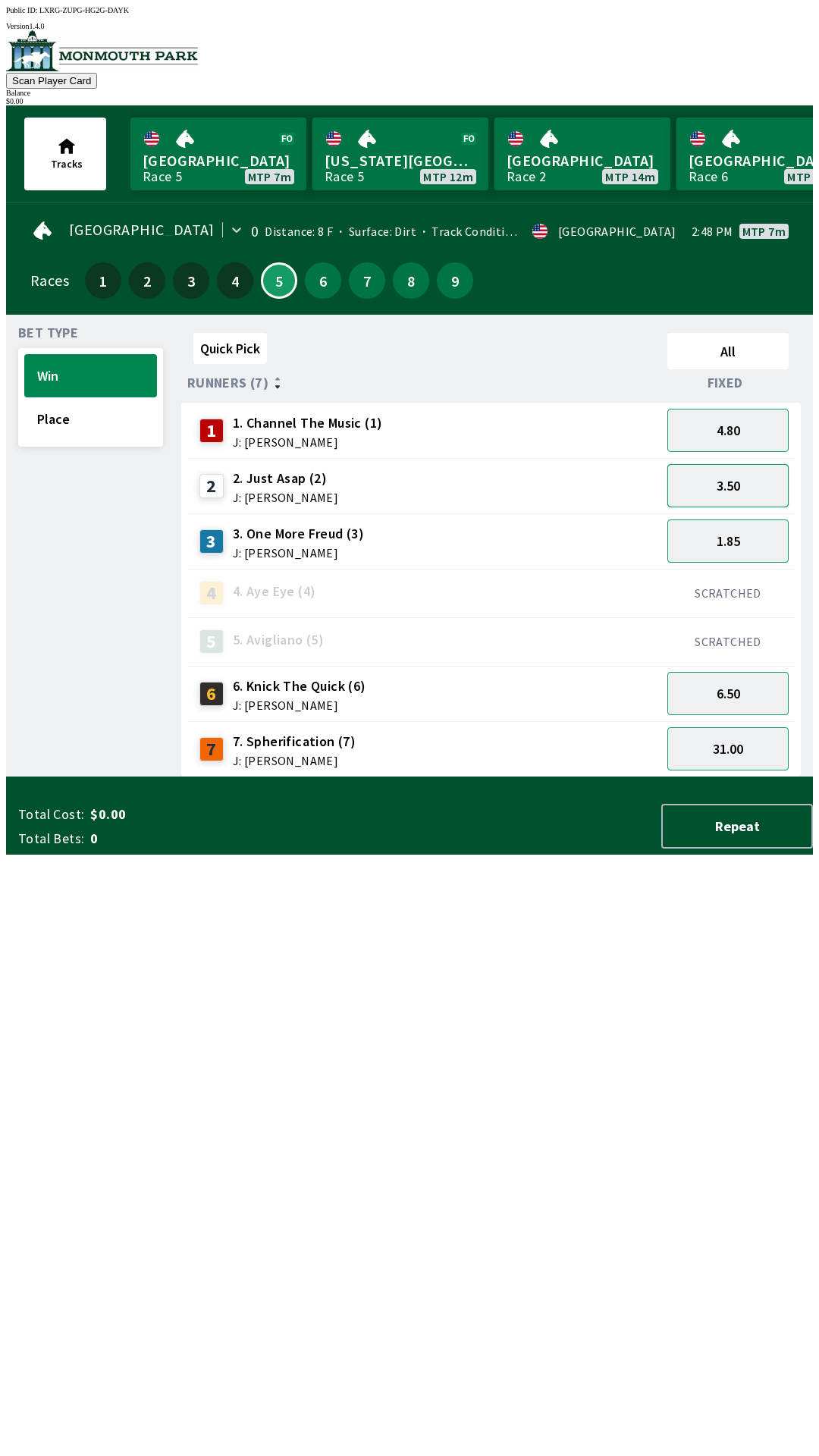
click at [722, 489] on button "3.50" at bounding box center [728, 485] width 121 height 43
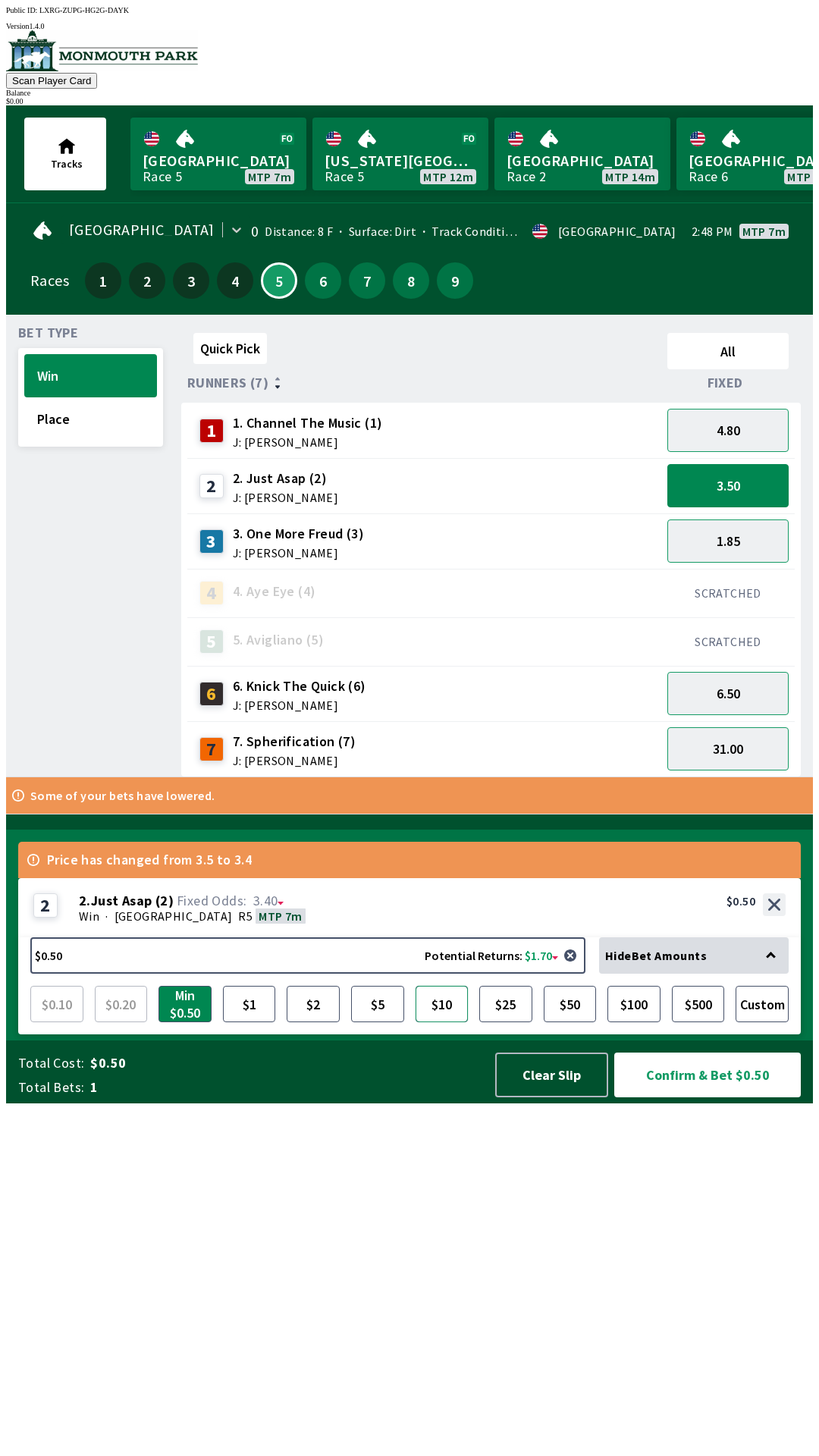
click at [450, 1022] on button "$10" at bounding box center [442, 1004] width 53 height 36
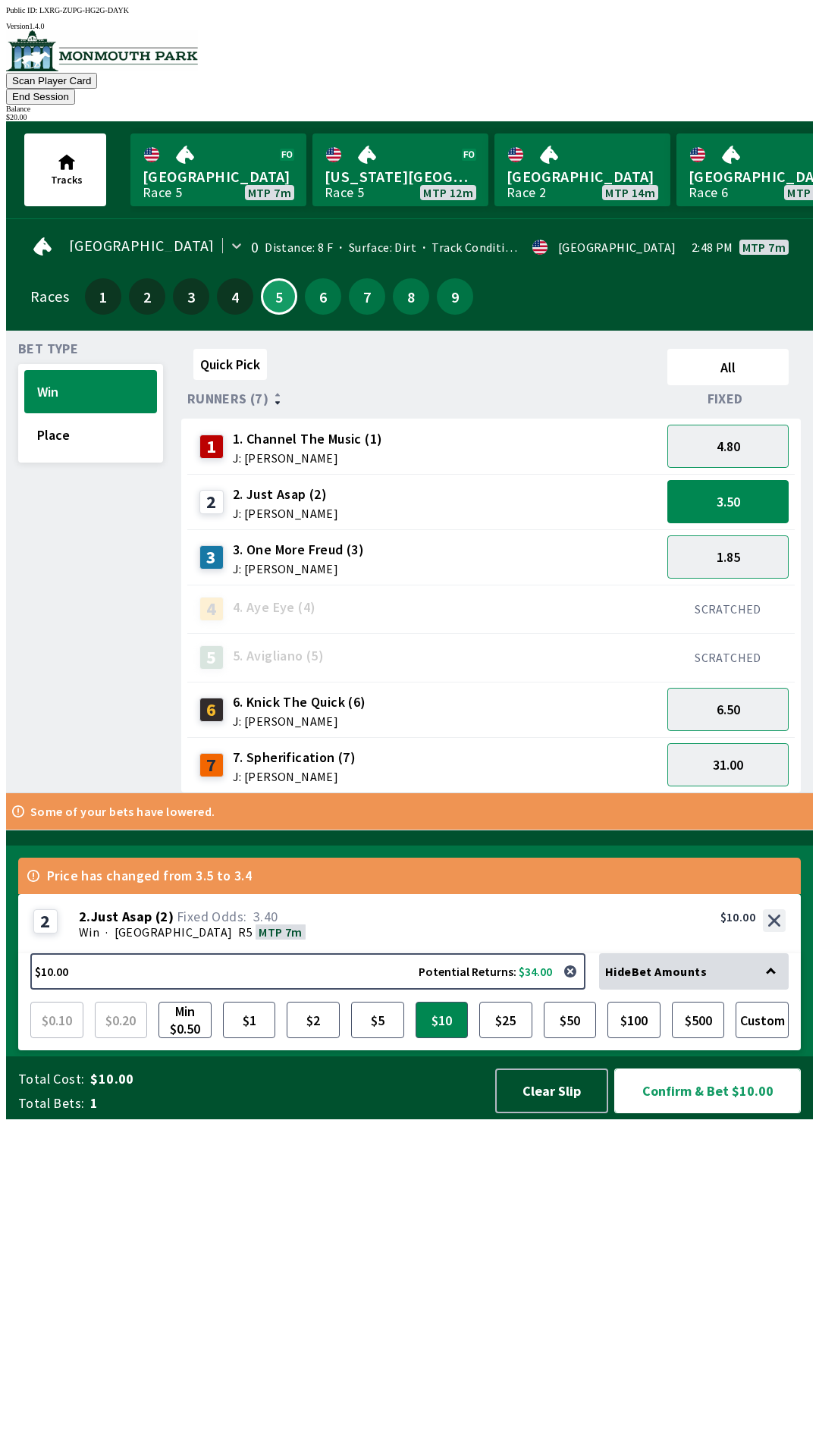
click at [685, 1113] on button "Confirm & Bet $10.00" at bounding box center [706, 1091] width 186 height 45
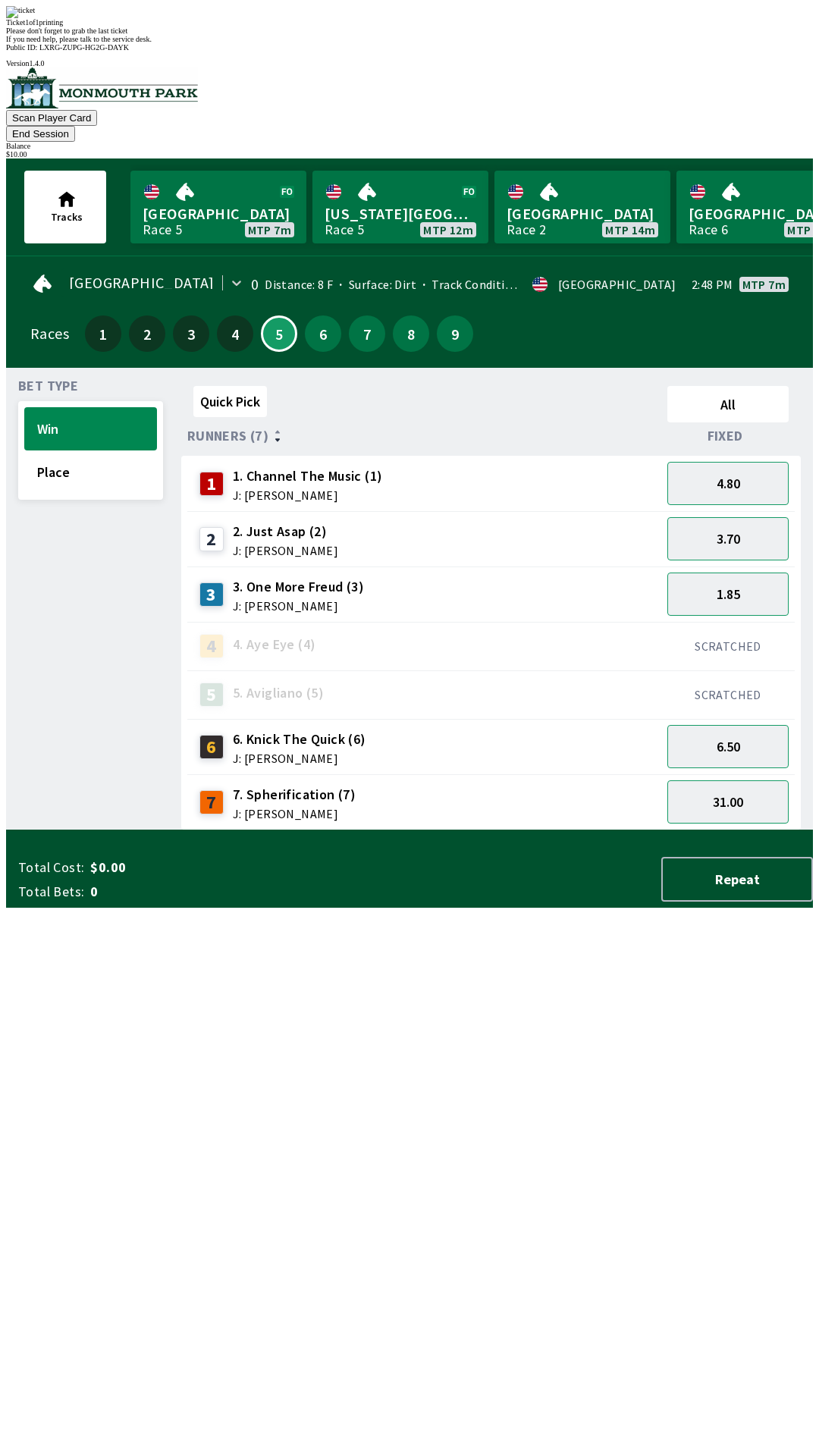
click at [340, 830] on div "Quick Pick All Runners (7) Fixed 1 1. Channel The Music (1) J: [PERSON_NAME] 4.…" at bounding box center [497, 605] width 632 height 451
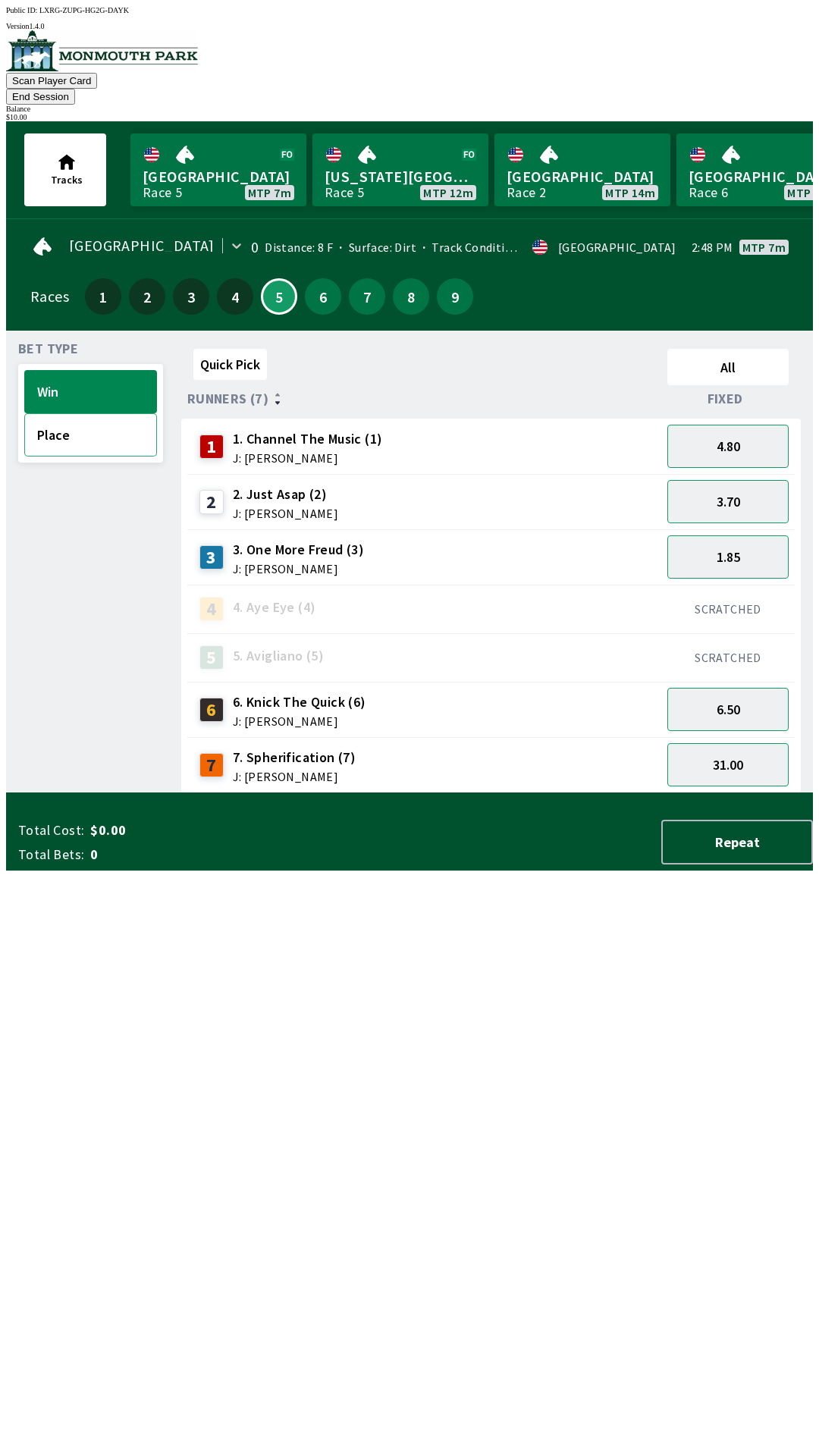
click at [60, 426] on button "Place" at bounding box center [90, 435] width 132 height 43
click at [742, 536] on button "1.10" at bounding box center [728, 557] width 121 height 43
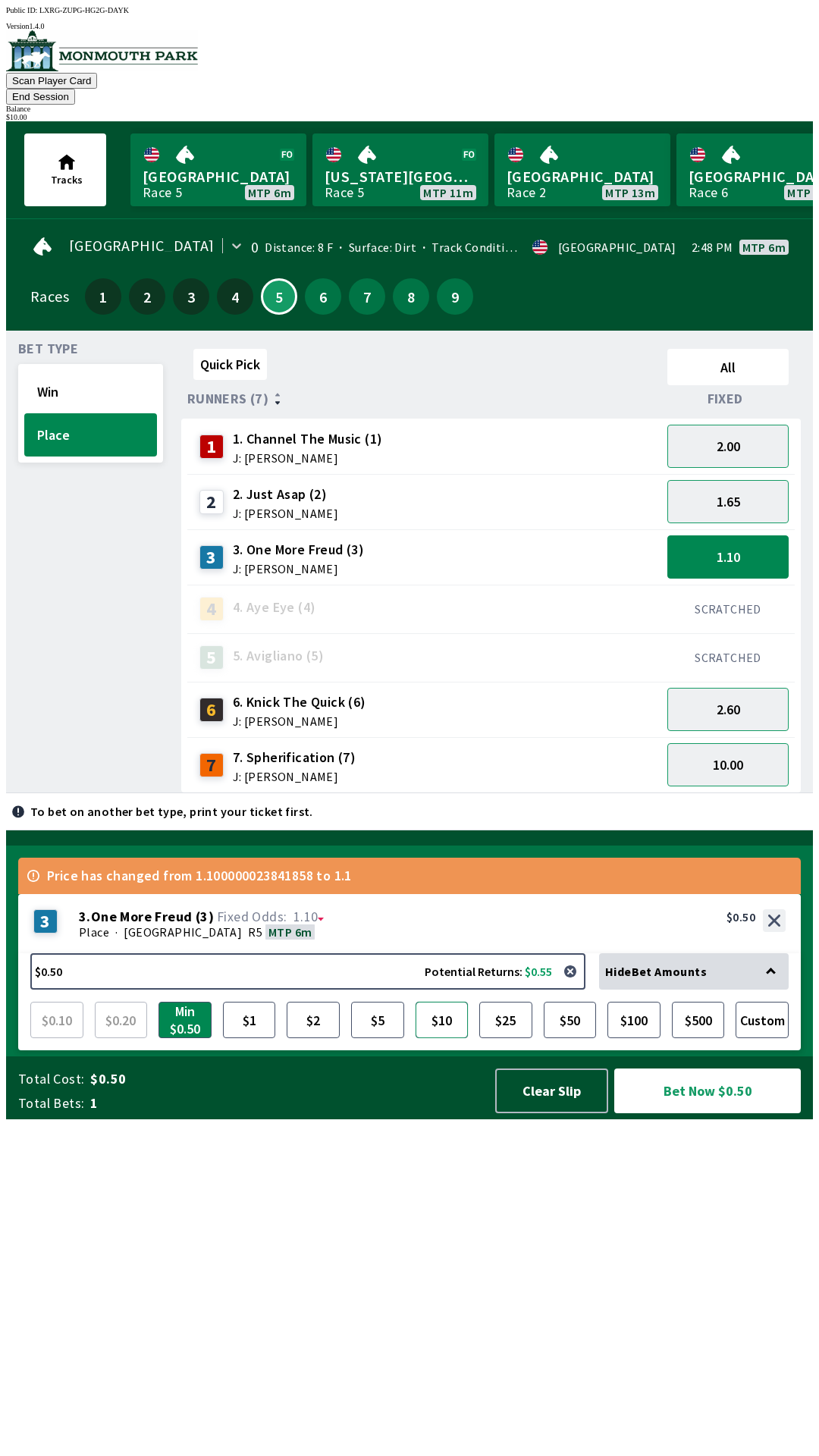
click at [448, 1038] on button "$10" at bounding box center [442, 1020] width 53 height 36
click at [683, 1113] on button "Bet Now $10.00" at bounding box center [706, 1091] width 186 height 45
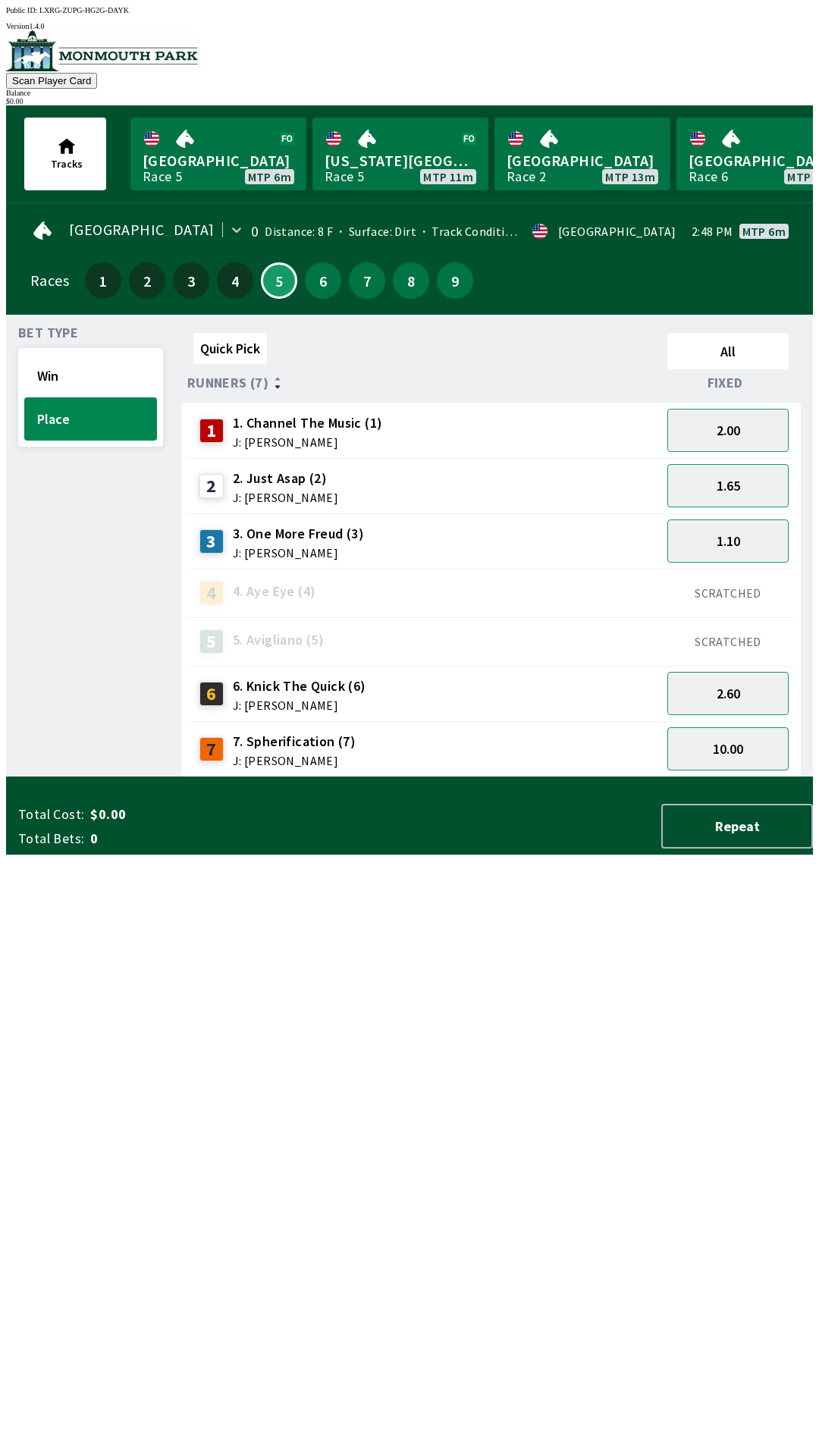
click at [404, 777] on div "Quick Pick All Runners (7) Fixed 1 1. Channel The Music (1) J: [PERSON_NAME] 2.…" at bounding box center [497, 552] width 632 height 451
click at [138, 463] on div "Bet Type Win Place" at bounding box center [90, 552] width 145 height 451
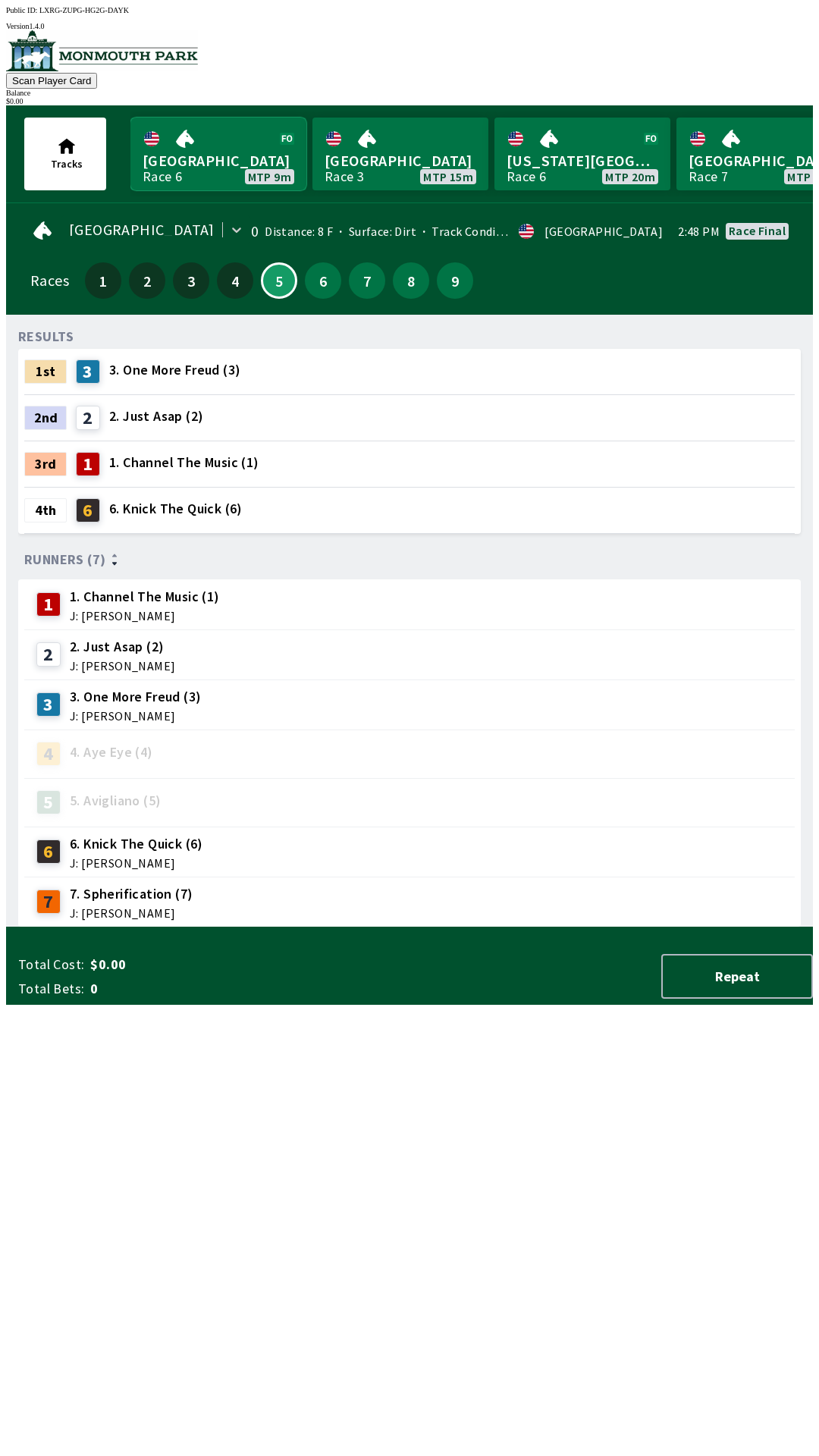
click at [189, 118] on link "[GEOGRAPHIC_DATA] Race 6 MTP 9m" at bounding box center [218, 154] width 176 height 73
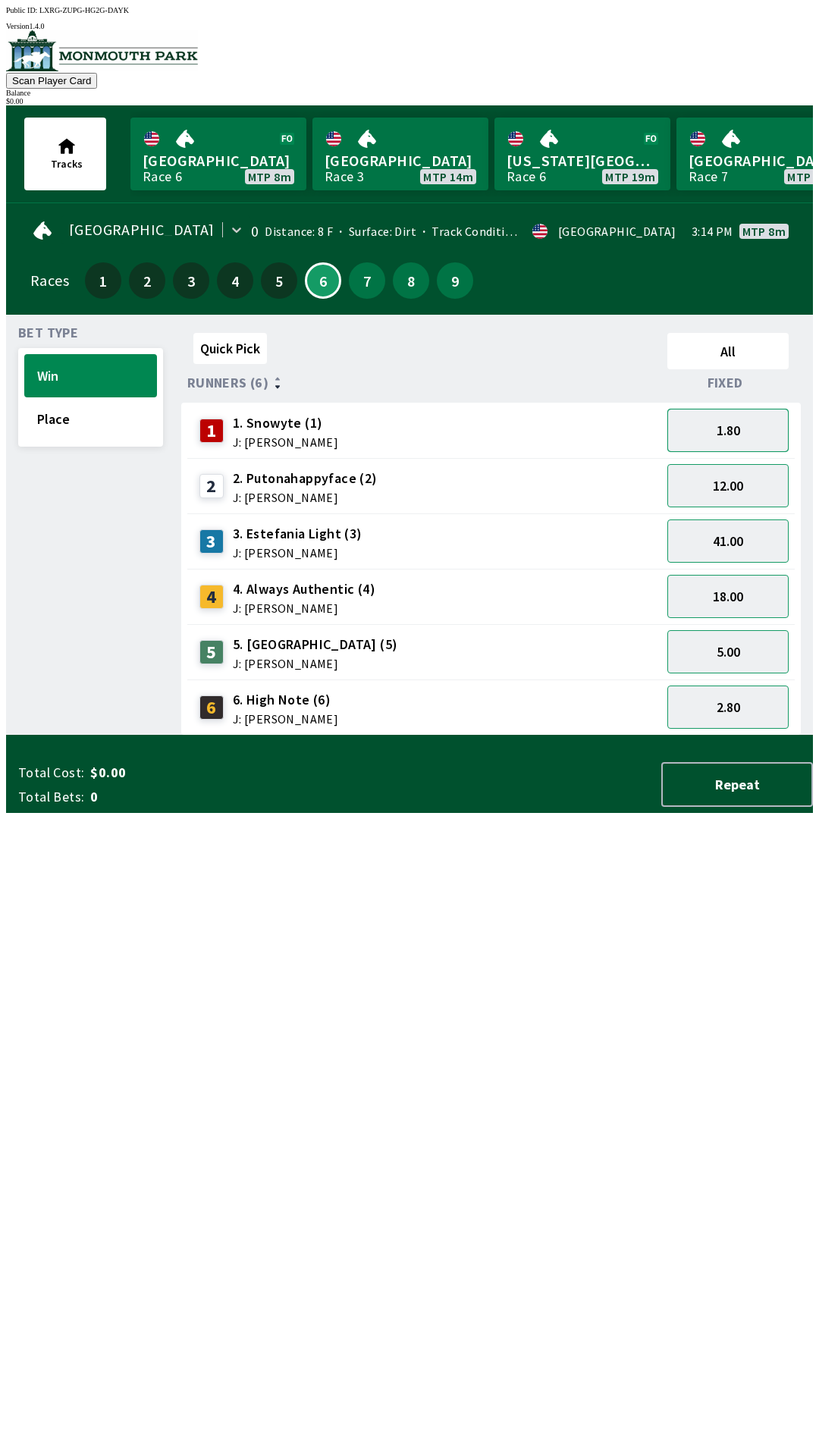
click at [740, 422] on button "1.80" at bounding box center [728, 430] width 121 height 43
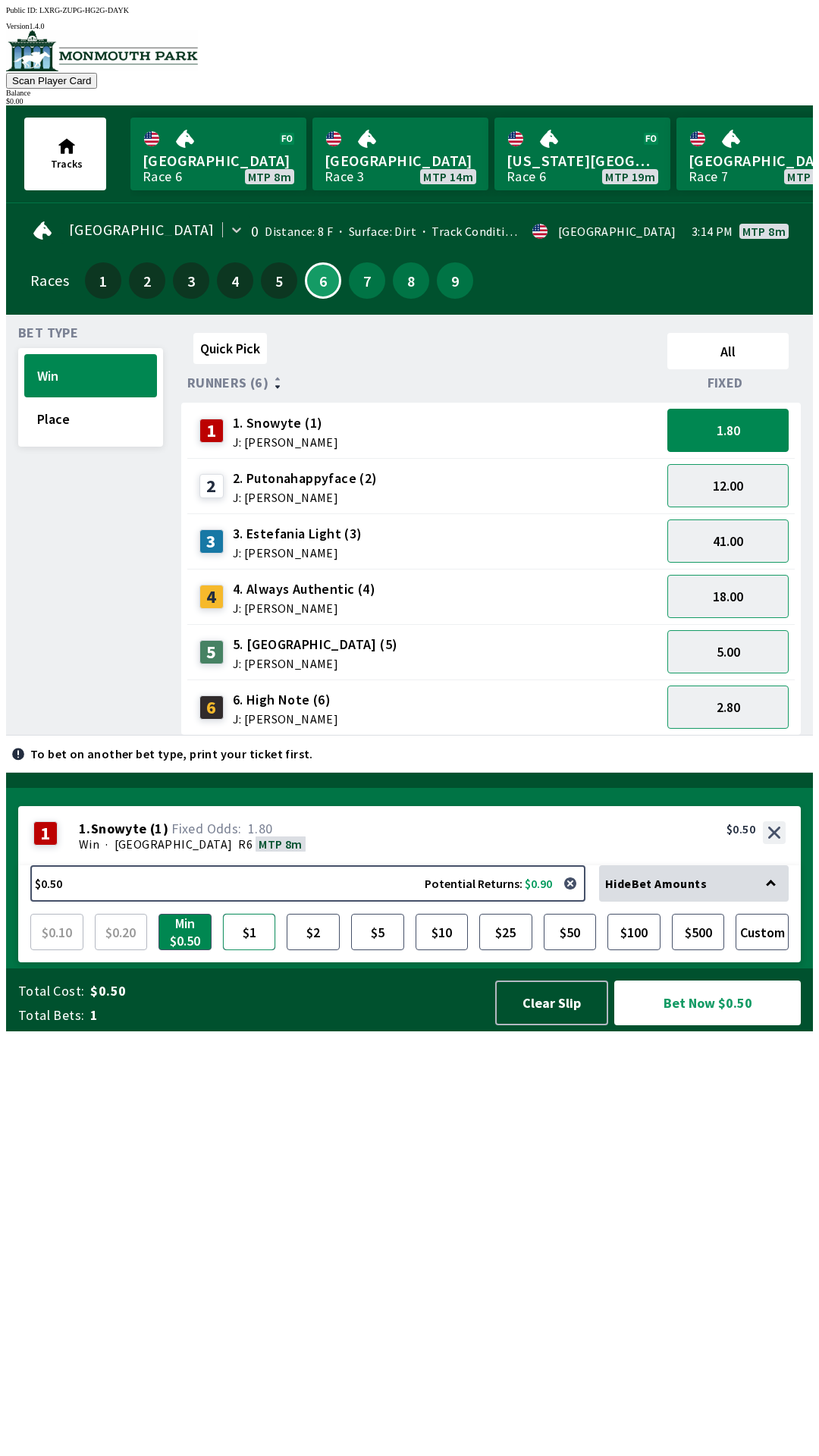
click at [248, 950] on button "$1" at bounding box center [249, 932] width 53 height 36
click at [577, 901] on button "$1.00 Potential Returns: $1.80" at bounding box center [308, 883] width 555 height 36
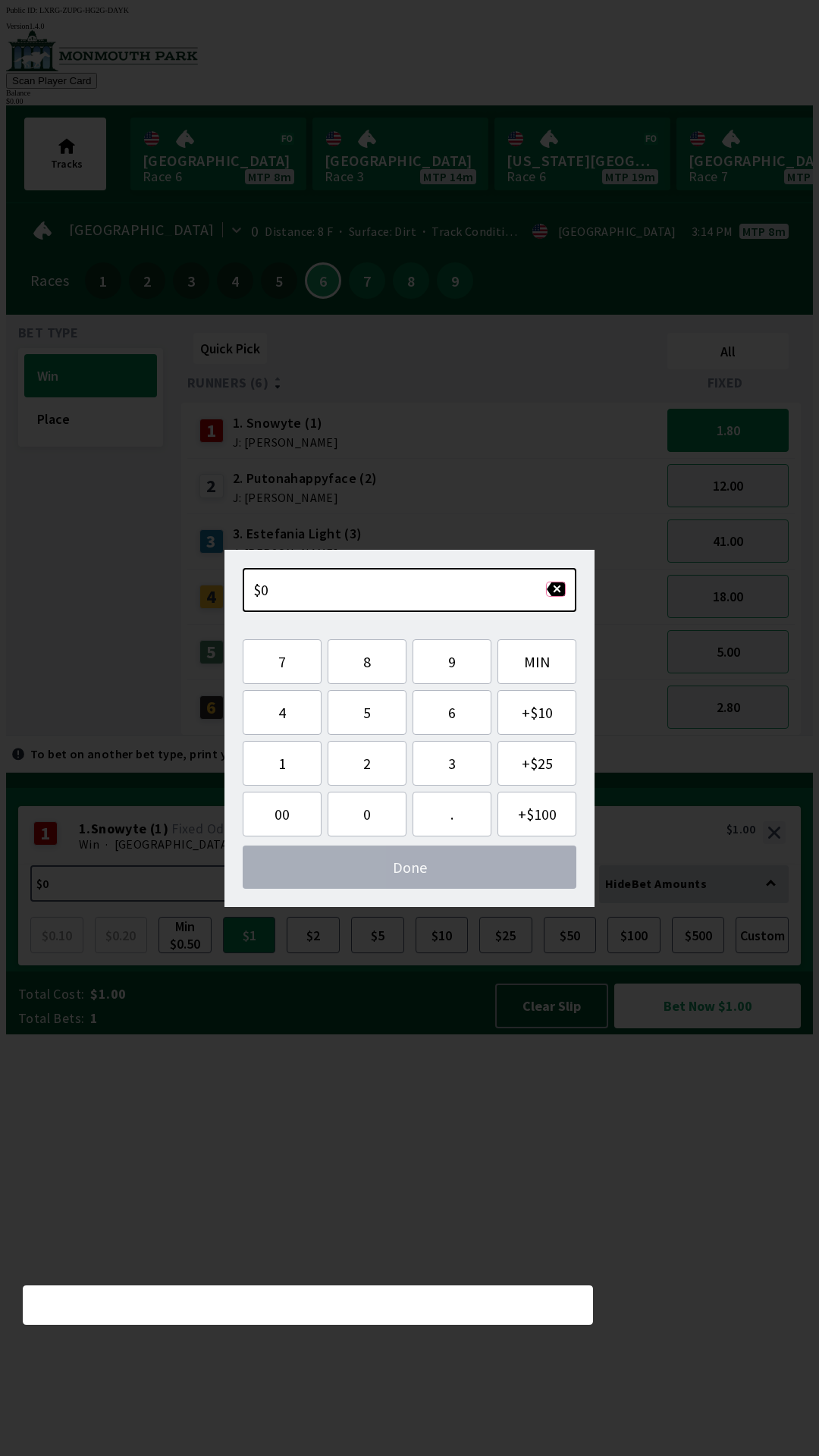
click at [559, 595] on button "button" at bounding box center [556, 589] width 20 height 15
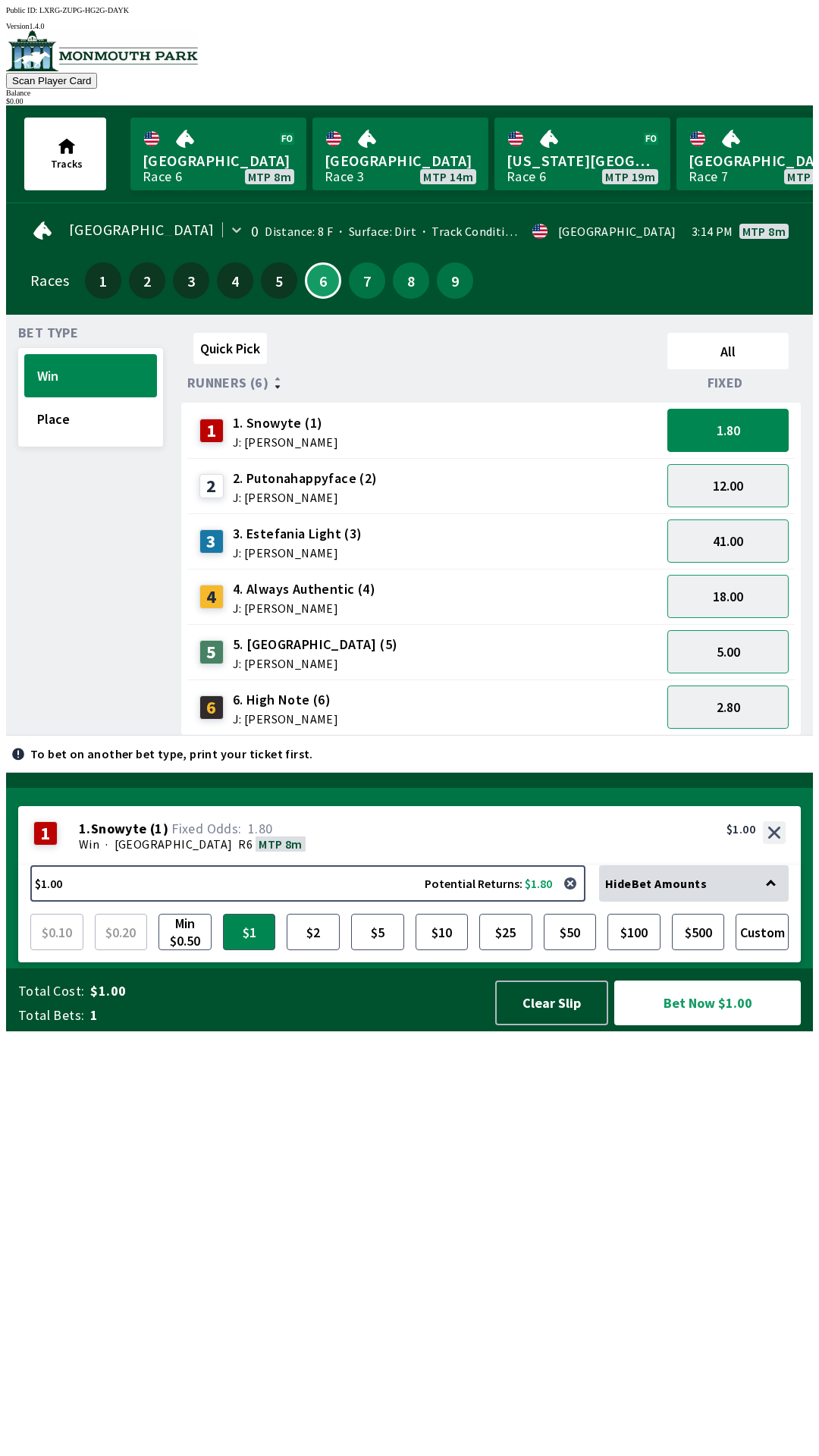
click at [575, 865] on div "1 1 . Snowyte ( 1 ) Win · [STREET_ADDRESS]. Snowyte (1) 1.80 $1.00" at bounding box center [409, 835] width 783 height 59
click at [585, 899] on button "button" at bounding box center [570, 883] width 31 height 31
click at [769, 540] on button "41.00" at bounding box center [728, 541] width 121 height 43
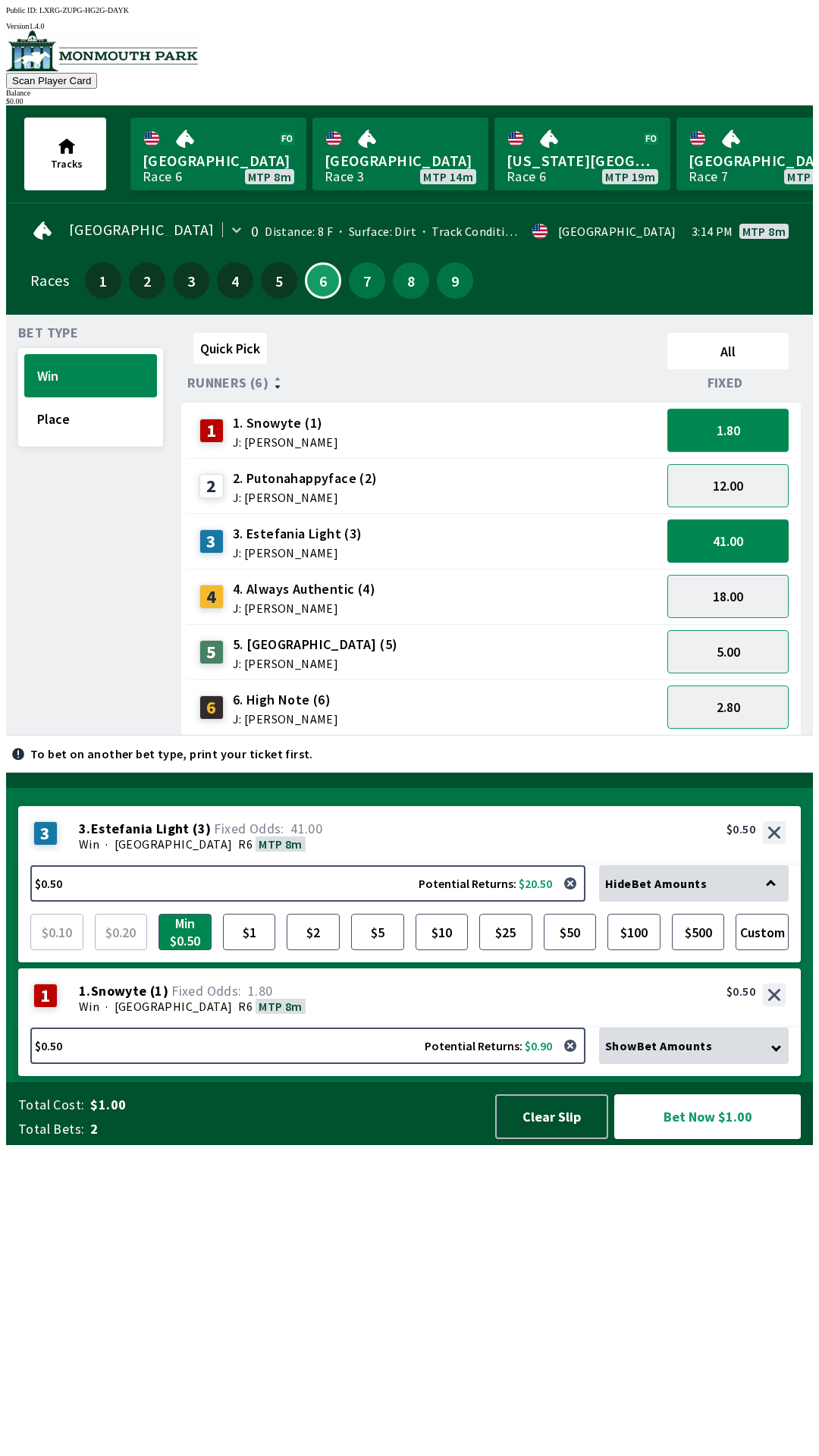
click at [763, 436] on button "1.80" at bounding box center [728, 430] width 121 height 43
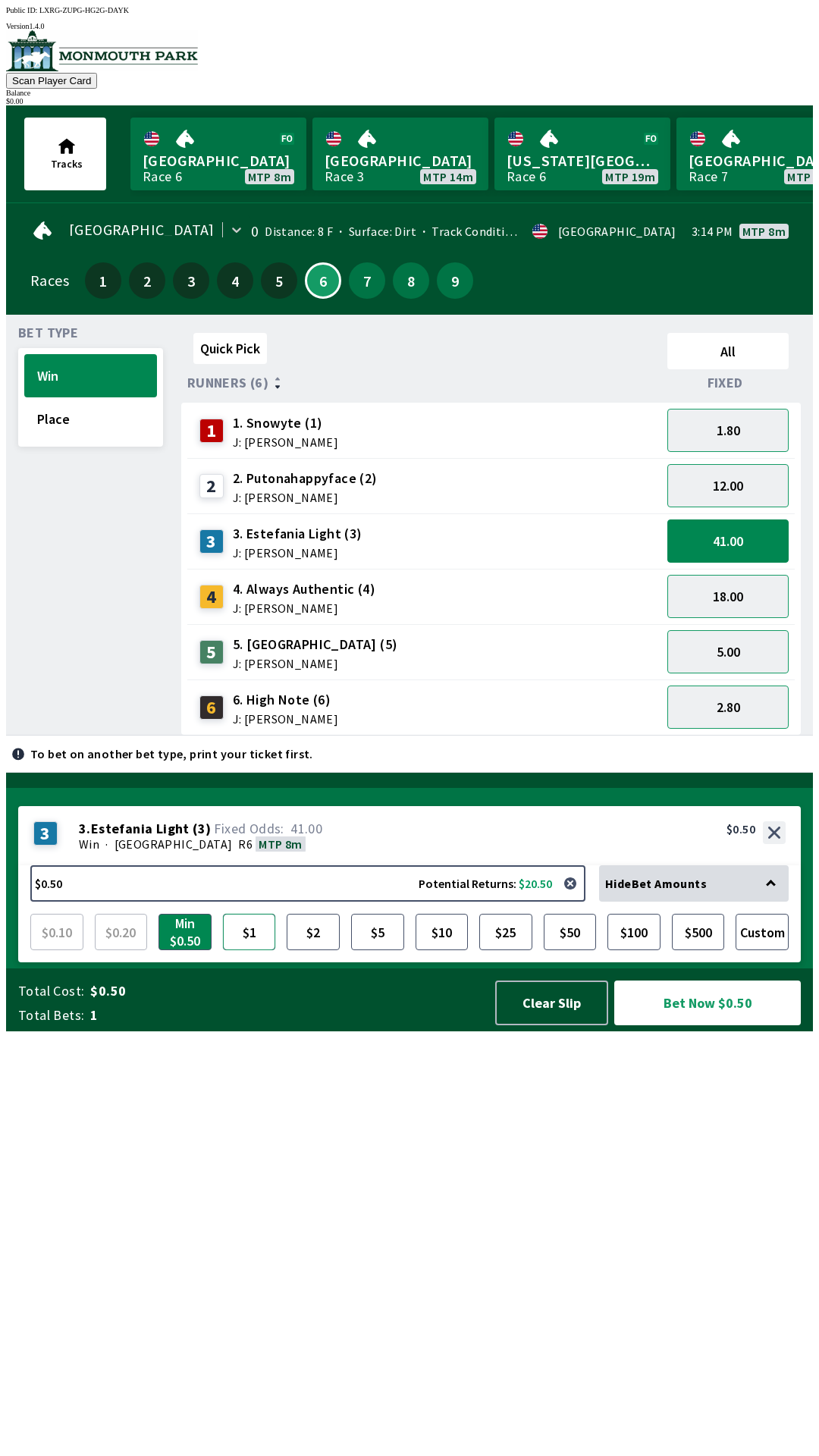
click at [255, 950] on button "$1" at bounding box center [249, 932] width 53 height 36
click at [749, 547] on button "41.00" at bounding box center [728, 541] width 121 height 43
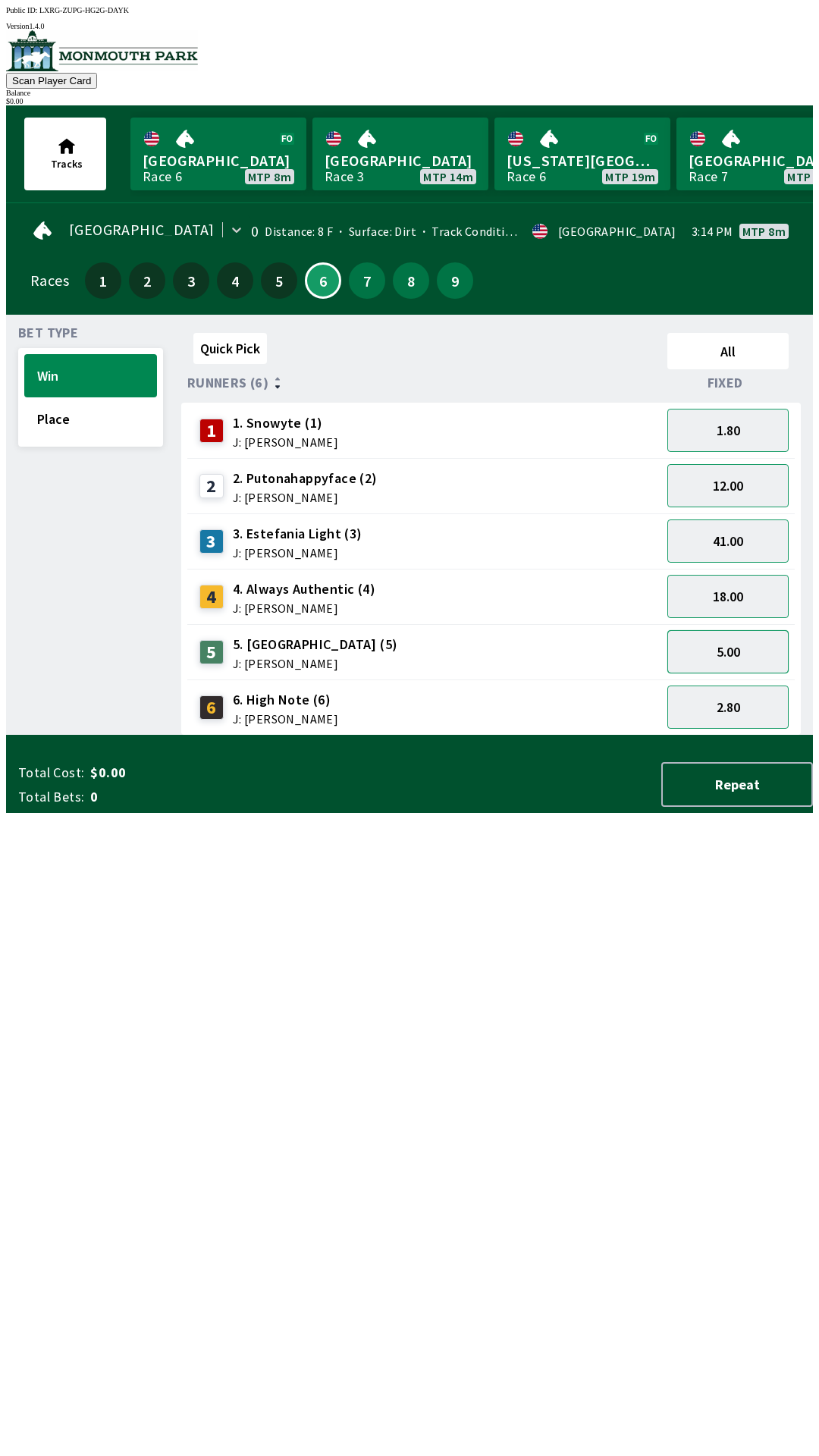
click at [743, 651] on button "5.00" at bounding box center [728, 652] width 121 height 43
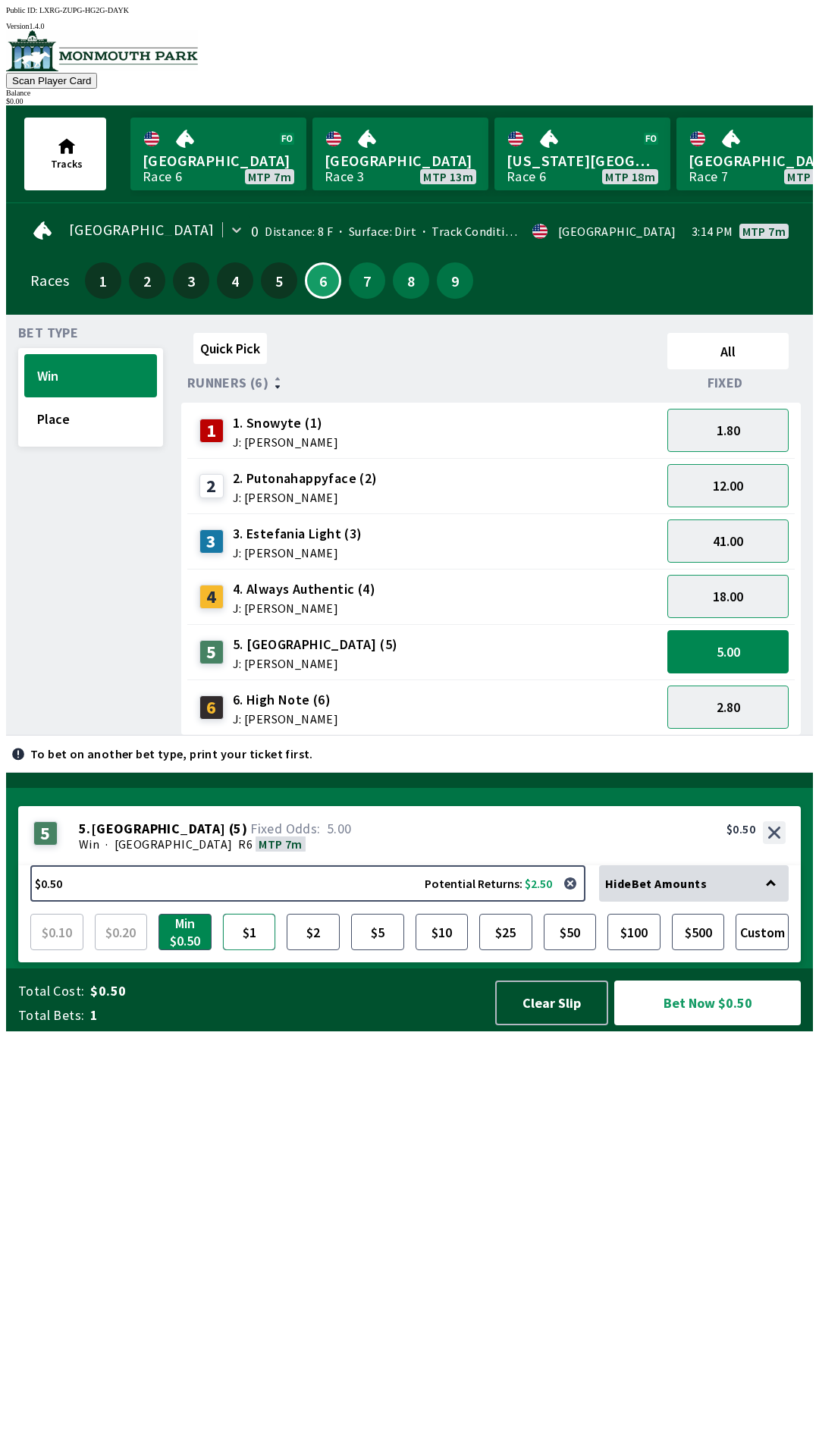
click at [244, 950] on button "$1" at bounding box center [249, 932] width 53 height 36
click at [176, 950] on button "Min $0.50" at bounding box center [185, 932] width 53 height 36
click at [255, 950] on button "$1" at bounding box center [249, 932] width 53 height 36
click at [626, 950] on button "$100" at bounding box center [634, 932] width 53 height 36
click at [240, 950] on button "$1" at bounding box center [249, 932] width 53 height 36
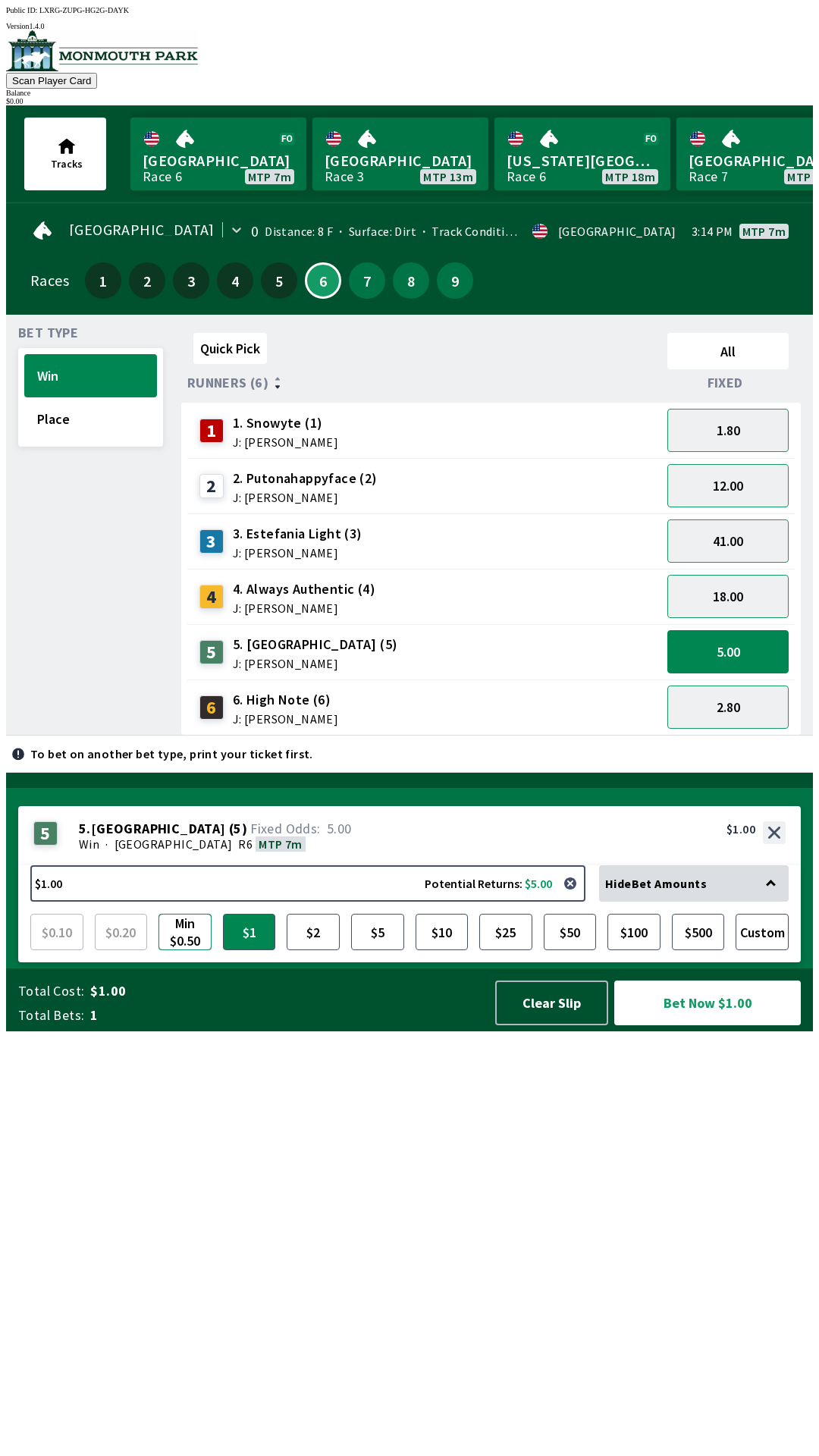
click at [186, 950] on button "Min $0.50" at bounding box center [185, 932] width 53 height 36
click at [718, 493] on button "12.00" at bounding box center [728, 485] width 121 height 43
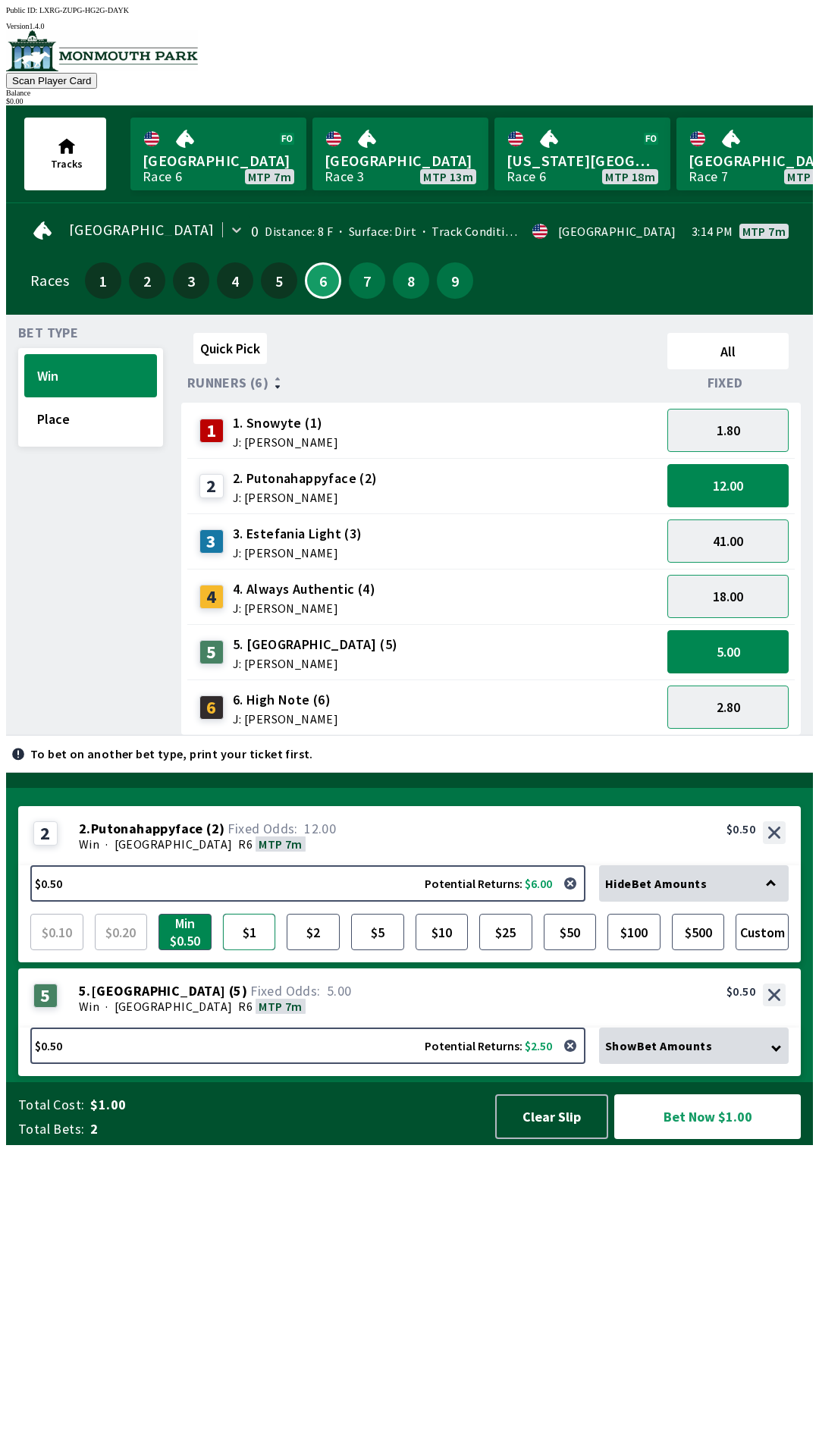
click at [251, 950] on button "$1" at bounding box center [249, 932] width 53 height 36
click at [744, 486] on button "12.00" at bounding box center [728, 485] width 121 height 43
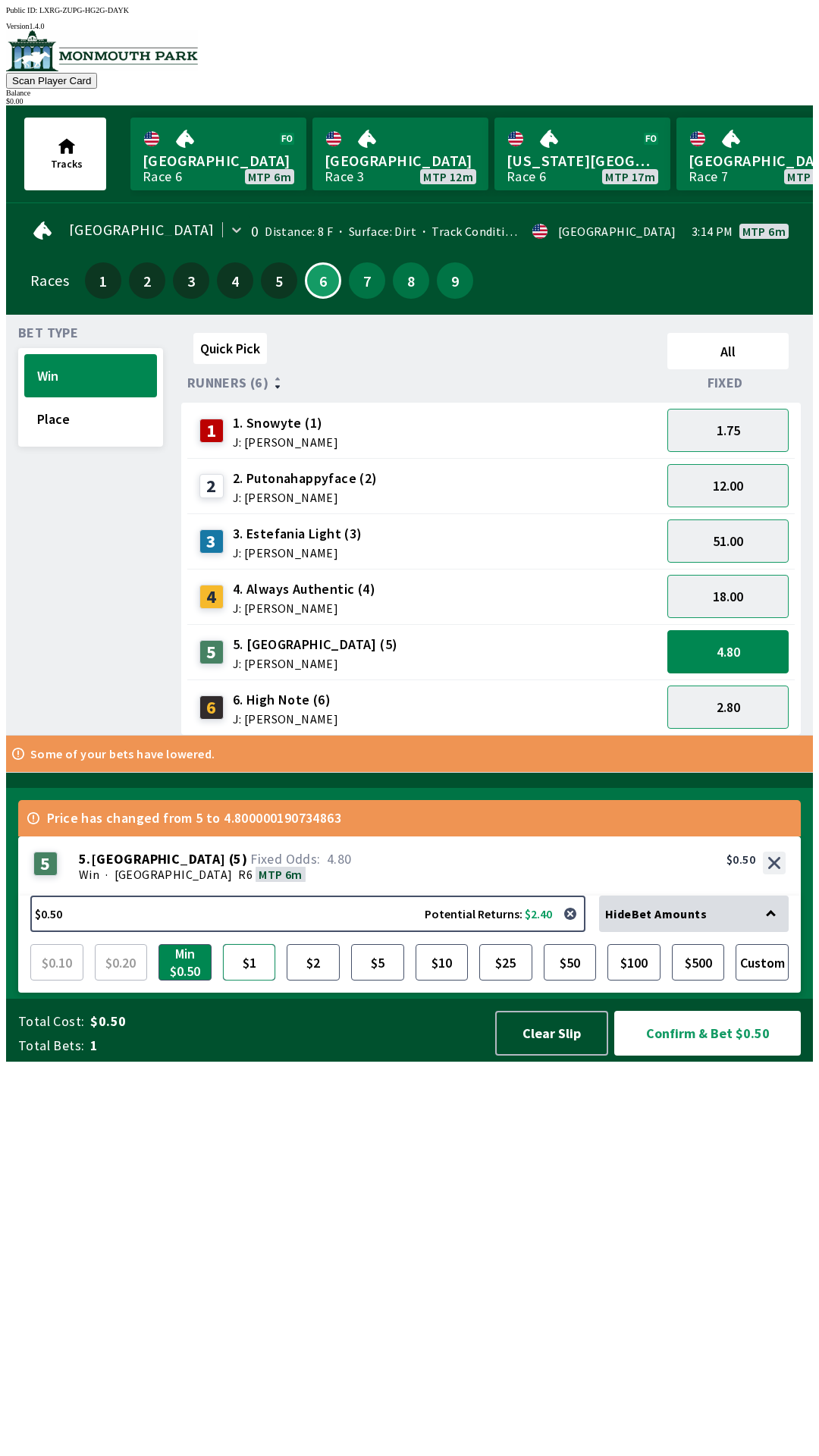
click at [248, 981] on button "$1" at bounding box center [249, 962] width 53 height 36
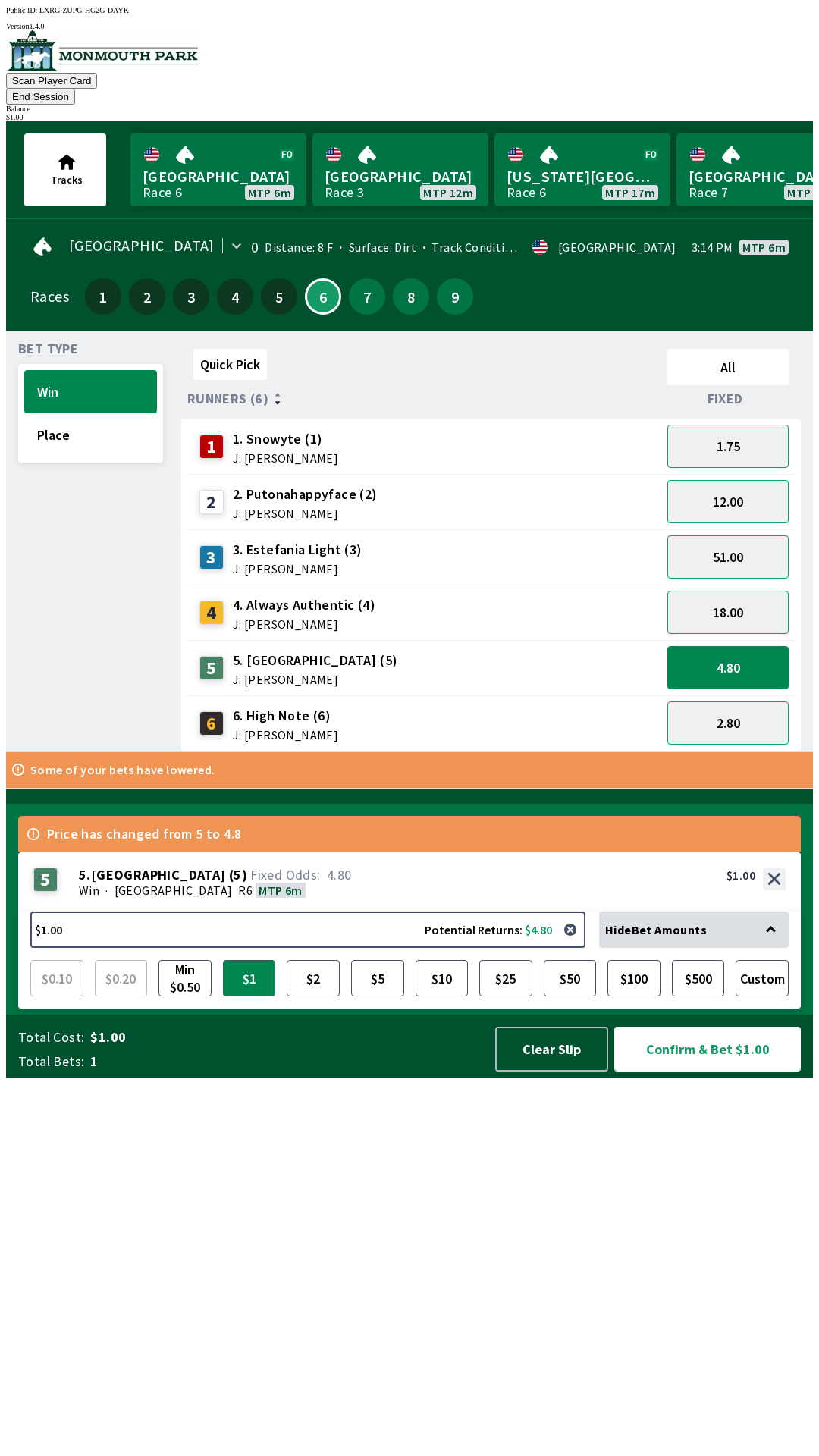
click at [701, 1071] on button "Confirm & Bet $1.00" at bounding box center [706, 1049] width 186 height 45
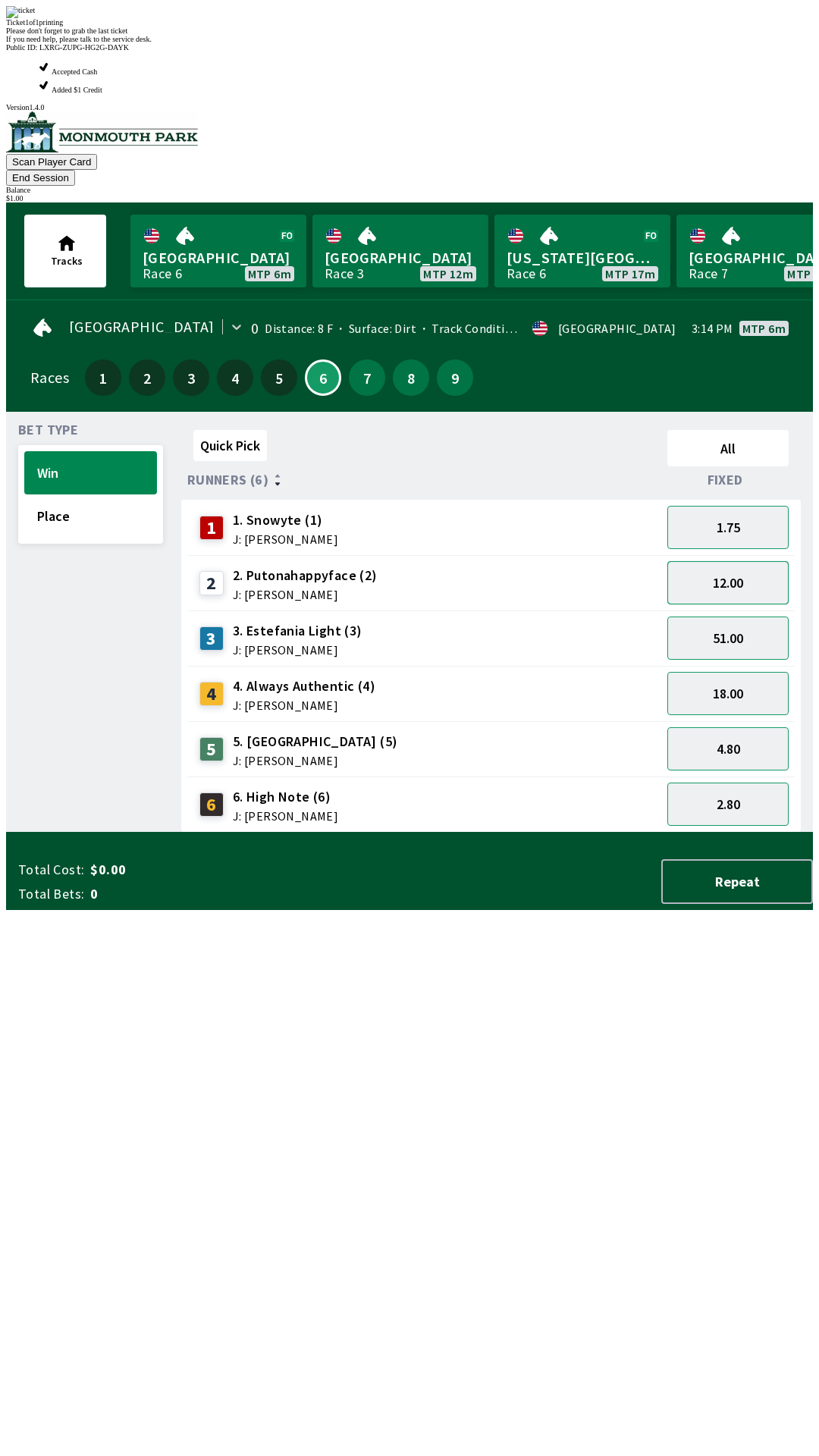
click at [745, 561] on button "12.00" at bounding box center [728, 582] width 121 height 43
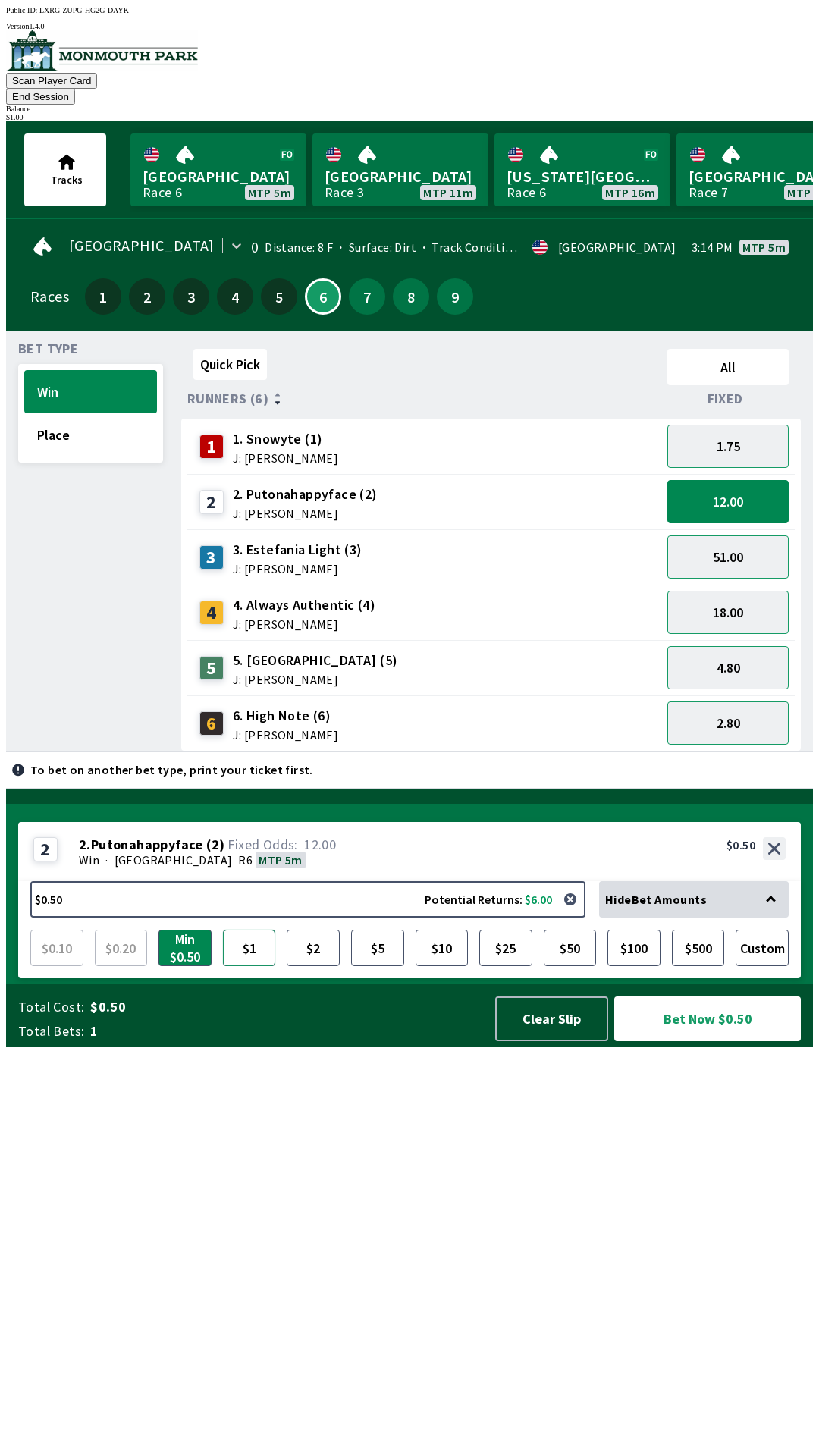
click at [252, 966] on button "$1" at bounding box center [249, 947] width 53 height 36
click at [711, 1041] on button "Bet Now $1.00" at bounding box center [706, 1019] width 186 height 45
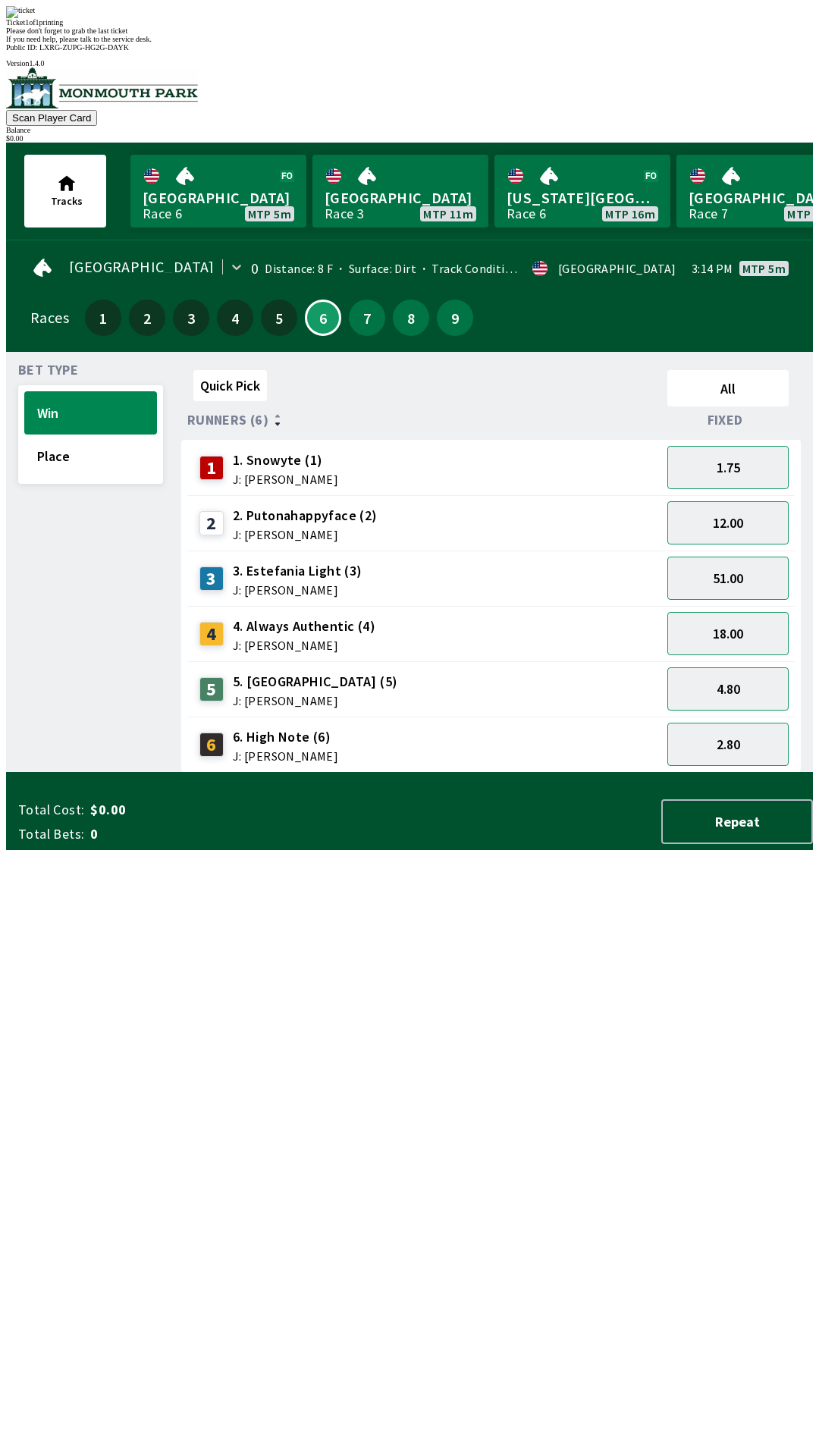
click at [444, 773] on div "Quick Pick All Runners (6) Fixed 1 1. Snowyte (1) J: [PERSON_NAME] 1.75 2 2. Pu…" at bounding box center [497, 567] width 632 height 408
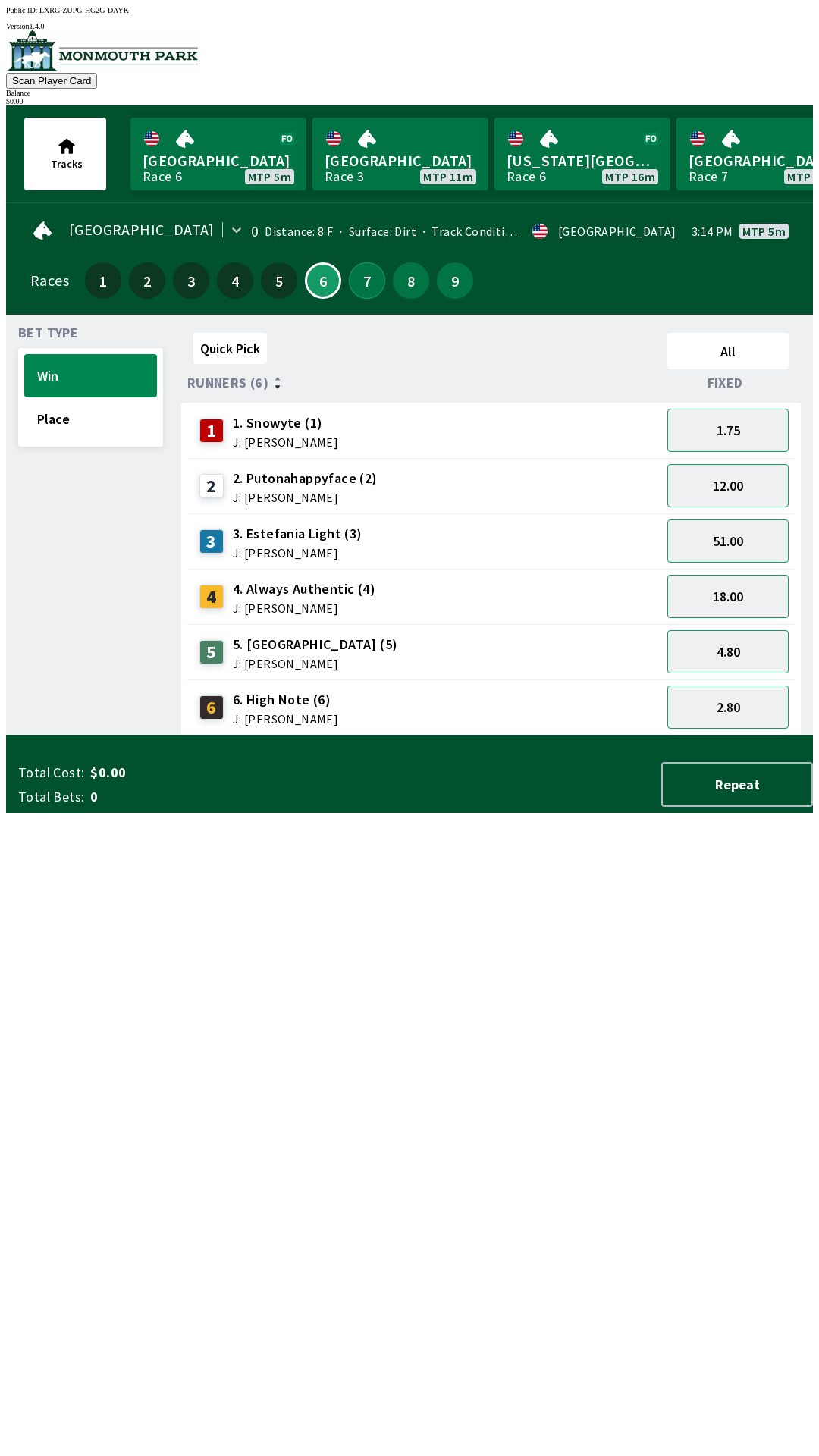
click at [363, 266] on button "7" at bounding box center [367, 281] width 36 height 36
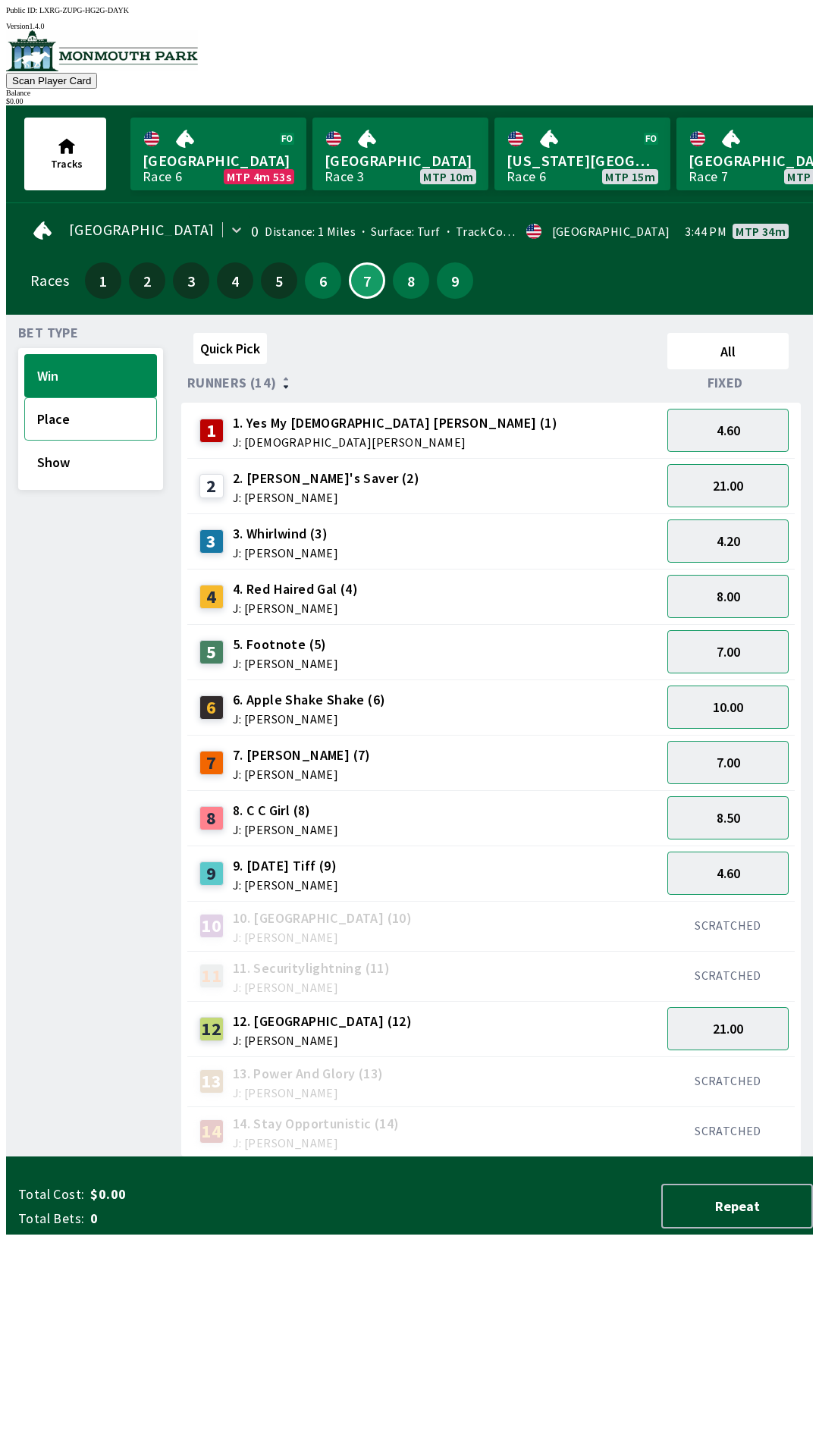
click at [64, 407] on button "Place" at bounding box center [90, 419] width 132 height 43
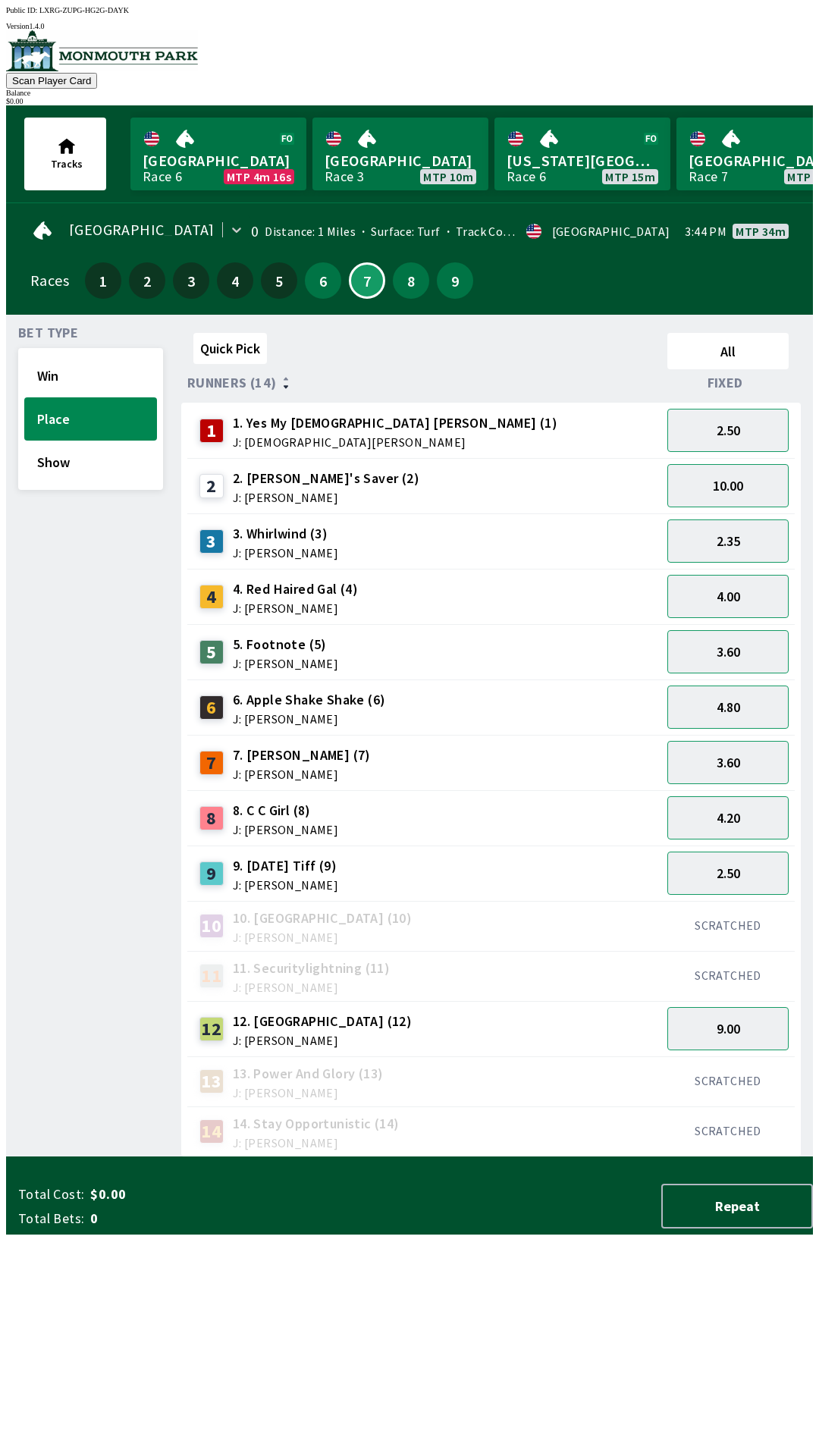
click at [756, 679] on div "4.80" at bounding box center [727, 706] width 133 height 55
click at [741, 679] on div "4.80" at bounding box center [727, 706] width 133 height 55
click at [743, 641] on button "3.60" at bounding box center [728, 652] width 121 height 43
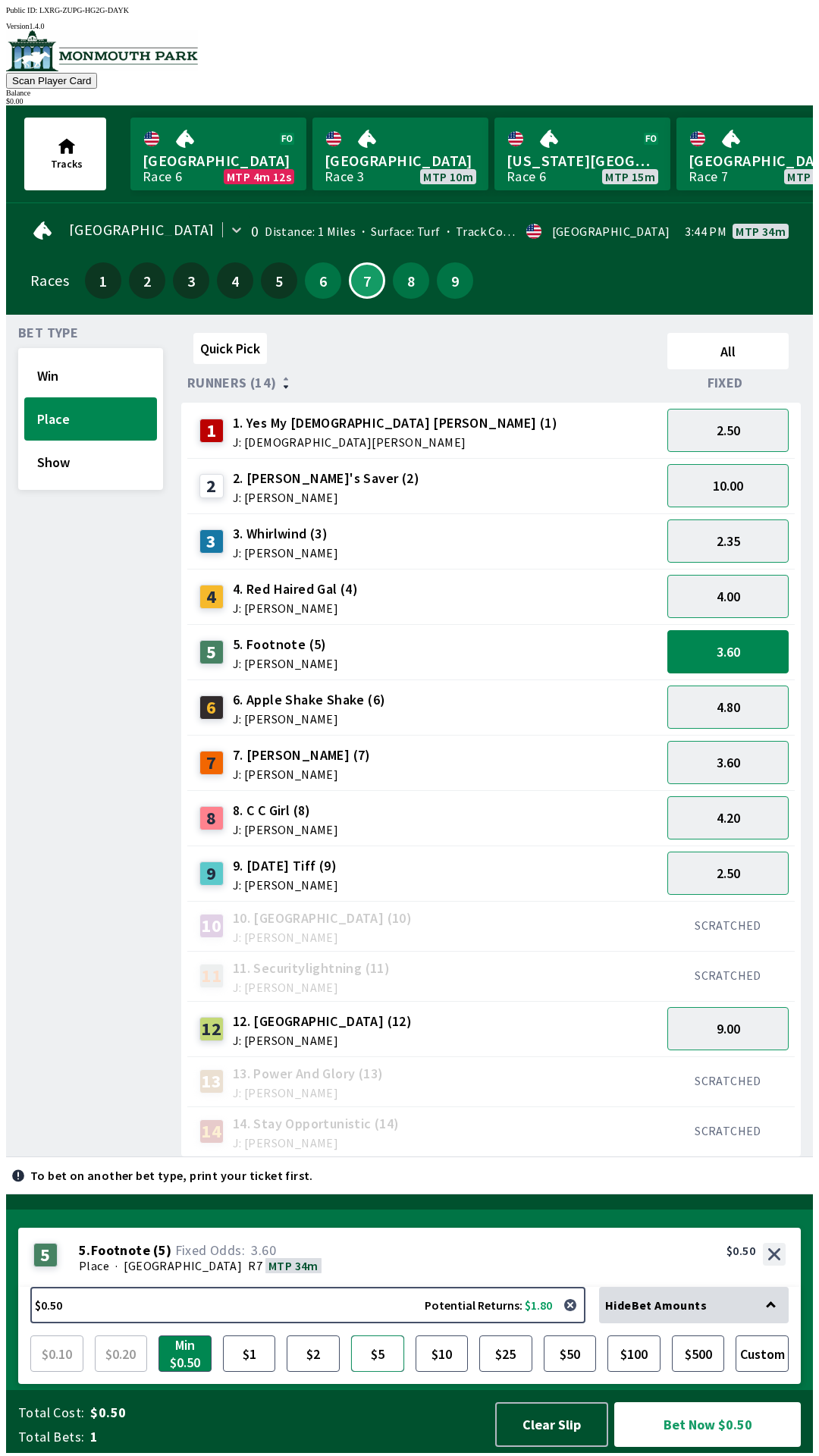
click at [375, 1368] on button "$5" at bounding box center [378, 1353] width 53 height 36
click at [321, 1341] on button "$2" at bounding box center [313, 1353] width 53 height 36
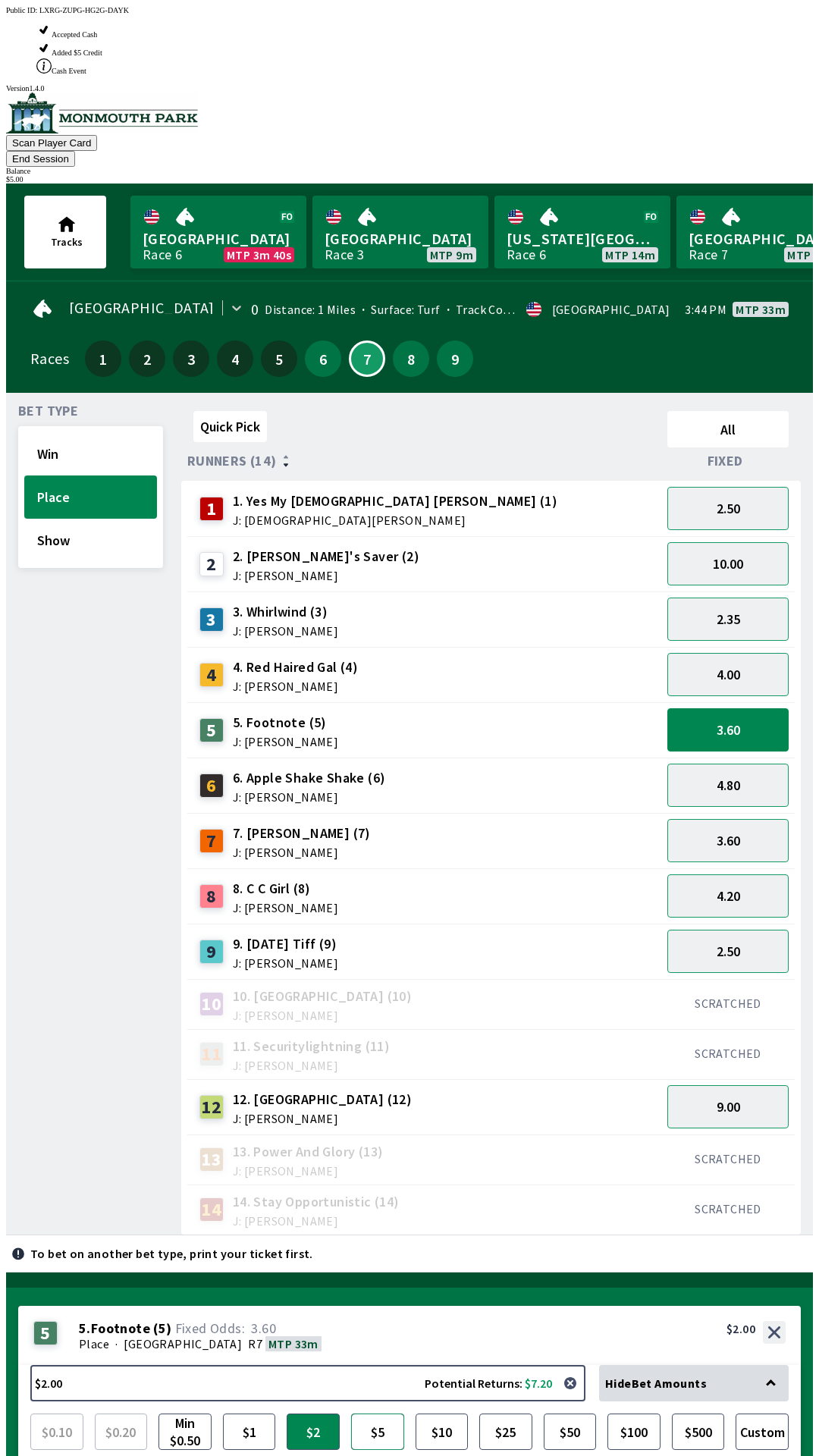
click at [385, 1413] on button "$5" at bounding box center [378, 1431] width 53 height 36
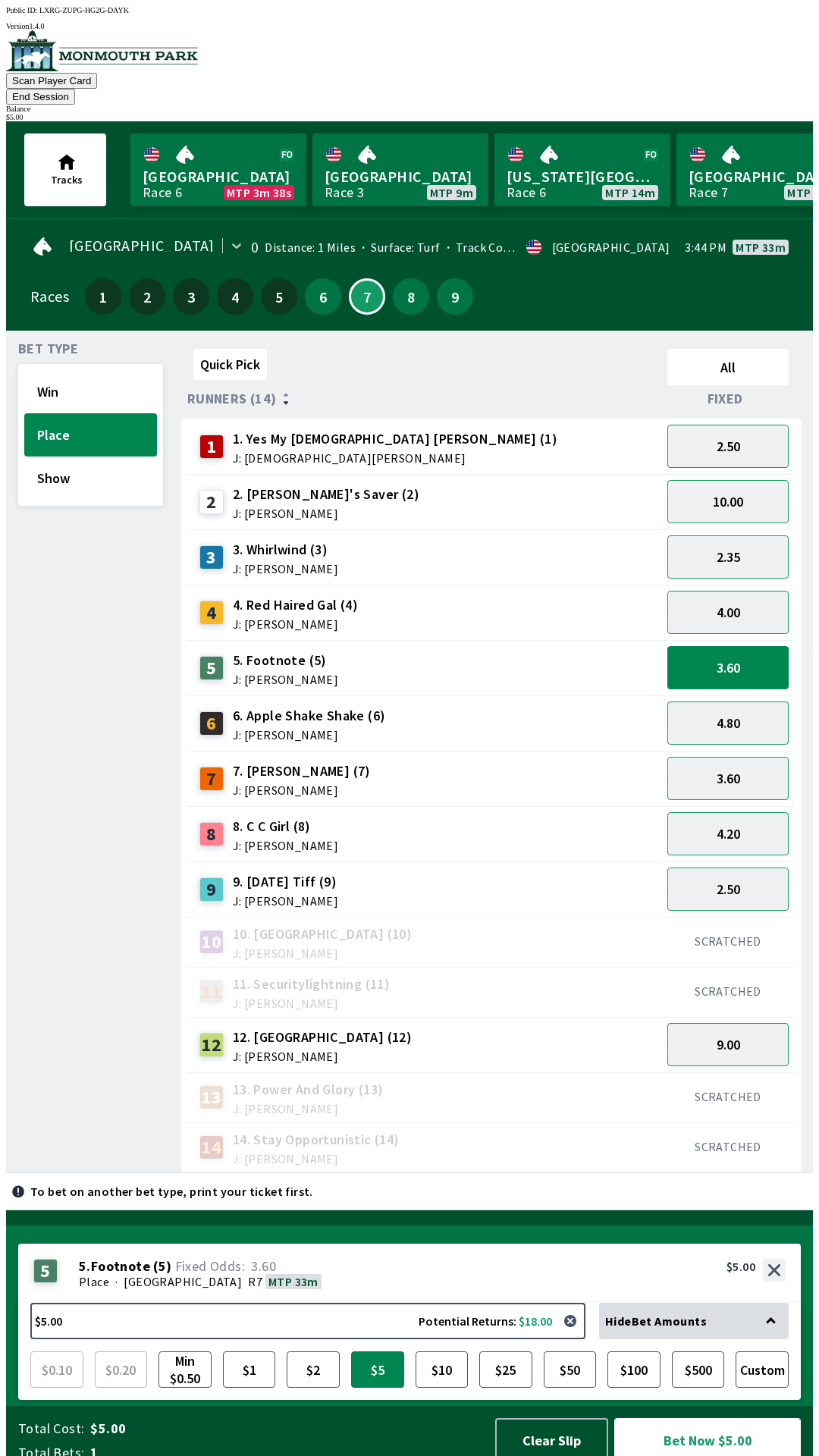
click at [698, 1447] on button "Bet Now $5.00" at bounding box center [706, 1440] width 186 height 45
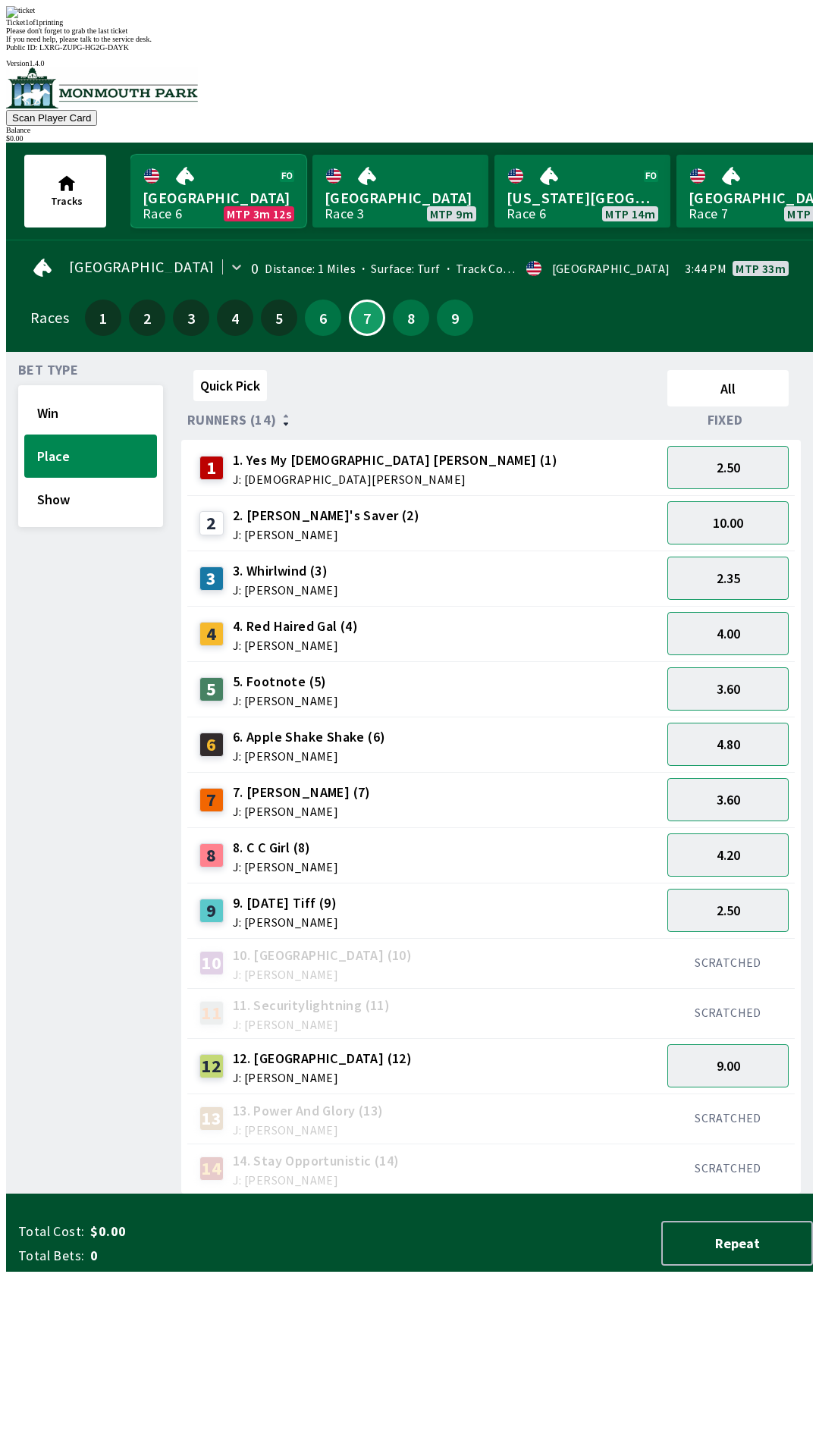
click at [214, 155] on link "Monmouth Park Race 6 MTP 3m 12s" at bounding box center [218, 191] width 176 height 73
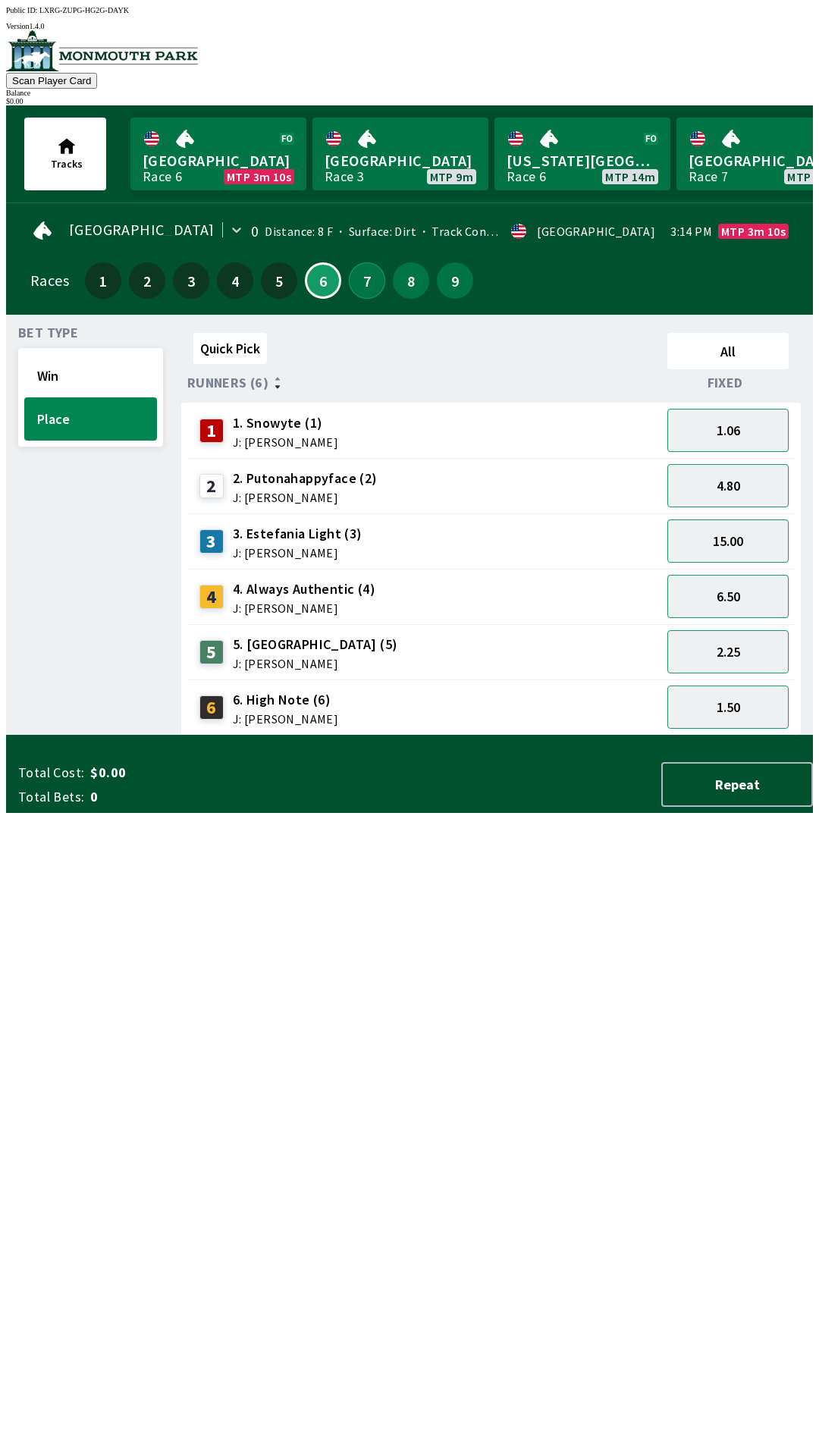
click at [365, 270] on button "7" at bounding box center [367, 281] width 36 height 36
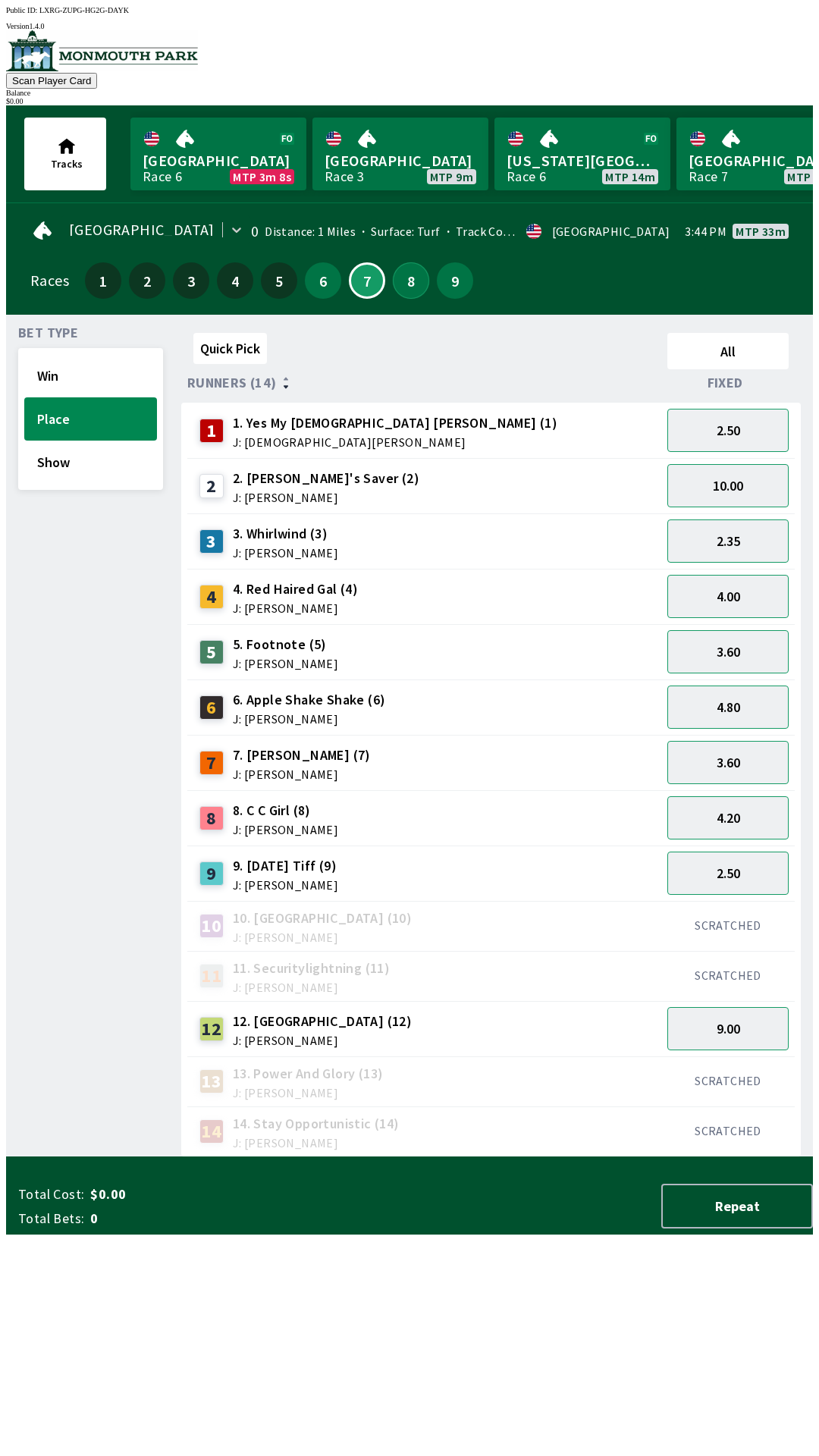
click at [397, 279] on button "8" at bounding box center [411, 281] width 36 height 36
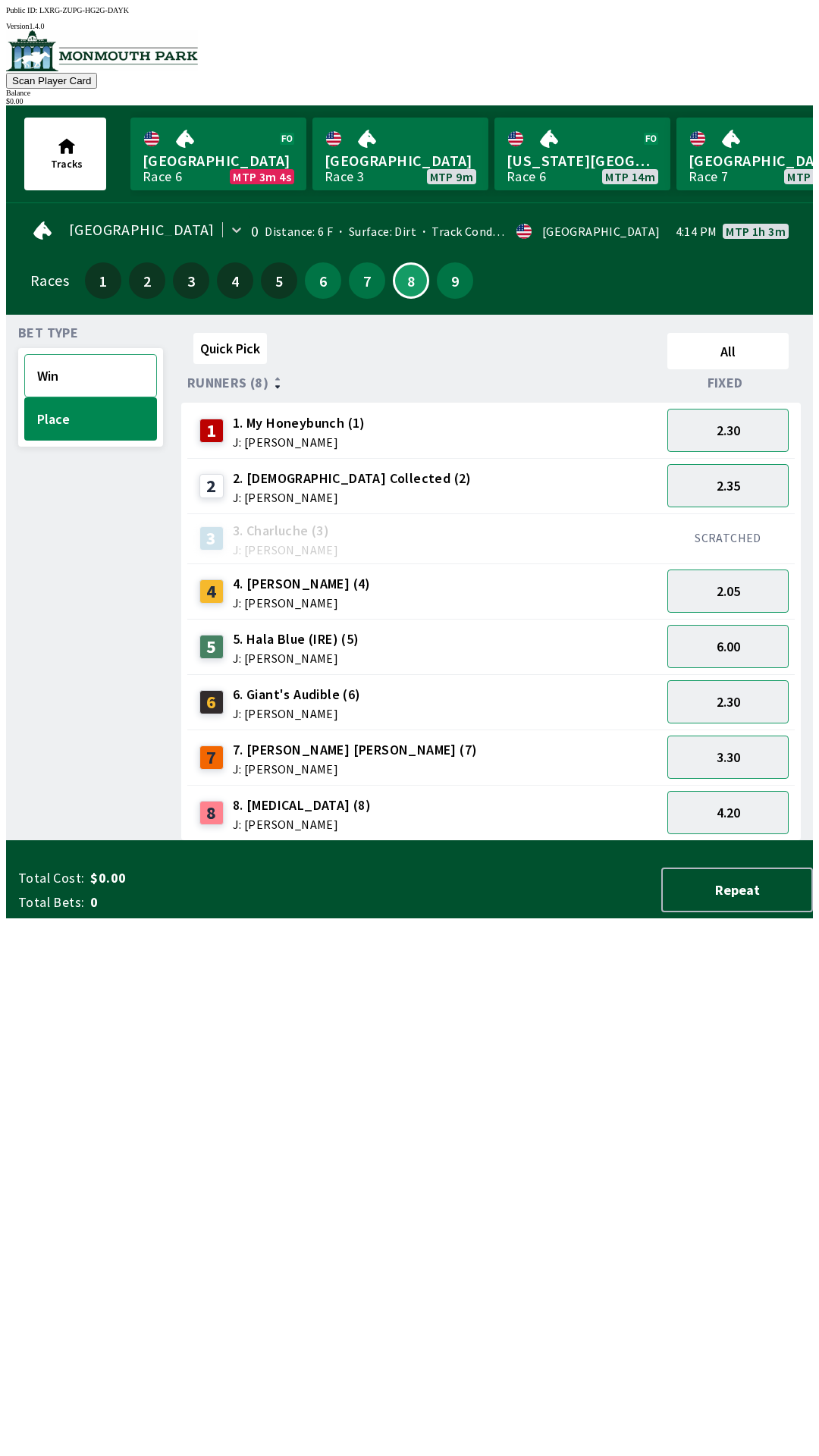
click at [50, 361] on button "Win" at bounding box center [90, 375] width 132 height 43
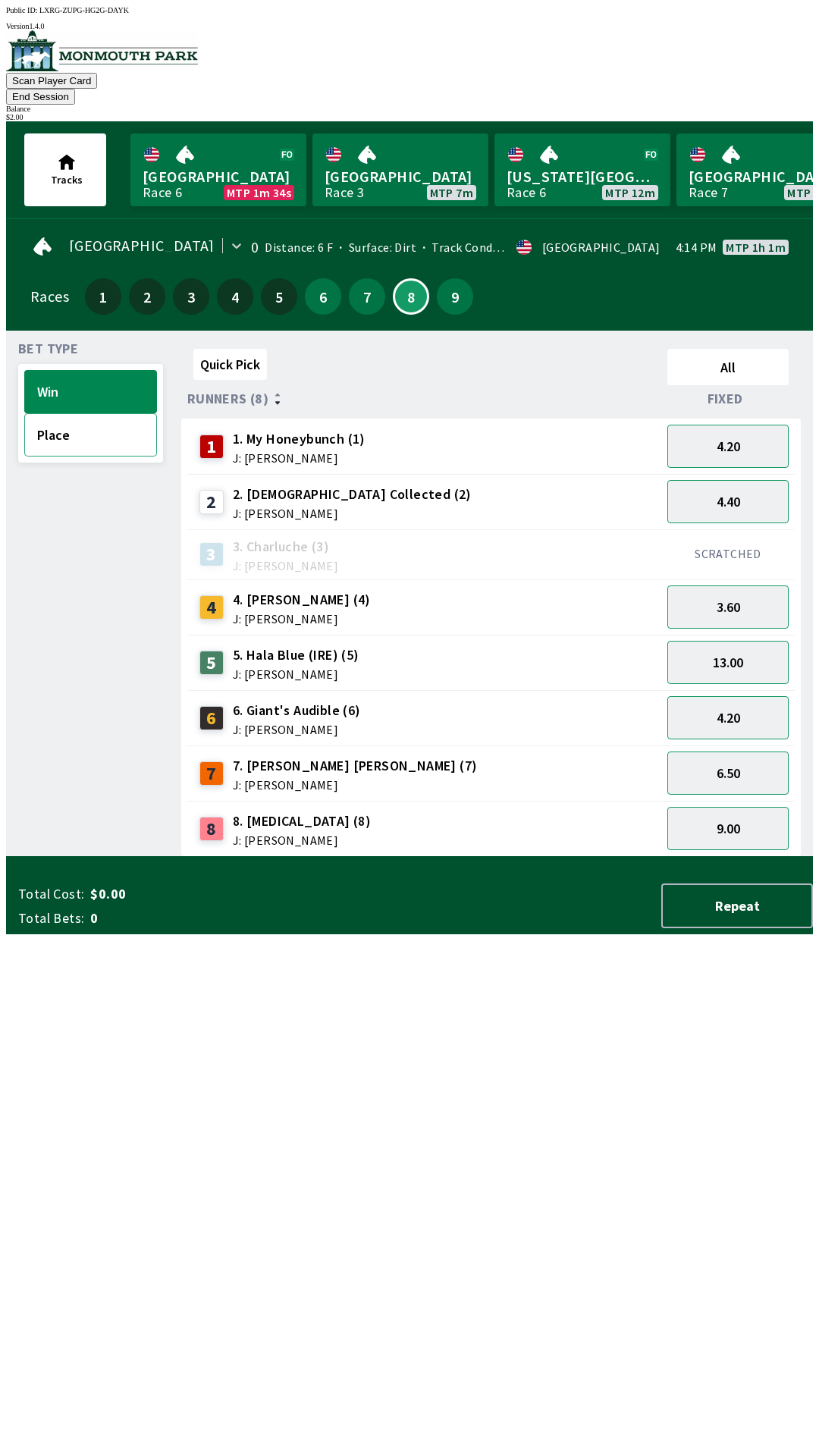
click at [90, 426] on button "Place" at bounding box center [90, 435] width 132 height 43
click at [776, 807] on button "4.20" at bounding box center [728, 828] width 121 height 43
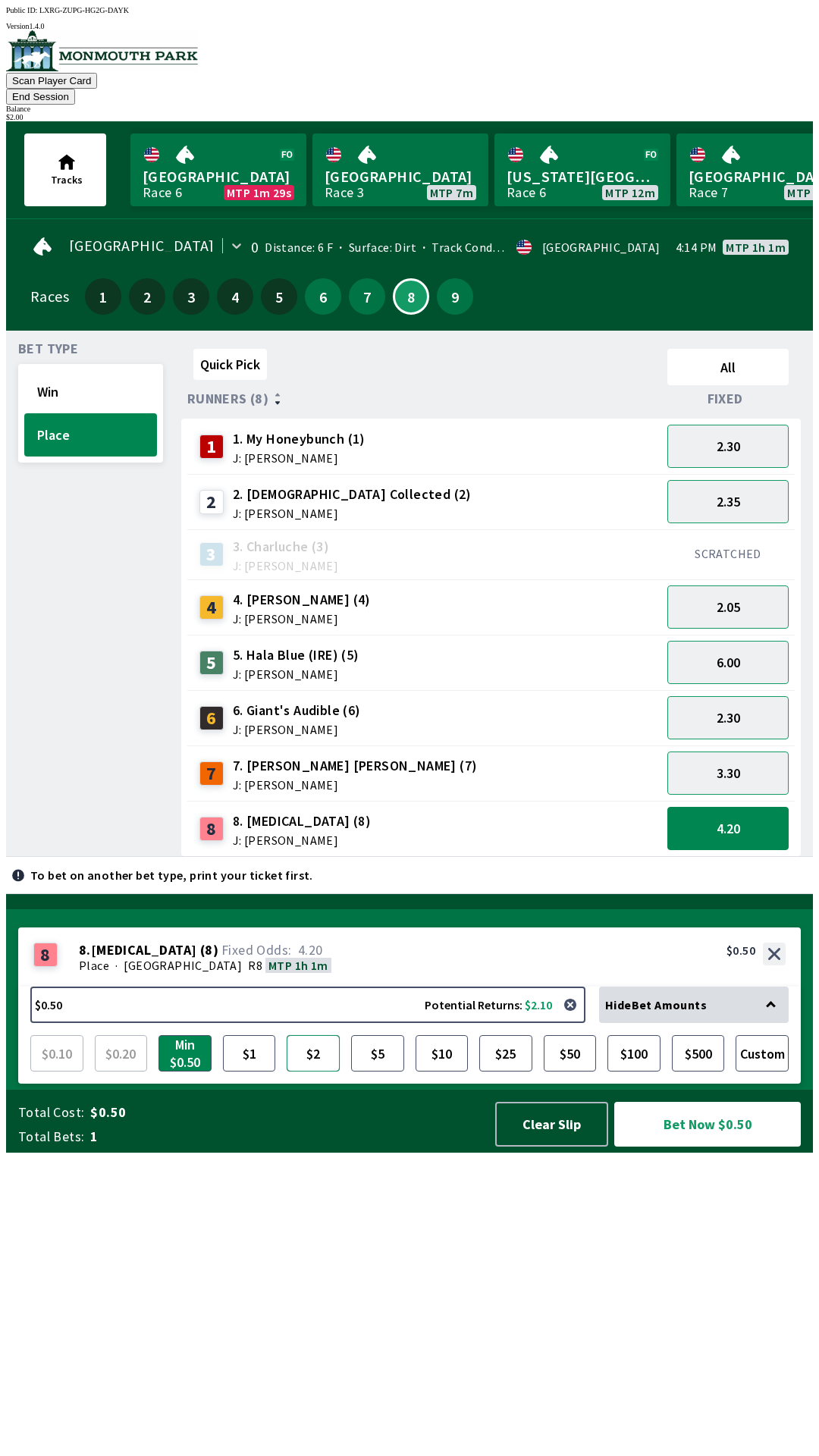
click at [323, 1071] on button "$2" at bounding box center [313, 1053] width 53 height 36
click at [731, 1146] on button "Bet Now $2.00" at bounding box center [706, 1124] width 186 height 45
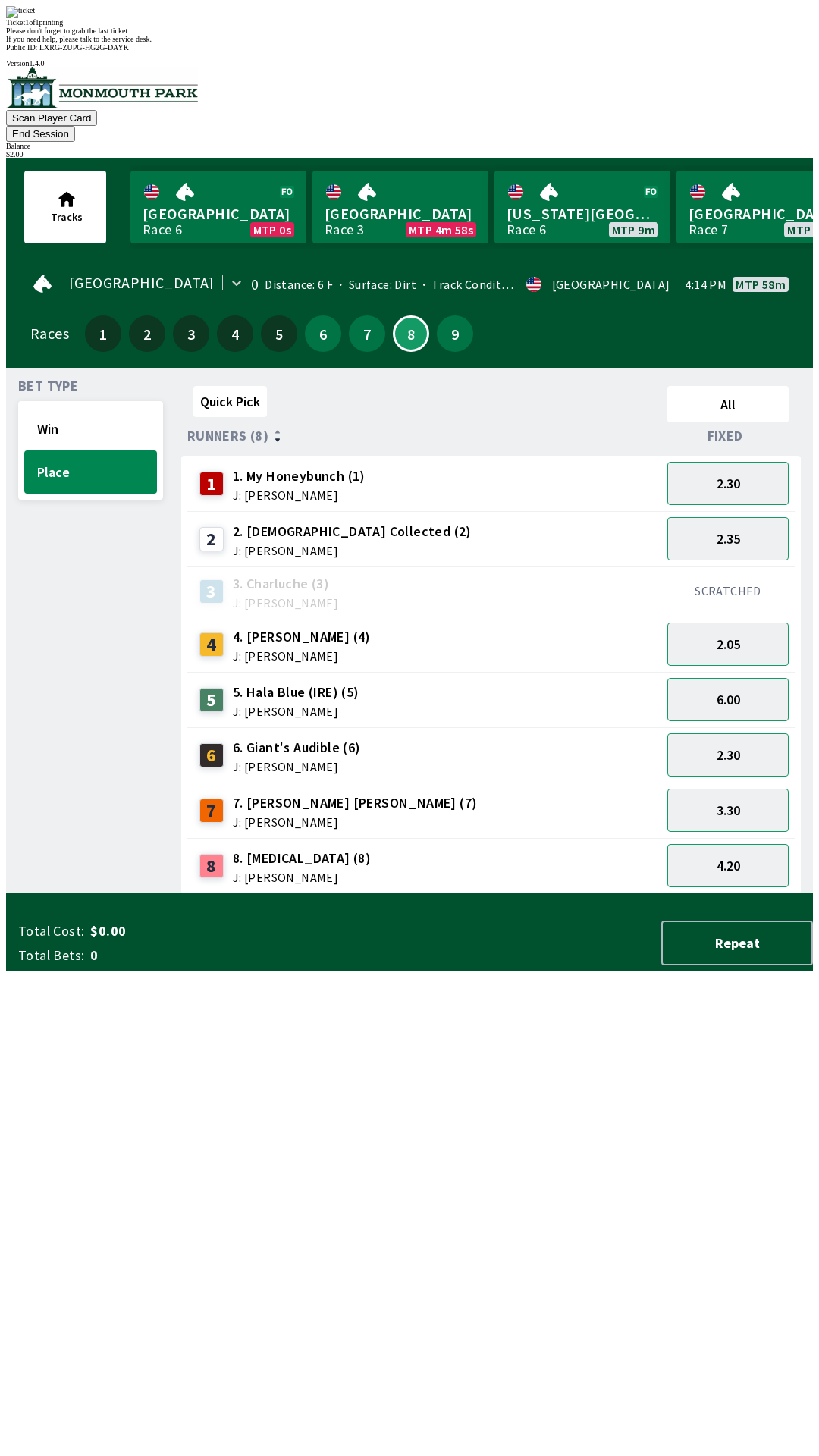
click at [609, 894] on div "Quick Pick All Runners (8) Fixed 1 1. My Honeybunch (1) J: [PERSON_NAME] 2.30 2…" at bounding box center [497, 637] width 632 height 514
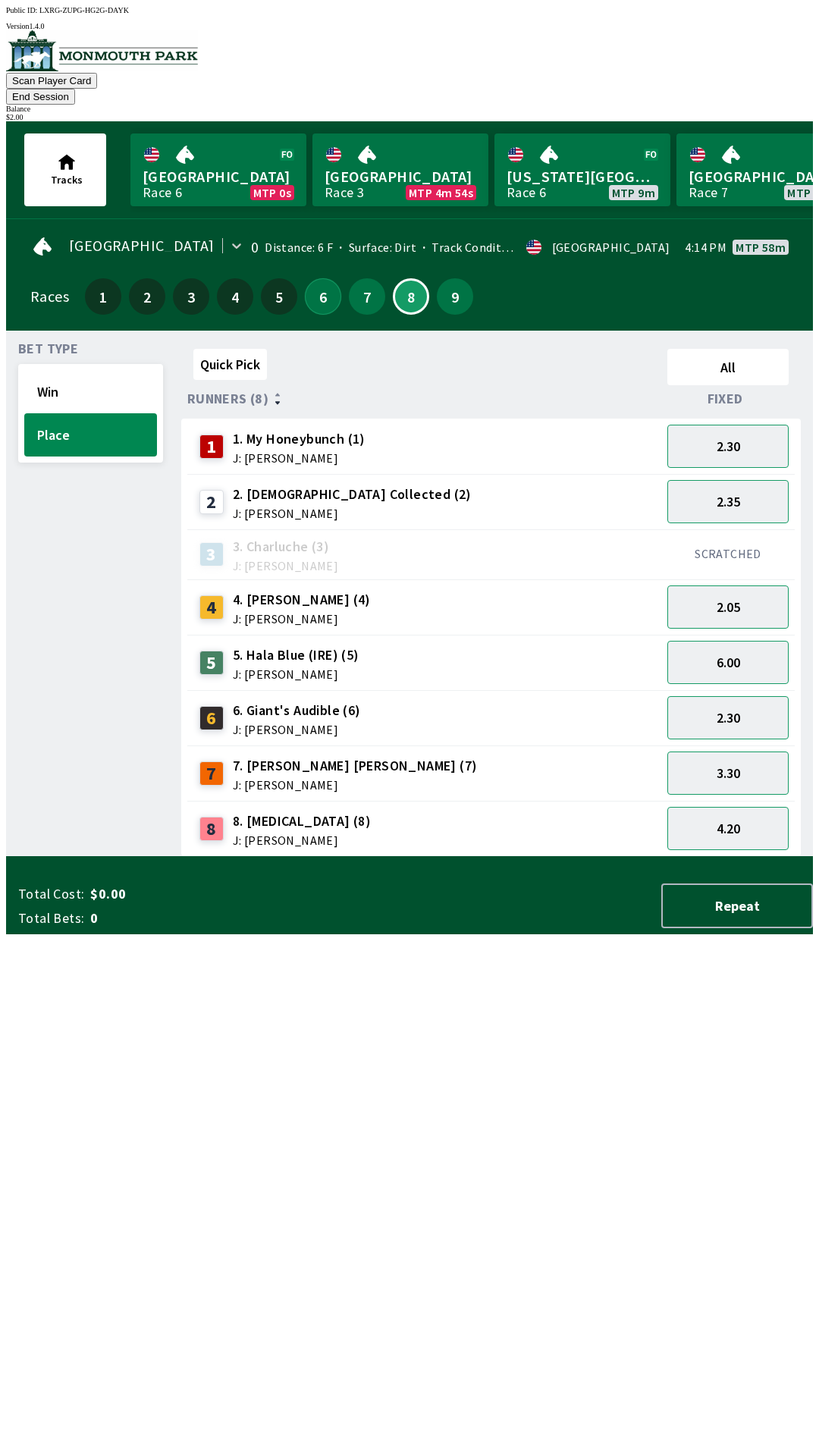
click at [316, 278] on button "6" at bounding box center [323, 297] width 36 height 36
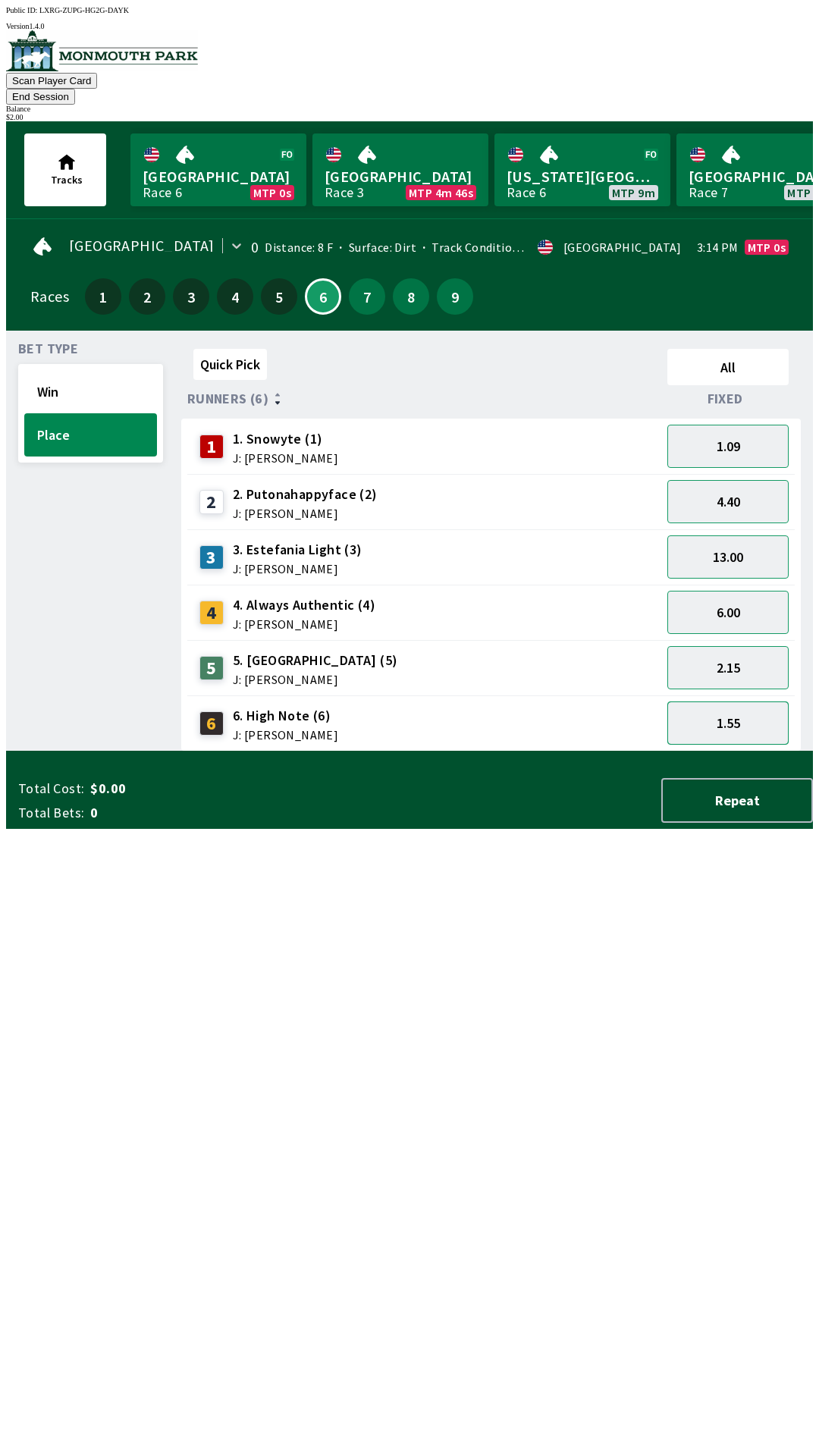
click at [748, 701] on button "1.55" at bounding box center [728, 723] width 121 height 43
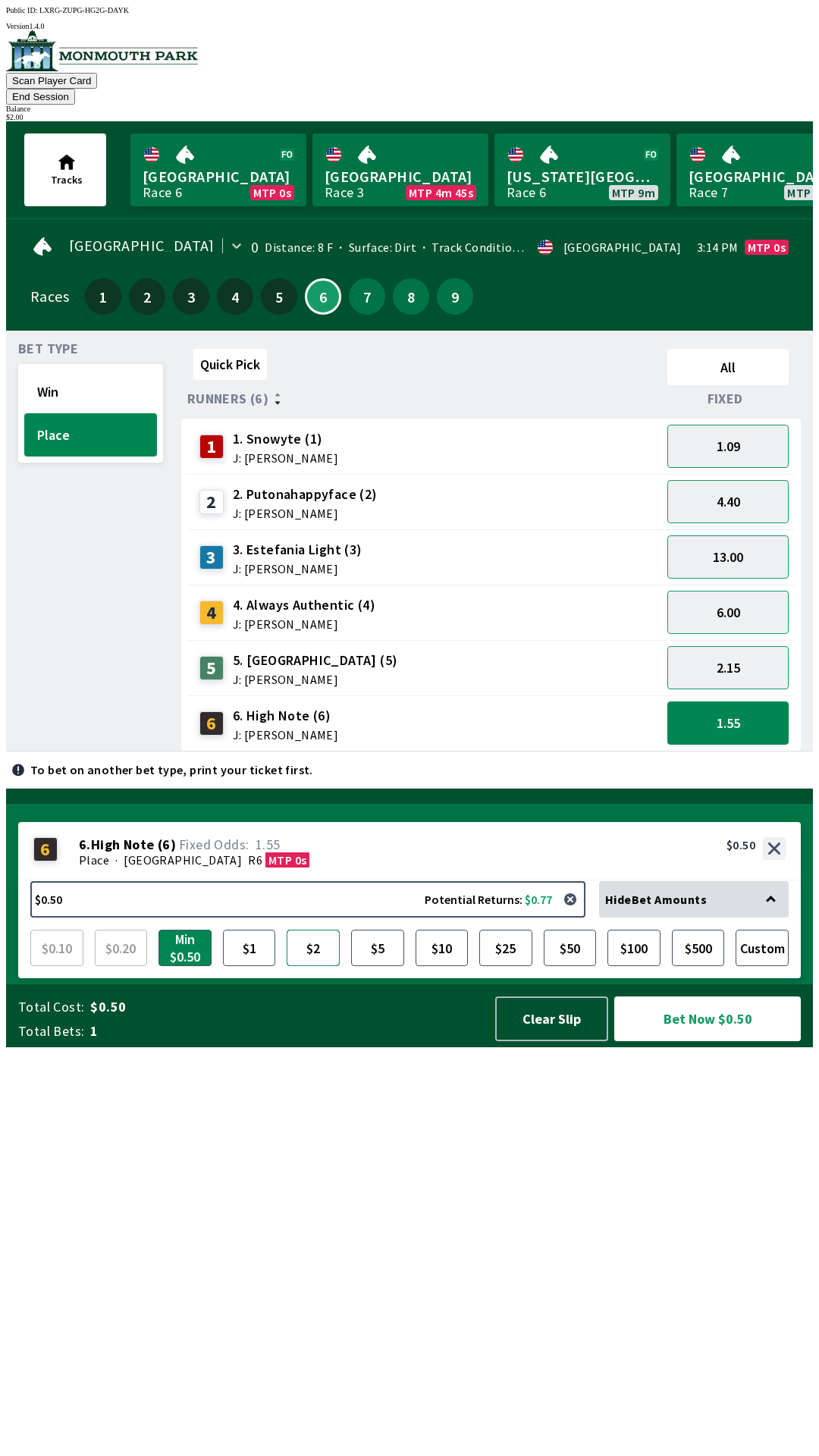
click at [330, 966] on button "$2" at bounding box center [313, 947] width 53 height 36
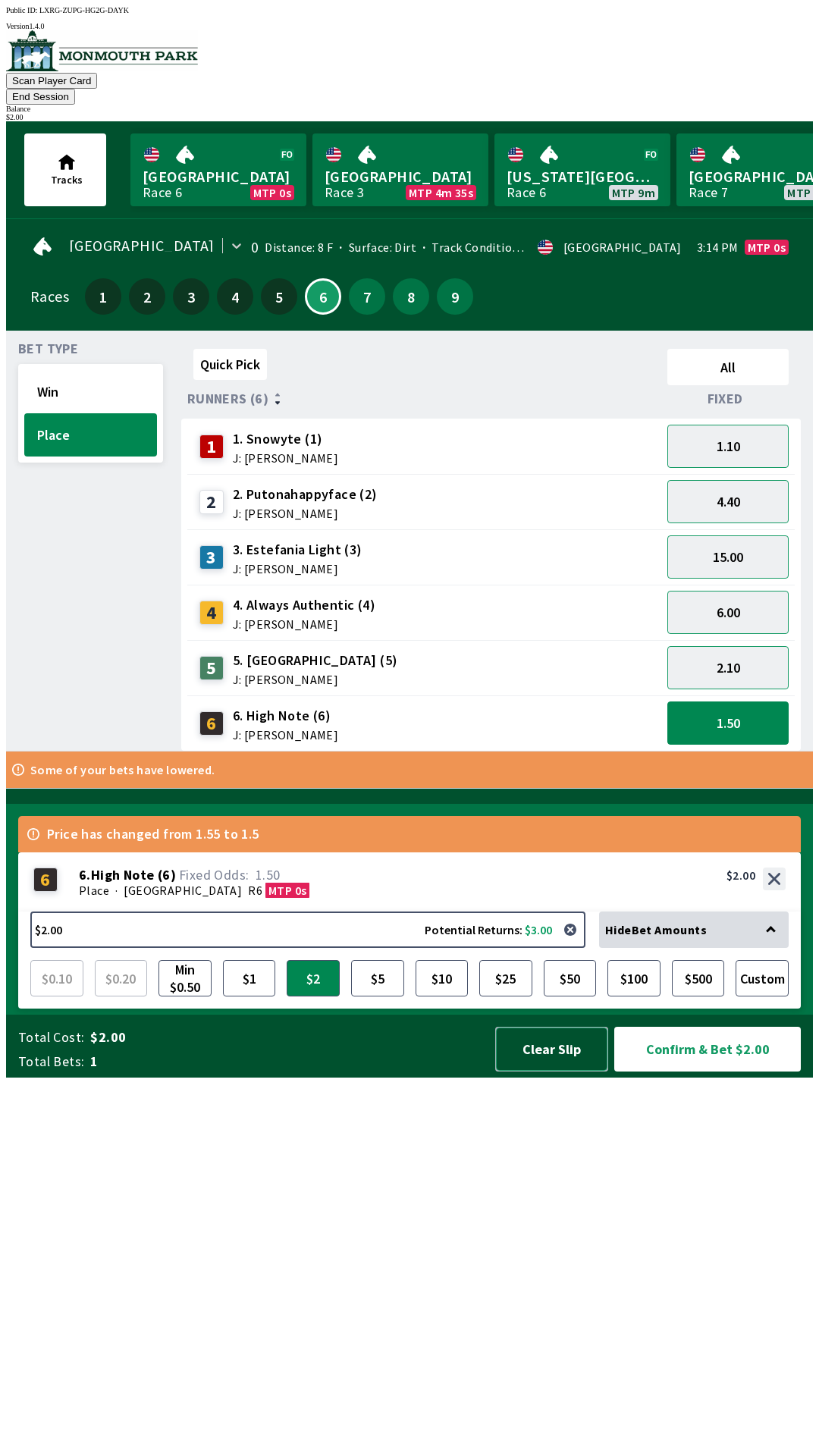
click at [556, 1071] on button "Clear Slip" at bounding box center [552, 1049] width 113 height 45
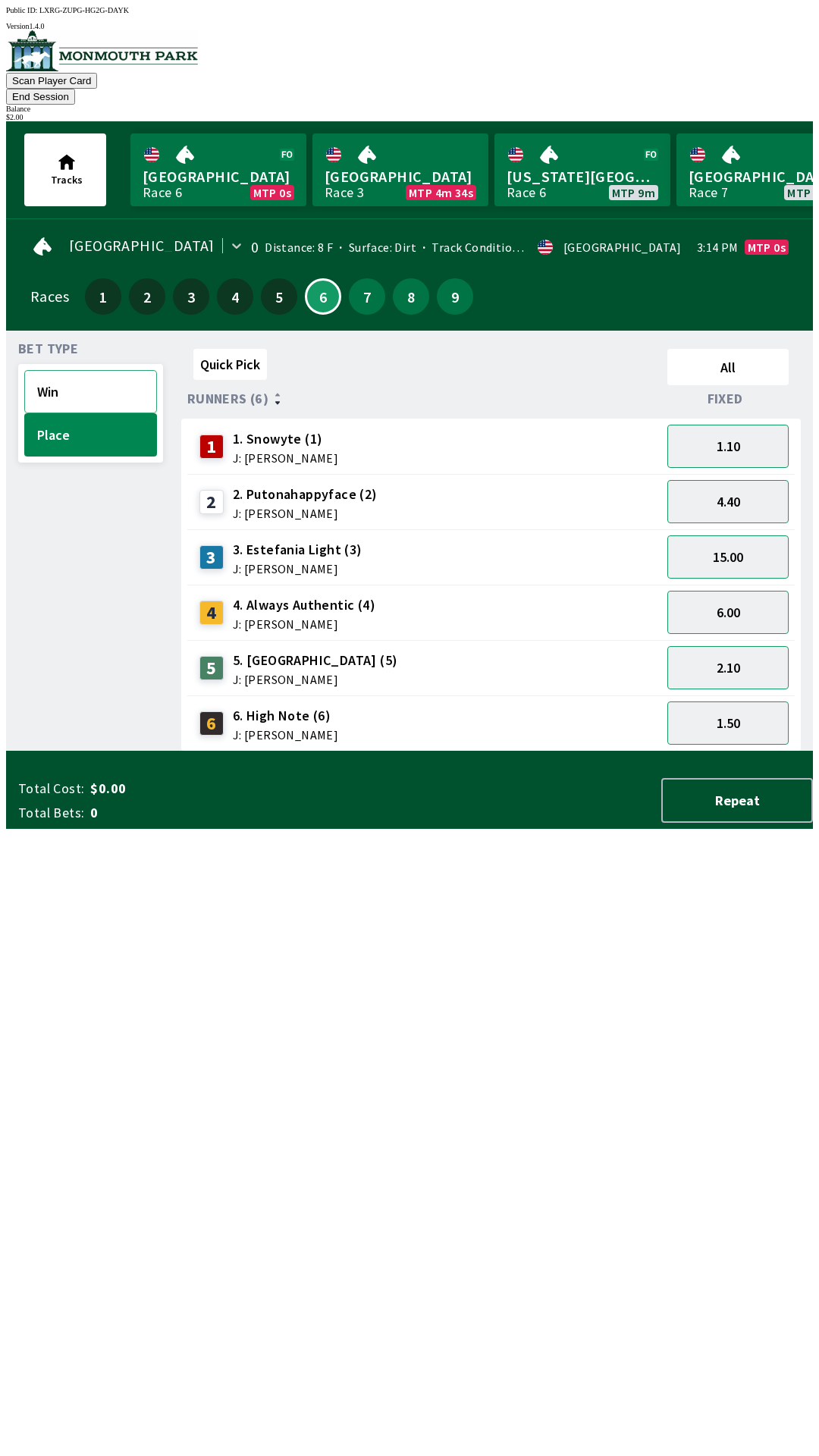
click at [99, 371] on button "Win" at bounding box center [90, 392] width 132 height 43
click at [746, 709] on button "3.30" at bounding box center [728, 723] width 121 height 43
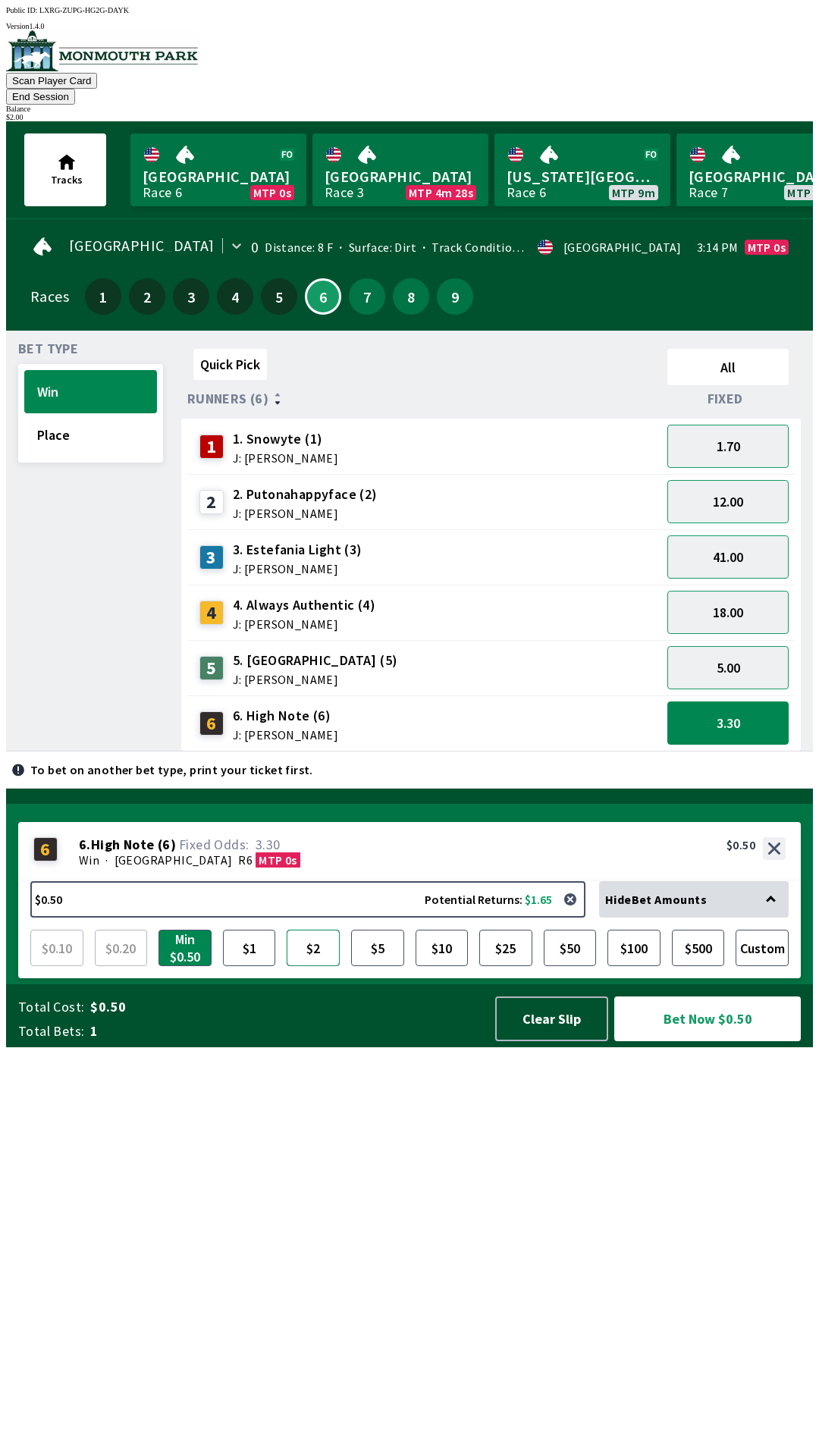
click at [317, 966] on button "$2" at bounding box center [313, 947] width 53 height 36
click at [724, 1041] on button "Bet Now $2.00" at bounding box center [706, 1019] width 186 height 45
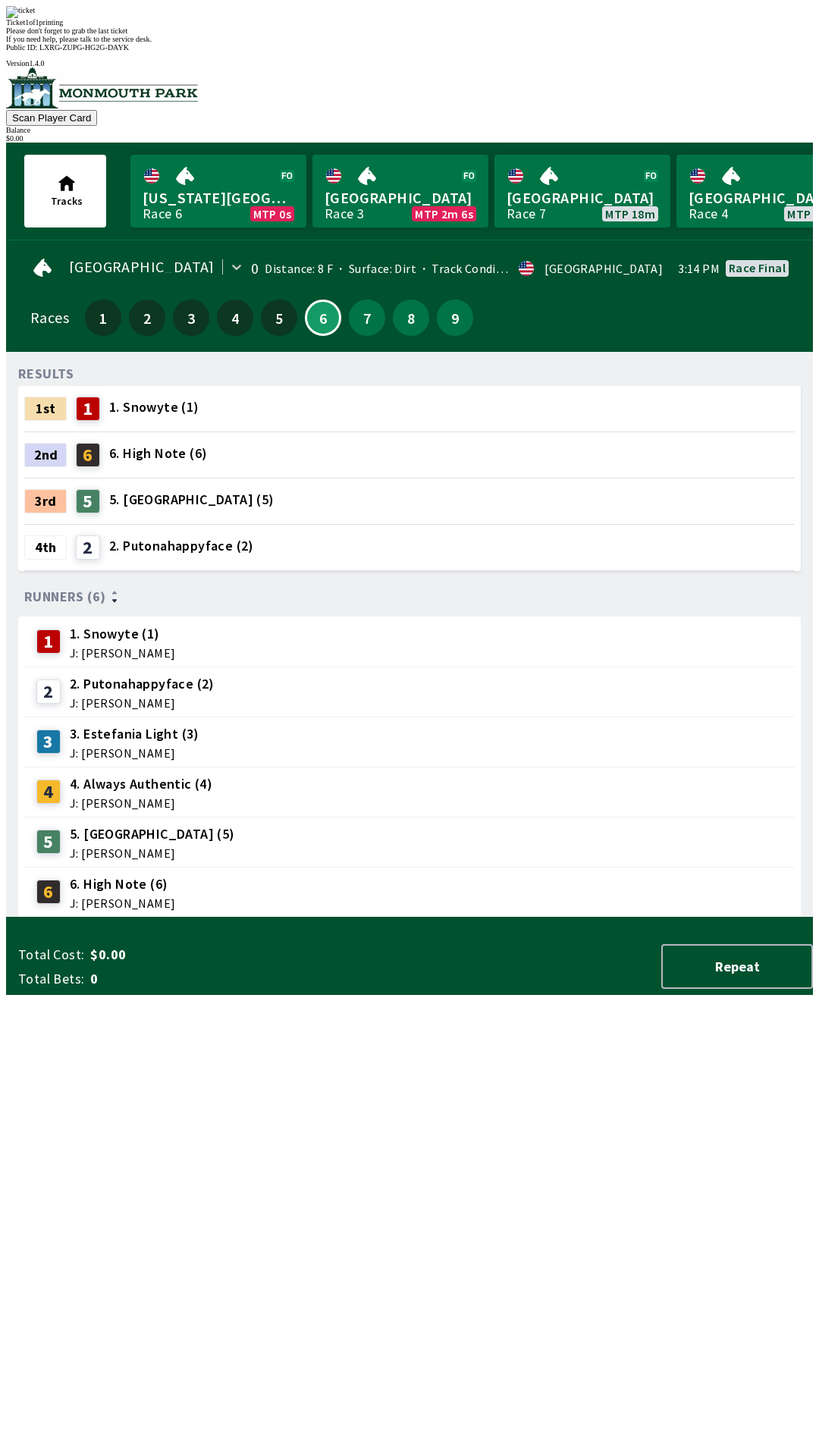
click at [534, 918] on div "RESULTS 1st 1 1. Snowyte (1) 2nd 6 6. High Note (6) 3rd 5 5. [GEOGRAPHIC_DATA] …" at bounding box center [415, 640] width 794 height 553
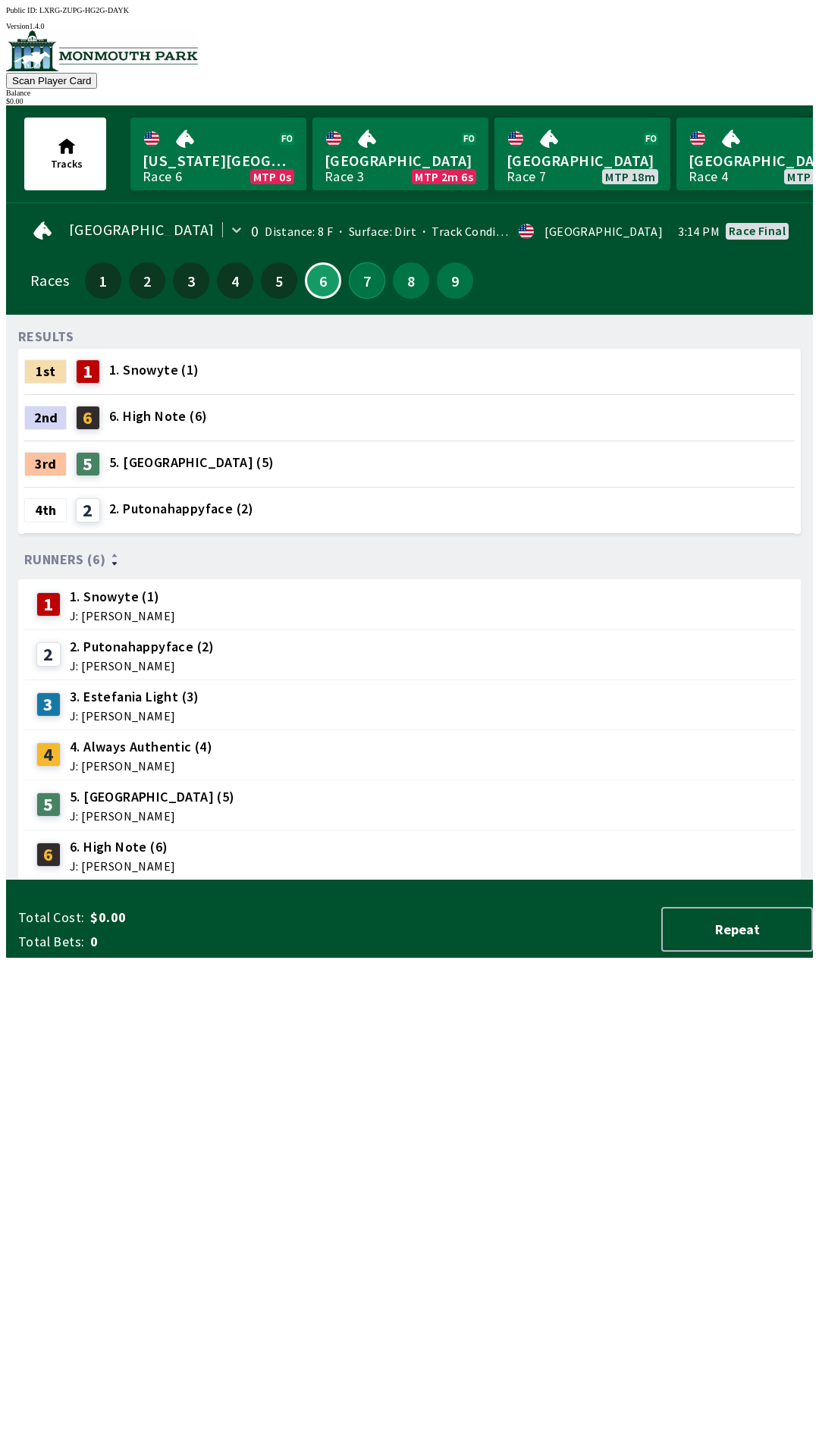
click at [357, 277] on button "7" at bounding box center [367, 281] width 36 height 36
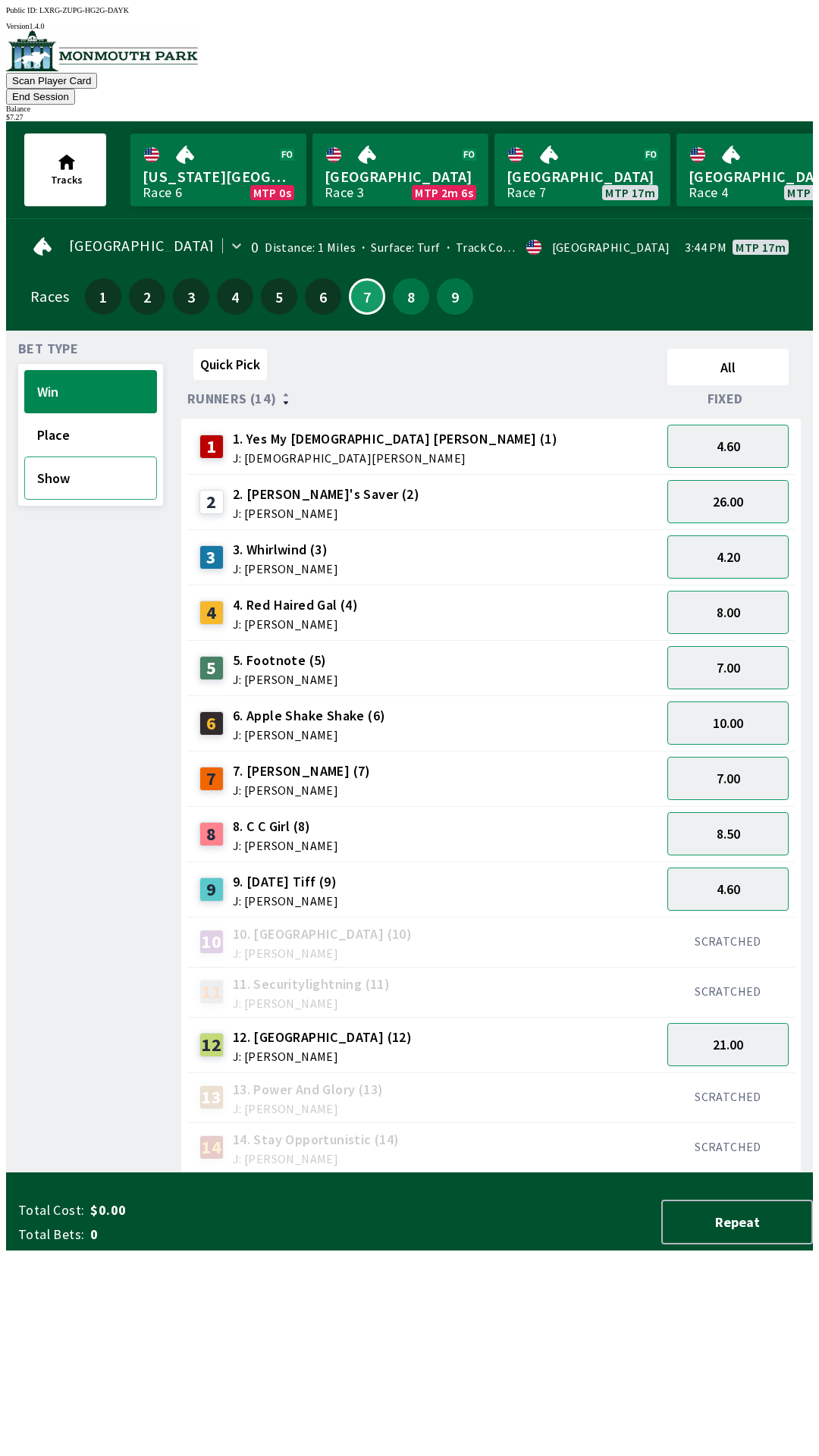
click at [70, 467] on button "Show" at bounding box center [90, 478] width 132 height 43
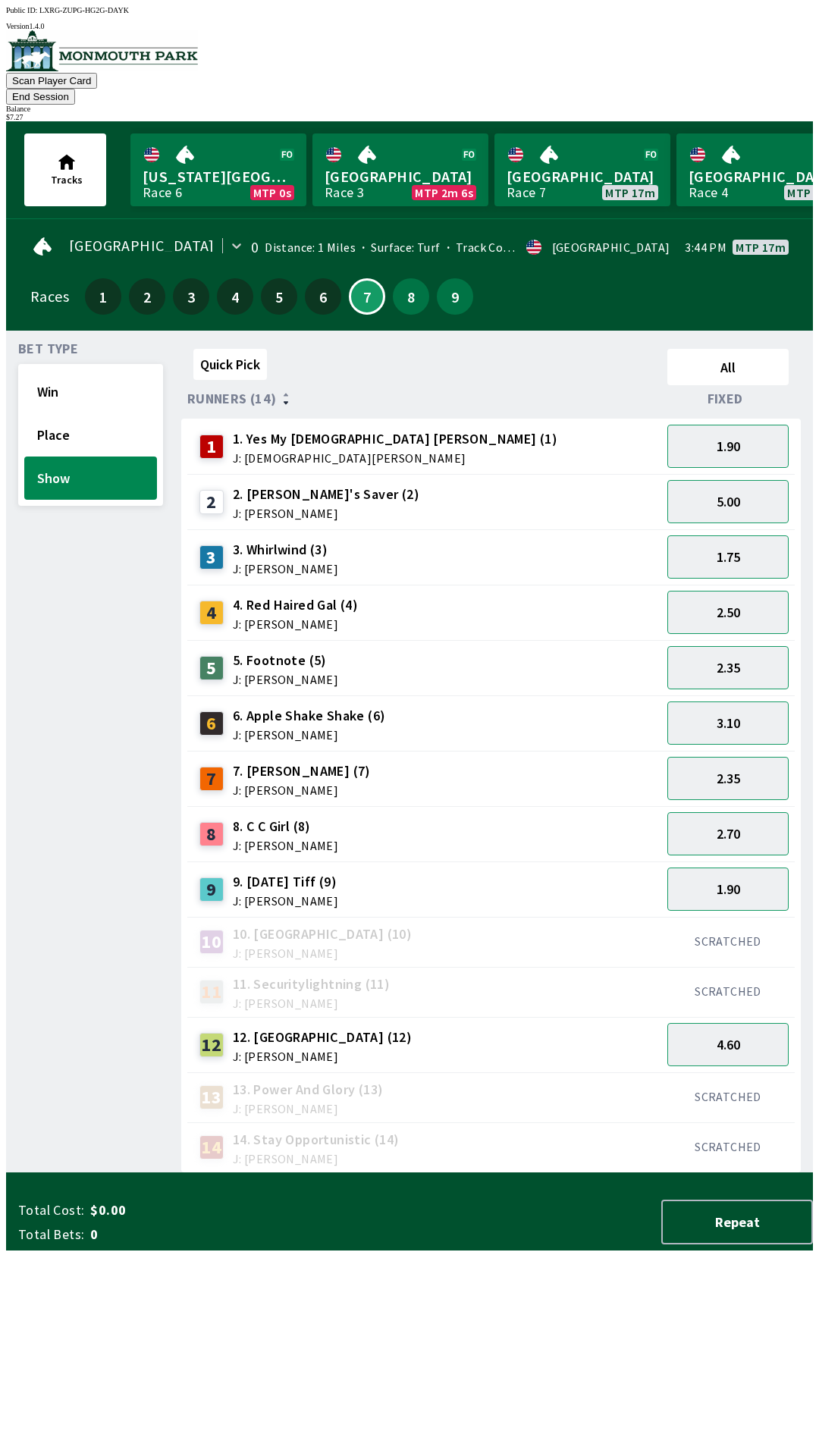
click at [278, 618] on span "J: [PERSON_NAME]" at bounding box center [295, 624] width 125 height 12
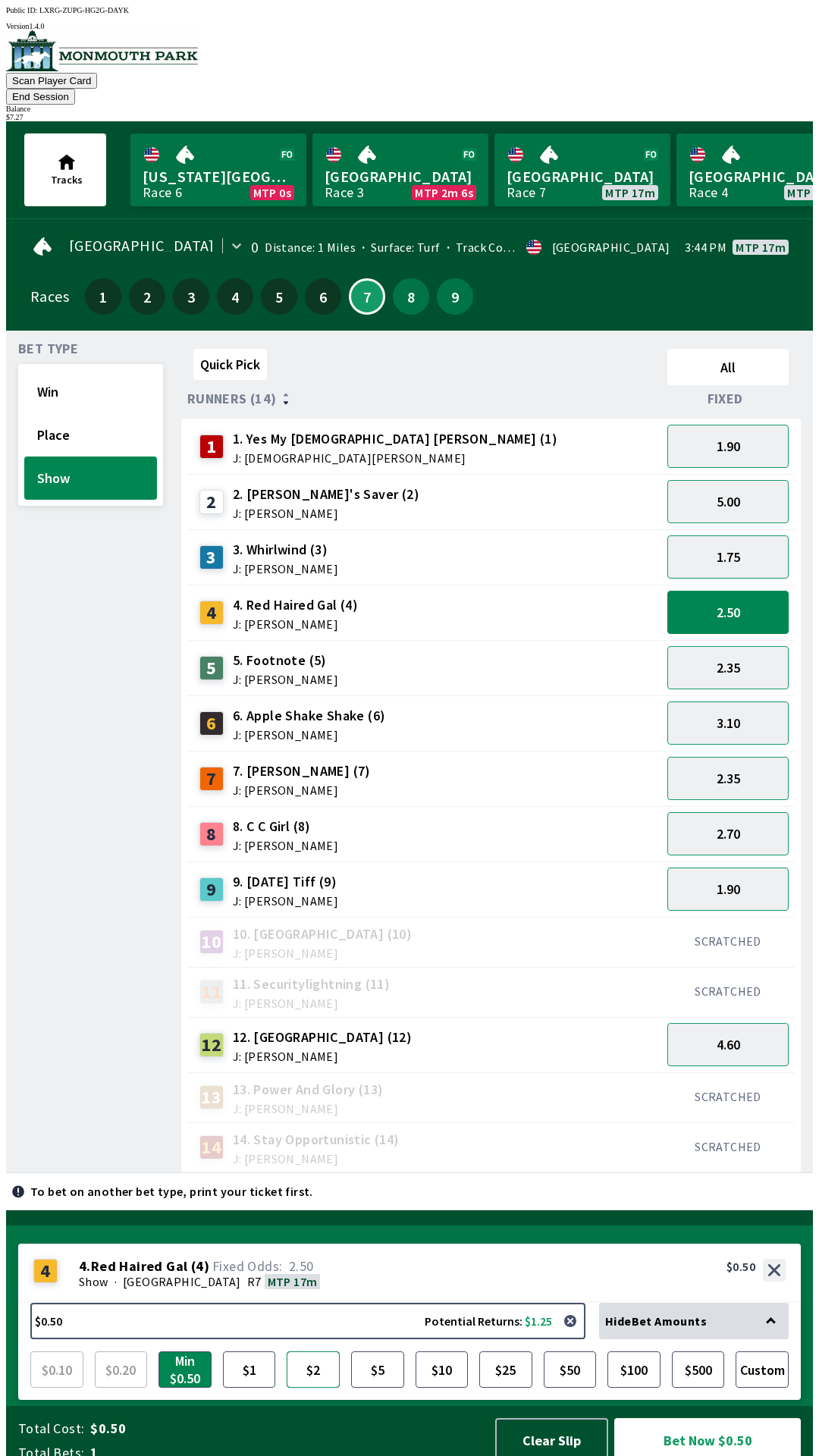
click at [309, 1362] on button "$2" at bounding box center [313, 1369] width 53 height 36
click at [696, 1438] on button "Bet Now $2.00" at bounding box center [706, 1440] width 186 height 45
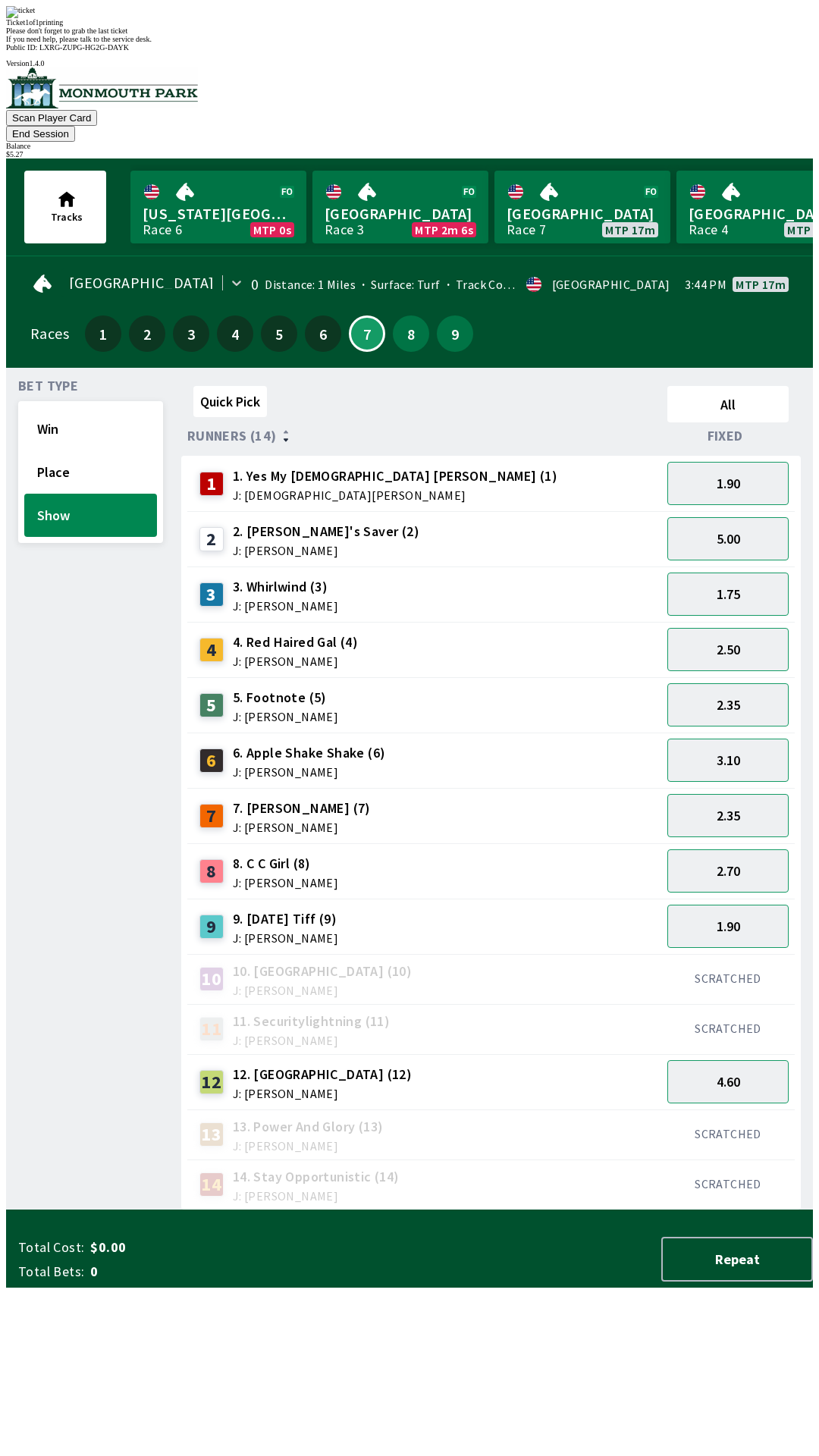
click at [479, 1159] on div "14 14. Stay Opportunistic (14) J: [PERSON_NAME]" at bounding box center [424, 1184] width 474 height 50
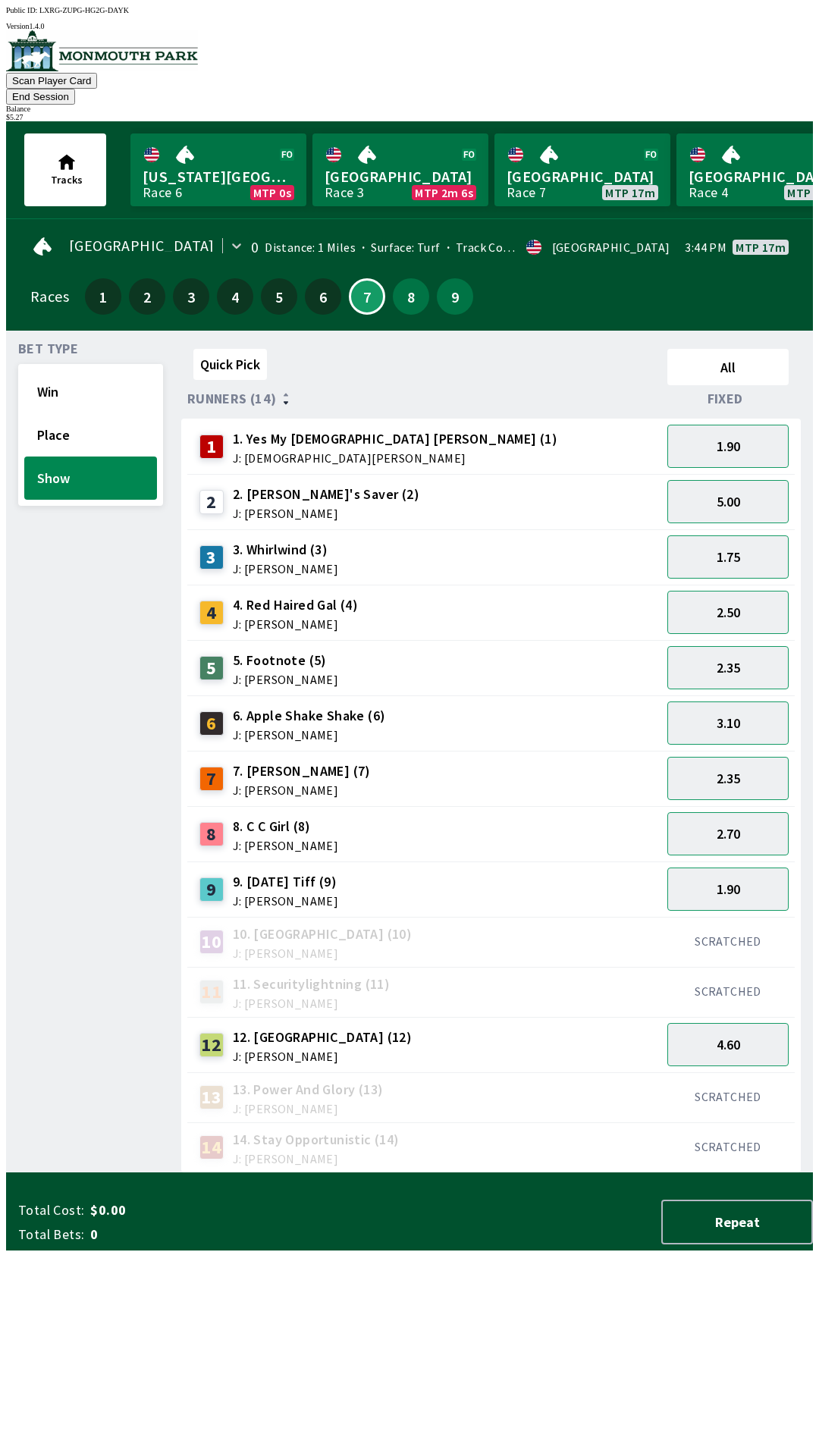
click at [284, 562] on span "J: [PERSON_NAME]" at bounding box center [285, 568] width 105 height 12
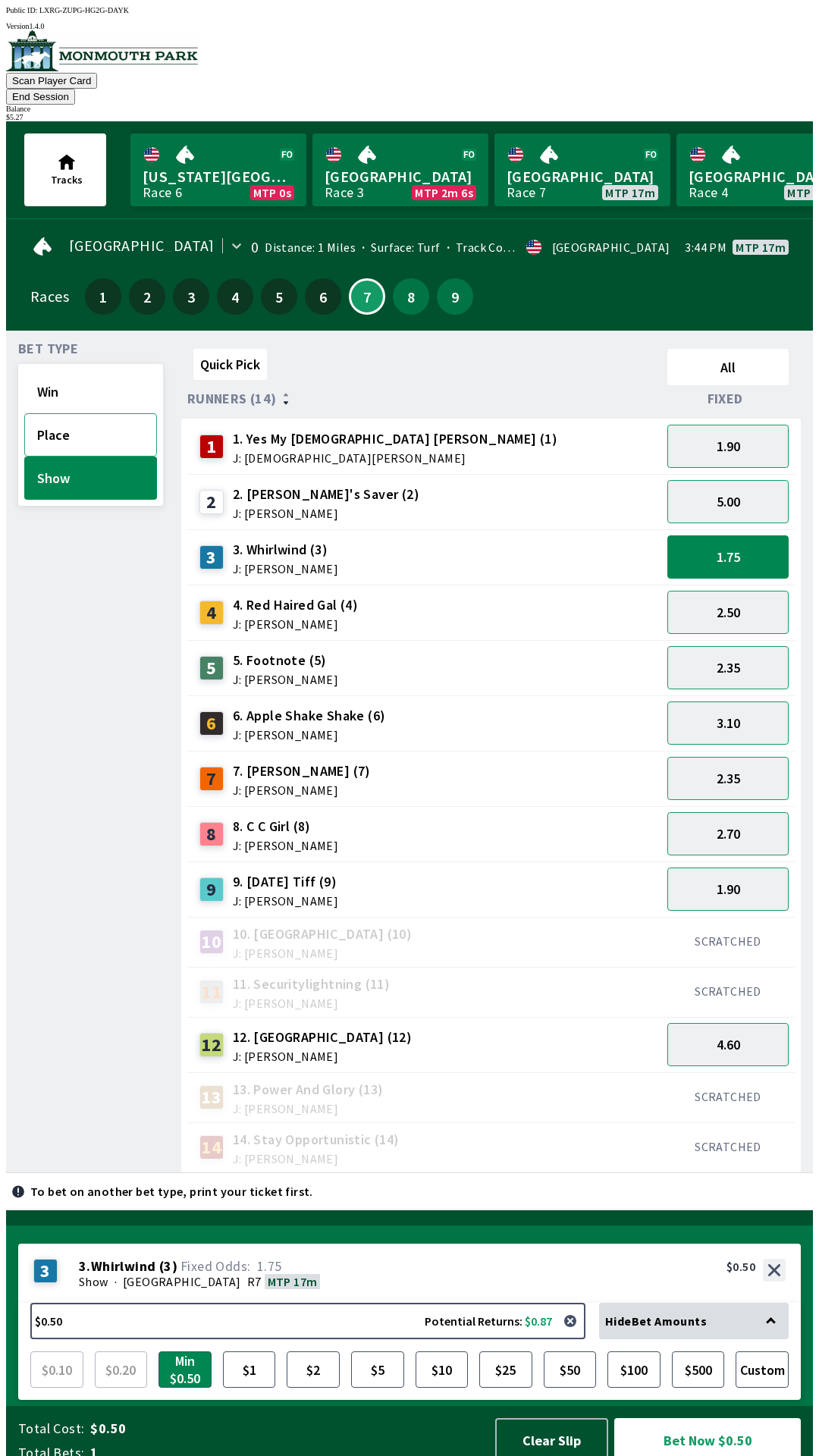
click at [73, 417] on button "Place" at bounding box center [90, 435] width 132 height 43
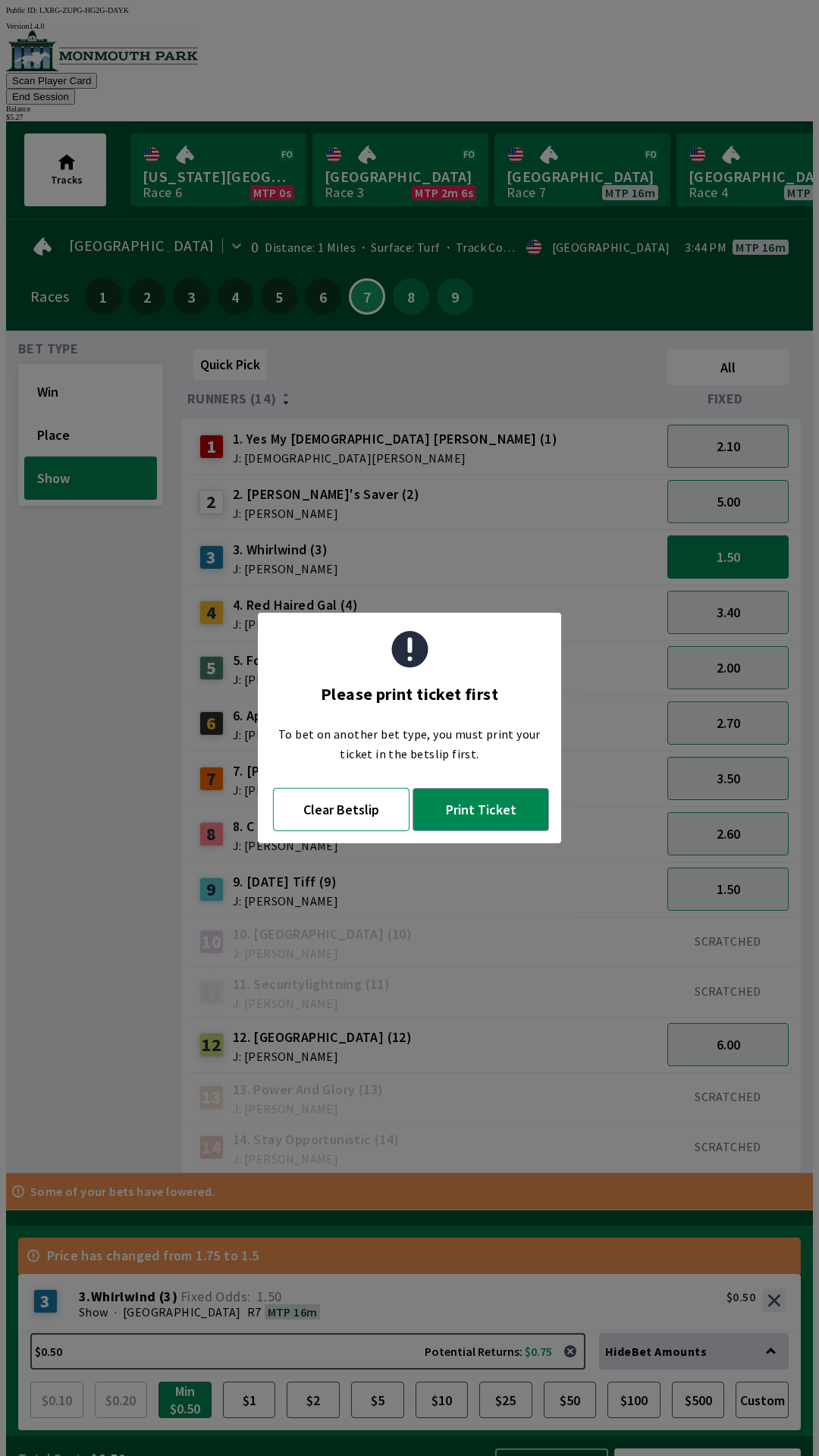
click at [344, 819] on button "Clear Betslip" at bounding box center [341, 809] width 137 height 43
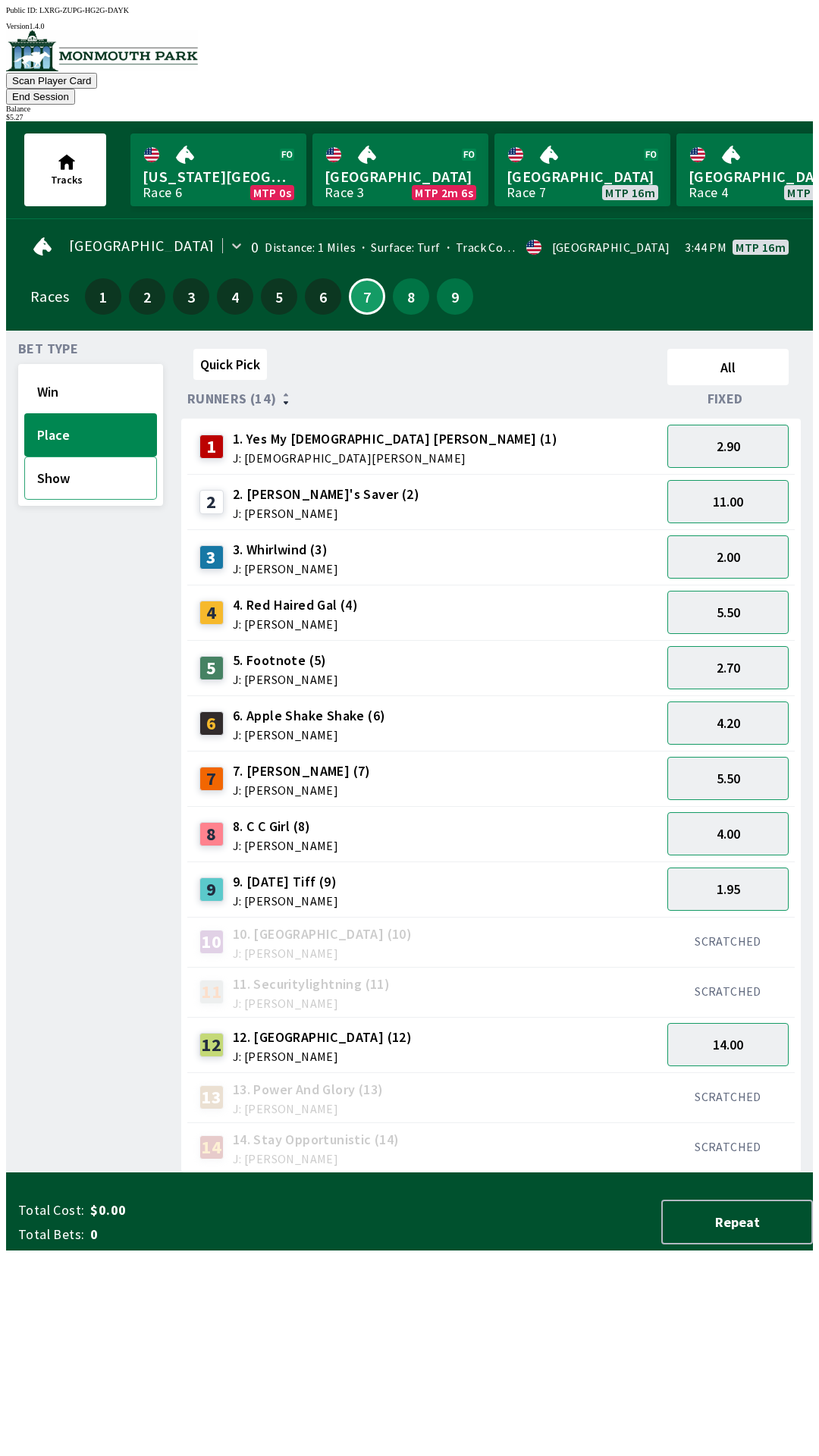
click at [94, 463] on button "Show" at bounding box center [90, 478] width 132 height 43
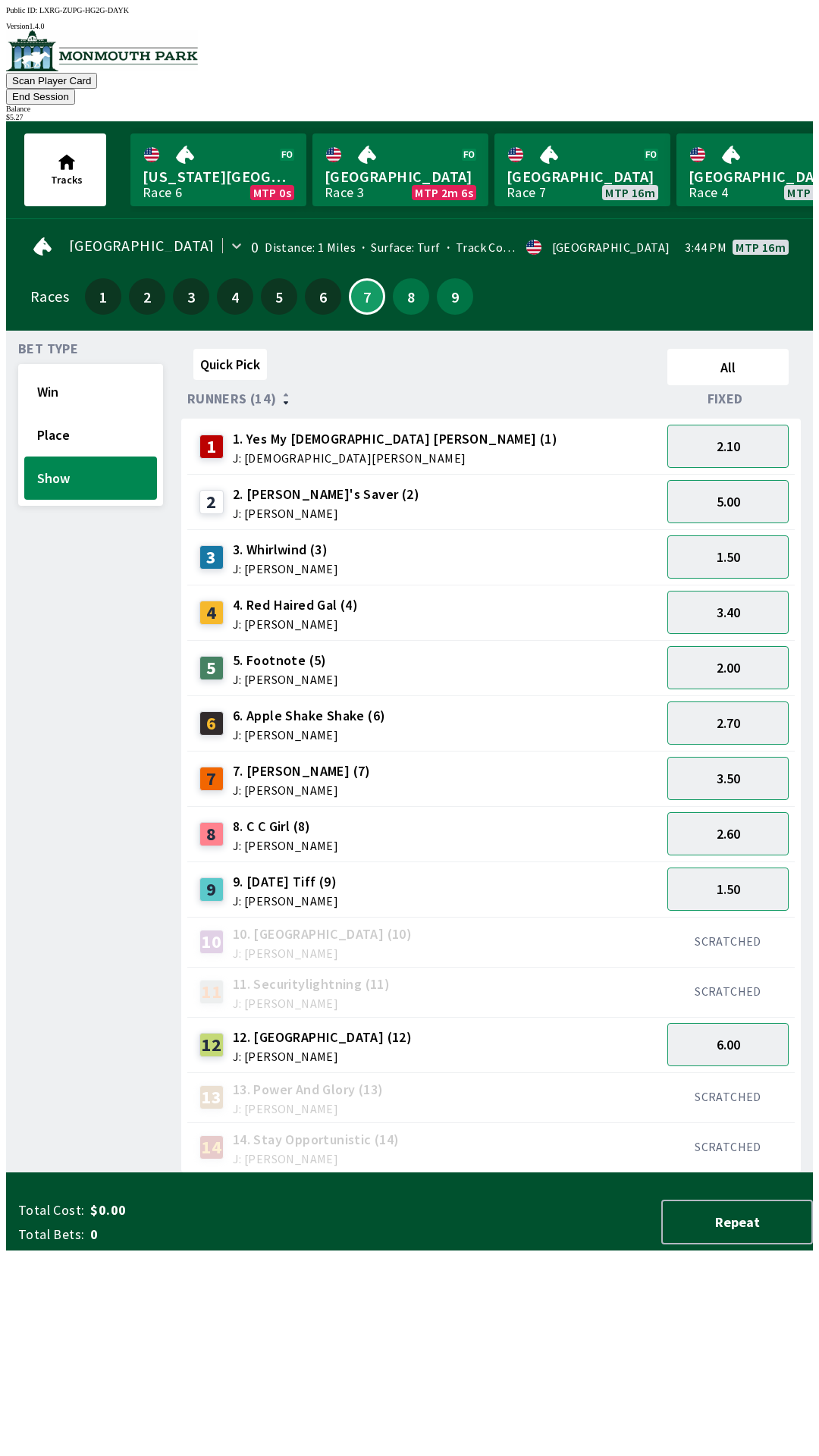
click at [280, 562] on span "J: [PERSON_NAME]" at bounding box center [285, 568] width 105 height 12
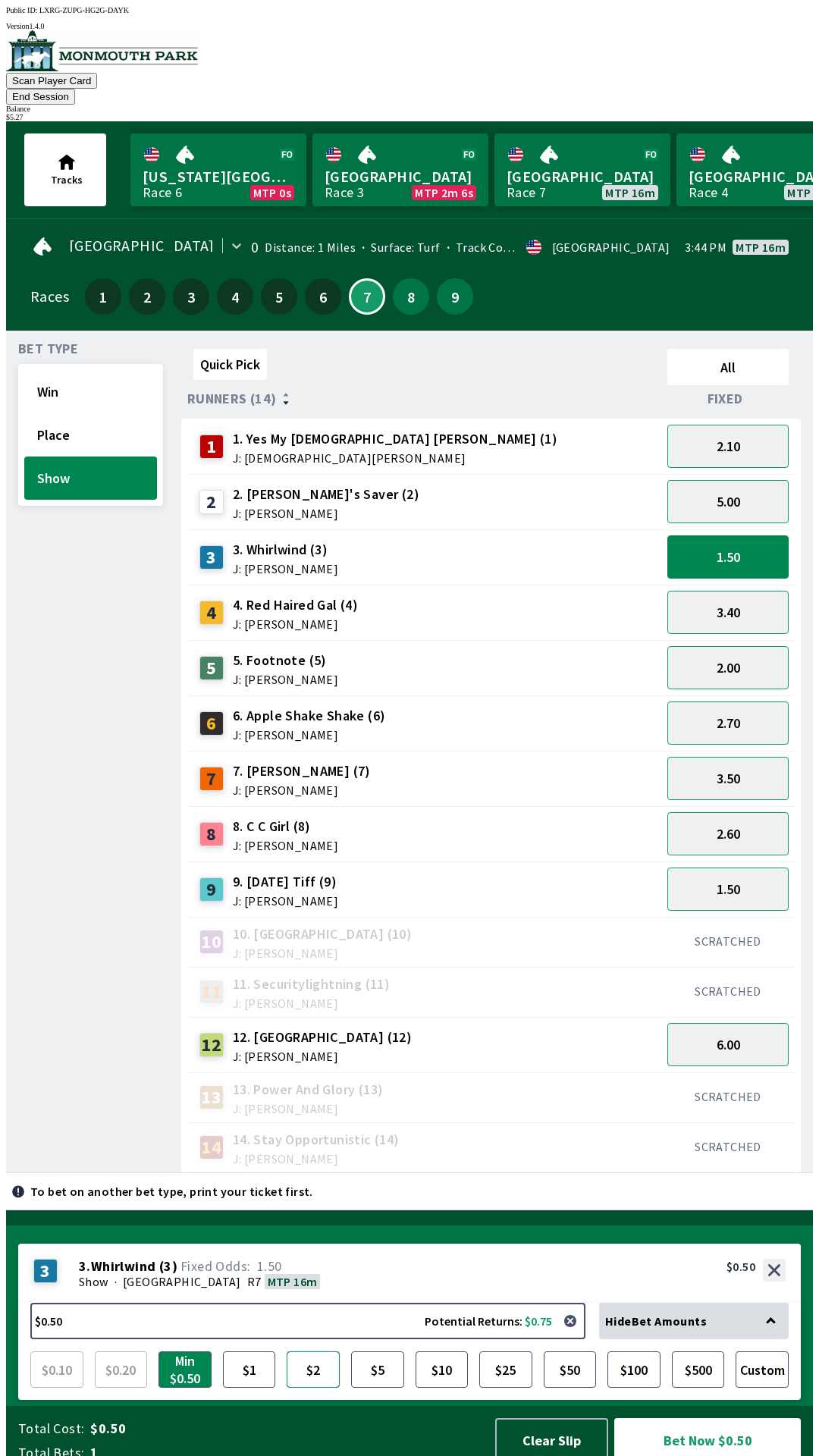
click at [316, 1362] on button "$2" at bounding box center [313, 1369] width 53 height 36
click at [677, 1440] on button "Bet Now $2.00" at bounding box center [706, 1440] width 186 height 45
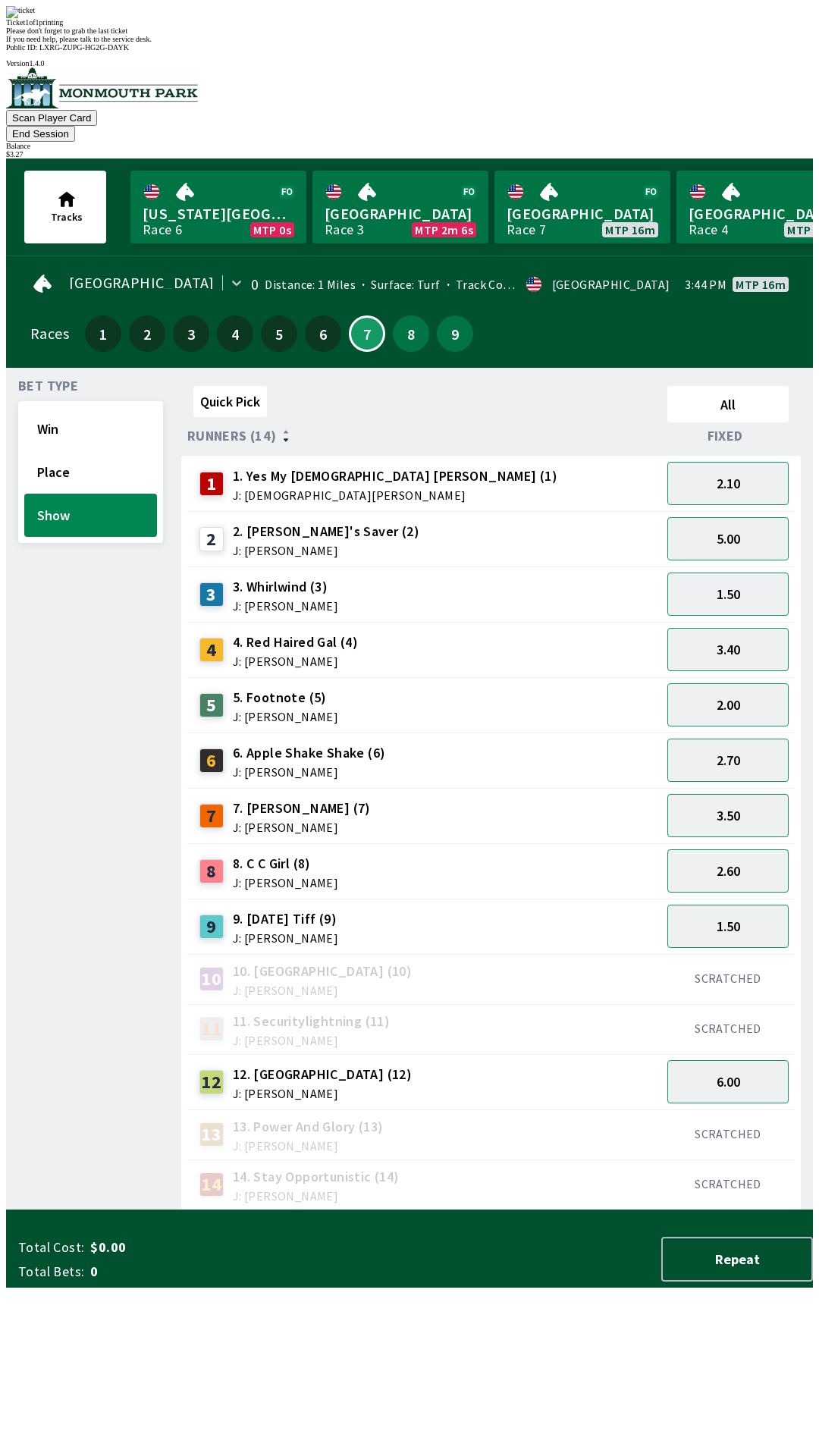
click at [77, 946] on div "Bet Type Win Place Show" at bounding box center [90, 795] width 145 height 830
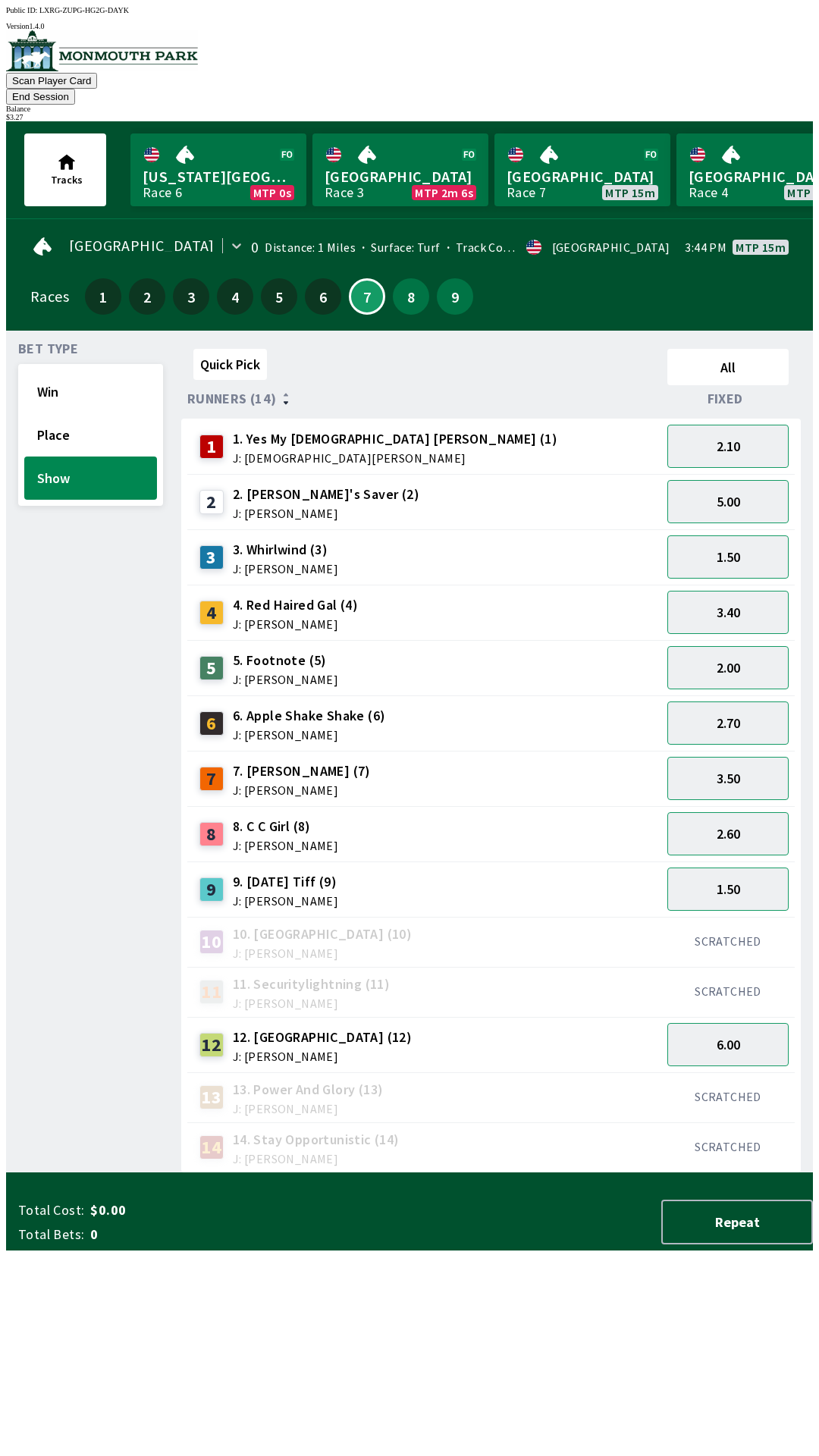
click at [284, 894] on span "J: [PERSON_NAME]" at bounding box center [285, 900] width 105 height 12
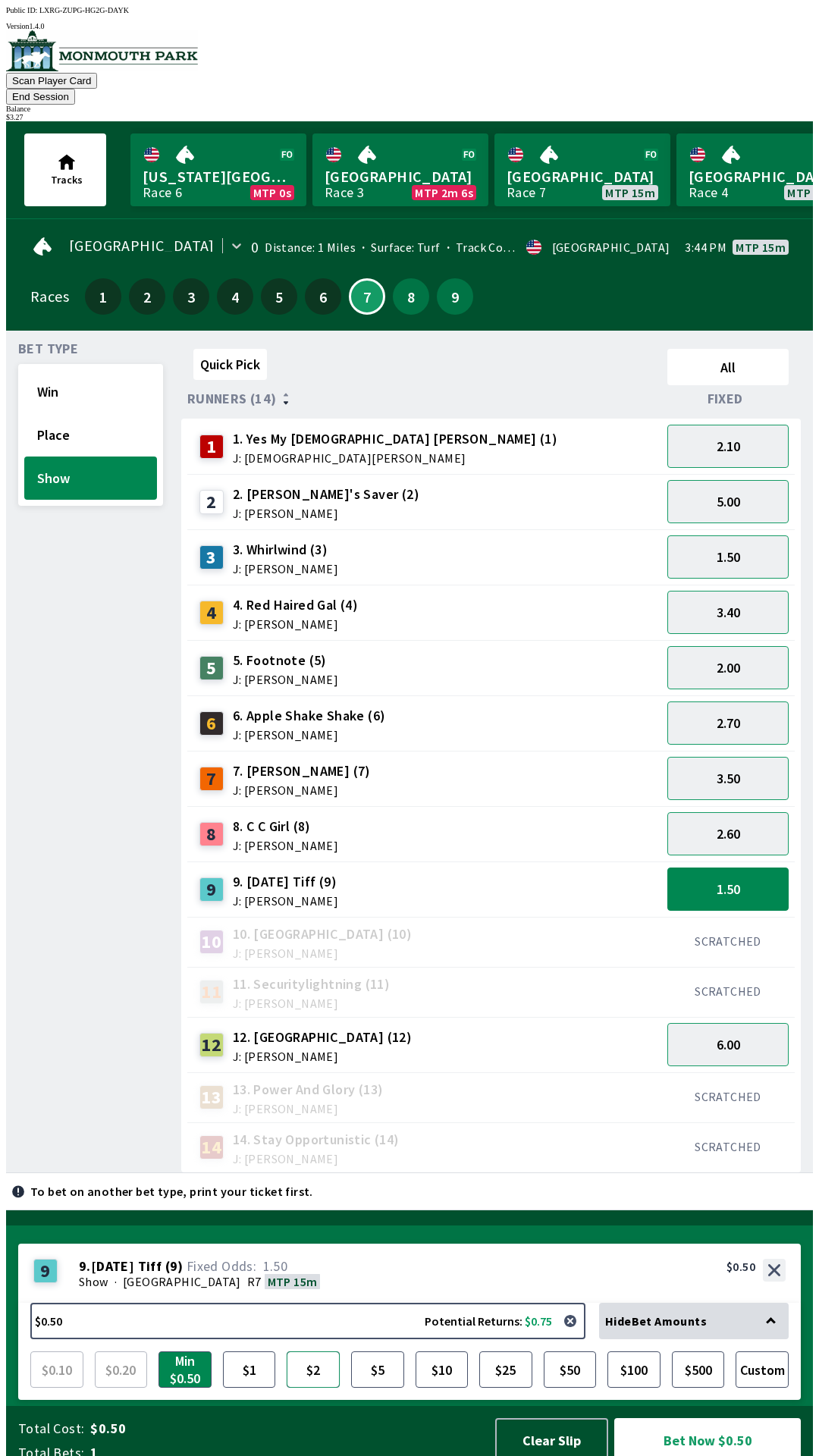
click at [311, 1357] on button "$2" at bounding box center [313, 1369] width 53 height 36
click at [705, 1442] on button "Bet Now $2.00" at bounding box center [706, 1440] width 186 height 45
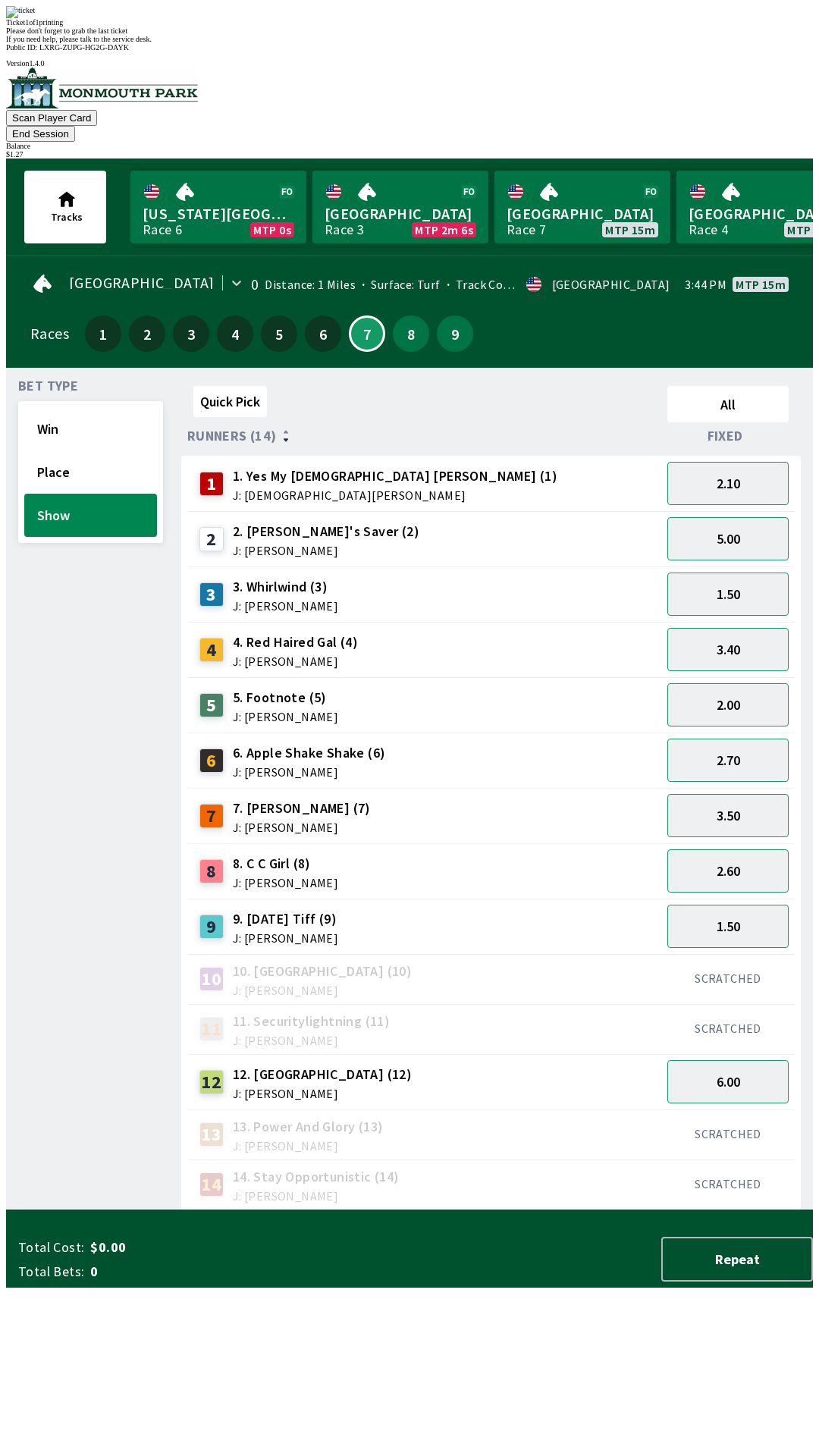
click at [84, 981] on div "Bet Type Win Place Show" at bounding box center [90, 795] width 145 height 830
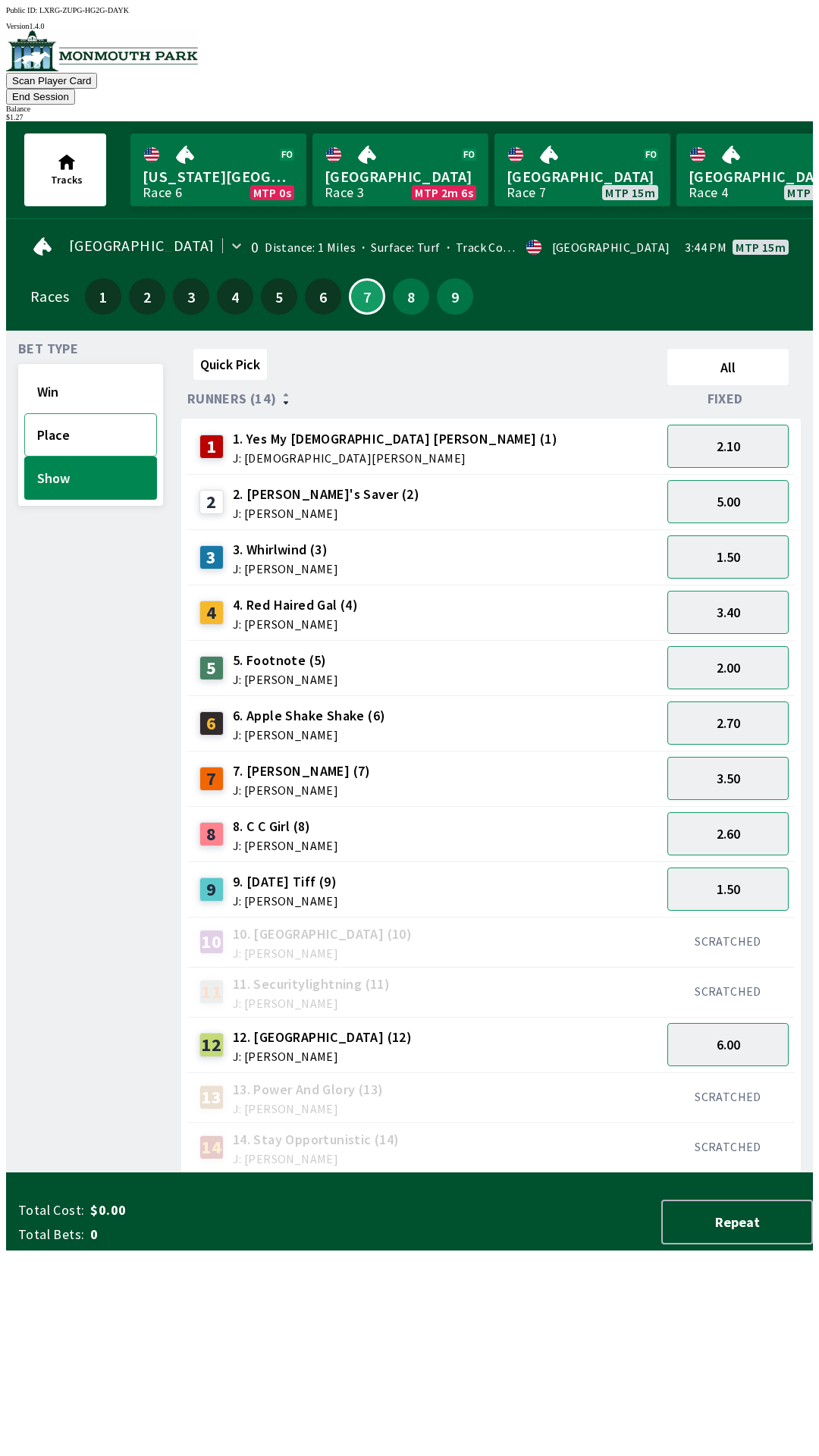
click at [57, 413] on button "Place" at bounding box center [90, 435] width 132 height 43
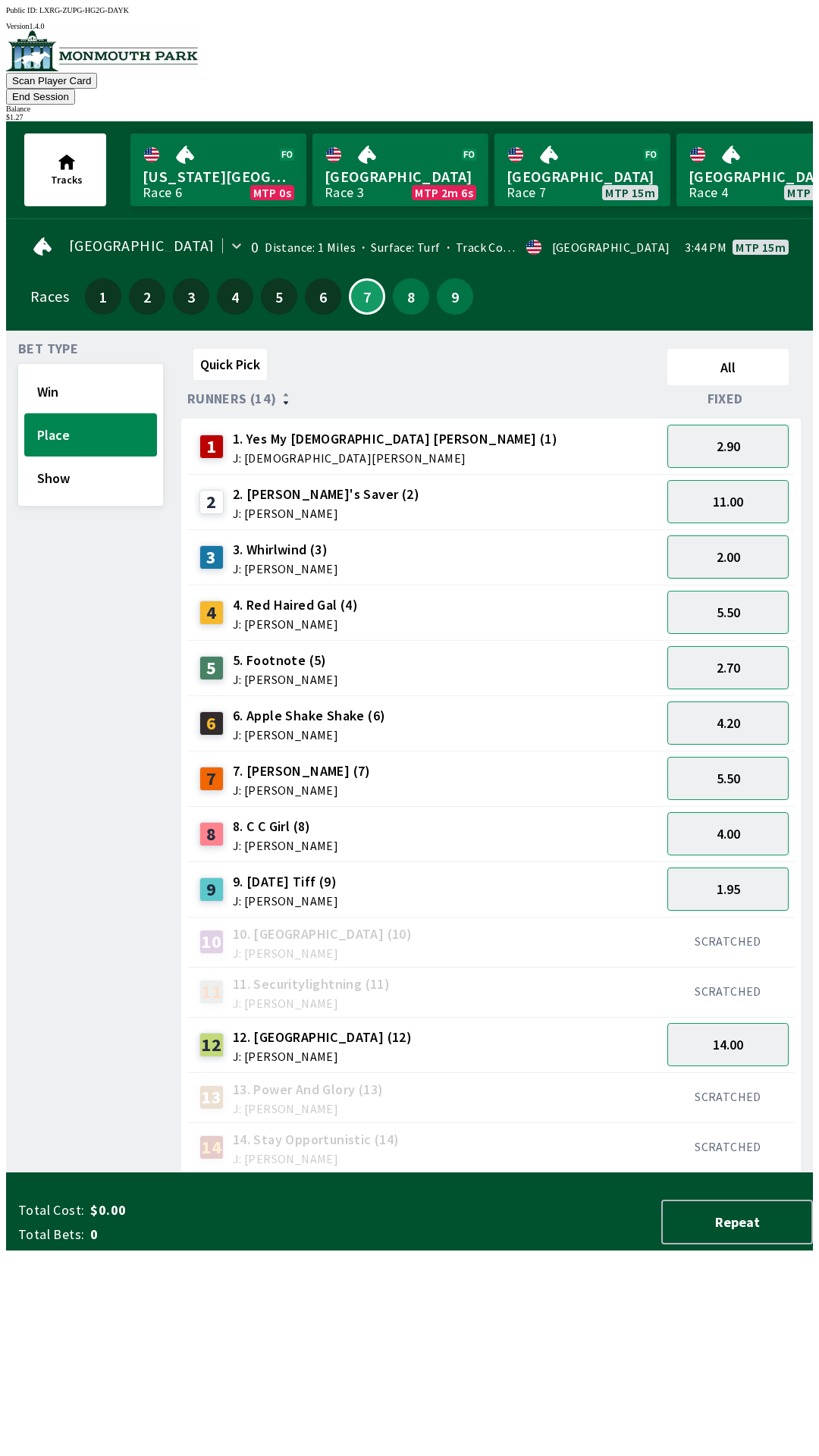
click at [263, 562] on span "J: [PERSON_NAME]" at bounding box center [285, 568] width 105 height 12
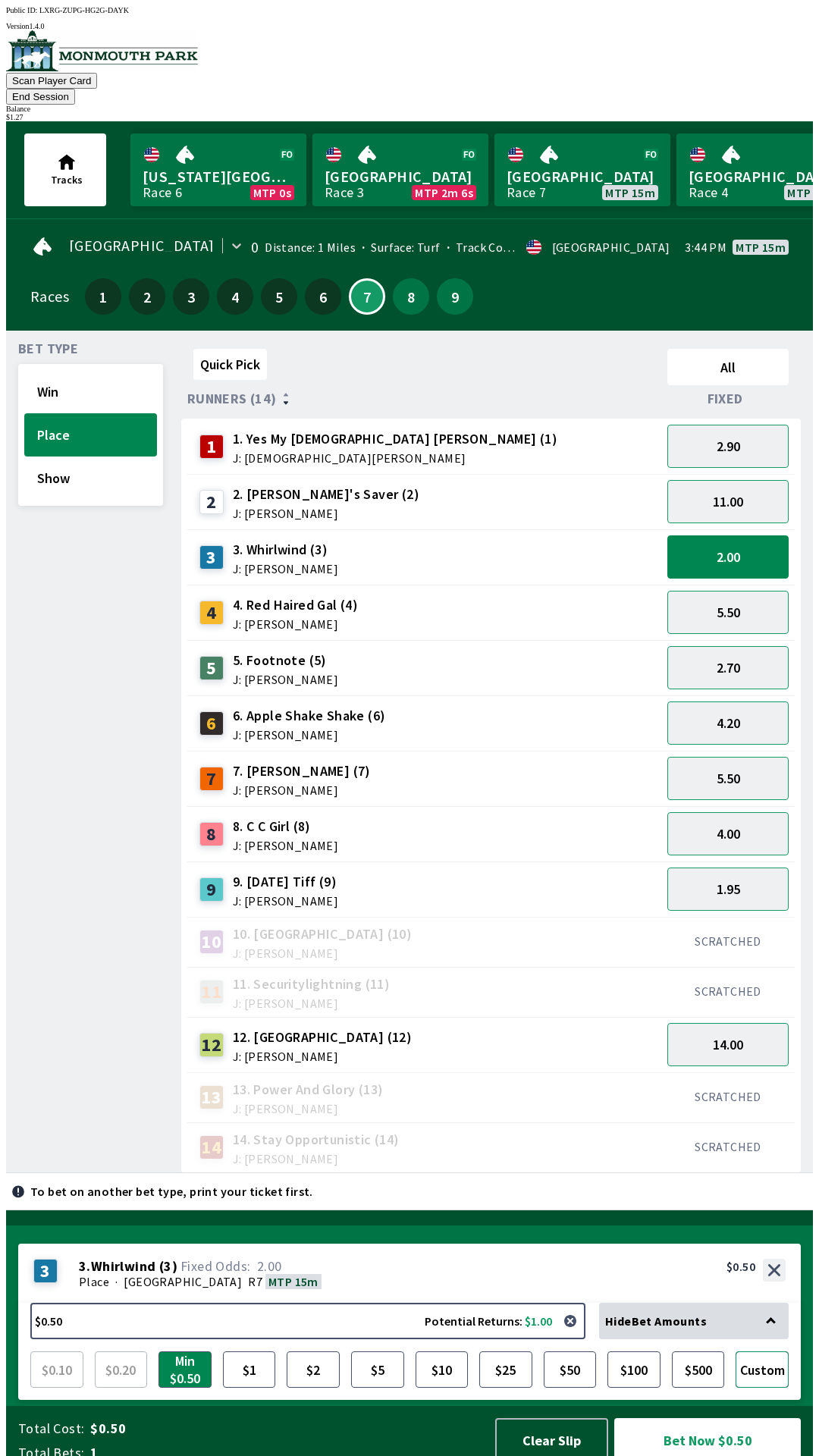
click at [762, 1366] on button "Custom" at bounding box center [762, 1369] width 53 height 36
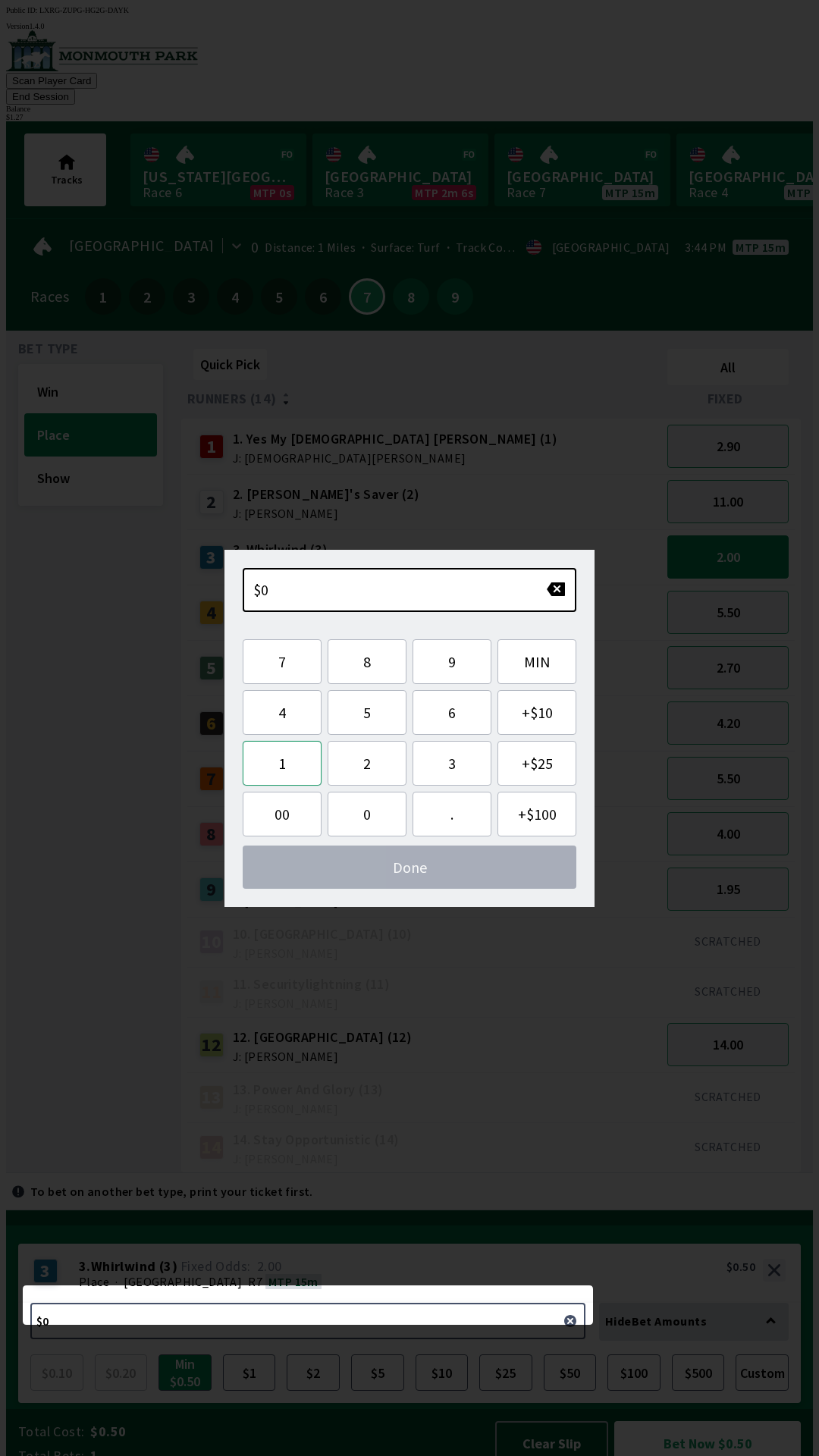
click at [282, 766] on button "1" at bounding box center [282, 763] width 79 height 45
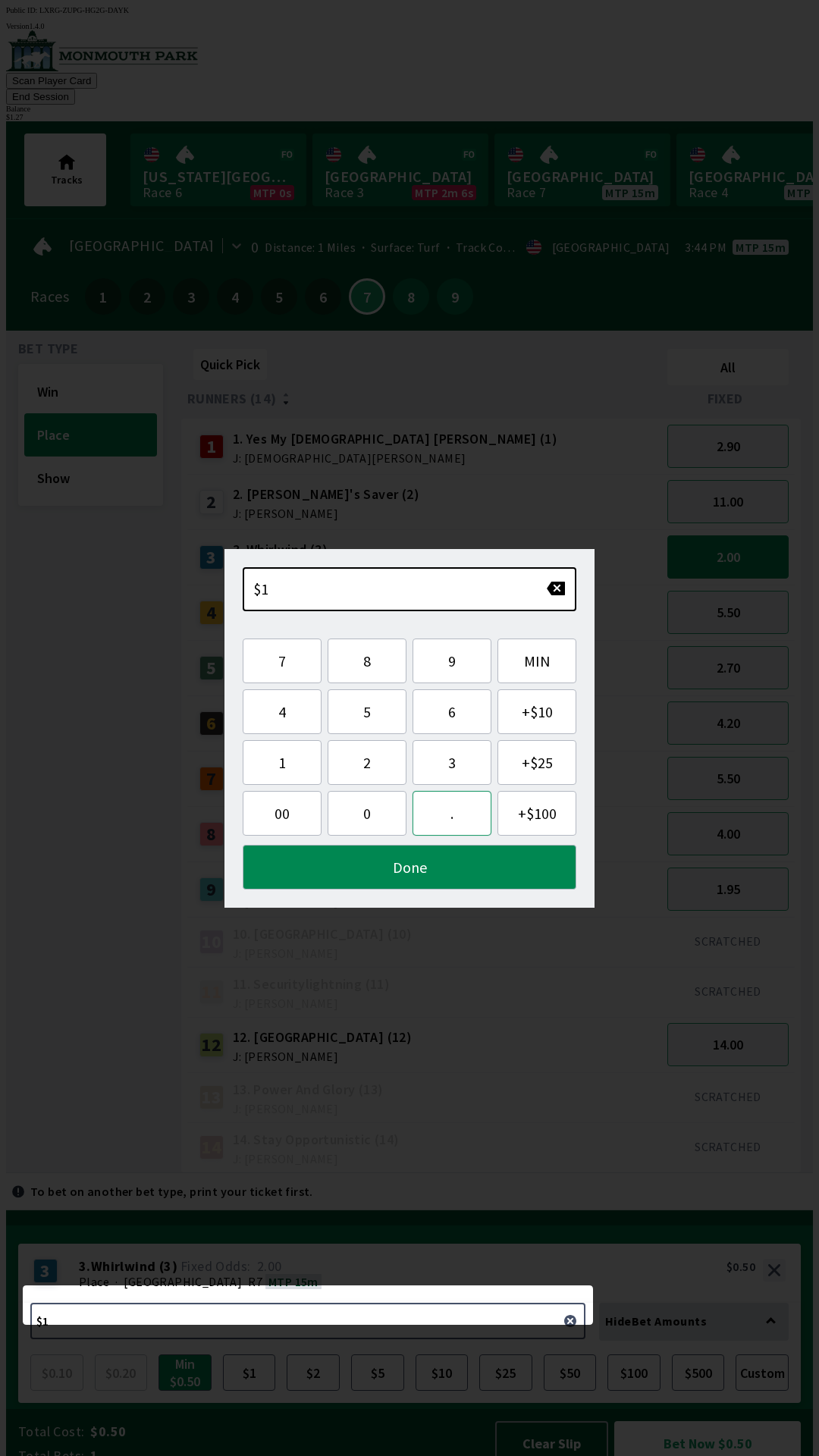
click at [459, 822] on button "." at bounding box center [451, 813] width 79 height 45
click at [368, 774] on button "2" at bounding box center [366, 762] width 79 height 45
click at [285, 675] on button "7" at bounding box center [282, 661] width 79 height 45
click at [411, 873] on button "Done" at bounding box center [409, 867] width 334 height 45
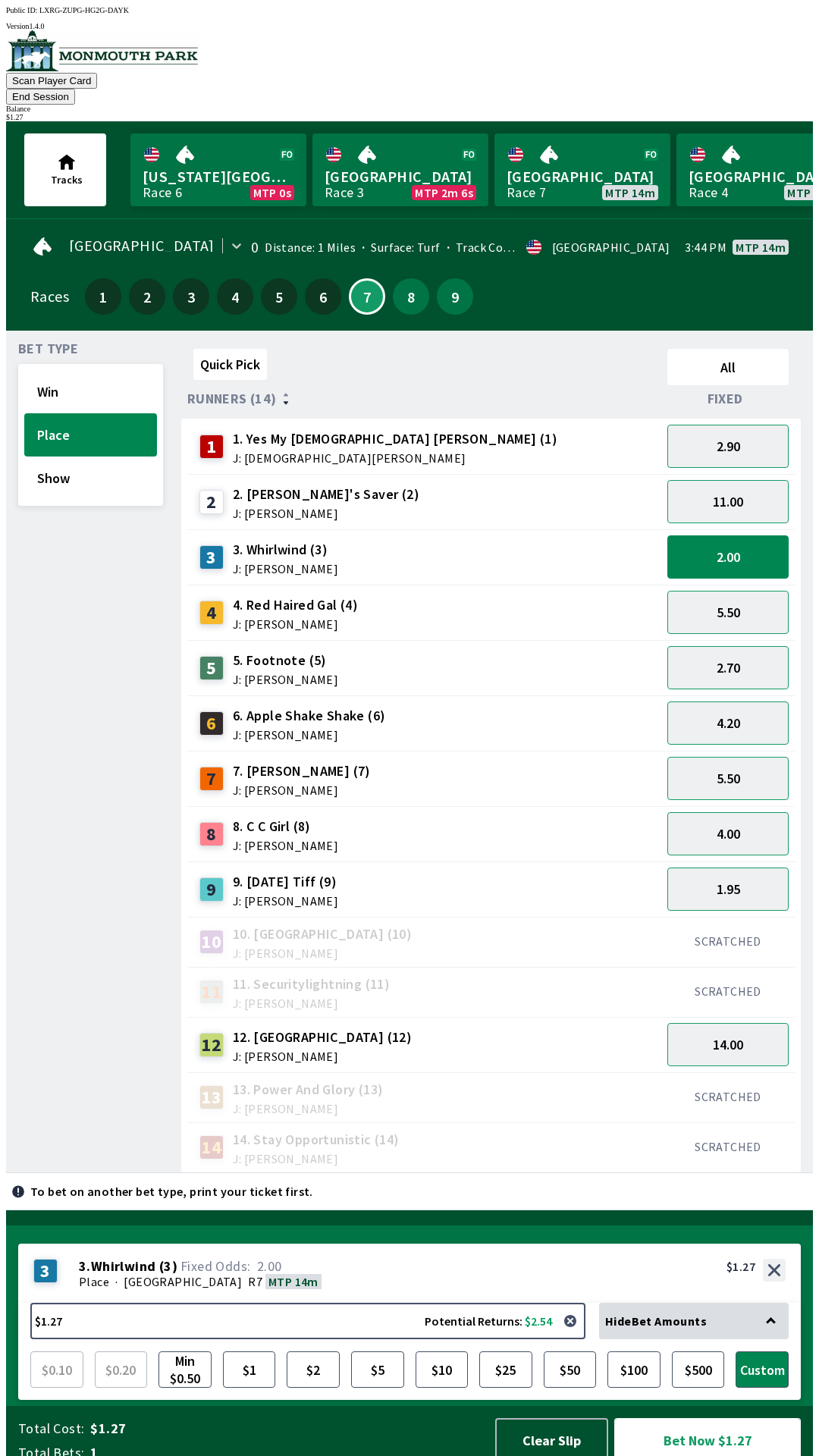
click at [690, 1435] on button "Bet Now $1.27" at bounding box center [706, 1440] width 186 height 45
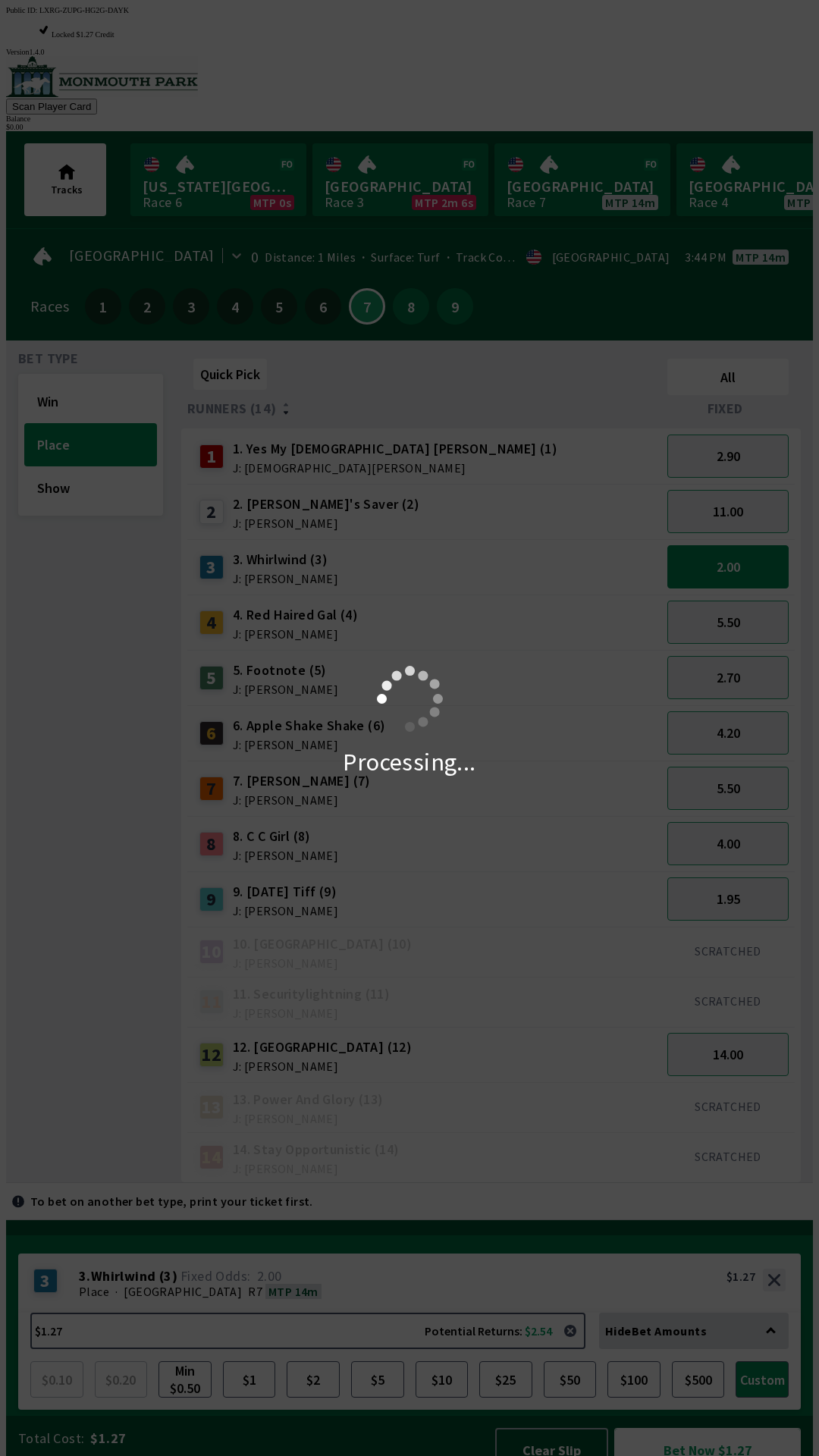
click at [614, 1428] on button "Bet Now $1.27" at bounding box center [706, 1450] width 186 height 45
